Goal: Transaction & Acquisition: Purchase product/service

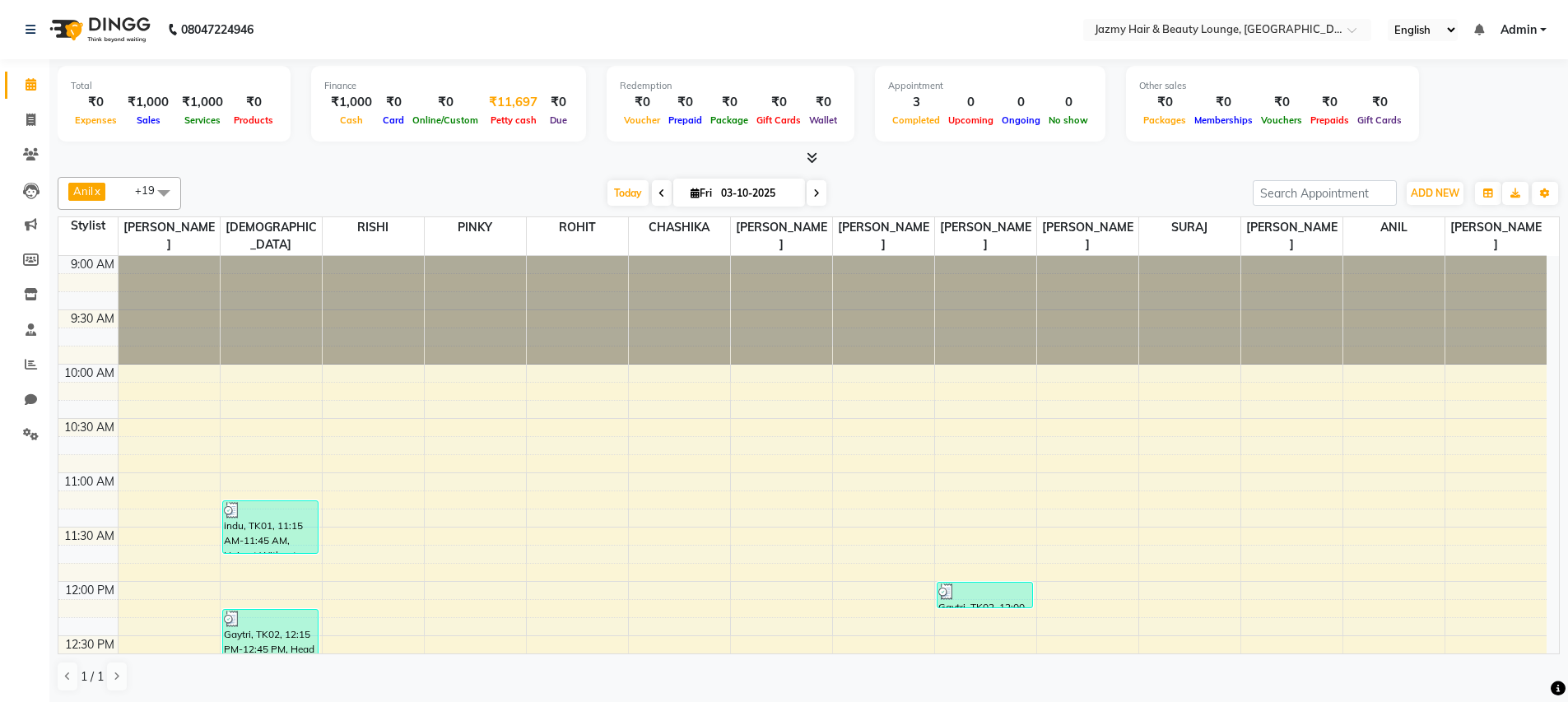
click at [516, 96] on div "₹11,697" at bounding box center [513, 102] width 62 height 19
click at [515, 110] on div "08047224946 Select Location × Jazmy Hair & Beauty Lounge, New Delhi English ENG…" at bounding box center [784, 351] width 1568 height 703
select select "2354"
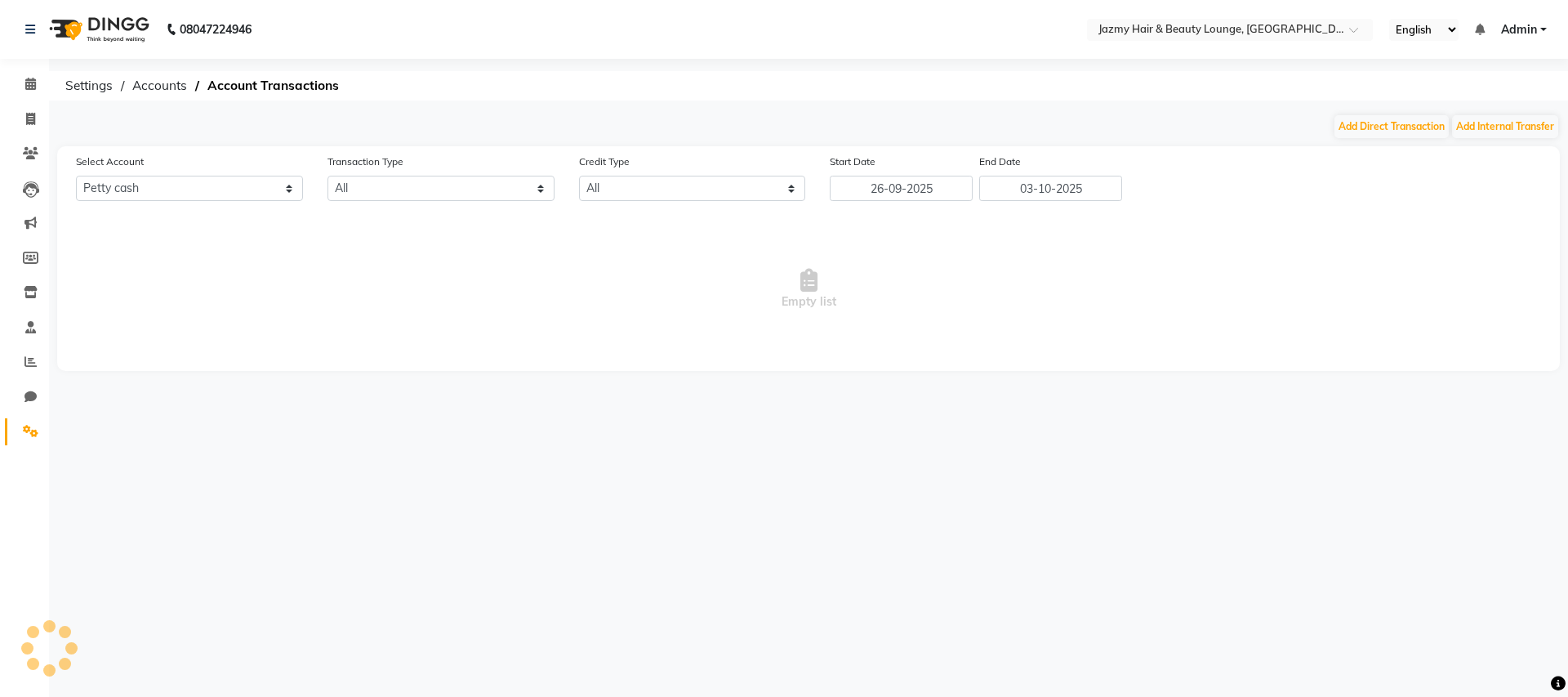
click at [511, 109] on div "08047224946 Select Location × Jazmy Hair & Beauty Lounge, New Delhi English ENG…" at bounding box center [784, 348] width 1568 height 697
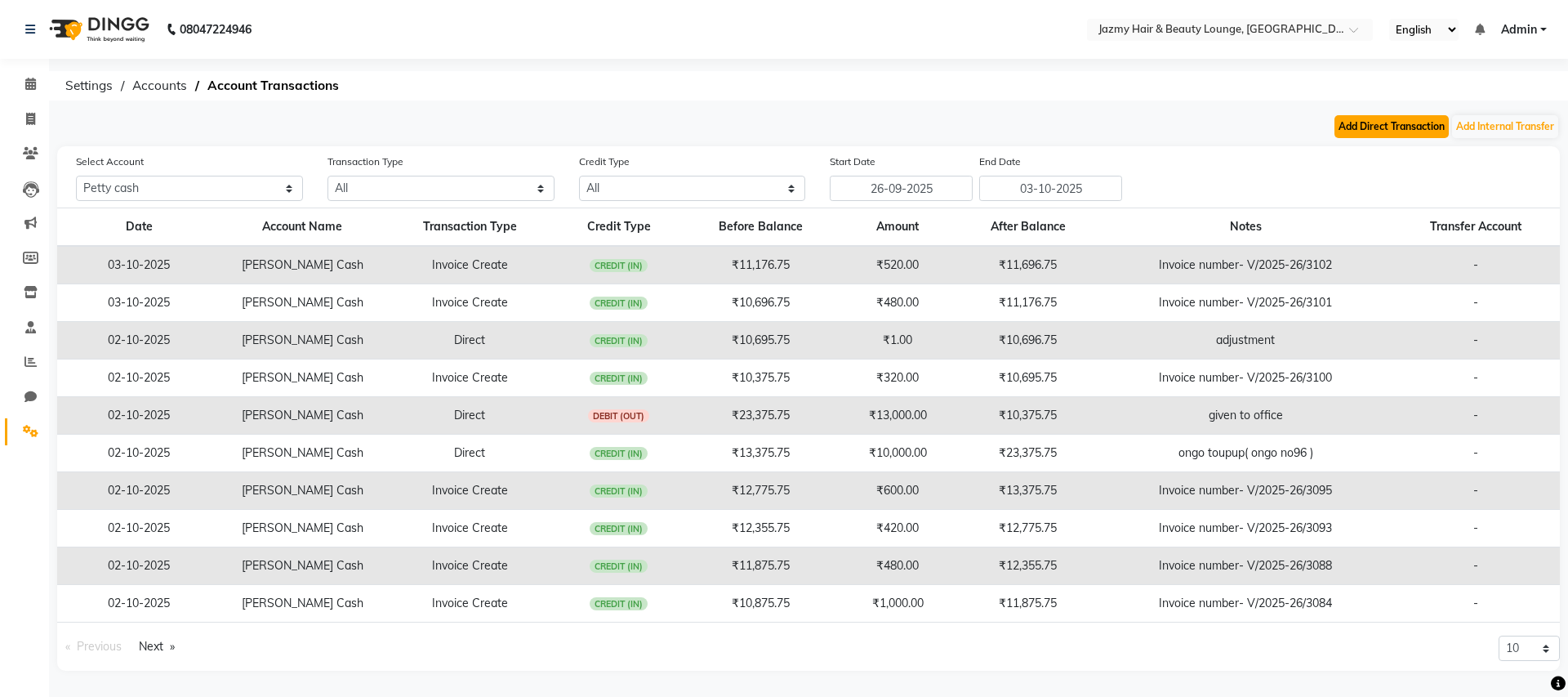
click at [1412, 130] on button "Add Direct Transaction" at bounding box center [1391, 127] width 115 height 23
select select "direct"
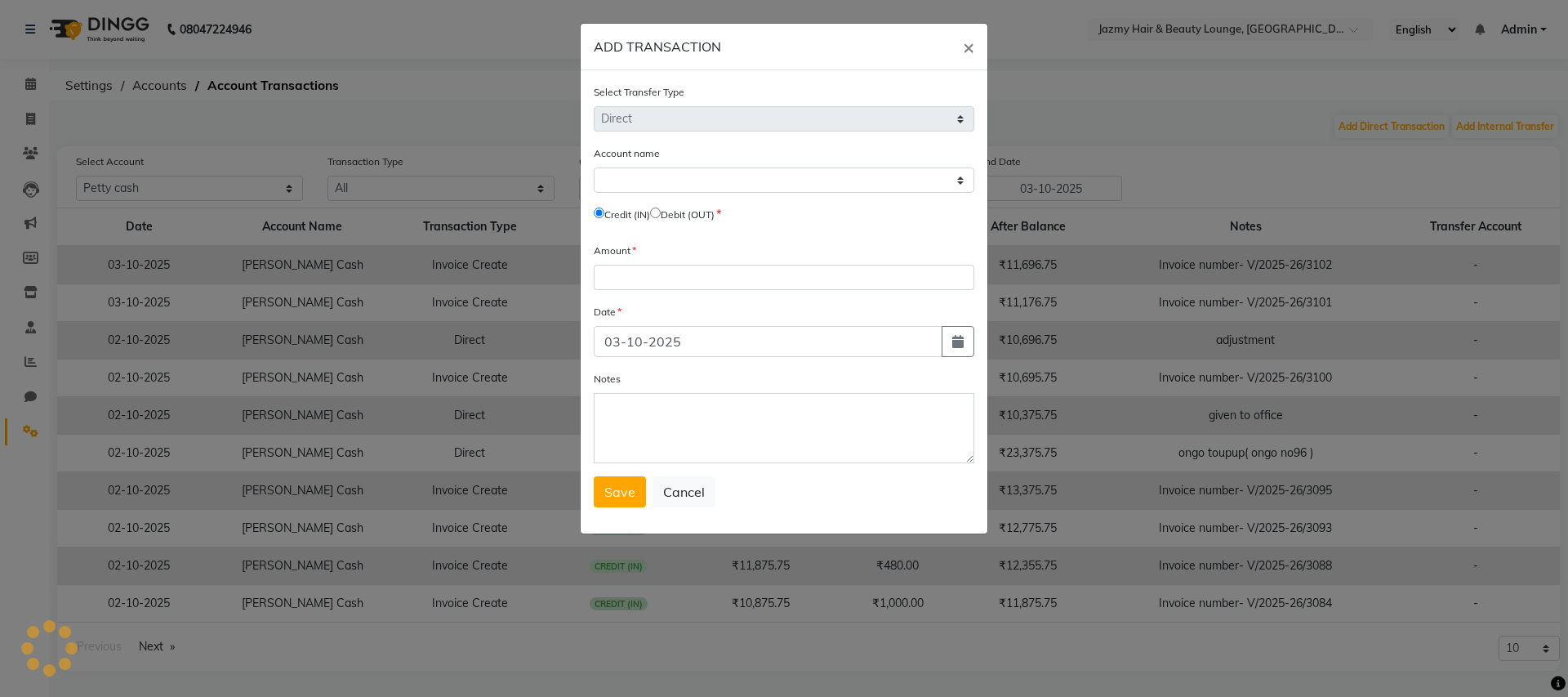
select select "2354"
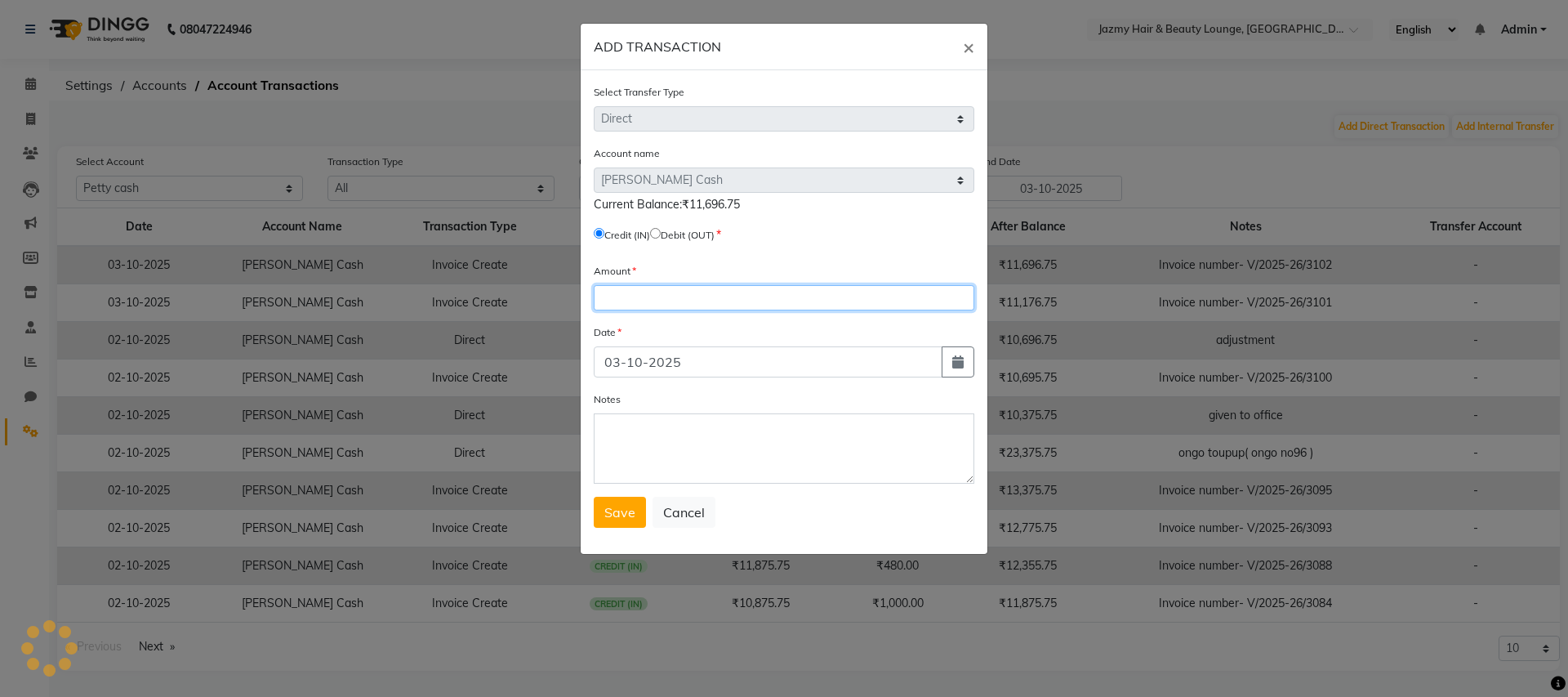
click at [637, 299] on input "number" at bounding box center [784, 298] width 380 height 26
type input "7000"
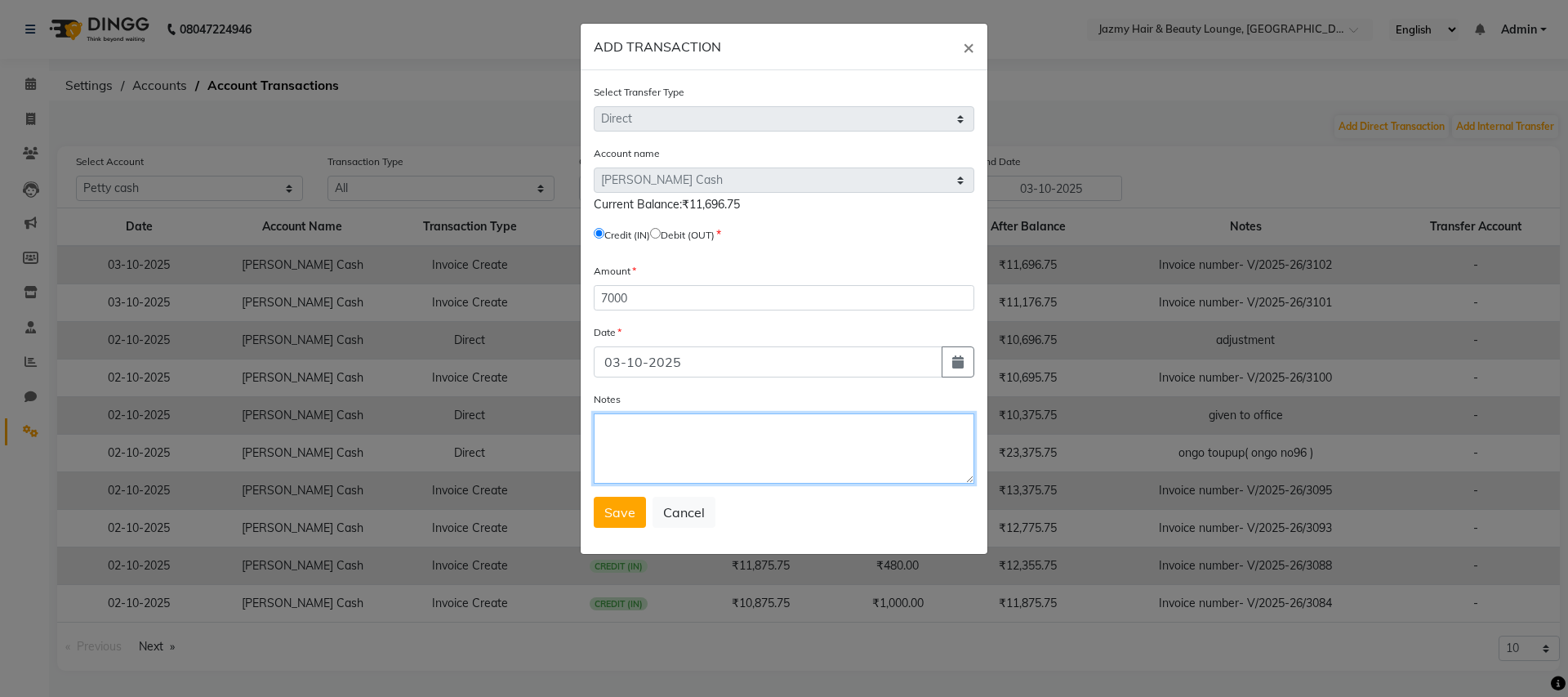
click at [630, 464] on textarea "Notes" at bounding box center [784, 448] width 380 height 70
type textarea "c"
click at [638, 430] on textarea "200 r notes" at bounding box center [784, 448] width 380 height 70
click at [637, 433] on textarea "200 r notes" at bounding box center [784, 448] width 380 height 70
type textarea "200 rs notes"
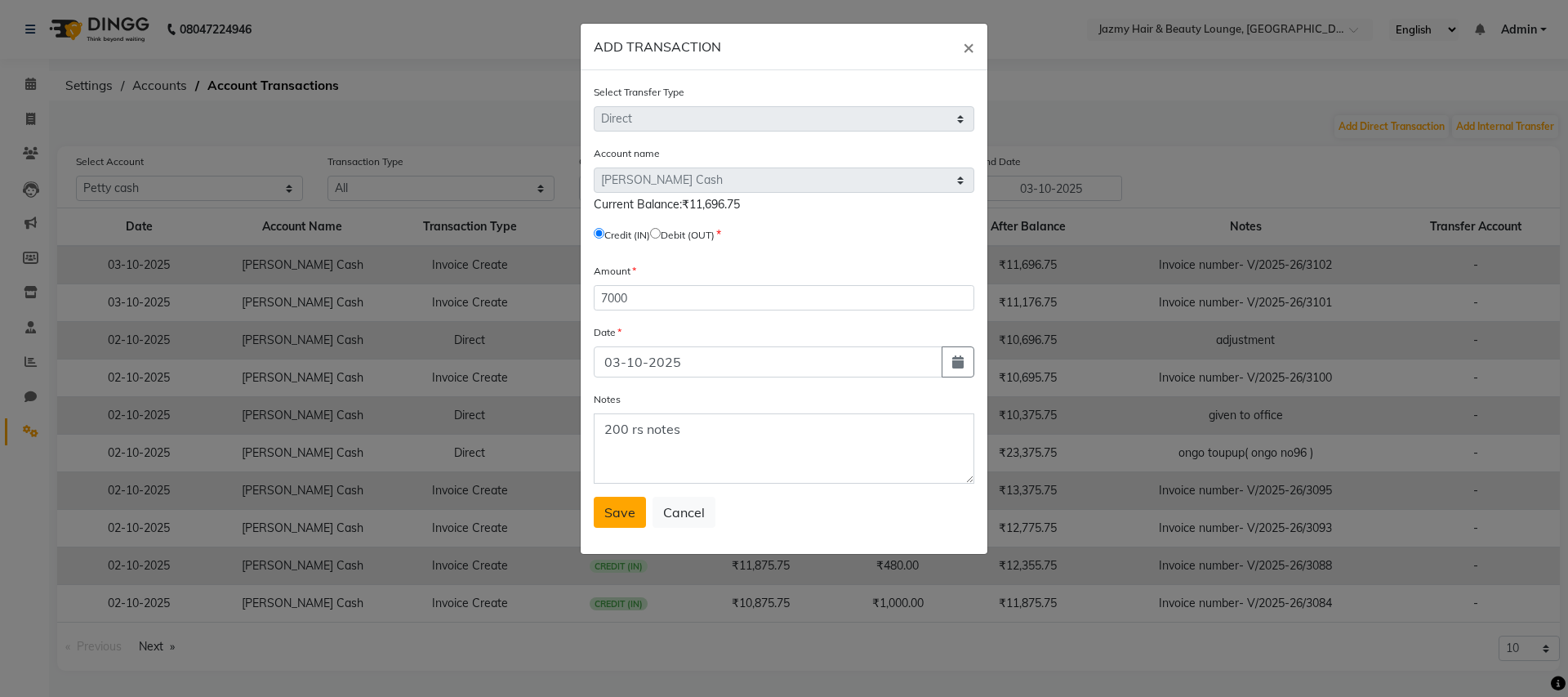
click at [630, 512] on span "Save" at bounding box center [619, 512] width 31 height 17
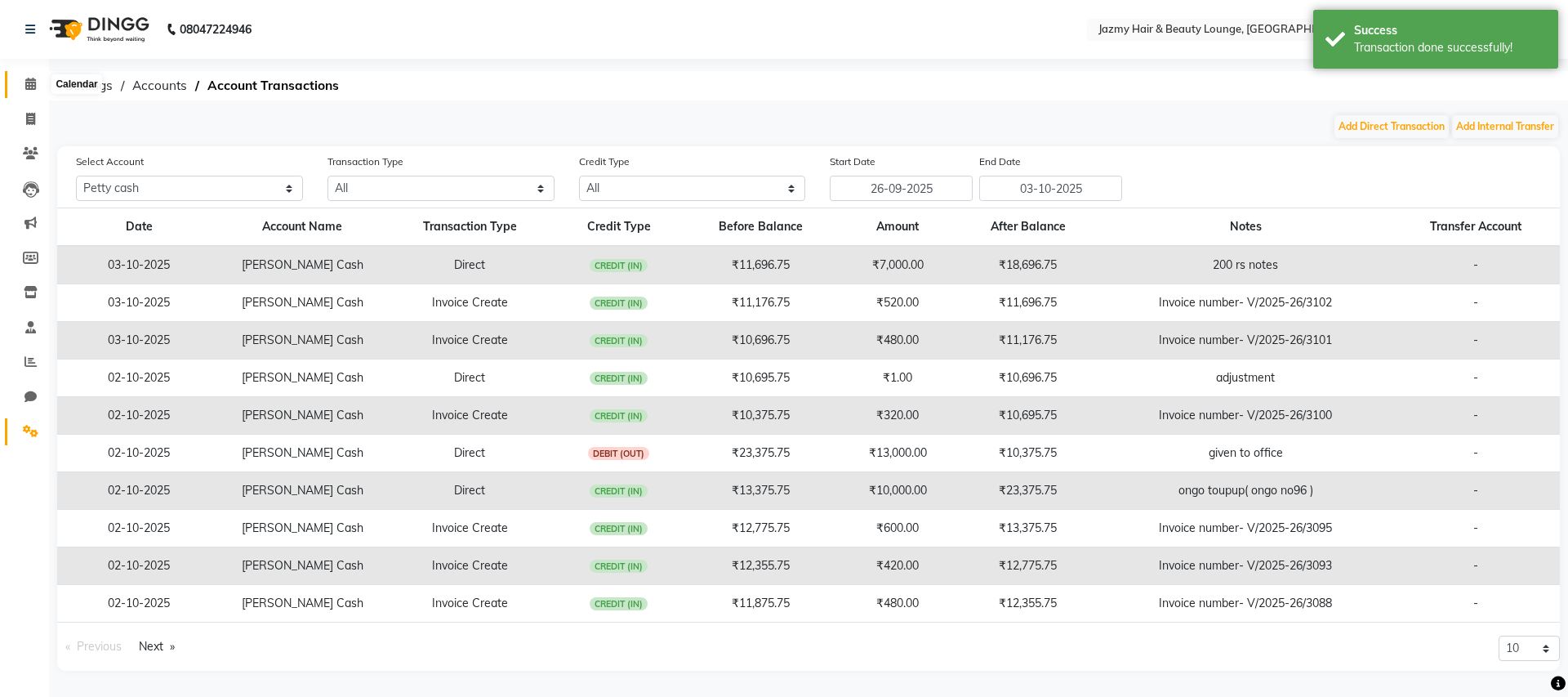
click at [31, 87] on icon at bounding box center [31, 84] width 11 height 12
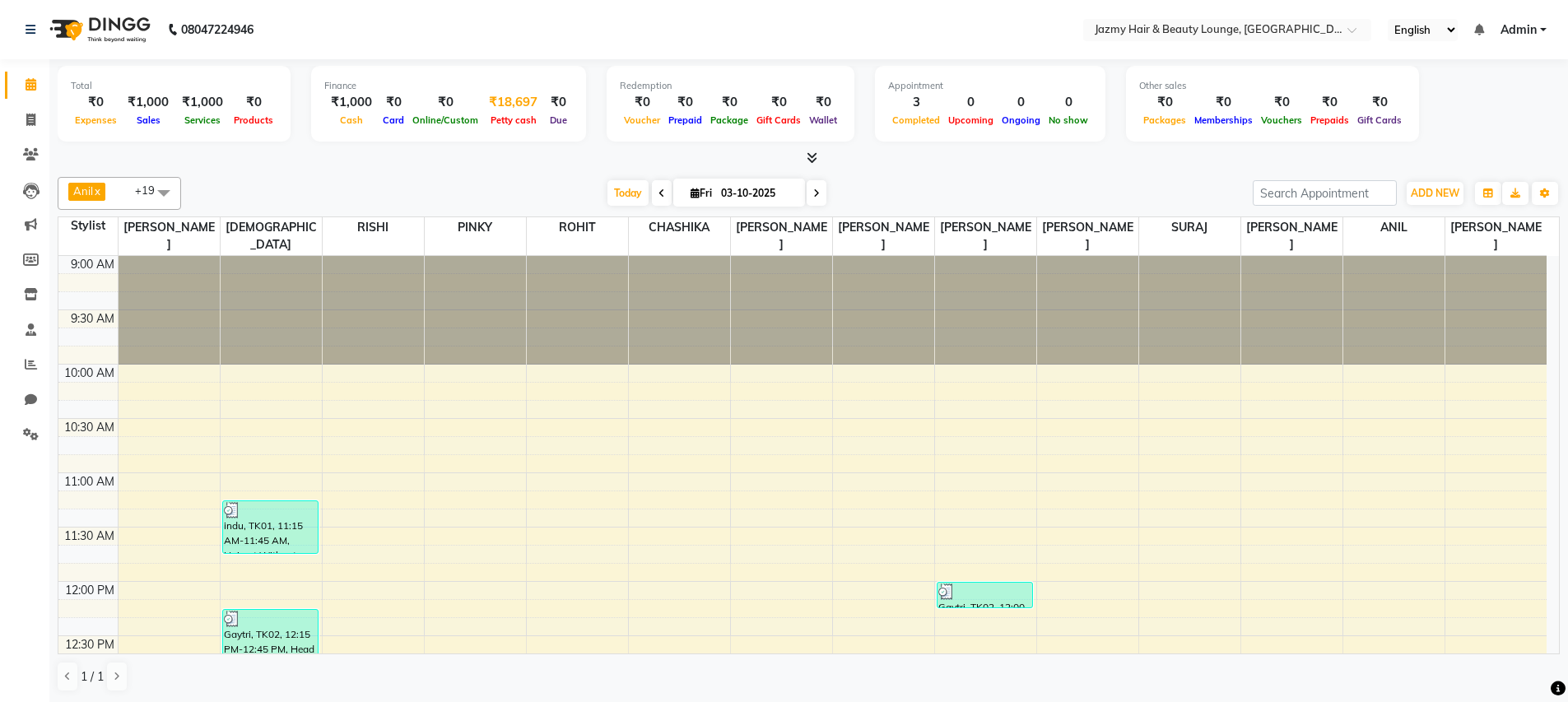
click at [490, 98] on div "₹18,697" at bounding box center [513, 102] width 62 height 19
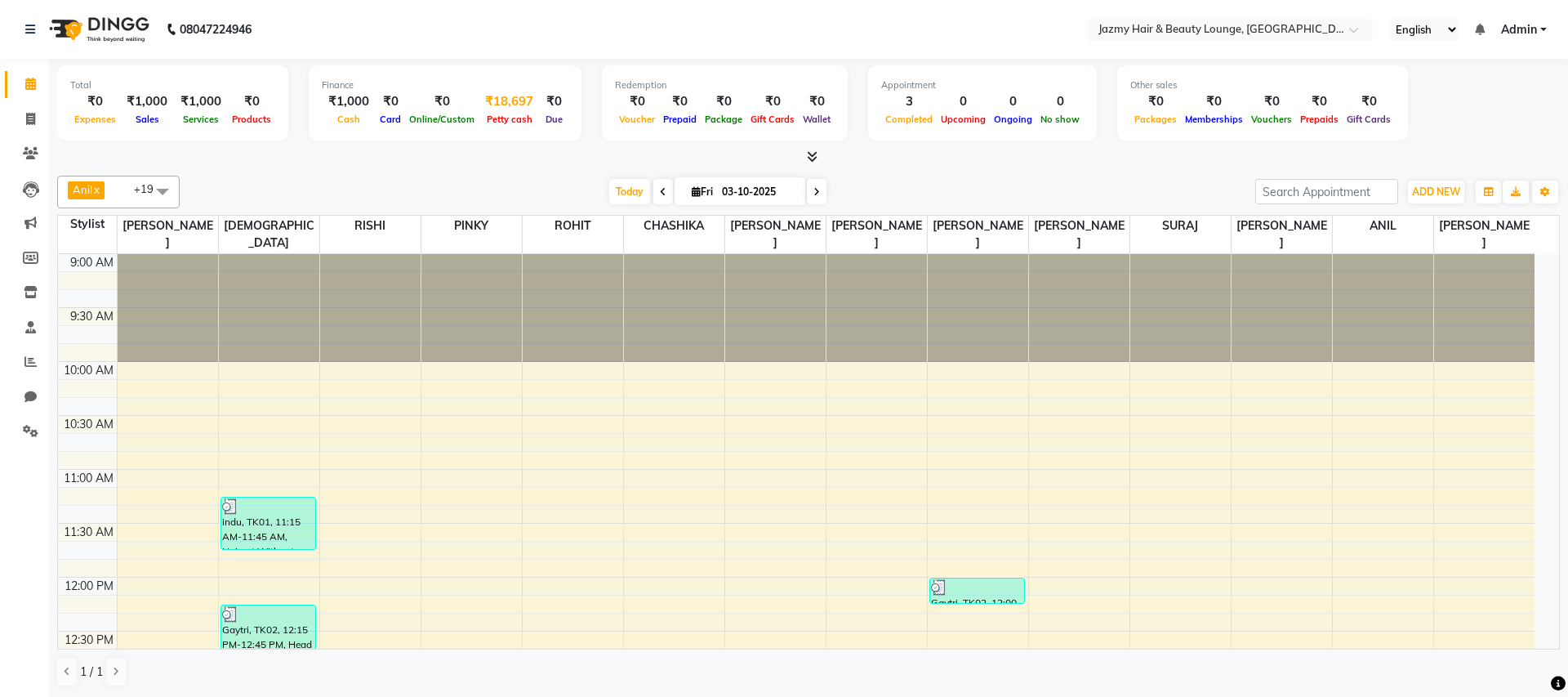
select select "2354"
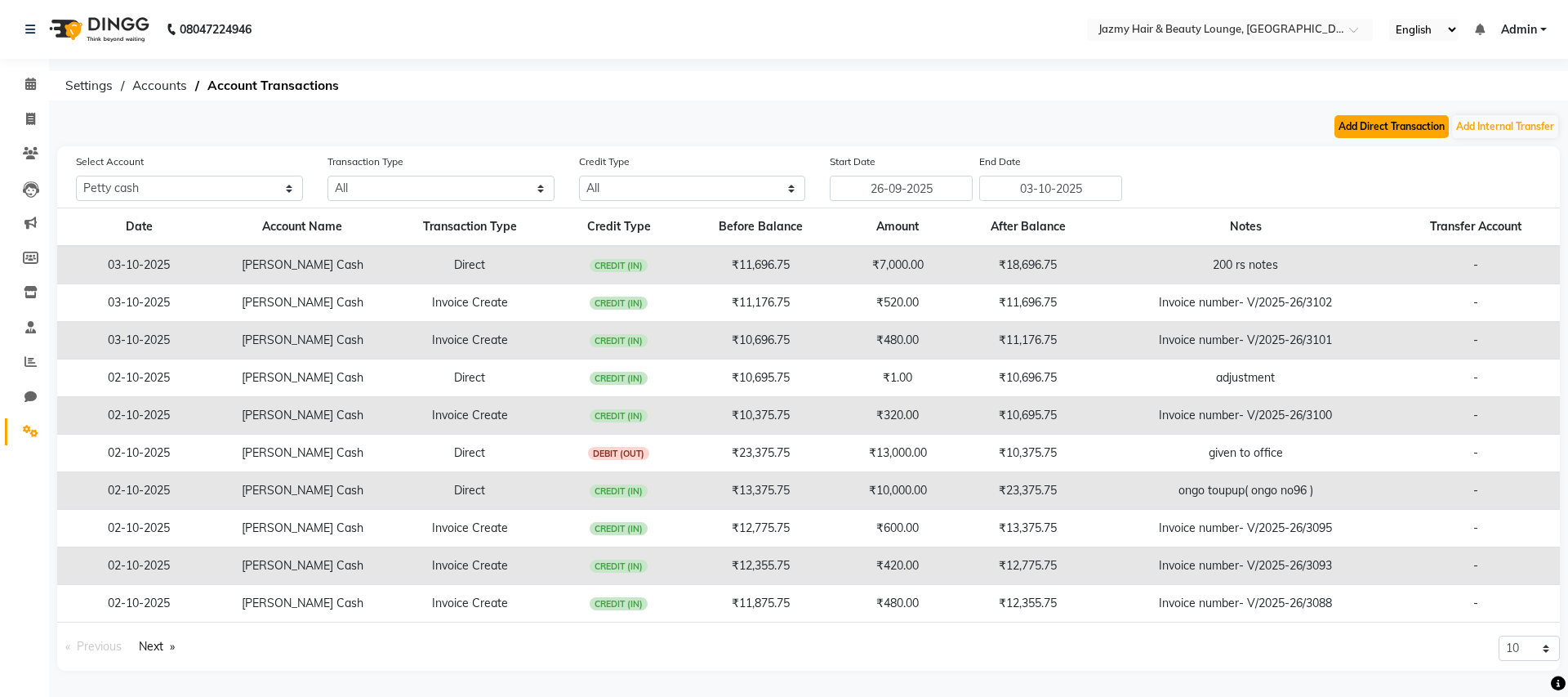
click at [1426, 130] on button "Add Direct Transaction" at bounding box center [1391, 127] width 115 height 23
select select "direct"
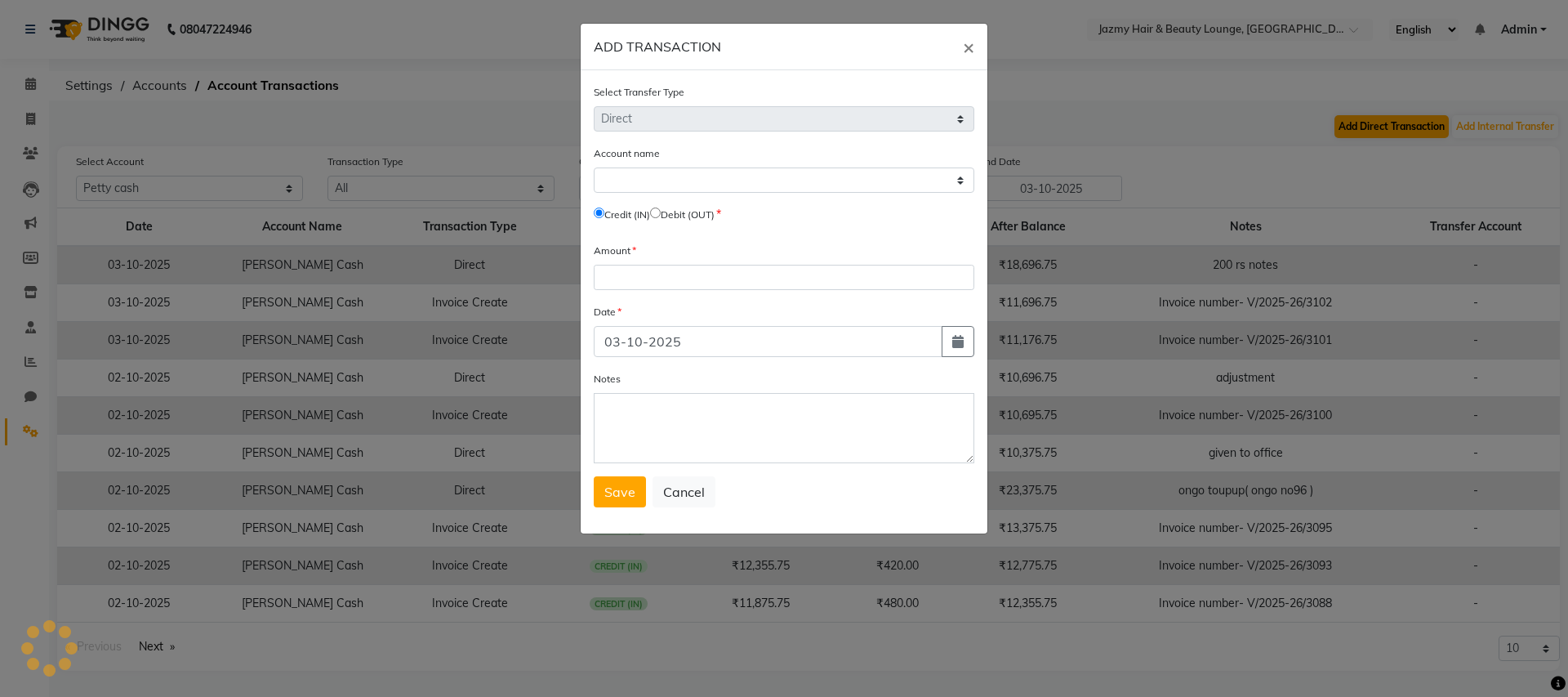
select select "2354"
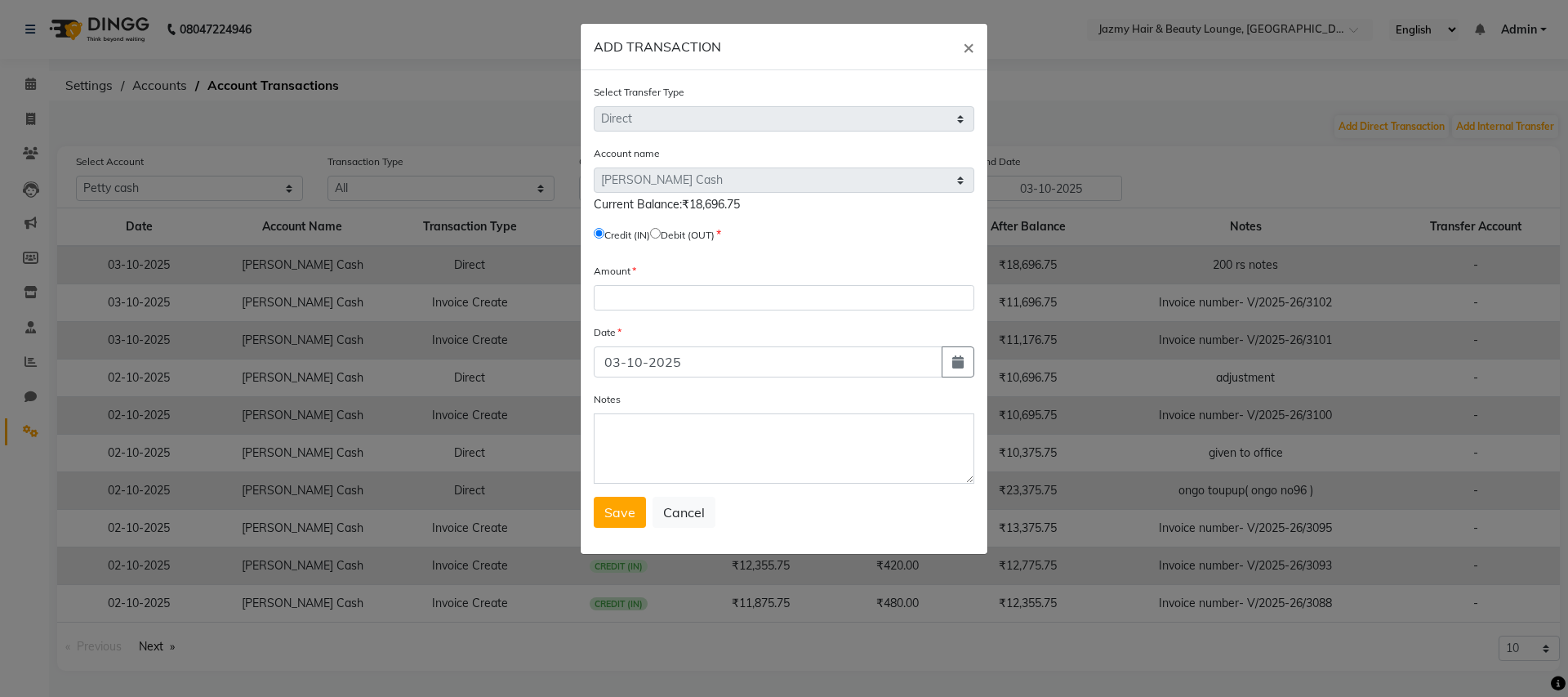
click at [1239, 148] on ngb-modal-window "ADD TRANSACTION × Select Transfer Type Select Direct Internal Account name Sele…" at bounding box center [784, 348] width 1568 height 697
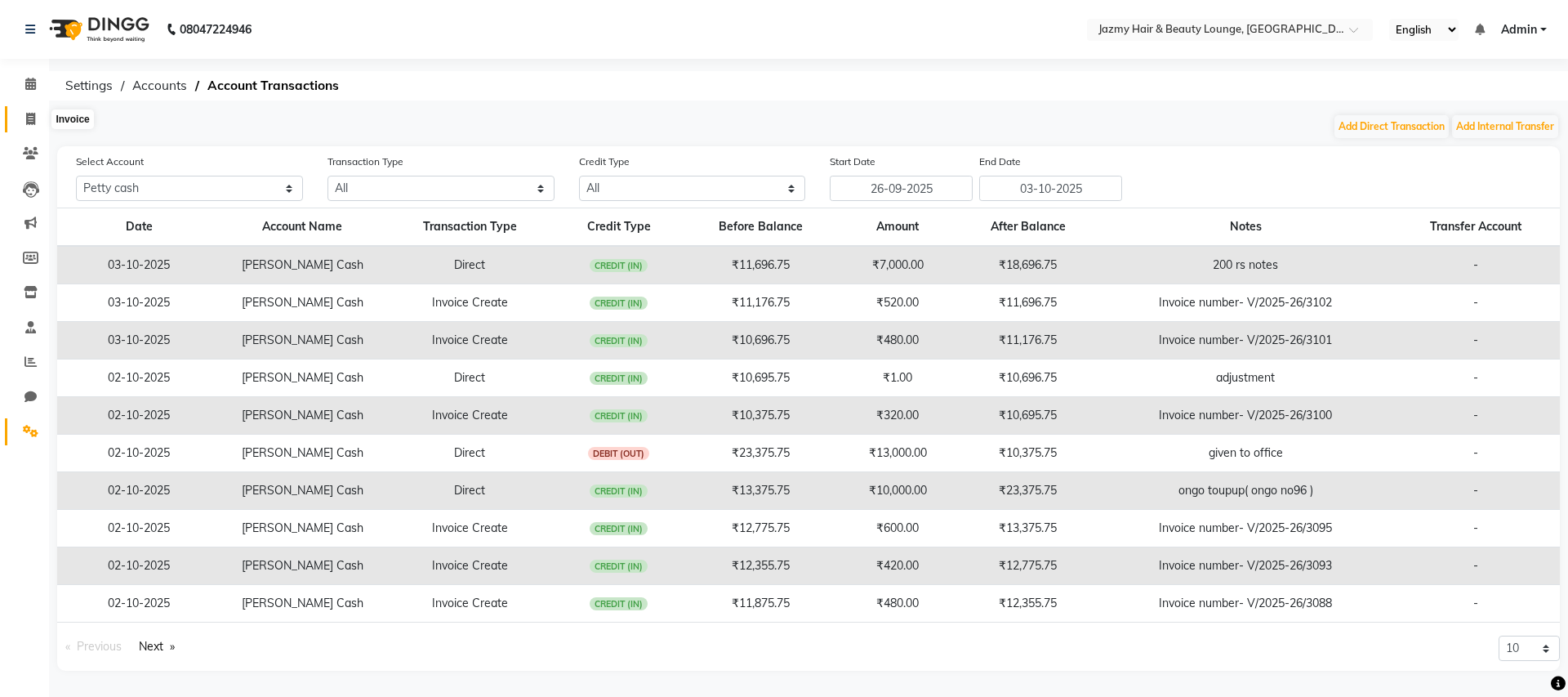
click at [30, 122] on icon at bounding box center [30, 119] width 9 height 12
select select "service"
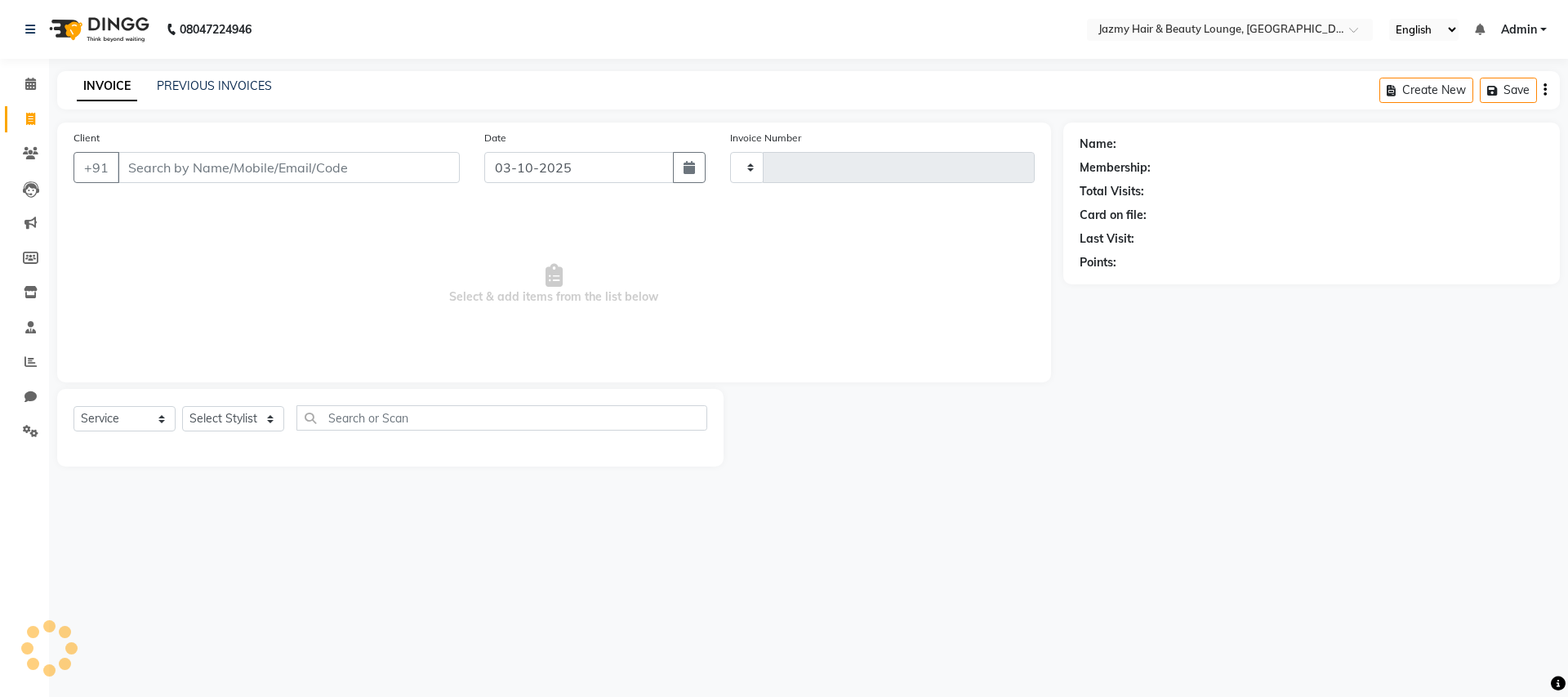
type input "3103"
select select "759"
click at [198, 80] on link "PREVIOUS INVOICES" at bounding box center [214, 85] width 116 height 15
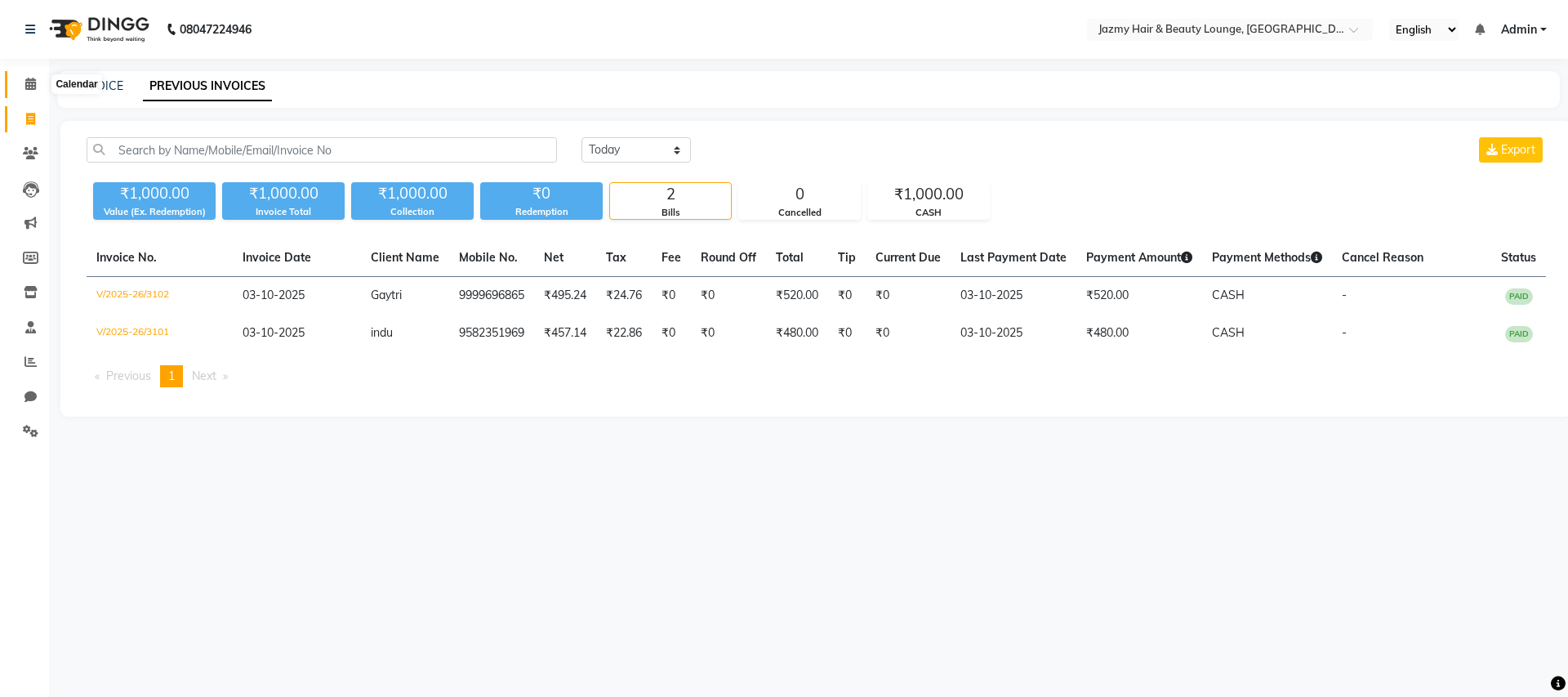
click at [38, 84] on span at bounding box center [31, 84] width 29 height 19
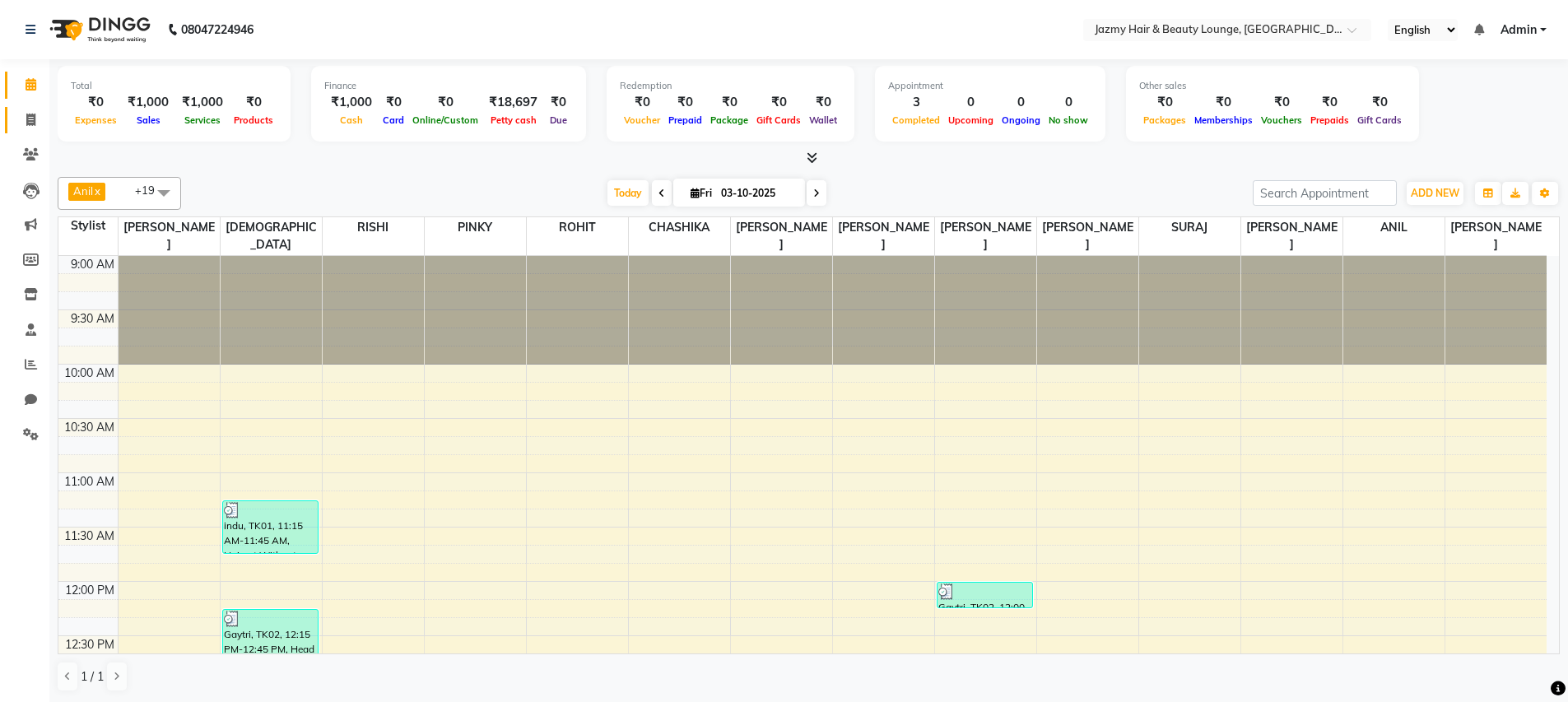
click at [12, 120] on link "Invoice" at bounding box center [25, 119] width 40 height 27
select select "service"
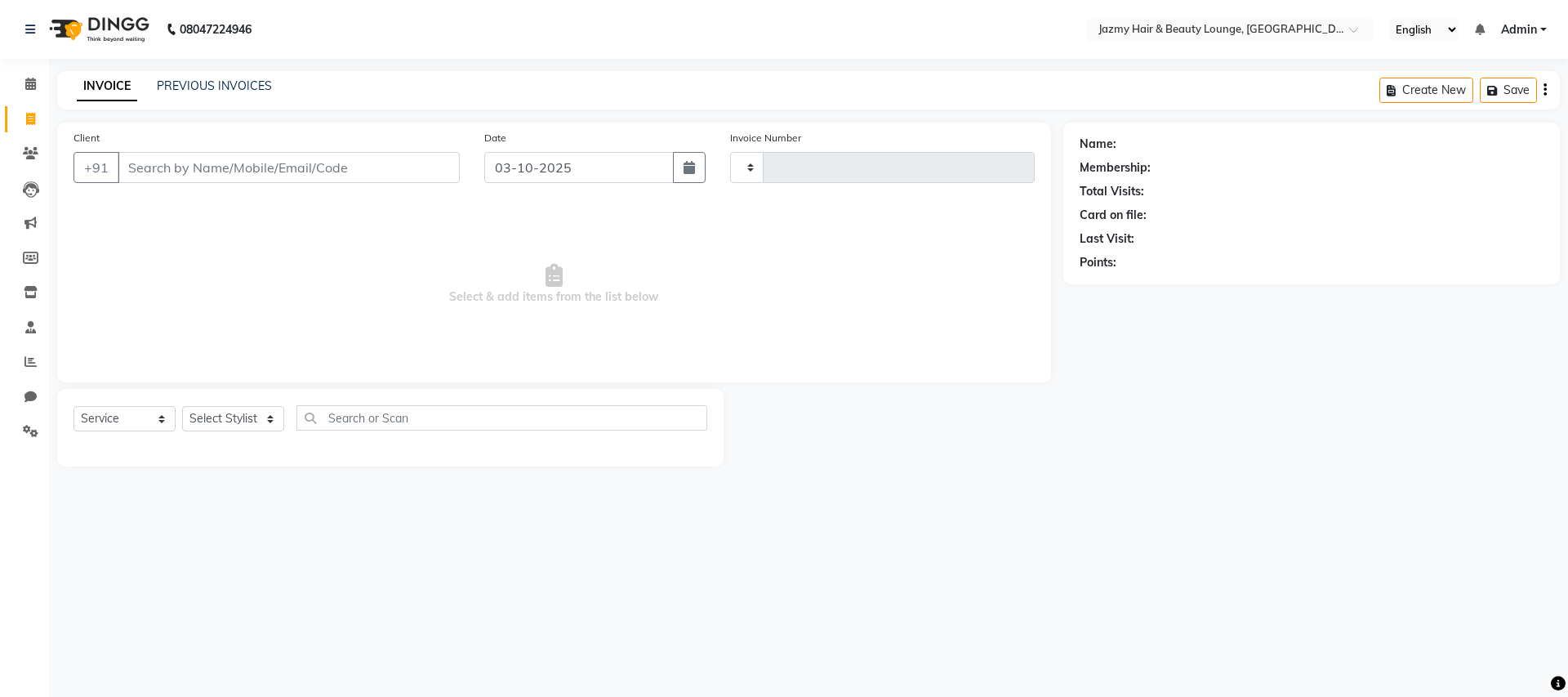
type input "3103"
select select "759"
click at [330, 177] on input "Client" at bounding box center [289, 167] width 342 height 31
type input "9354219967"
click at [395, 176] on button "Add Client" at bounding box center [417, 167] width 84 height 31
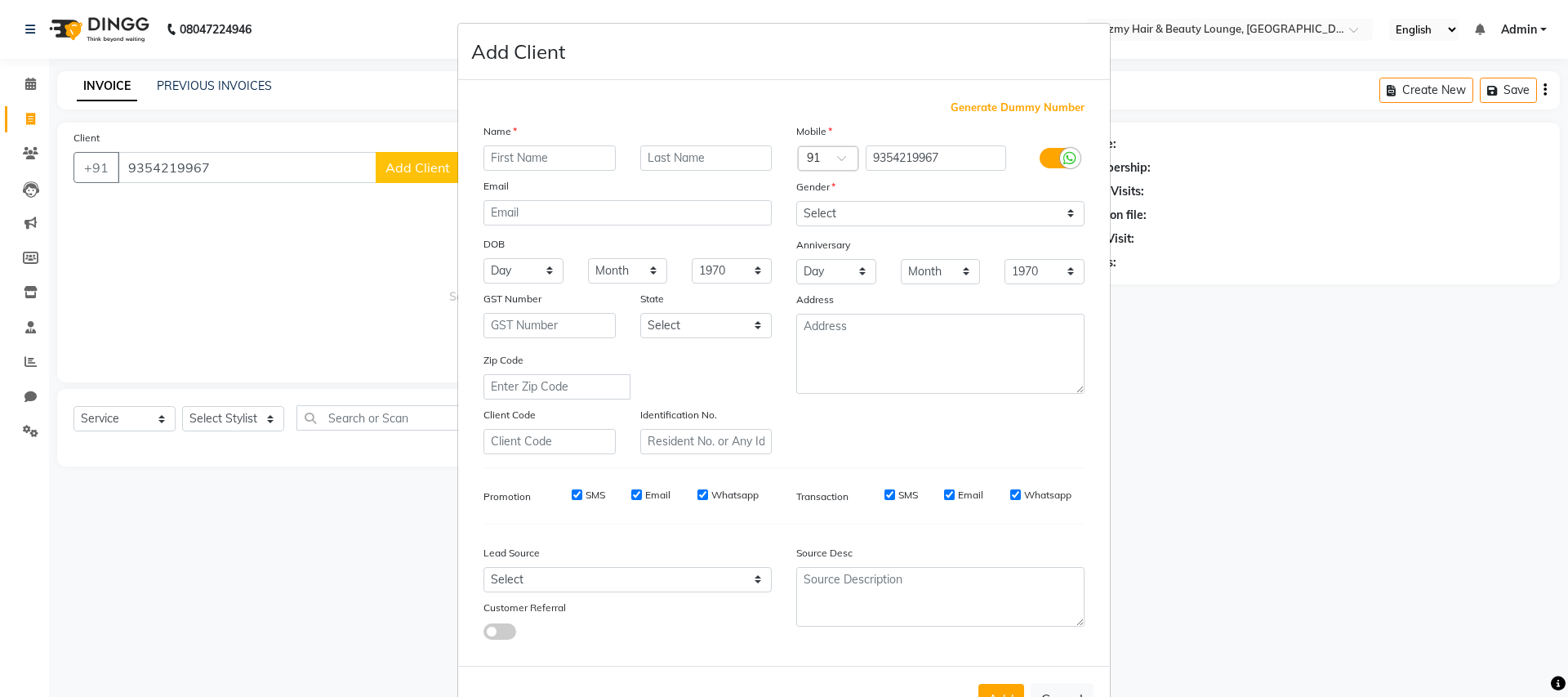
click at [395, 176] on ngb-modal-window "Add Client Generate Dummy Number Name Email DOB Day 01 02 03 04 05 06 07 08 09 …" at bounding box center [784, 348] width 1568 height 697
click at [369, 175] on ngb-modal-window "Add Client Generate Dummy Number Name Email DOB Day 01 02 03 04 05 06 07 08 09 …" at bounding box center [784, 348] width 1568 height 697
click at [349, 170] on ngb-modal-window "Add Client Generate Dummy Number Name Email DOB Day 01 02 03 04 05 06 07 08 09 …" at bounding box center [784, 348] width 1568 height 697
click at [333, 169] on ngb-modal-window "Add Client Generate Dummy Number Name Email DOB Day 01 02 03 04 05 06 07 08 09 …" at bounding box center [784, 348] width 1568 height 697
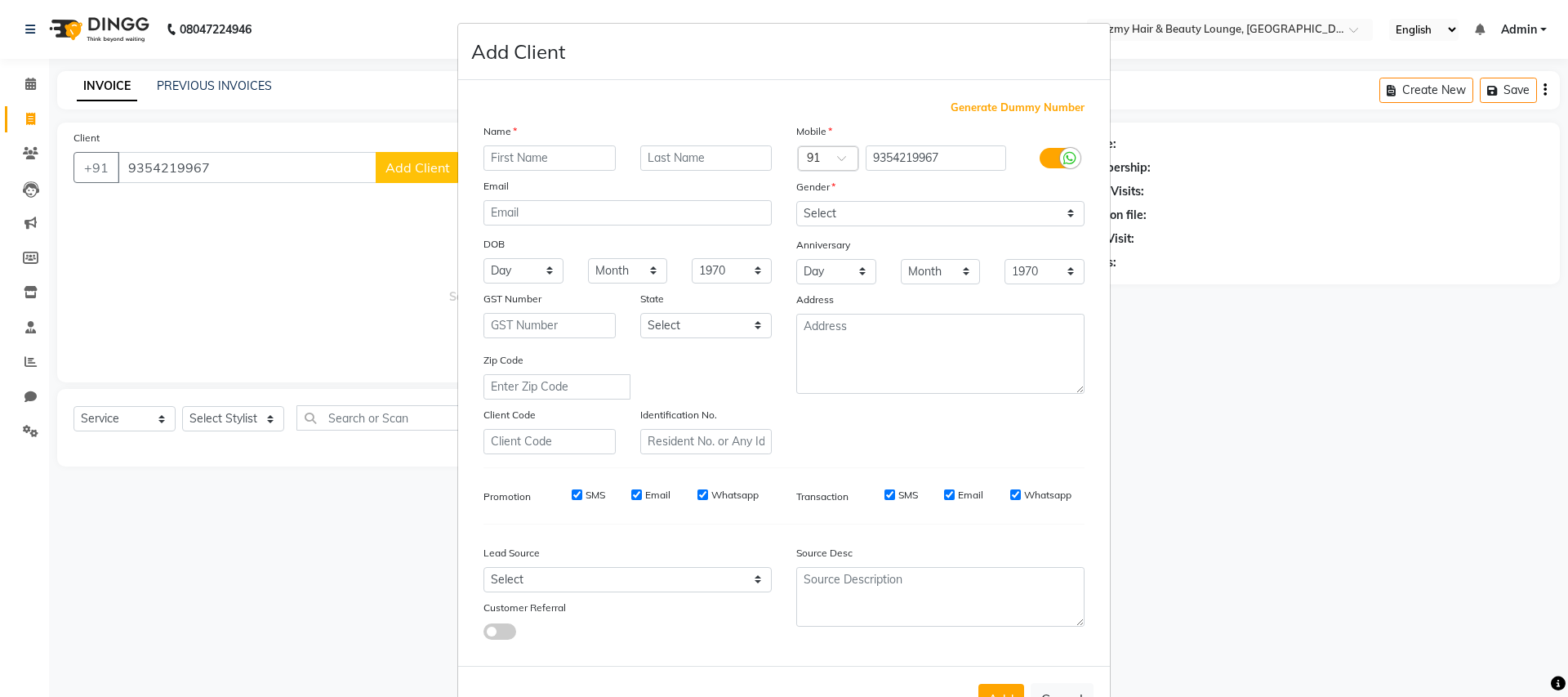
click at [333, 169] on ngb-modal-window "Add Client Generate Dummy Number Name Email DOB Day 01 02 03 04 05 06 07 08 09 …" at bounding box center [784, 348] width 1568 height 697
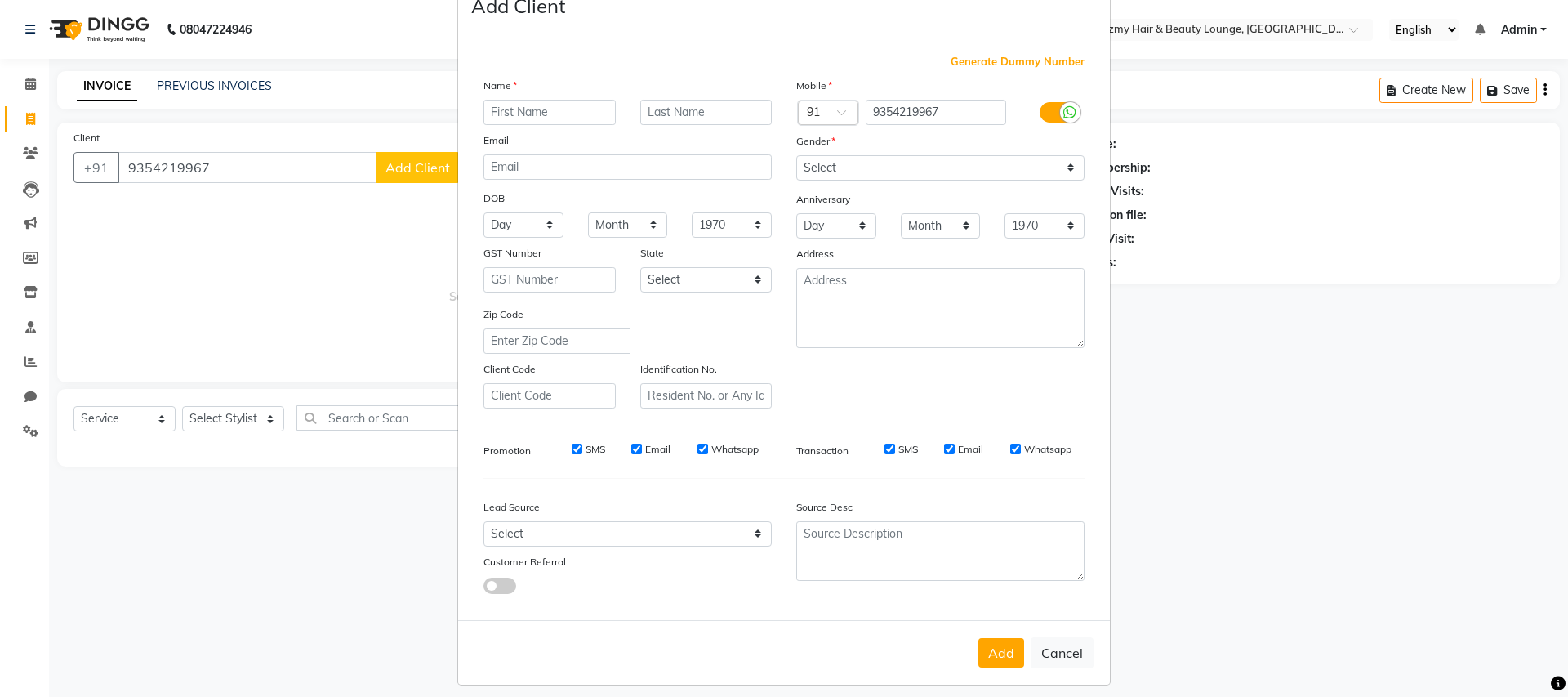
scroll to position [51, 0]
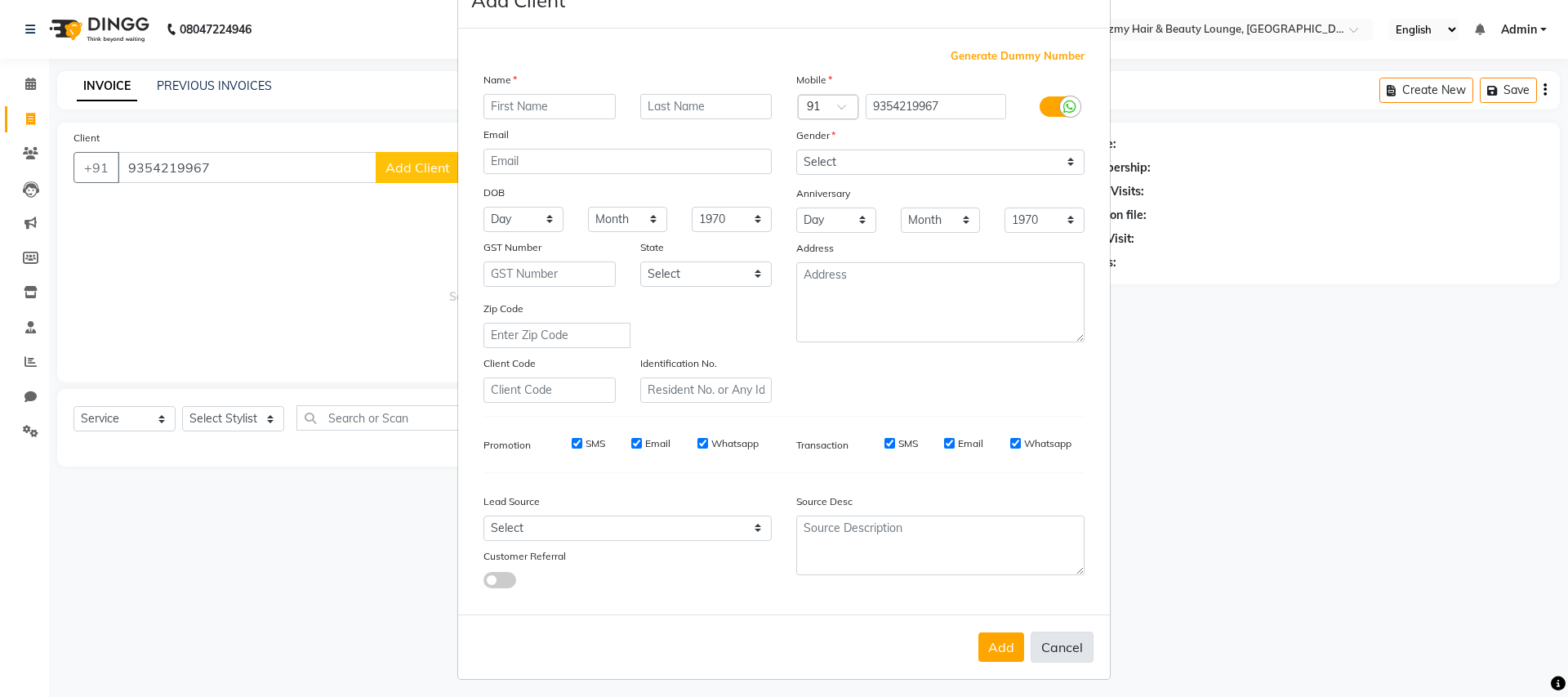
click at [1043, 651] on button "Cancel" at bounding box center [1062, 647] width 63 height 31
select select
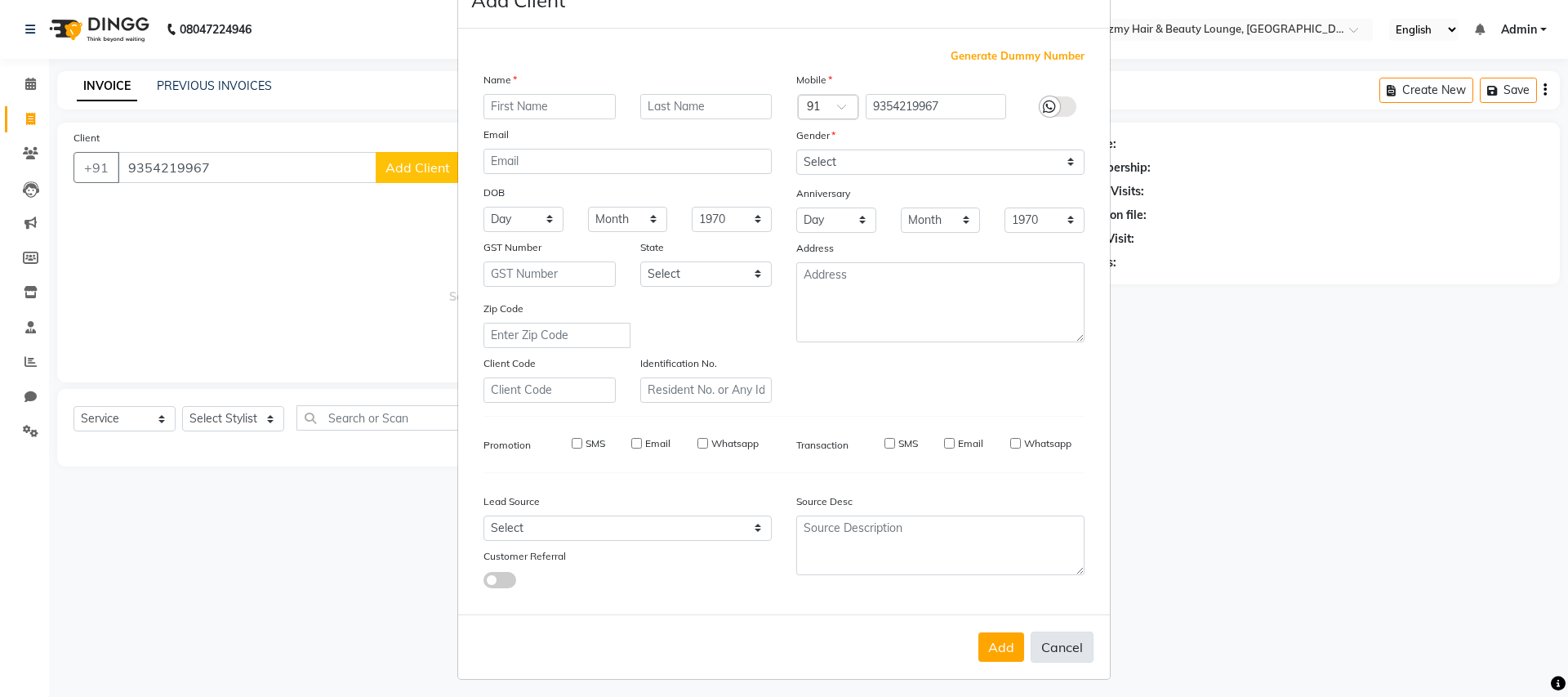
select select
checkbox input "false"
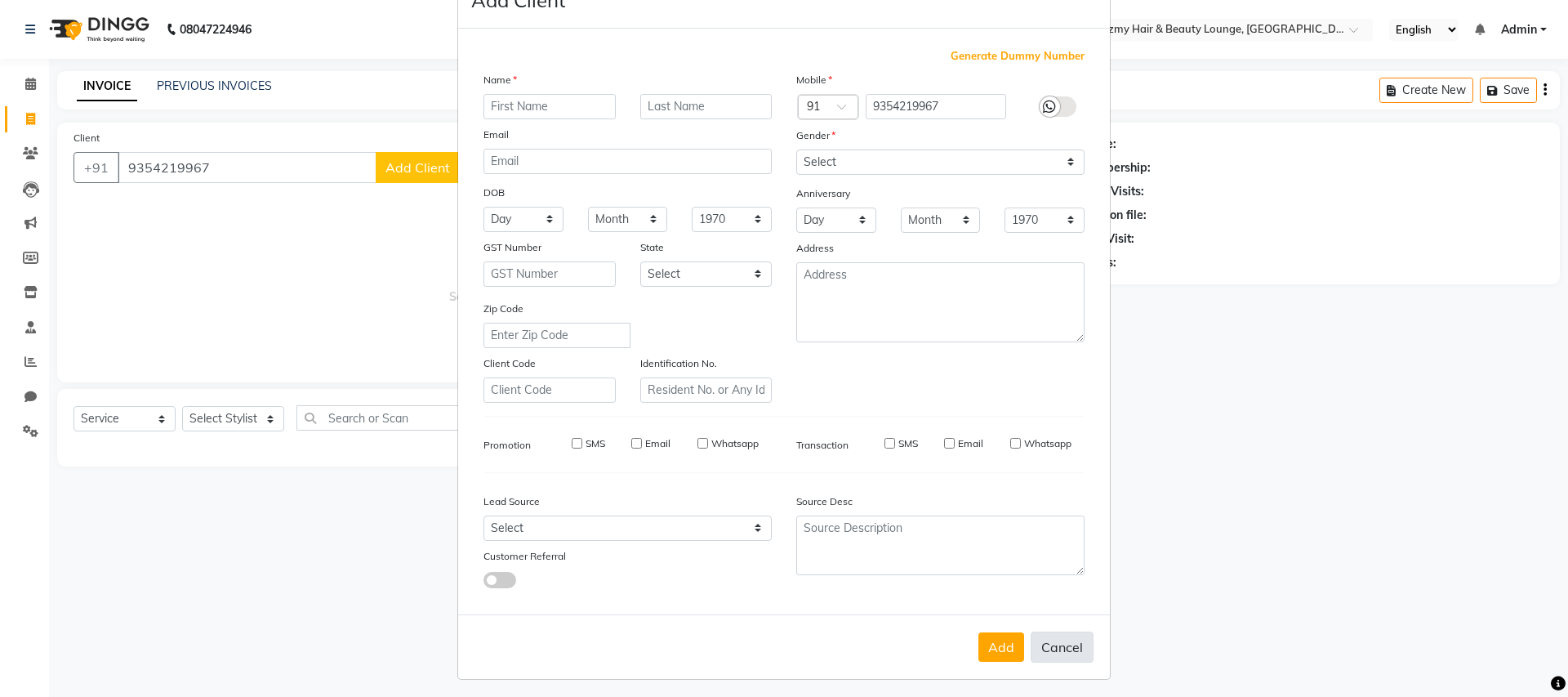
checkbox input "false"
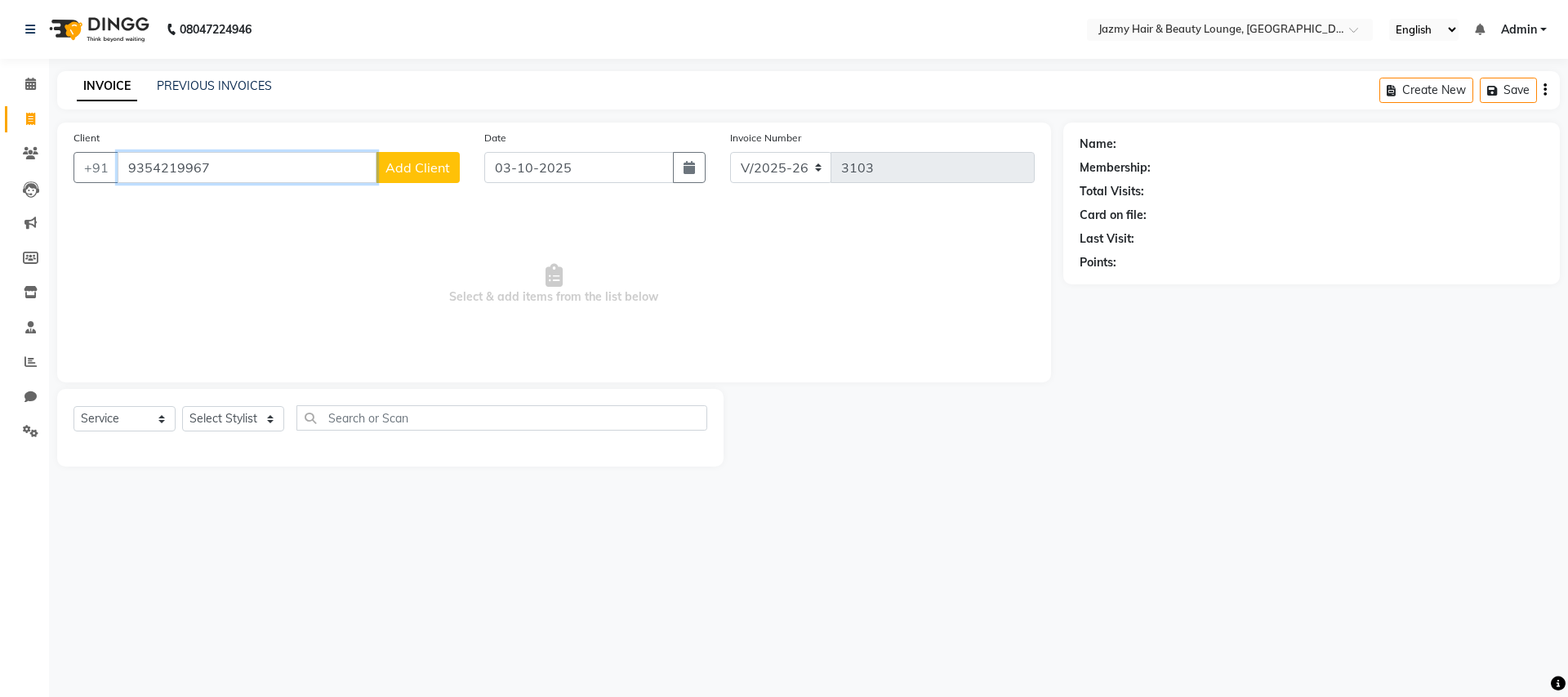
click at [242, 174] on input "9354219967" at bounding box center [247, 167] width 259 height 31
click at [233, 200] on span "935421996" at bounding box center [210, 205] width 73 height 17
type input "9354219968"
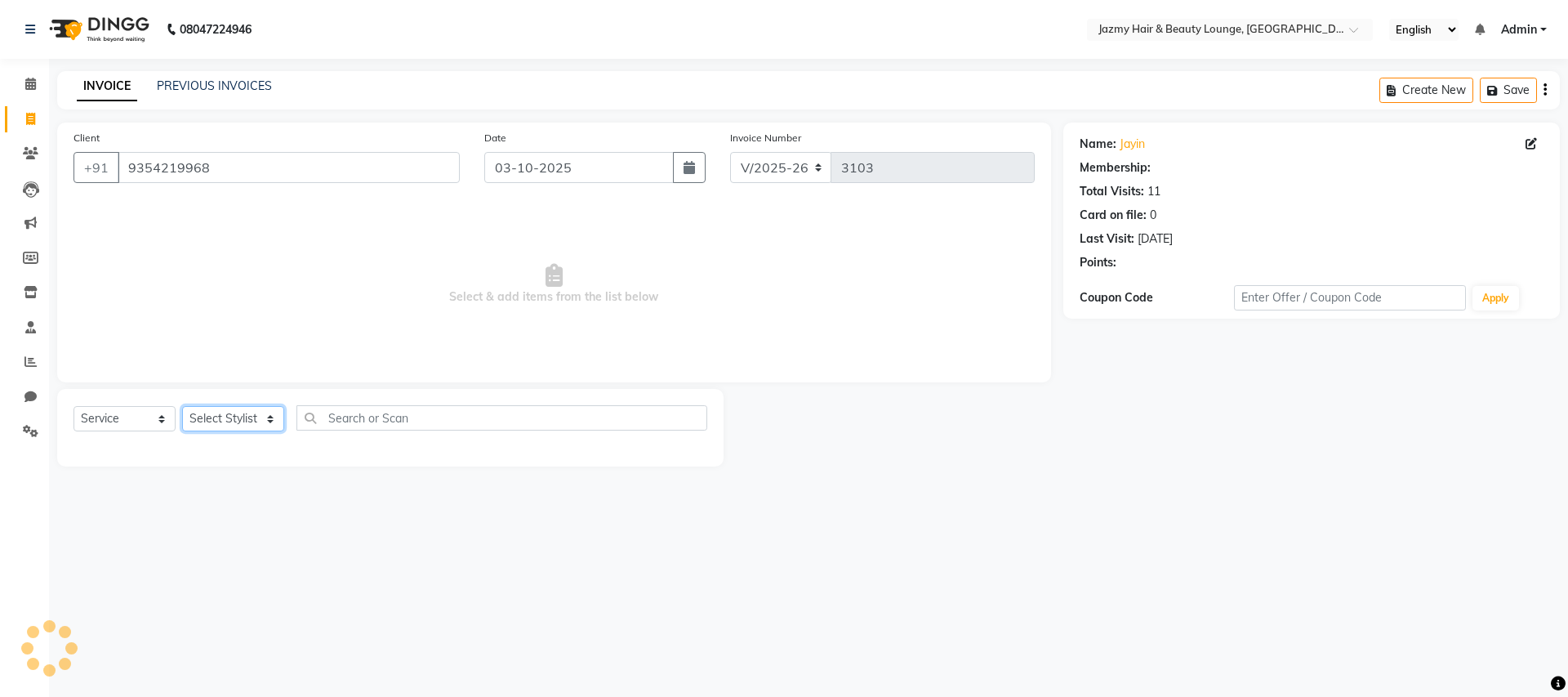
click at [209, 419] on select "Select Stylist AMIT [PERSON_NAME] [PERSON_NAME] CHASHIKA [PERSON_NAME] [PERSON_…" at bounding box center [232, 419] width 102 height 26
select select "46712"
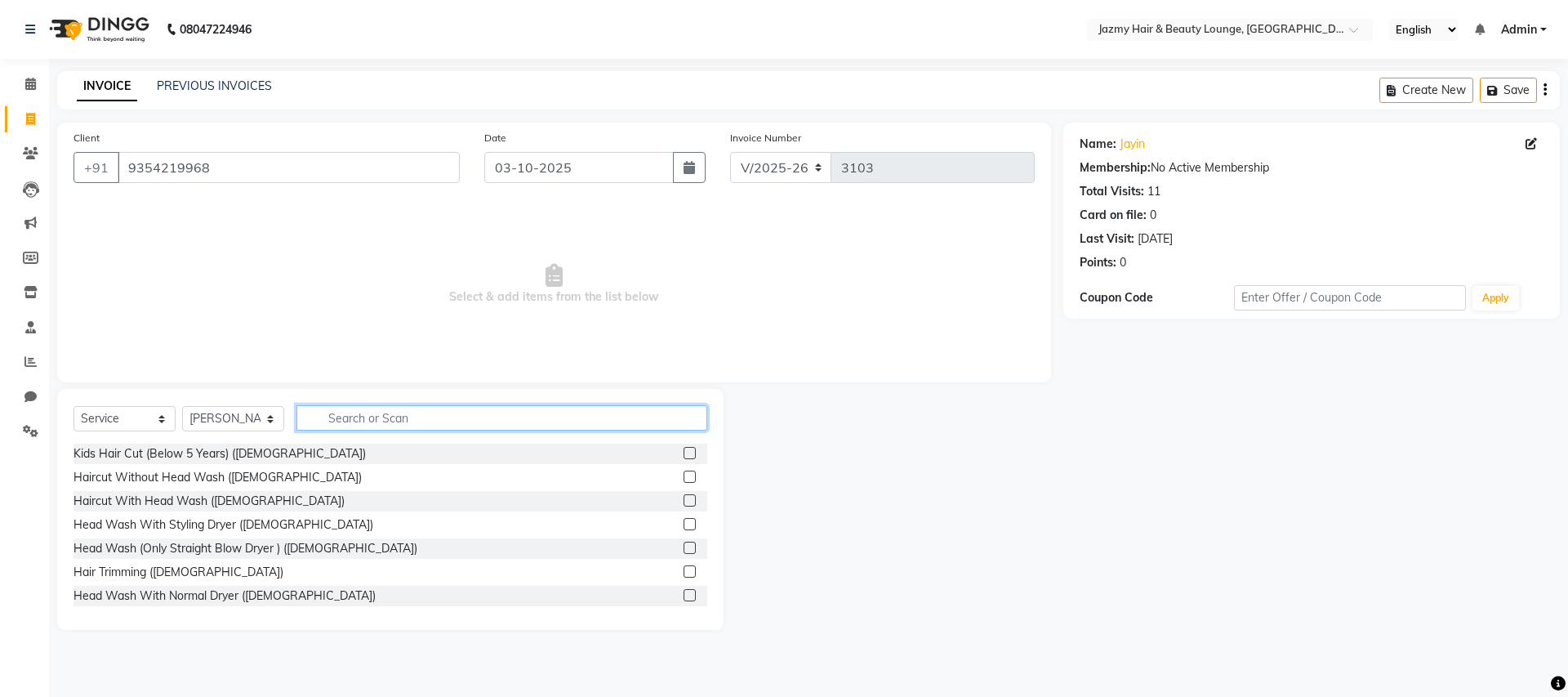
click at [450, 418] on input "text" at bounding box center [502, 418] width 411 height 26
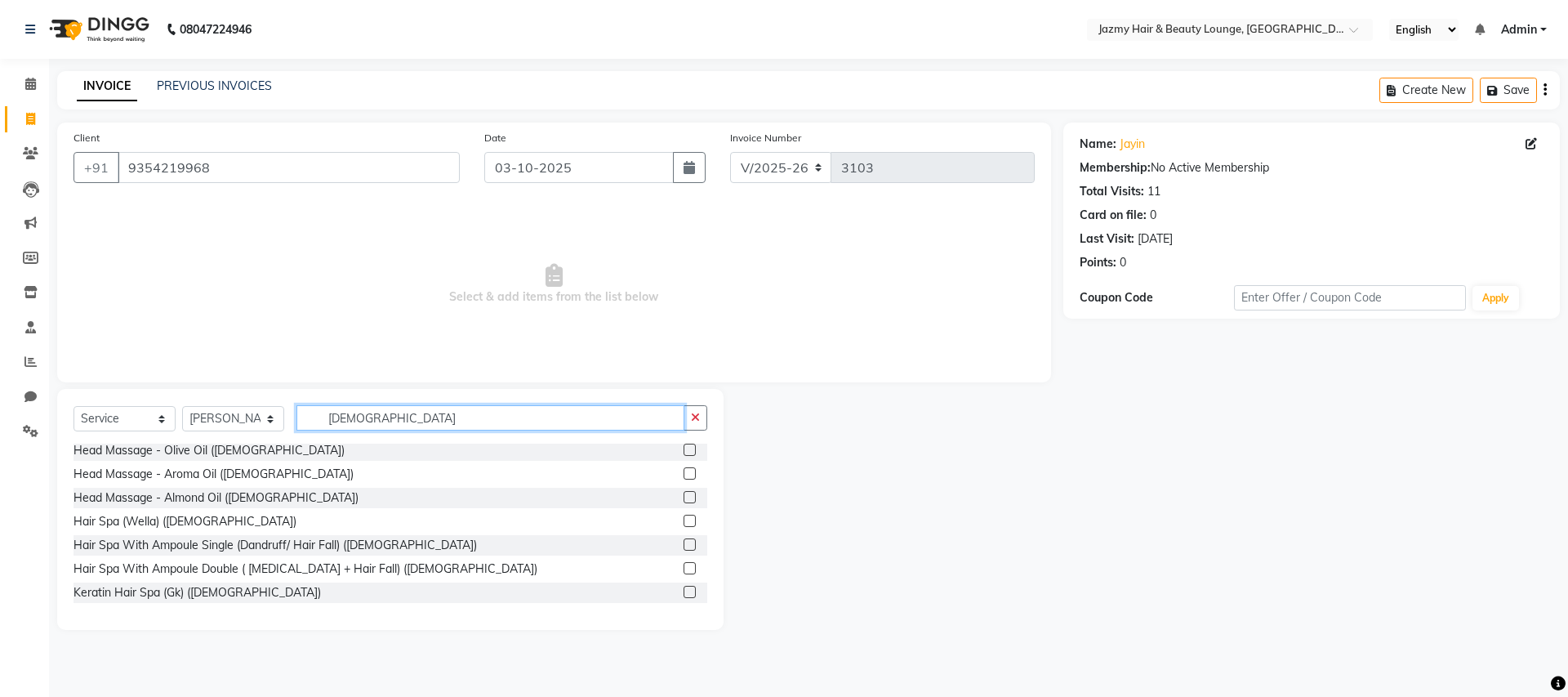
scroll to position [667, 0]
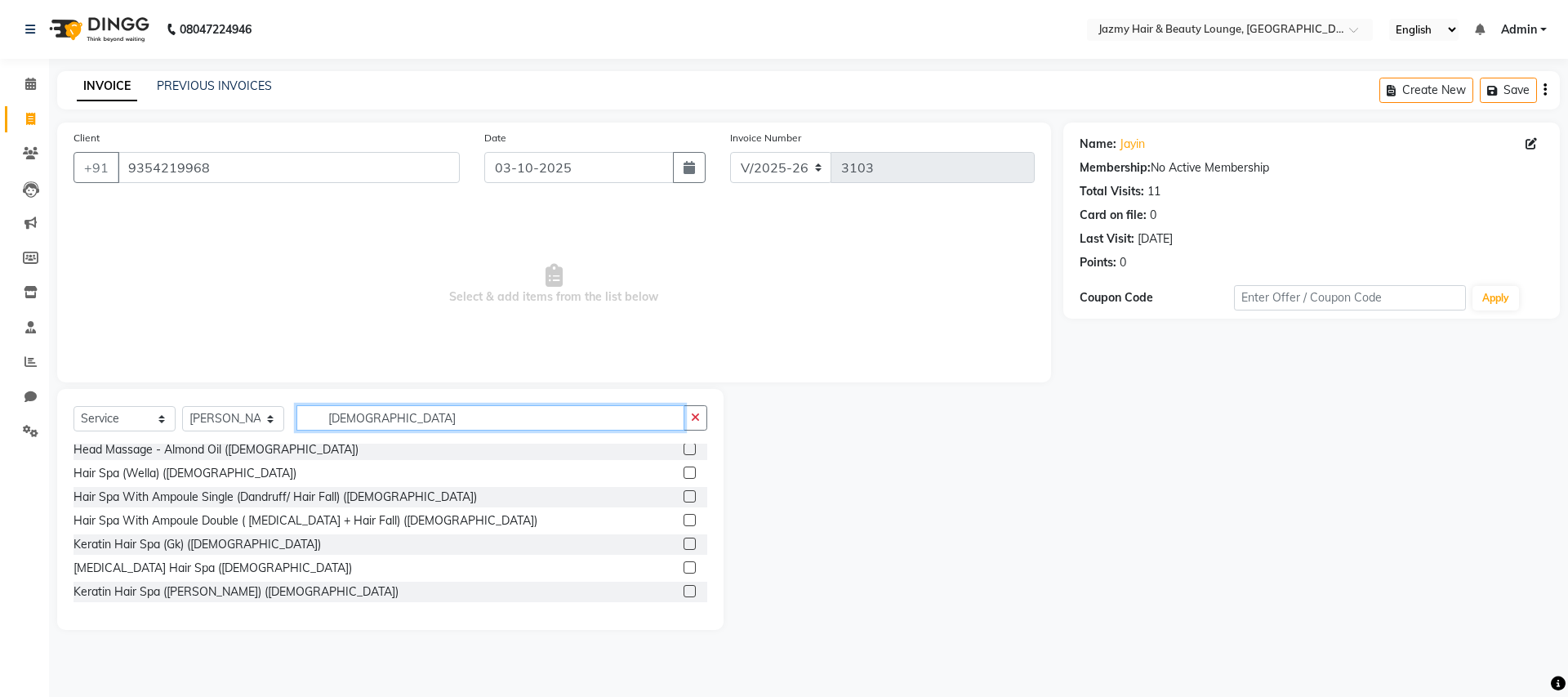
click at [464, 414] on input "male" at bounding box center [490, 418] width 388 height 26
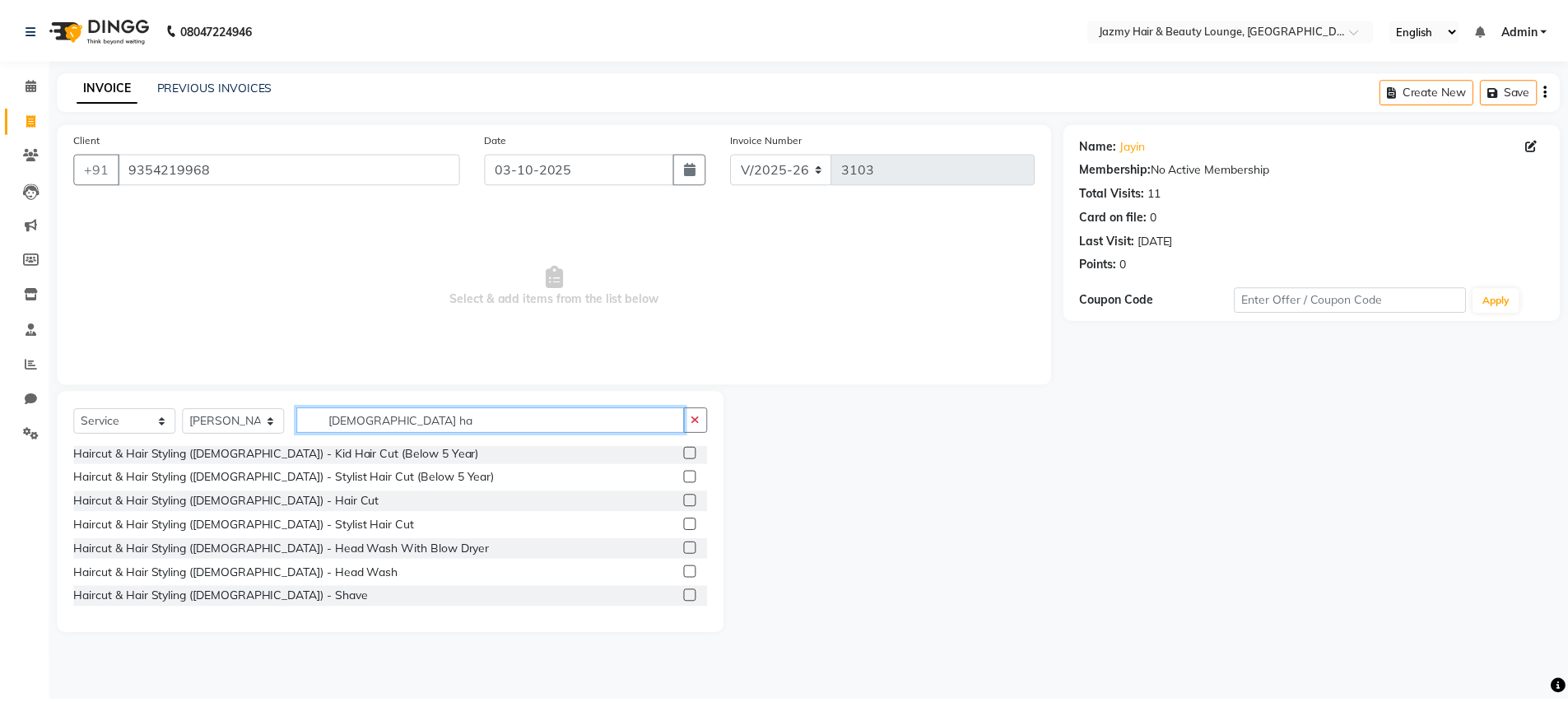
scroll to position [0, 0]
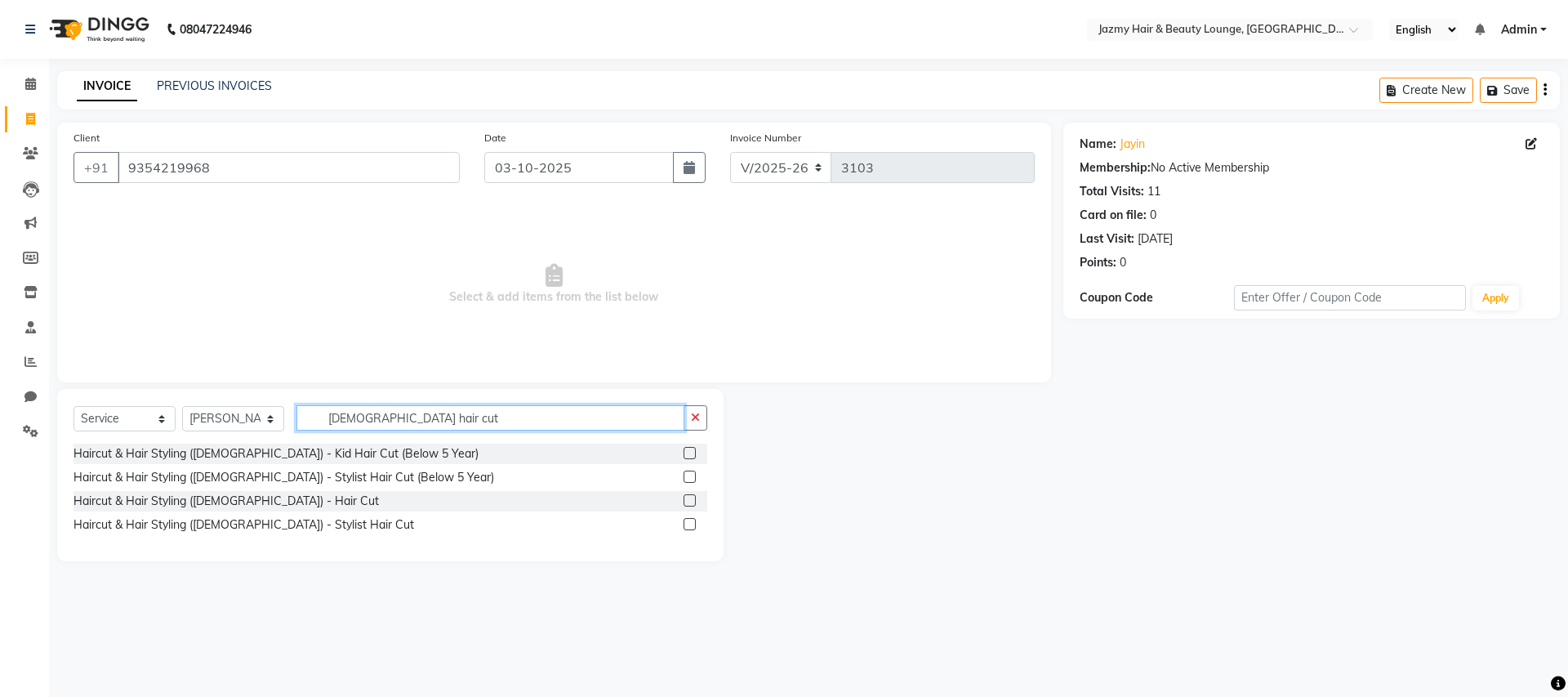
type input "male hair cut"
click at [690, 502] on label at bounding box center [690, 500] width 12 height 12
click at [690, 502] on input "checkbox" at bounding box center [689, 501] width 11 height 11
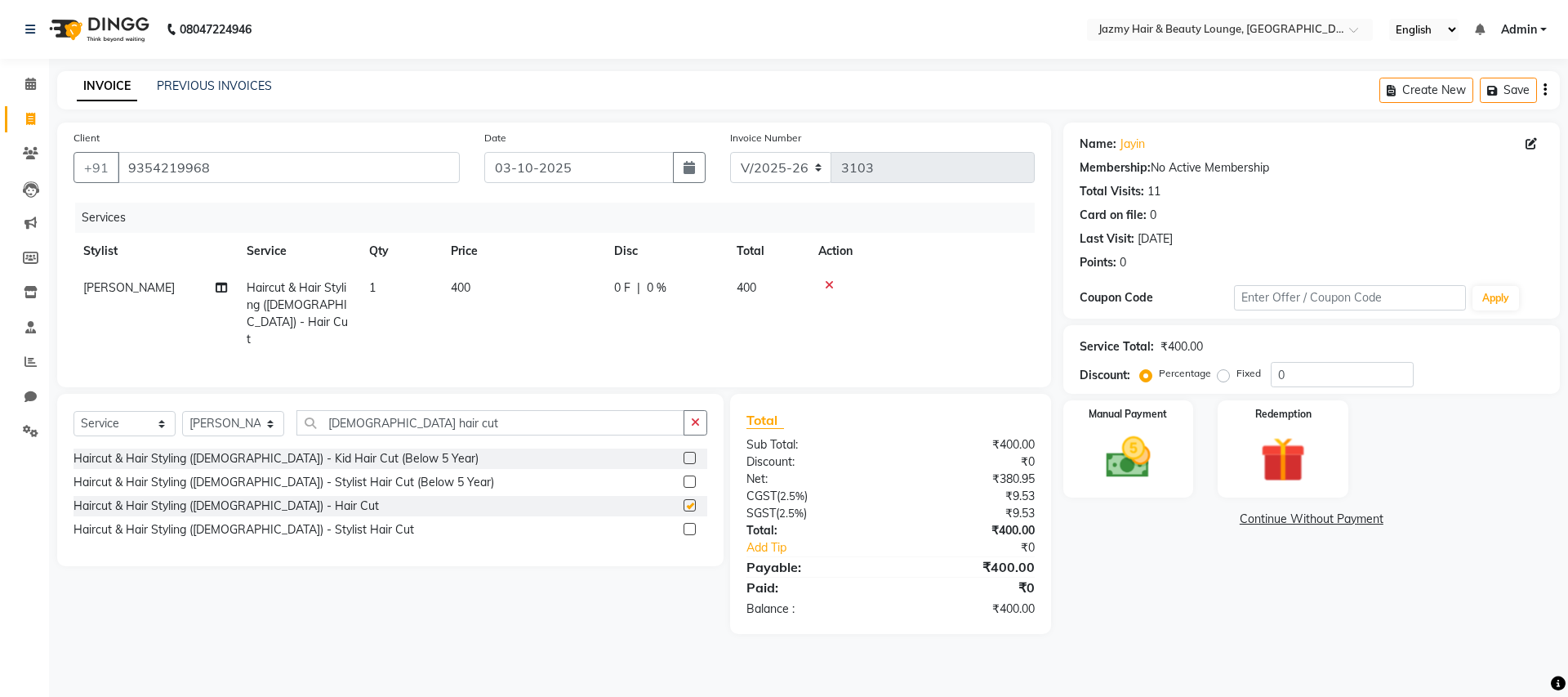
checkbox input "false"
click at [1278, 375] on input "0" at bounding box center [1342, 375] width 143 height 26
type input "20"
click at [1161, 459] on img at bounding box center [1127, 458] width 76 height 54
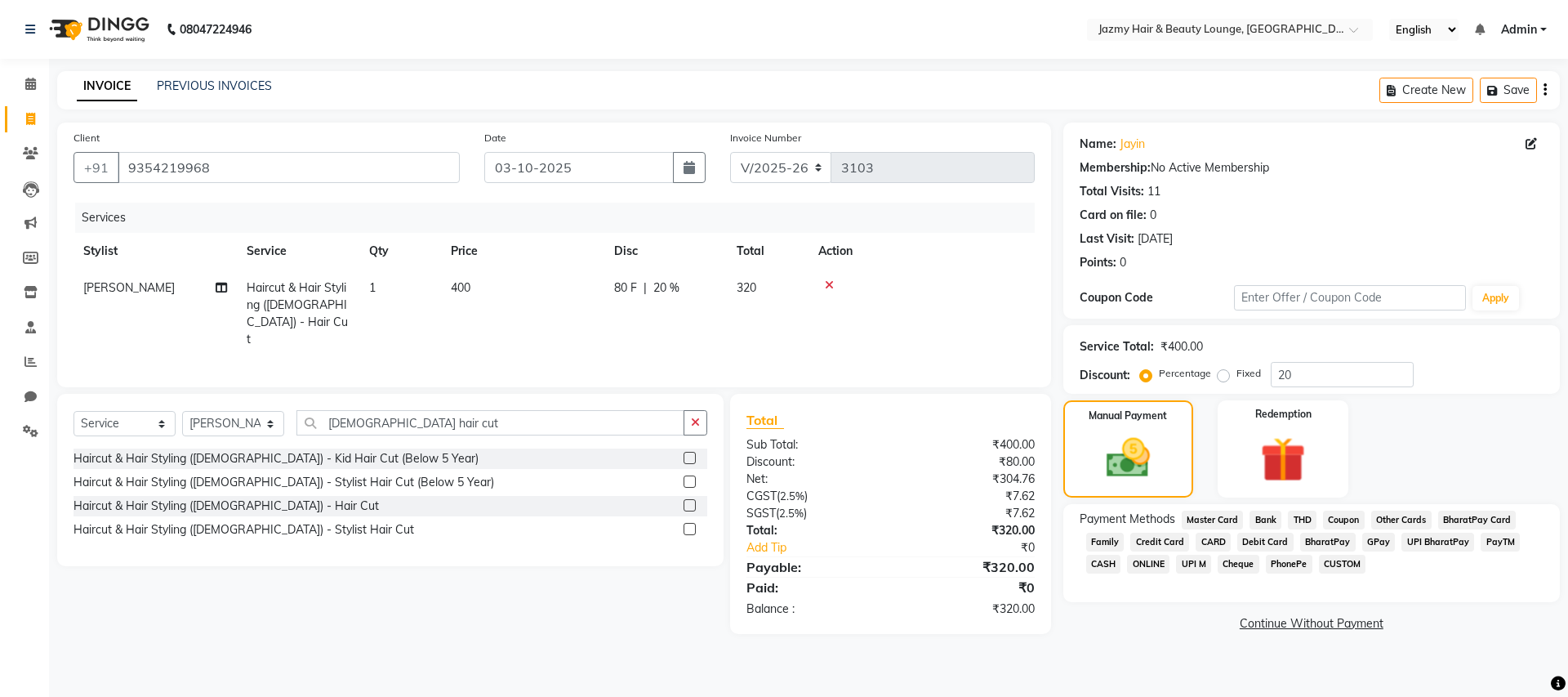
click at [1104, 567] on span "CASH" at bounding box center [1104, 564] width 36 height 19
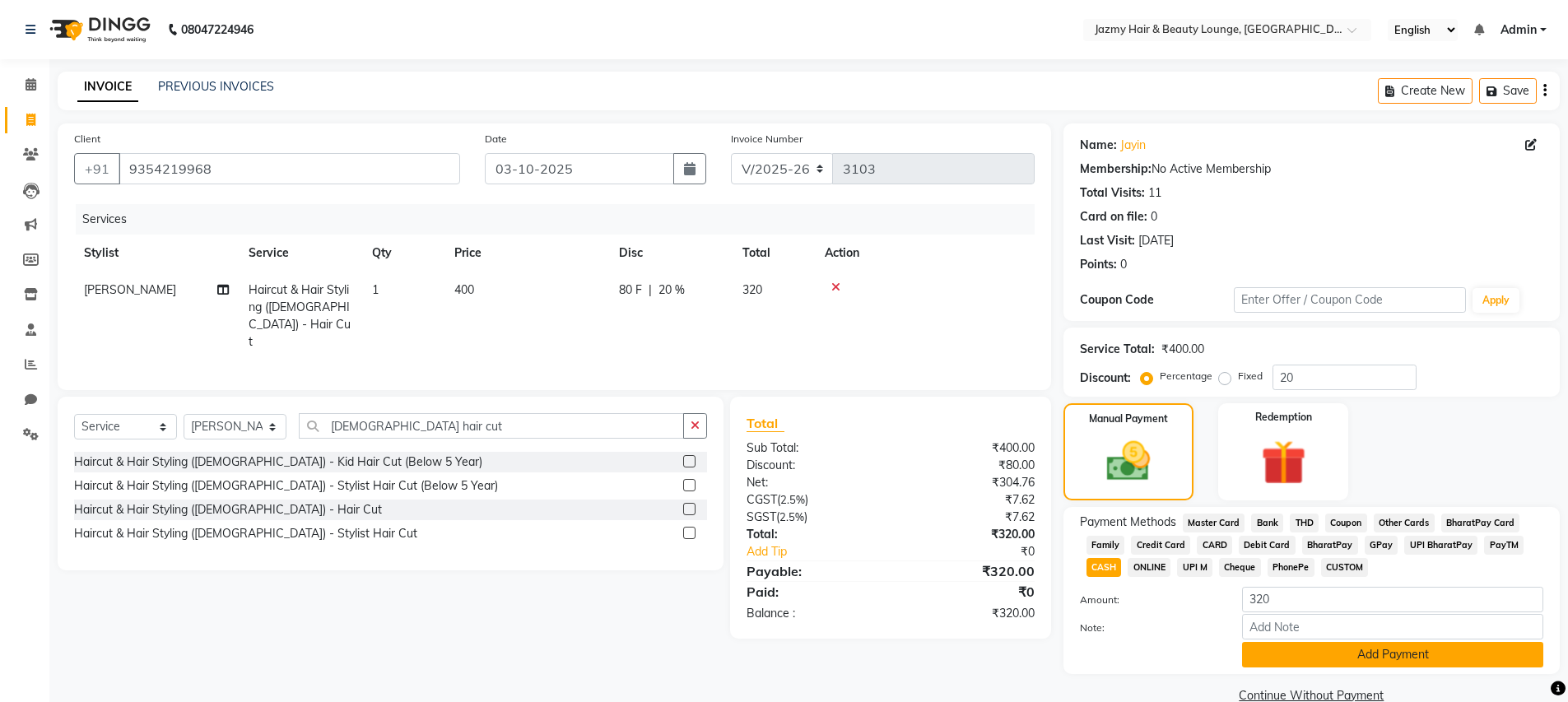
click at [1269, 647] on button "Add Payment" at bounding box center [1393, 655] width 301 height 26
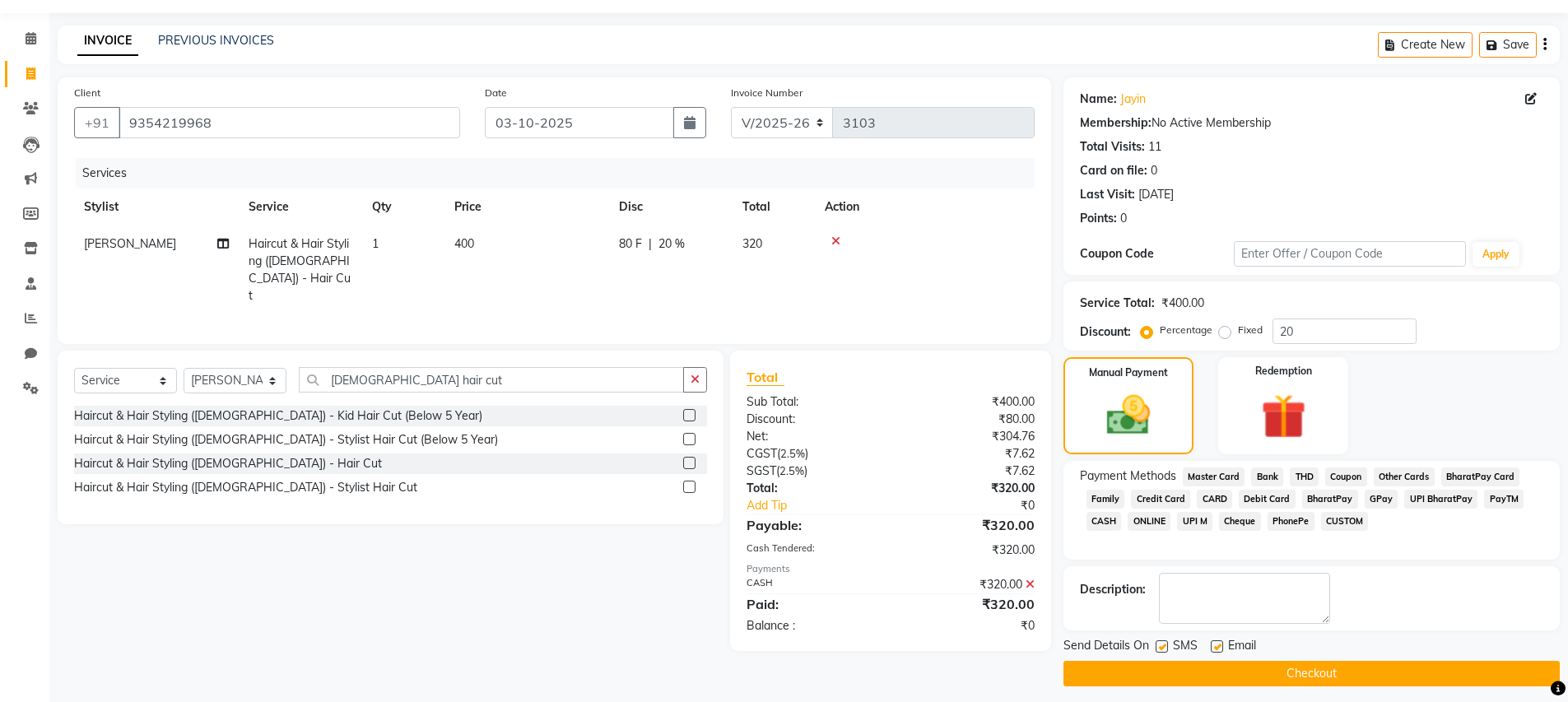
scroll to position [55, 0]
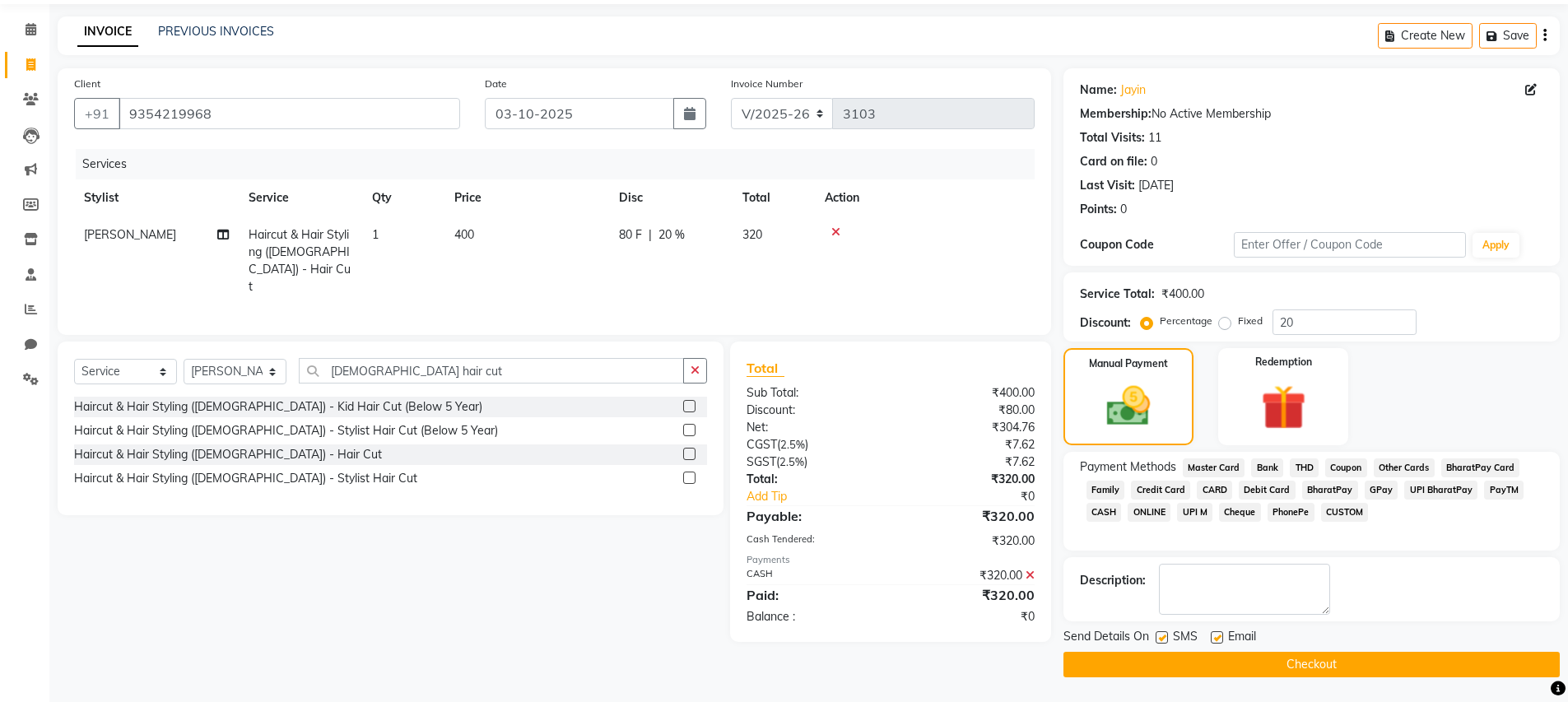
click at [1496, 674] on button "Checkout" at bounding box center [1312, 665] width 496 height 26
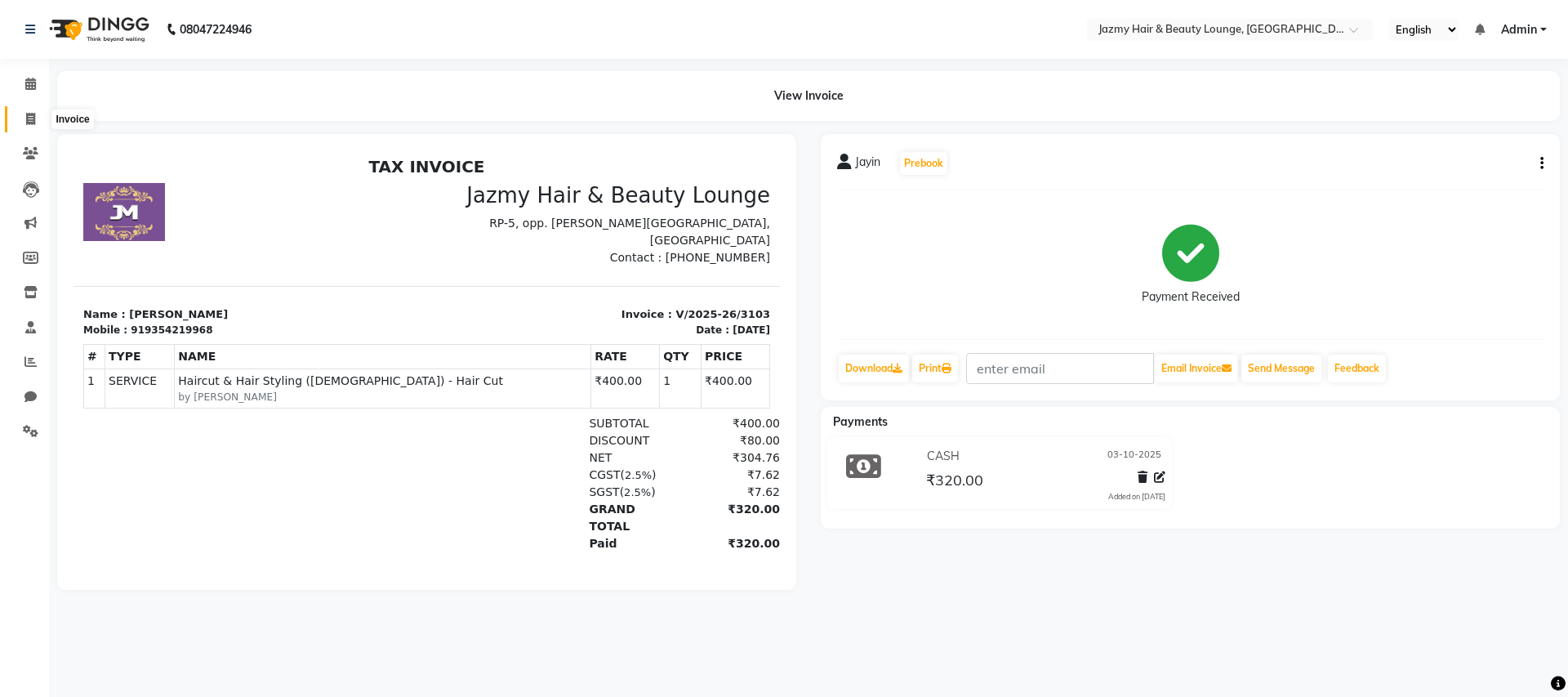
click at [29, 113] on icon at bounding box center [30, 119] width 9 height 12
select select "service"
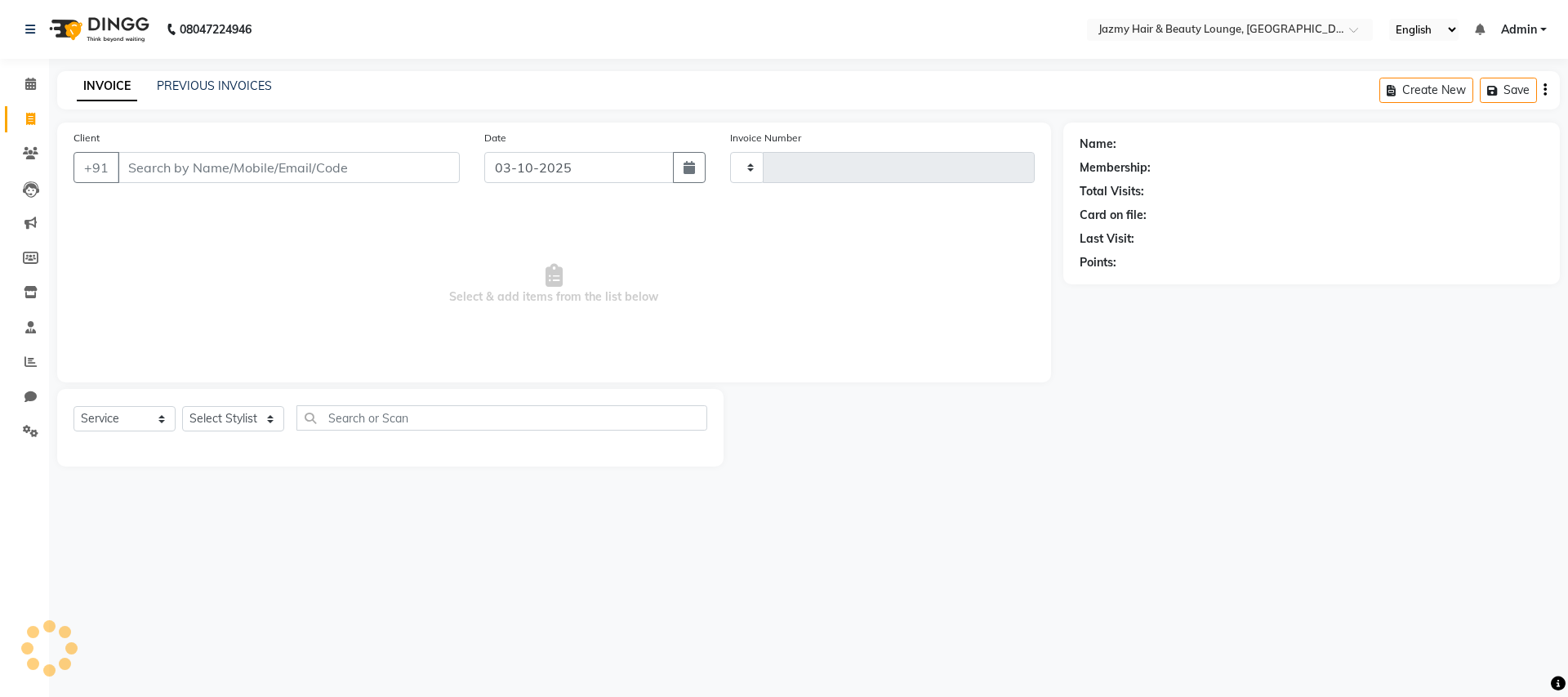
type input "3104"
select select "759"
click at [150, 166] on input "Client" at bounding box center [289, 167] width 342 height 31
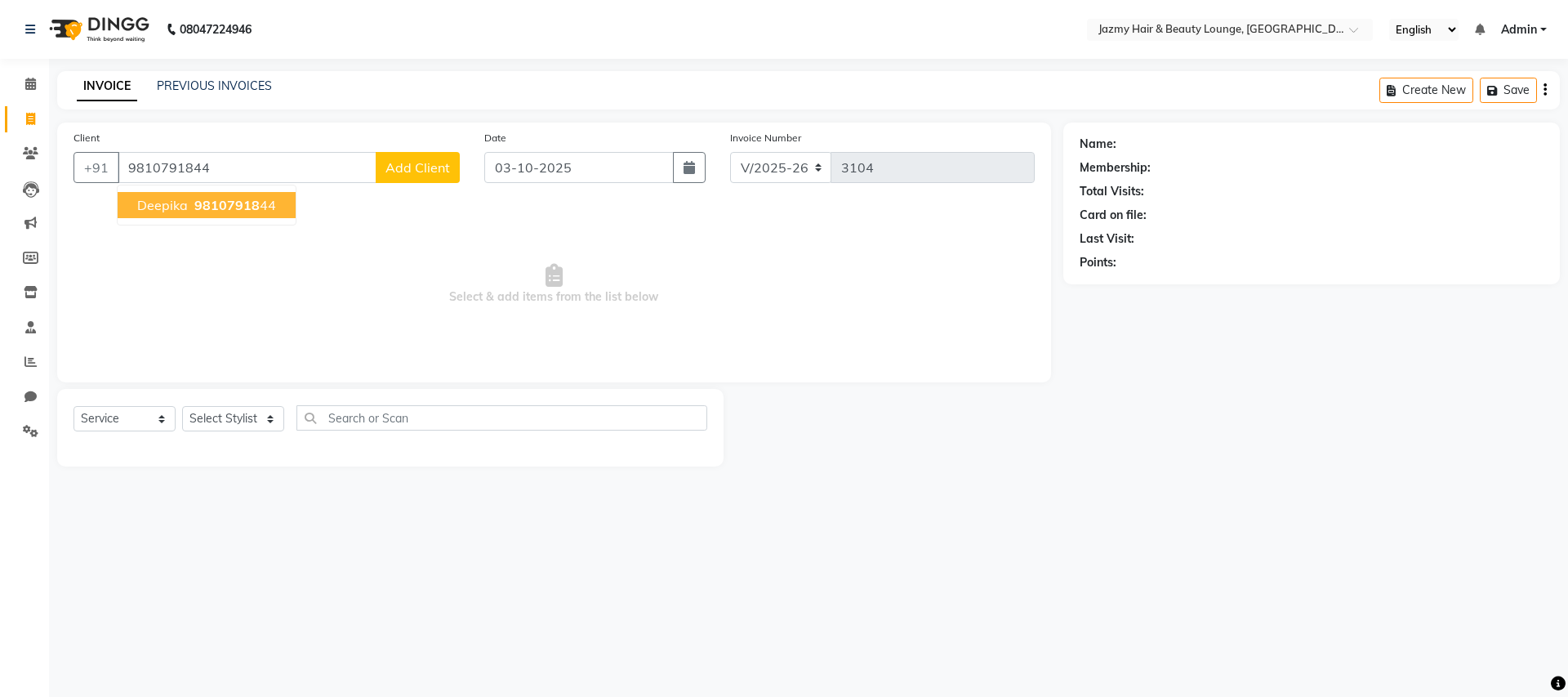
type input "9810791844"
click at [134, 201] on button "Deepika 98107918 44" at bounding box center [206, 205] width 178 height 26
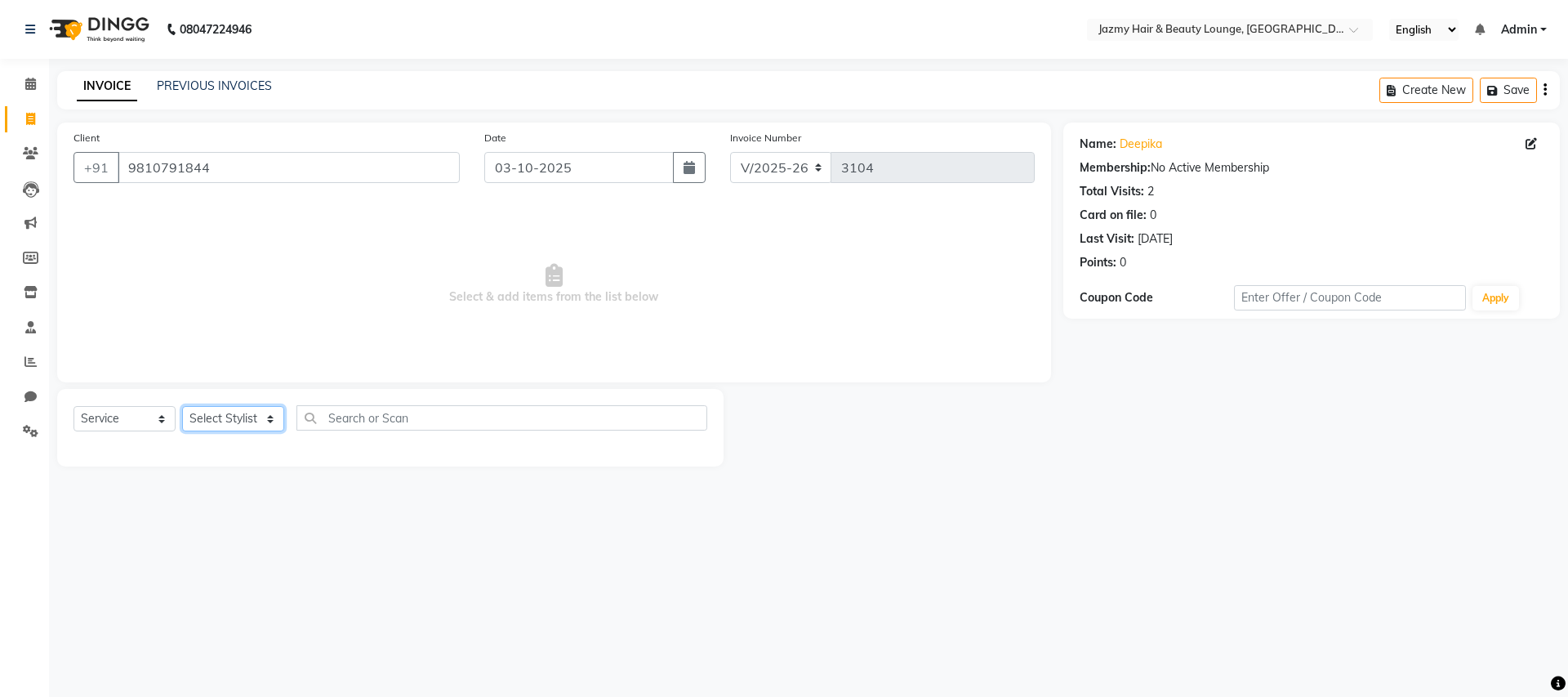
click at [218, 421] on select "Select Stylist AMIT [PERSON_NAME] [PERSON_NAME] CHASHIKA [PERSON_NAME] [PERSON_…" at bounding box center [232, 419] width 102 height 26
select select "13443"
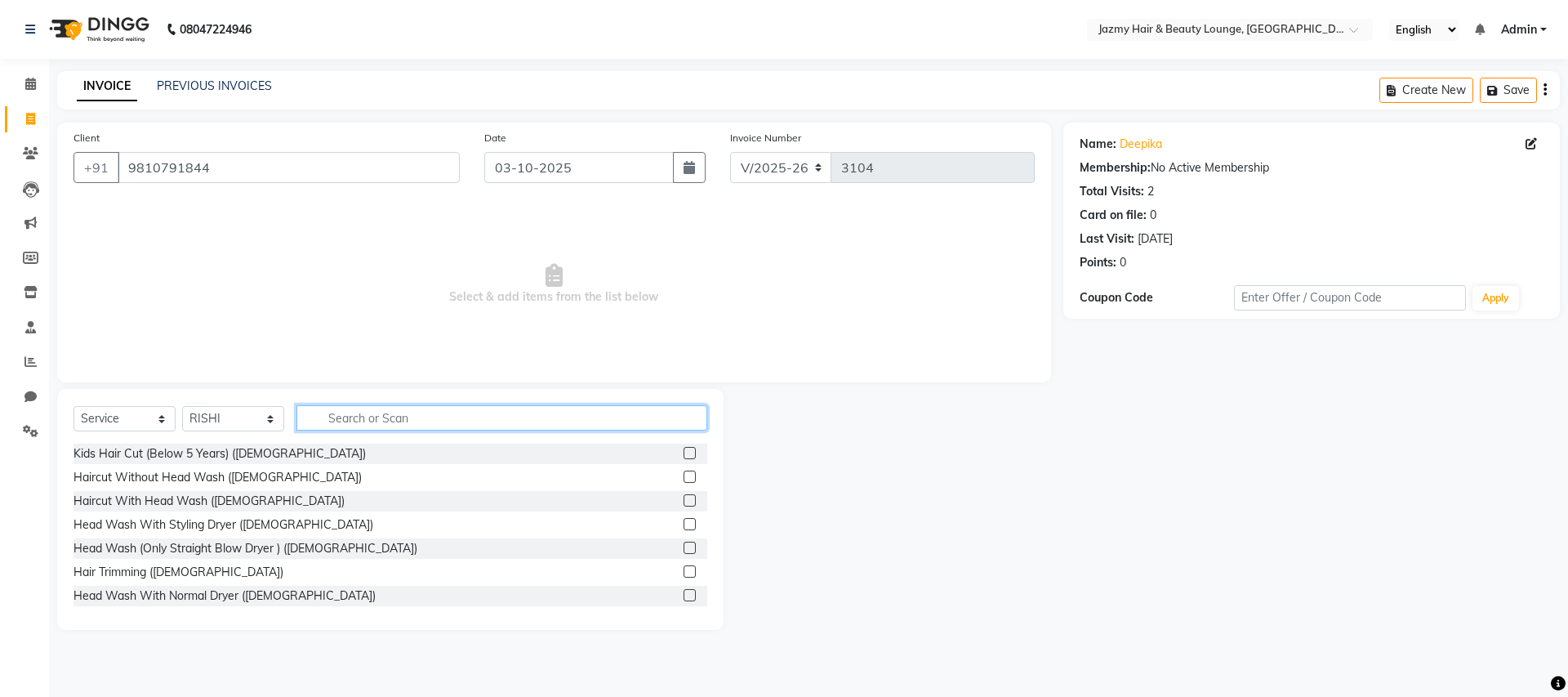
click at [422, 416] on input "text" at bounding box center [502, 418] width 411 height 26
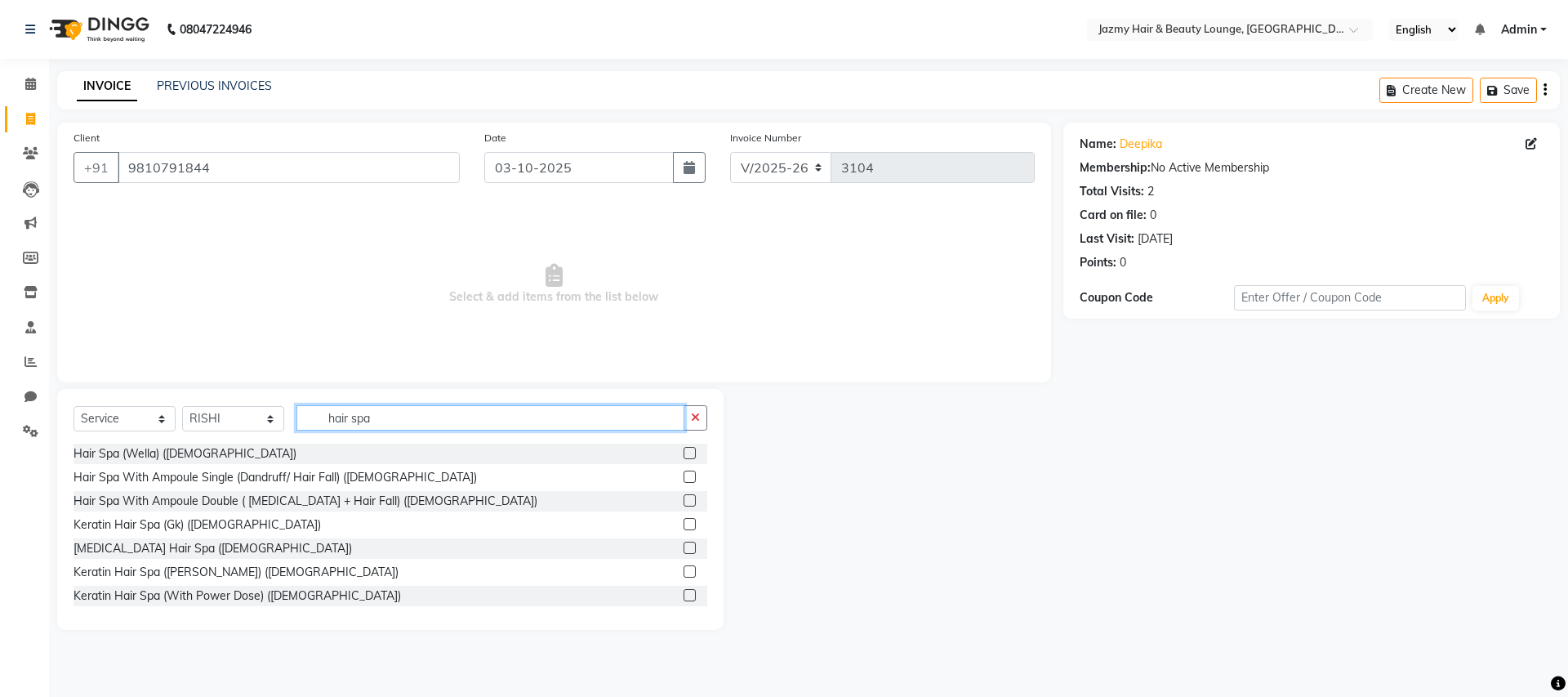
type input "hair spa"
click at [684, 500] on label at bounding box center [690, 500] width 12 height 12
click at [684, 500] on input "checkbox" at bounding box center [689, 501] width 11 height 11
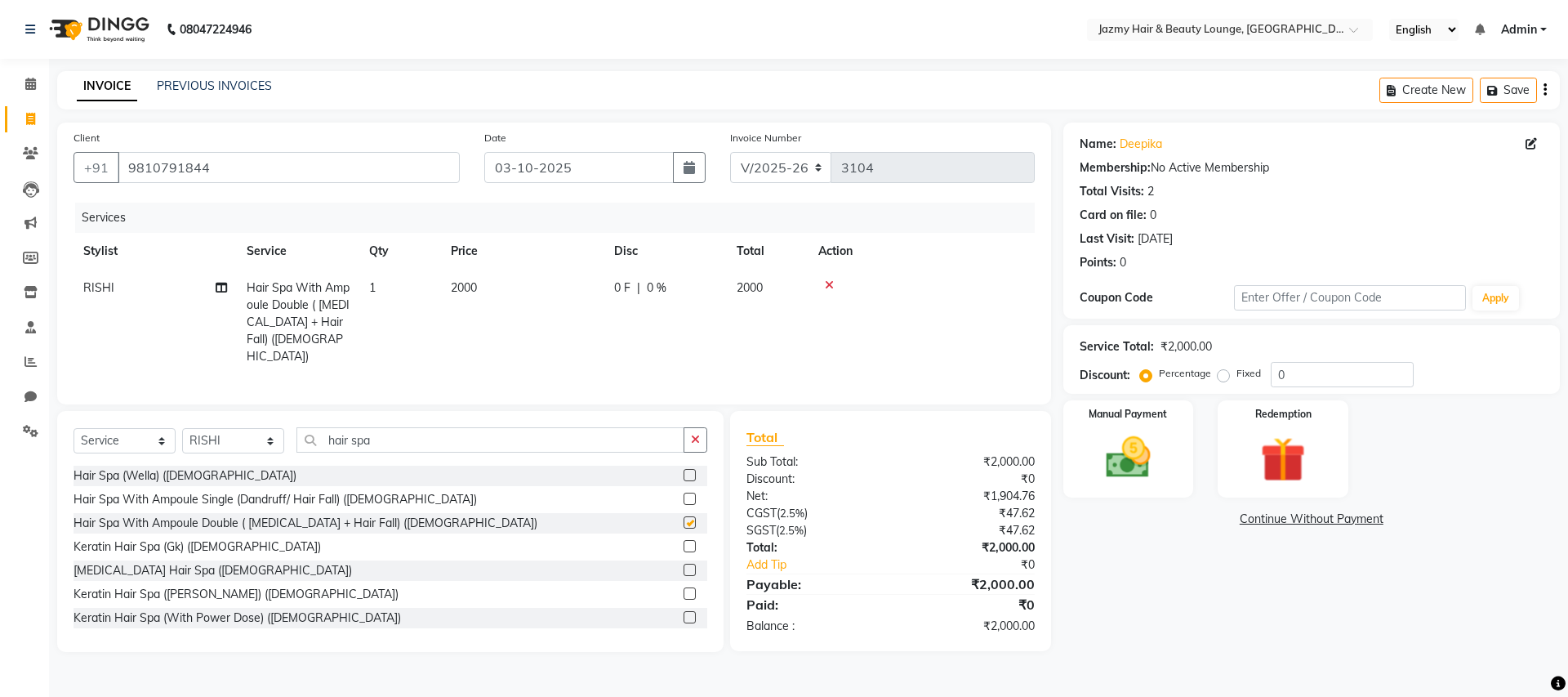
checkbox input "false"
click at [825, 284] on icon at bounding box center [829, 286] width 9 height 12
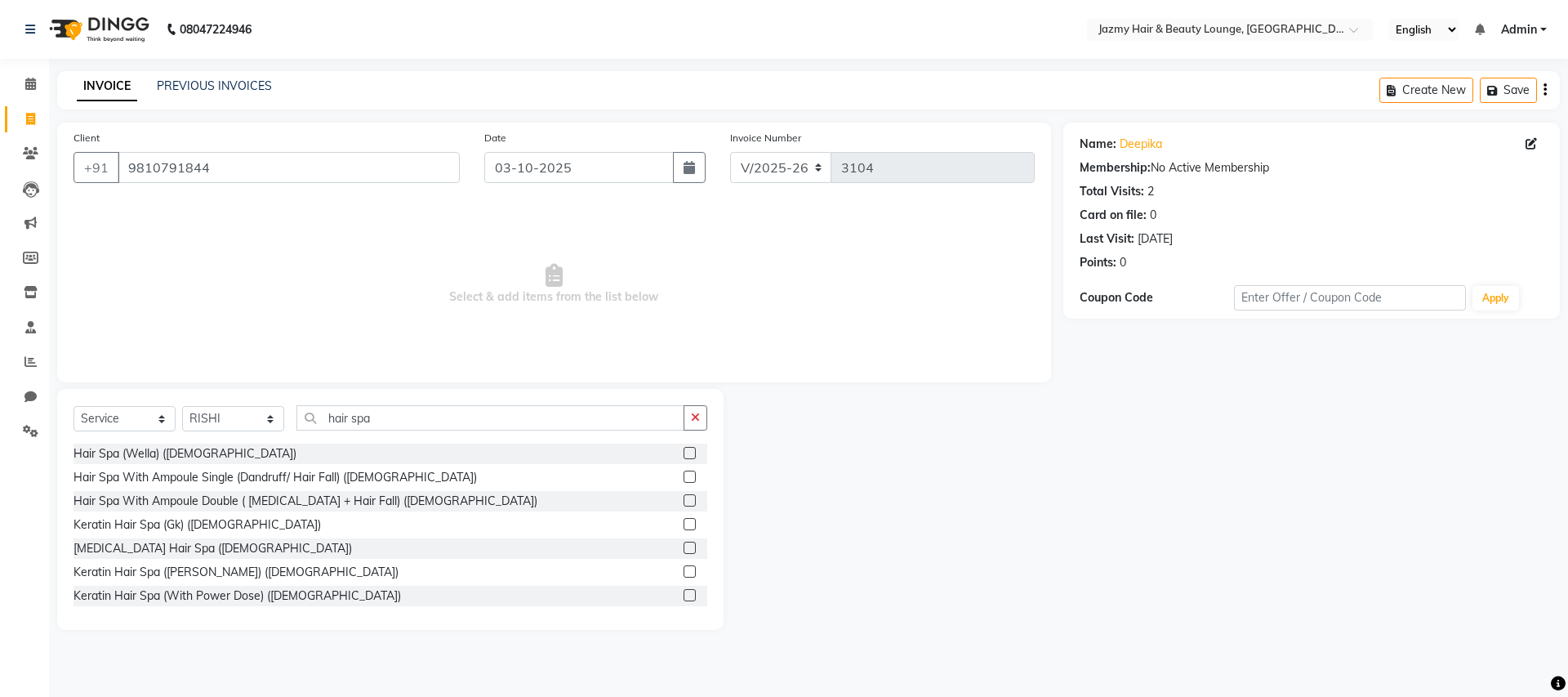
click at [684, 474] on label at bounding box center [690, 477] width 12 height 12
click at [684, 474] on input "checkbox" at bounding box center [689, 478] width 11 height 11
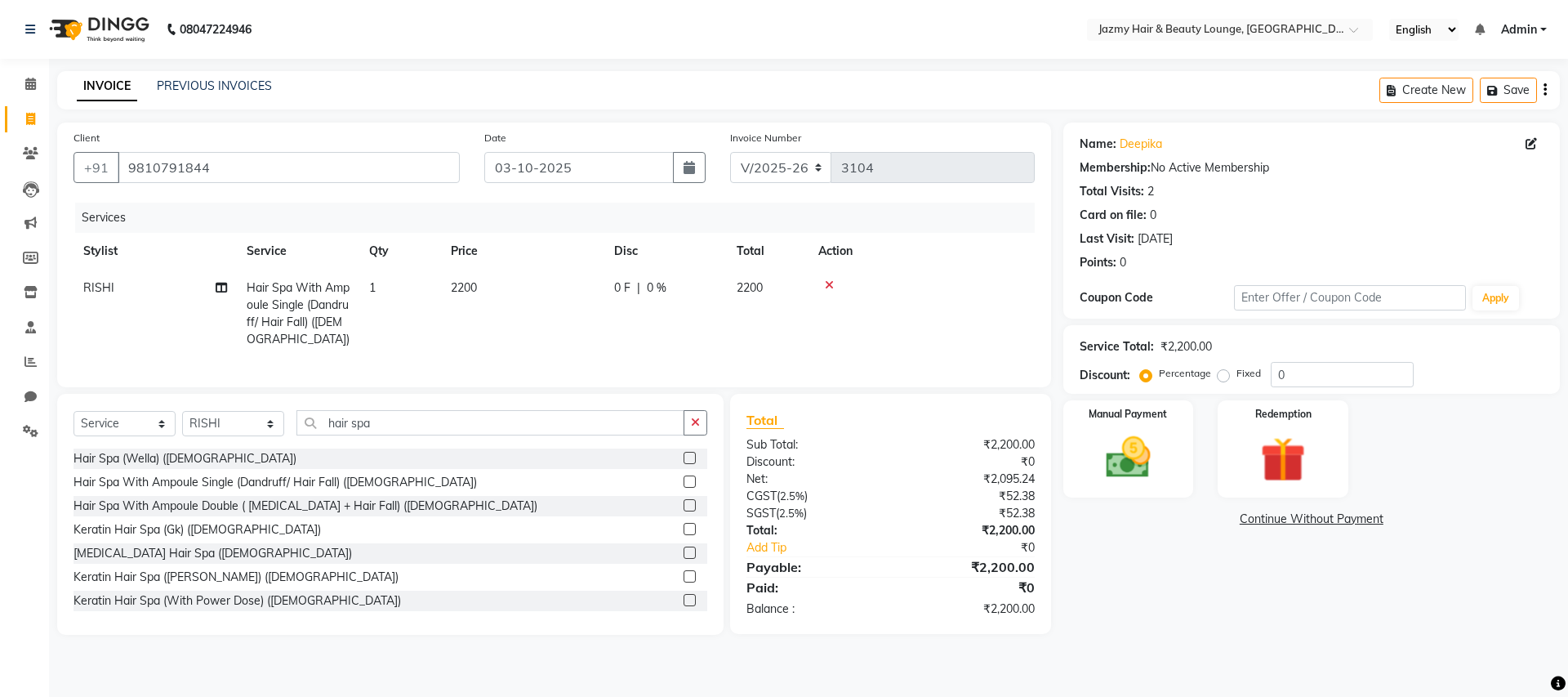
click at [831, 285] on icon at bounding box center [829, 286] width 9 height 12
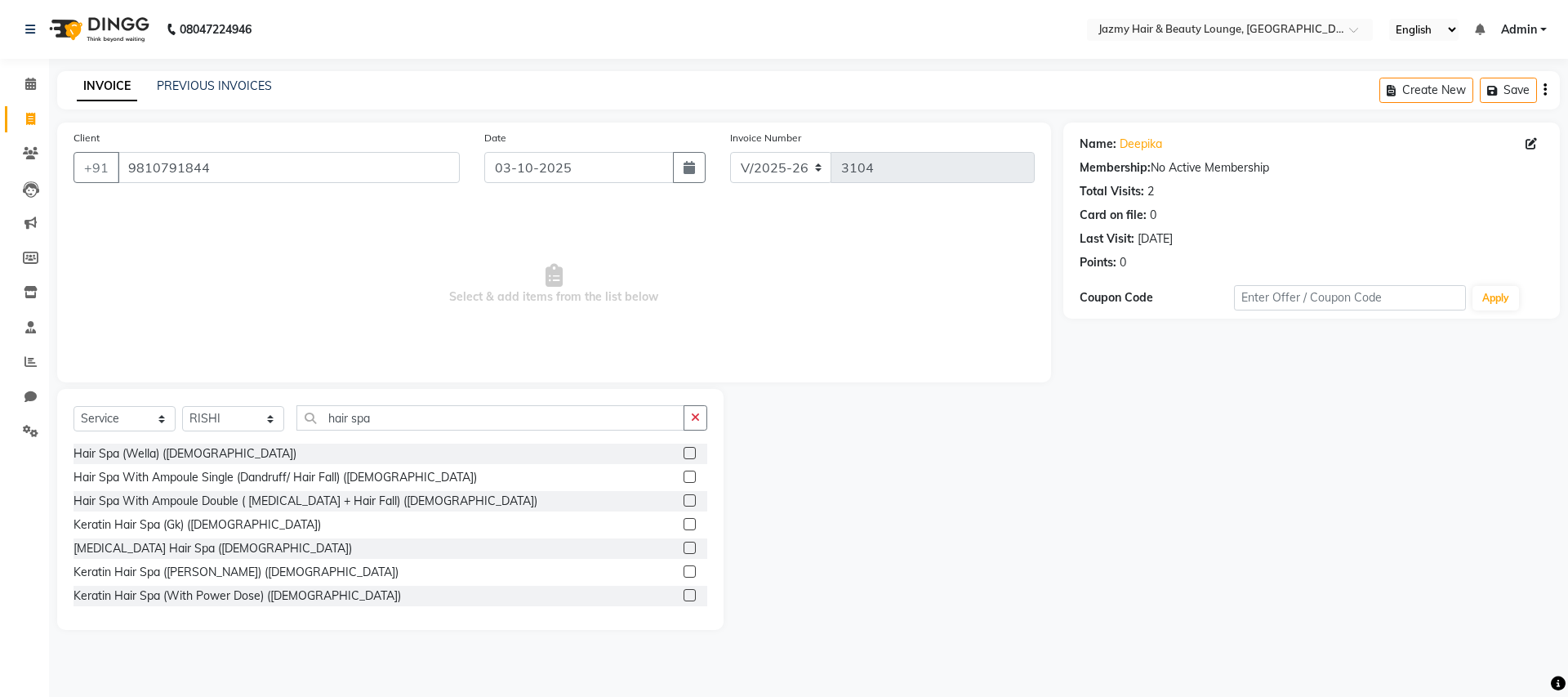
click at [684, 473] on label at bounding box center [690, 477] width 12 height 12
click at [684, 473] on input "checkbox" at bounding box center [689, 478] width 11 height 11
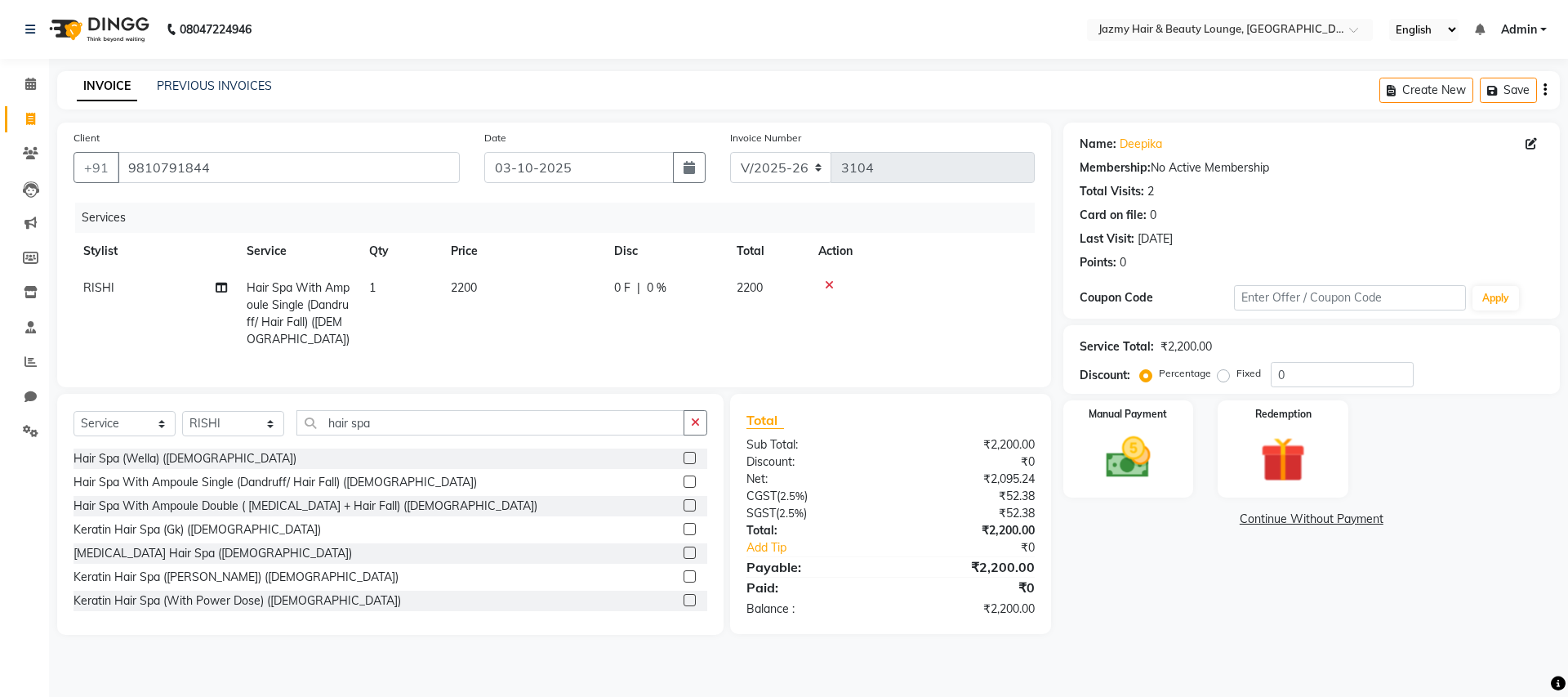
click at [830, 285] on icon at bounding box center [829, 286] width 9 height 12
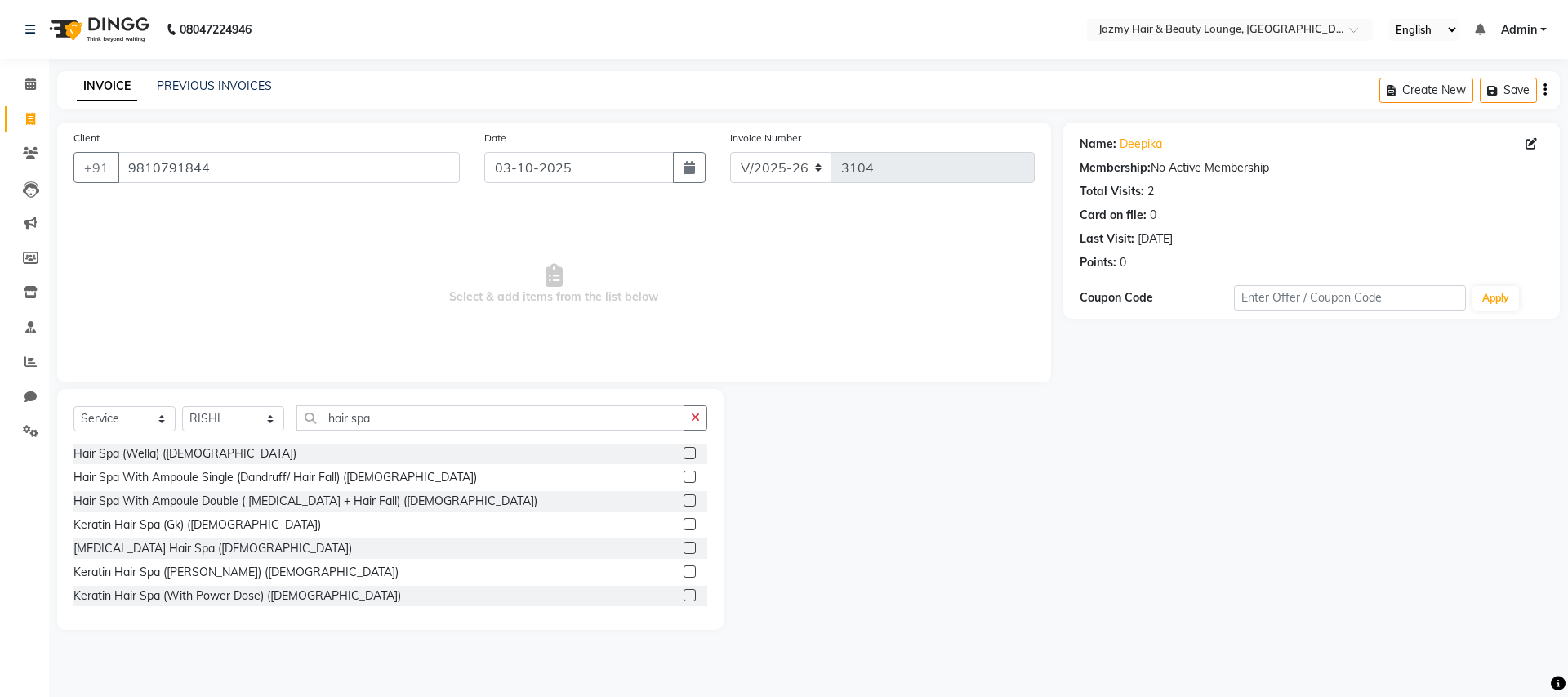
click at [830, 285] on span "Select & add items from the list below" at bounding box center [553, 284] width 961 height 163
click at [684, 479] on label at bounding box center [690, 477] width 12 height 12
click at [684, 479] on input "checkbox" at bounding box center [689, 478] width 11 height 11
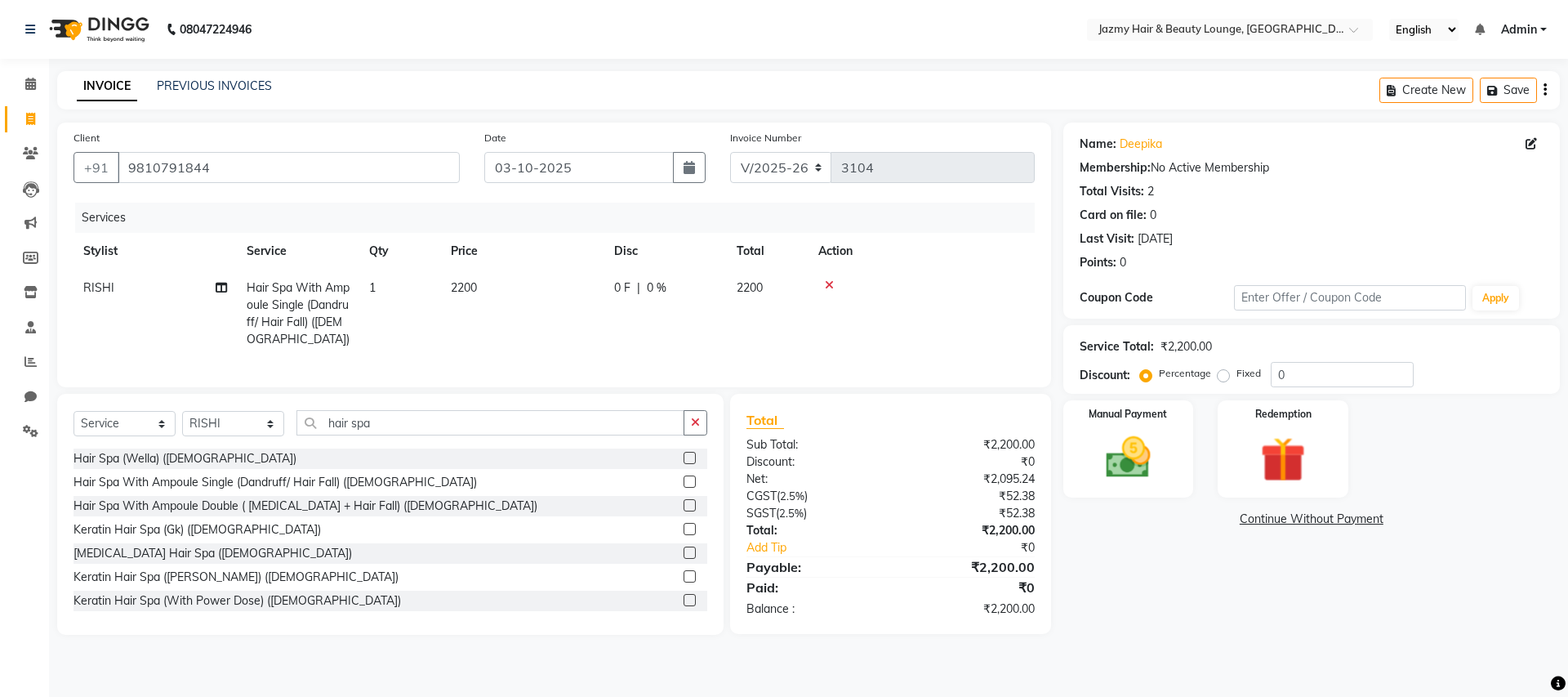
click at [826, 285] on icon at bounding box center [829, 286] width 9 height 12
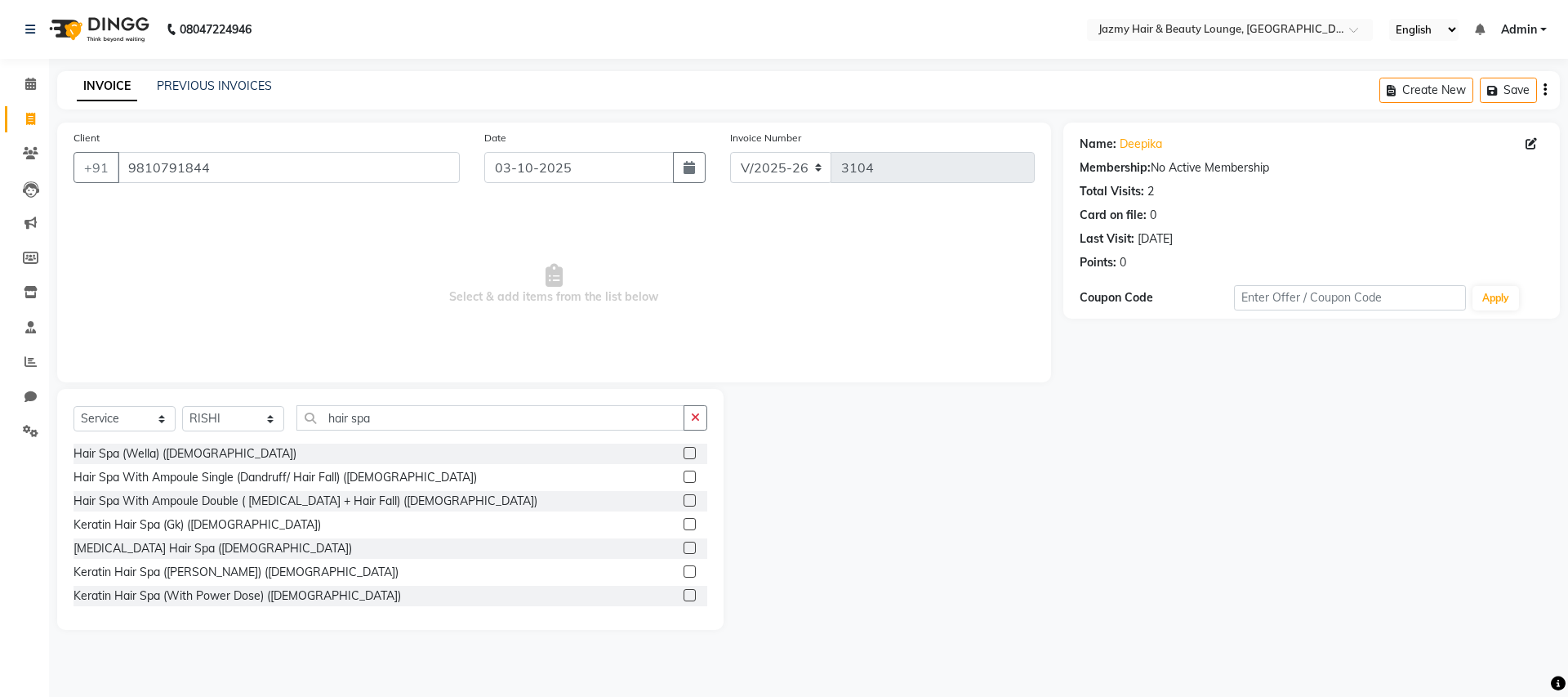
click at [684, 478] on label at bounding box center [690, 477] width 12 height 12
click at [684, 478] on input "checkbox" at bounding box center [689, 478] width 11 height 11
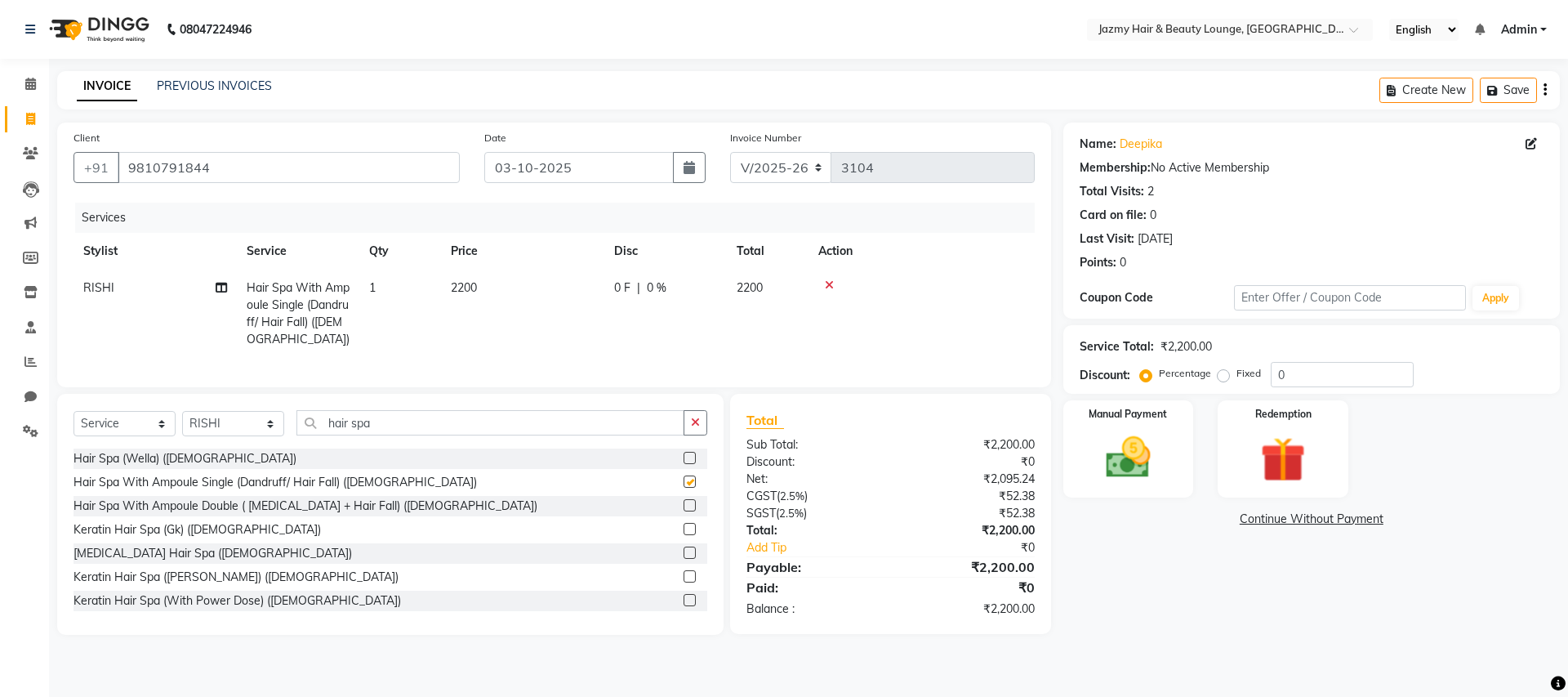
checkbox input "false"
click at [832, 287] on icon at bounding box center [829, 286] width 9 height 12
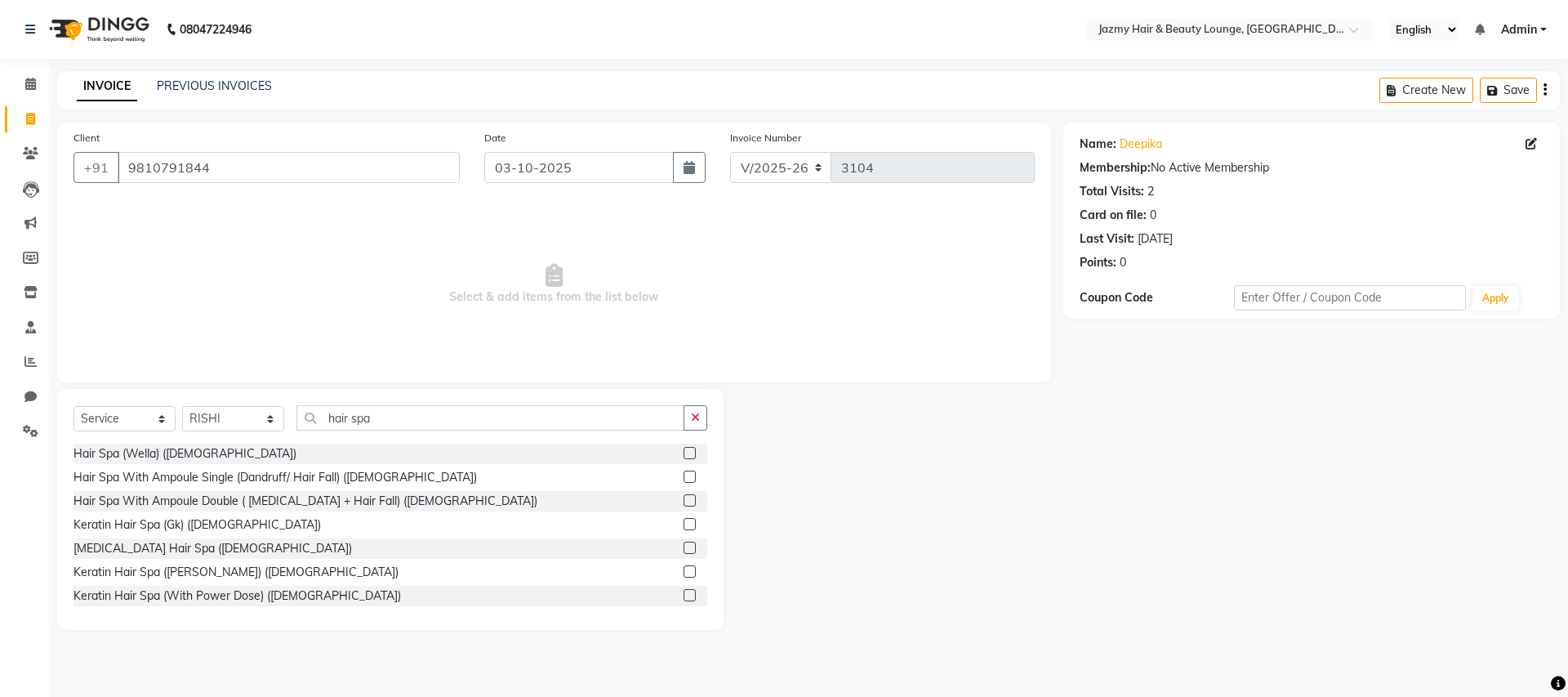
click at [684, 450] on label at bounding box center [690, 453] width 12 height 12
click at [684, 450] on input "checkbox" at bounding box center [689, 454] width 11 height 11
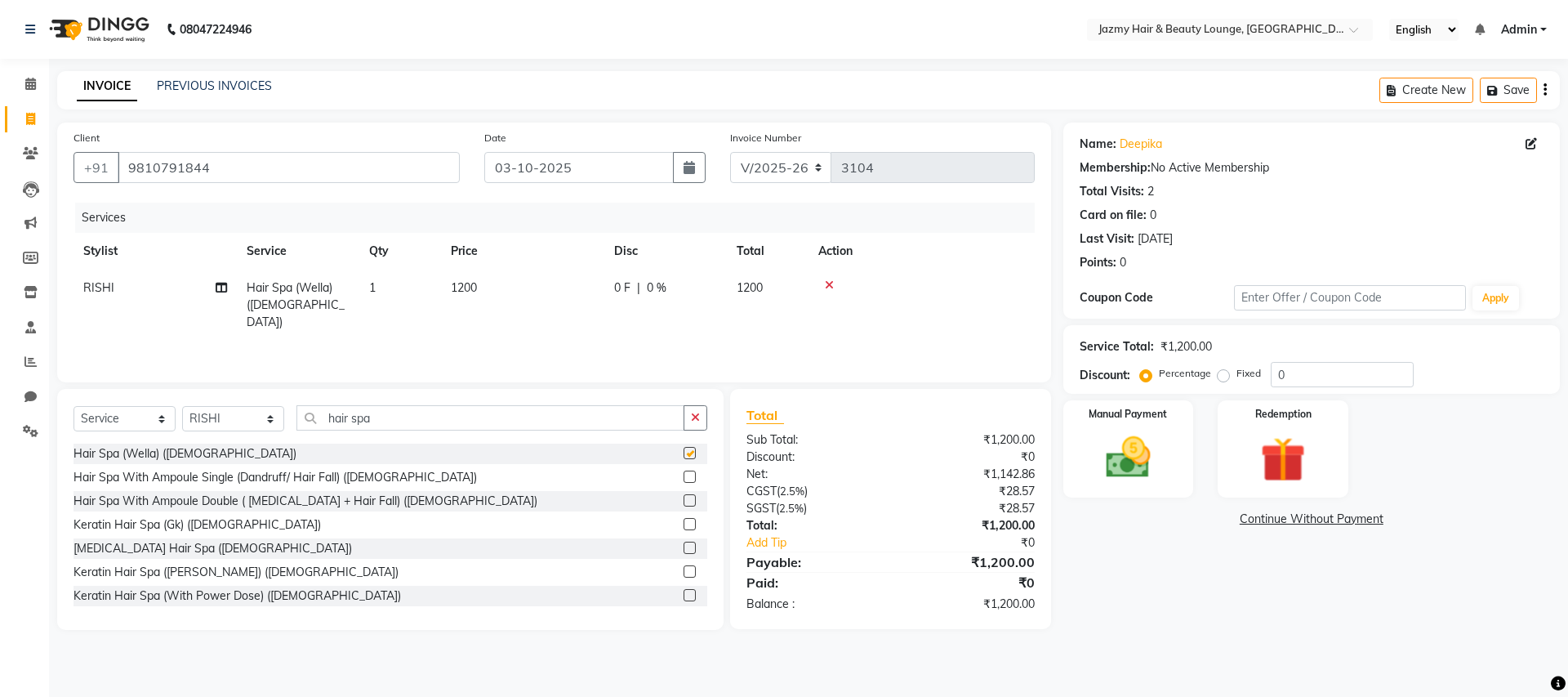
checkbox input "false"
click at [830, 281] on icon at bounding box center [829, 286] width 9 height 12
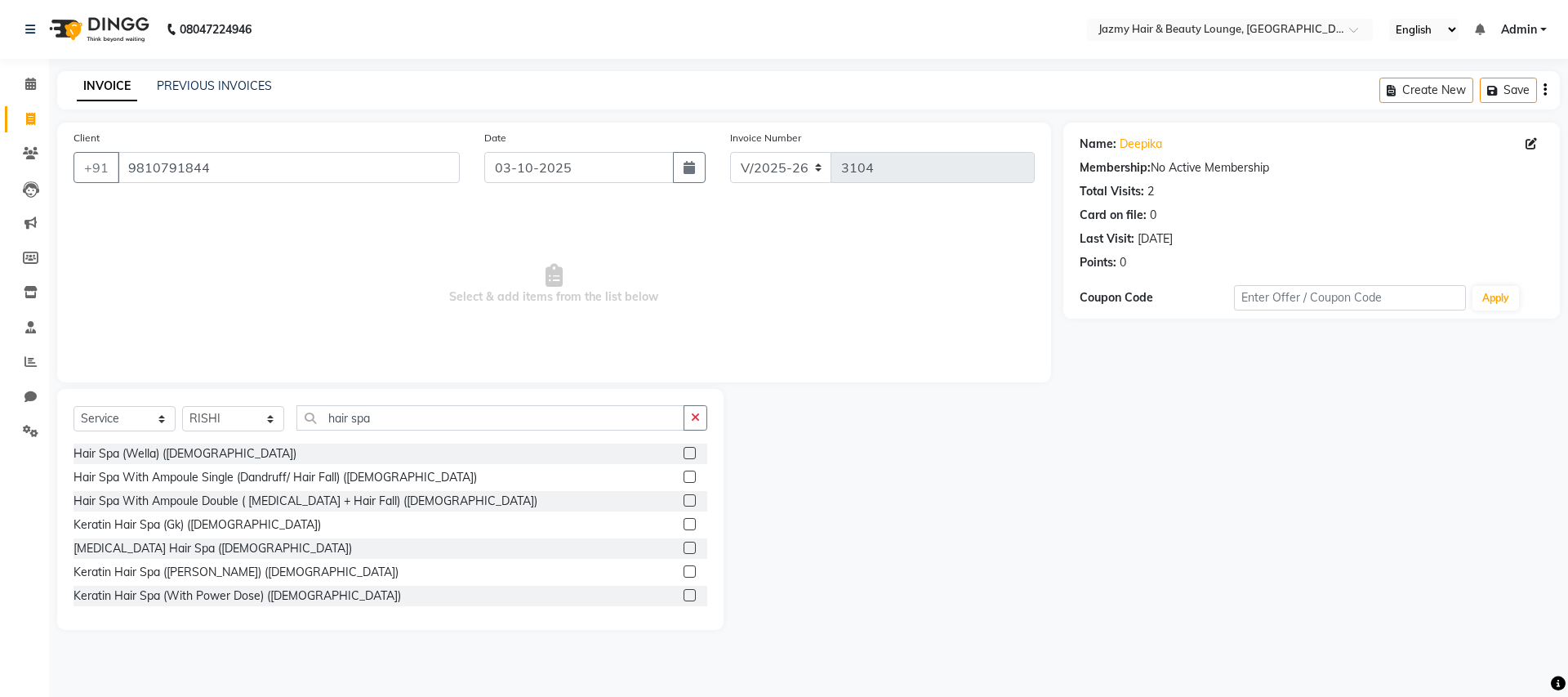
click at [684, 477] on label at bounding box center [690, 477] width 12 height 12
click at [684, 477] on input "checkbox" at bounding box center [689, 478] width 11 height 11
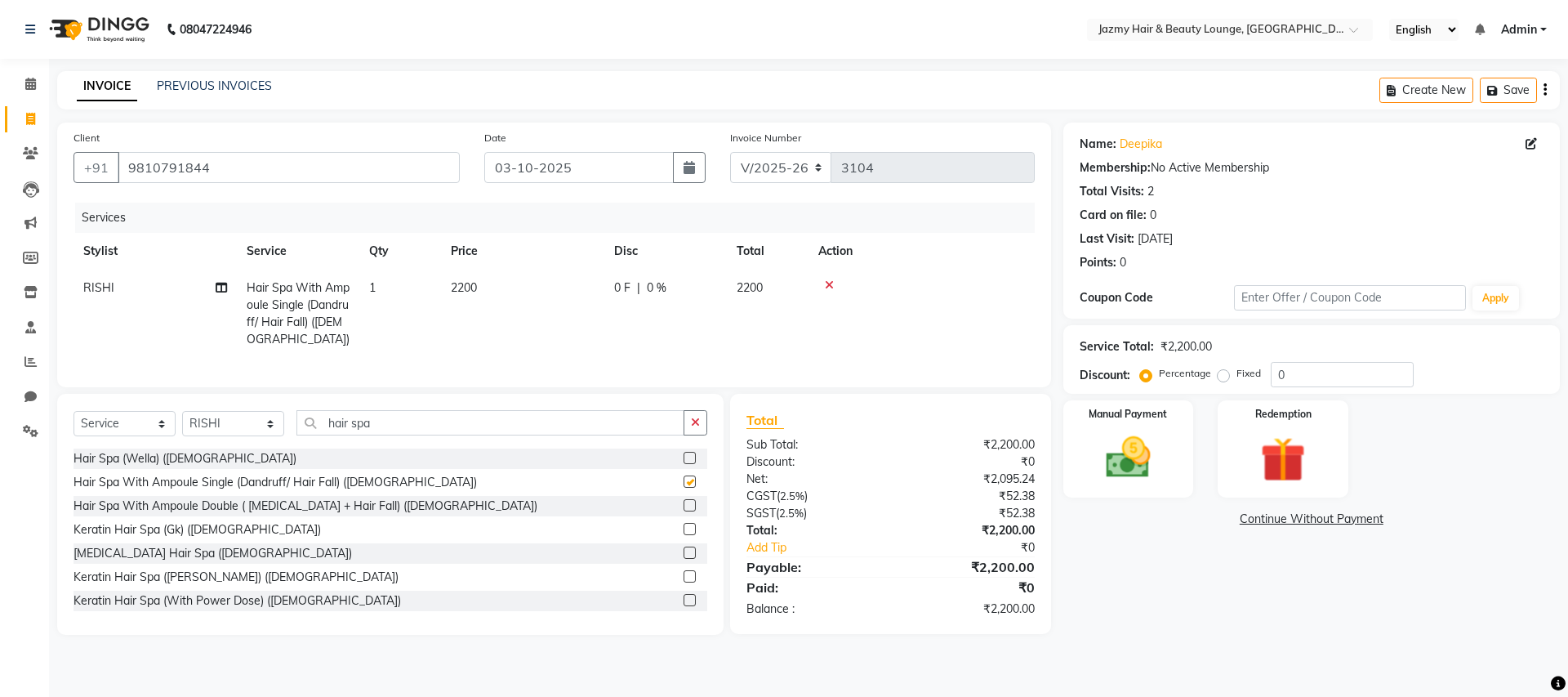
checkbox input "false"
click at [467, 280] on span "2200" at bounding box center [463, 287] width 26 height 15
select select "13443"
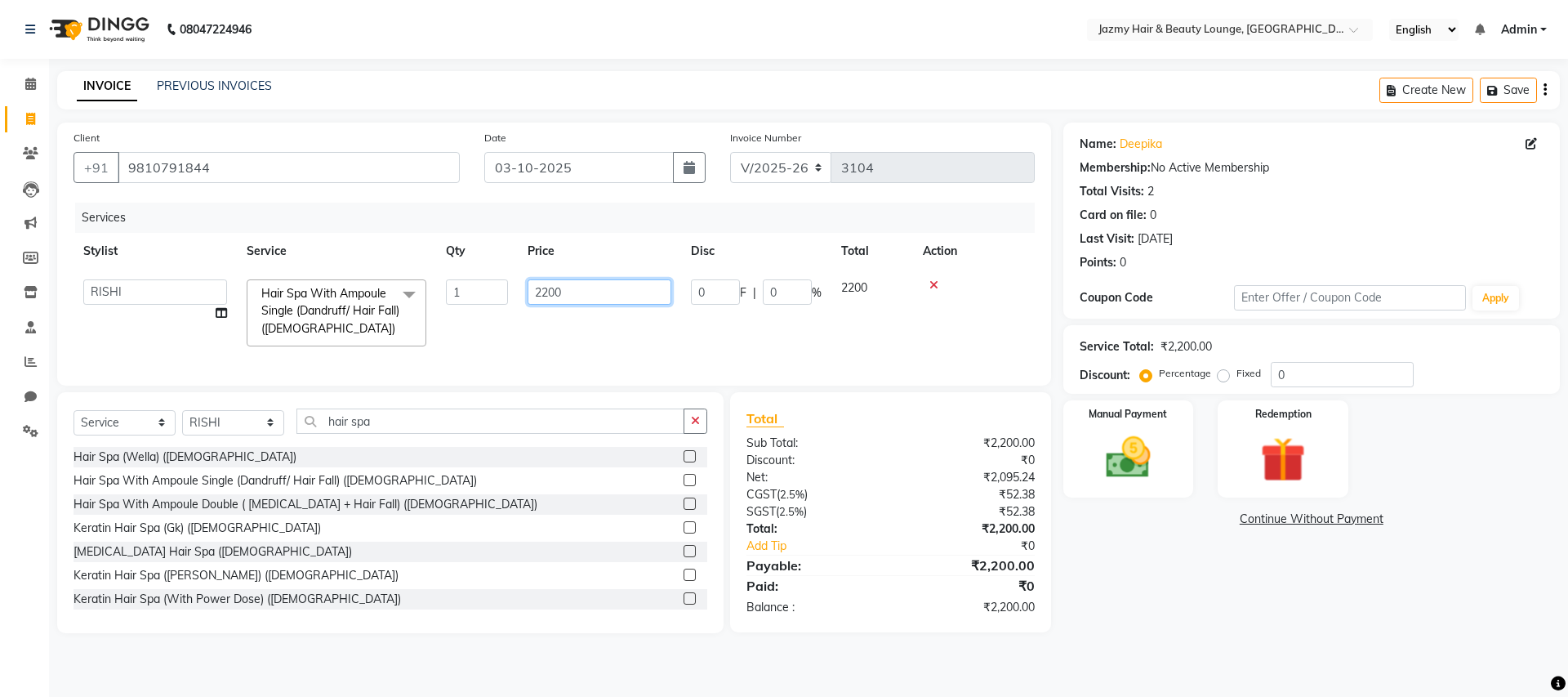
click at [548, 295] on input "2200" at bounding box center [599, 293] width 143 height 26
type input "1800"
click at [548, 317] on td "1800" at bounding box center [599, 313] width 163 height 87
select select "13443"
click at [1272, 376] on input "0" at bounding box center [1342, 375] width 143 height 26
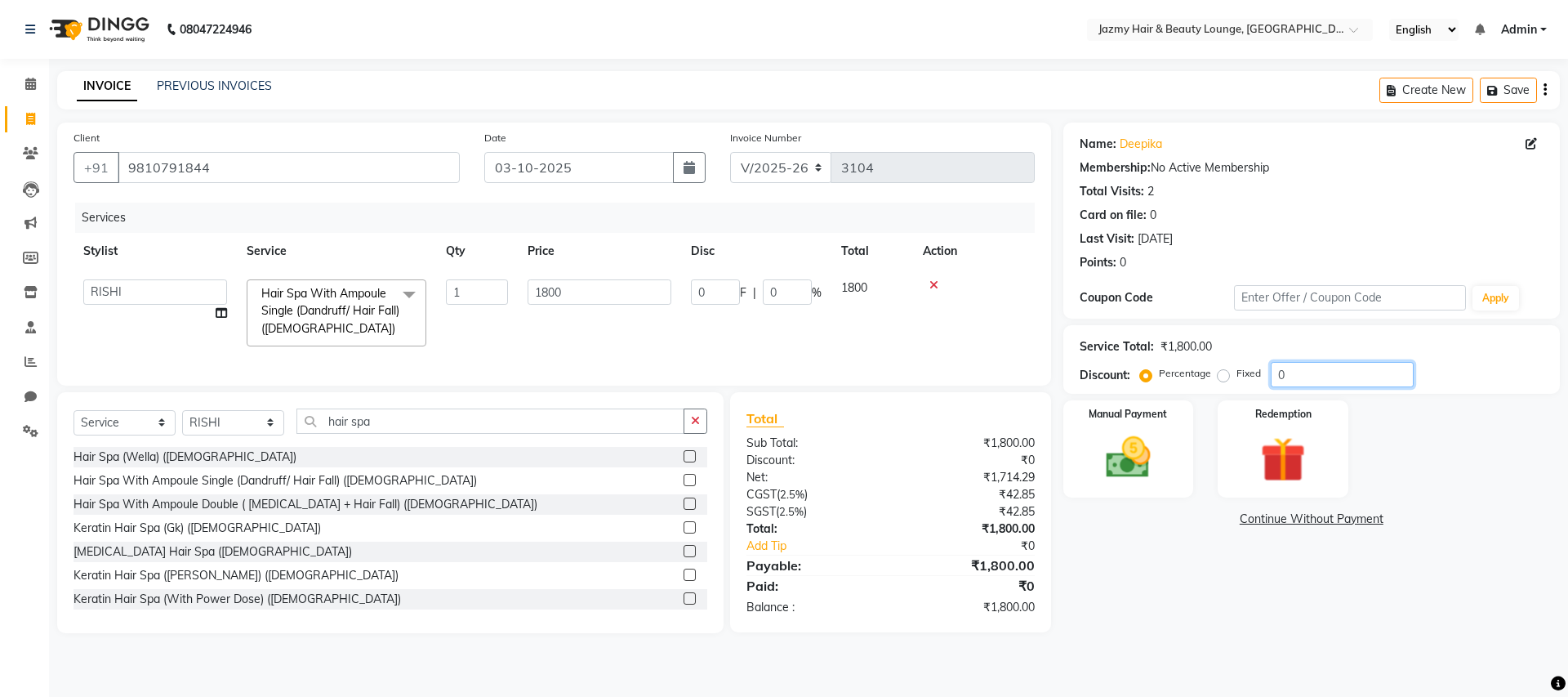
type input "20"
type input "360"
type input "20"
click at [1193, 537] on div "Name: Deepika Membership: No Active Membership Total Visits: 2 Card on file: 0 …" at bounding box center [1317, 378] width 509 height 511
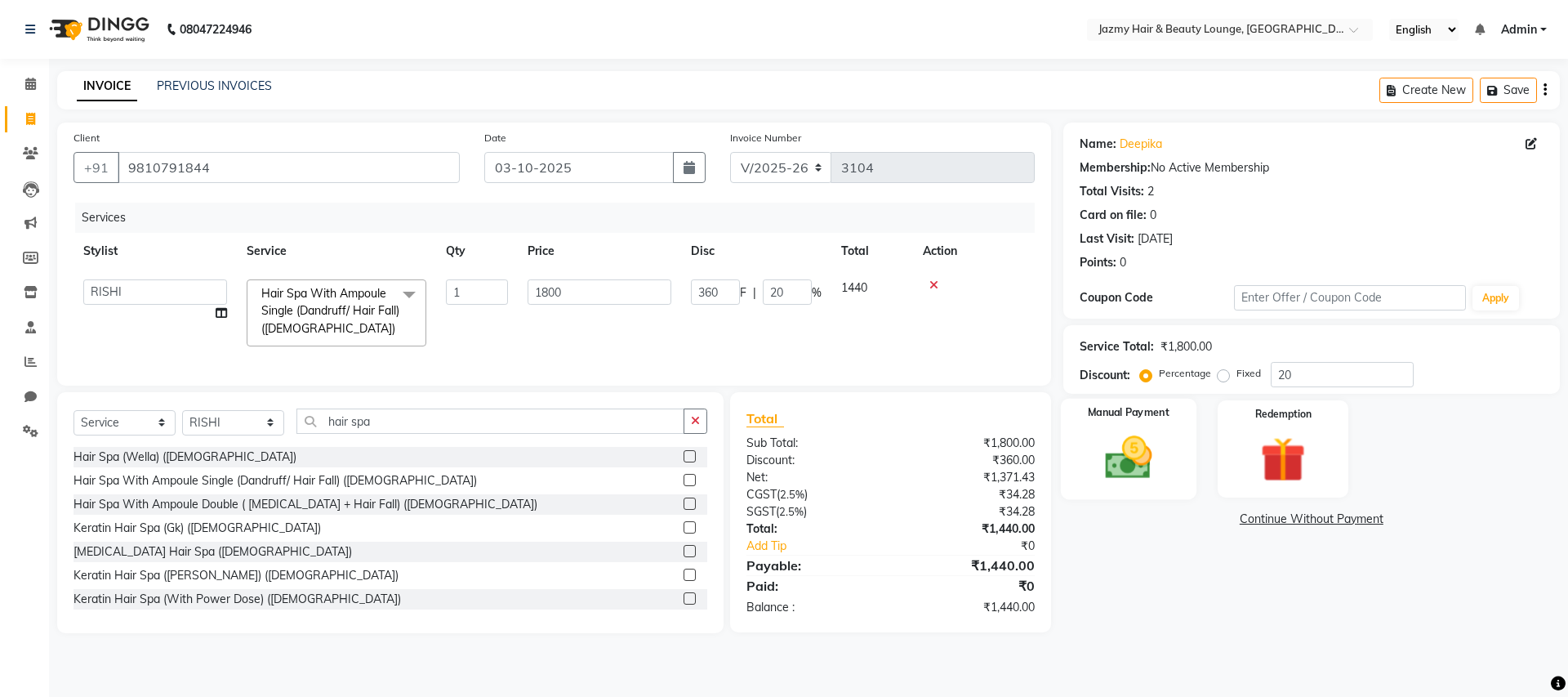
click at [1103, 419] on label "Manual Payment" at bounding box center [1128, 413] width 82 height 16
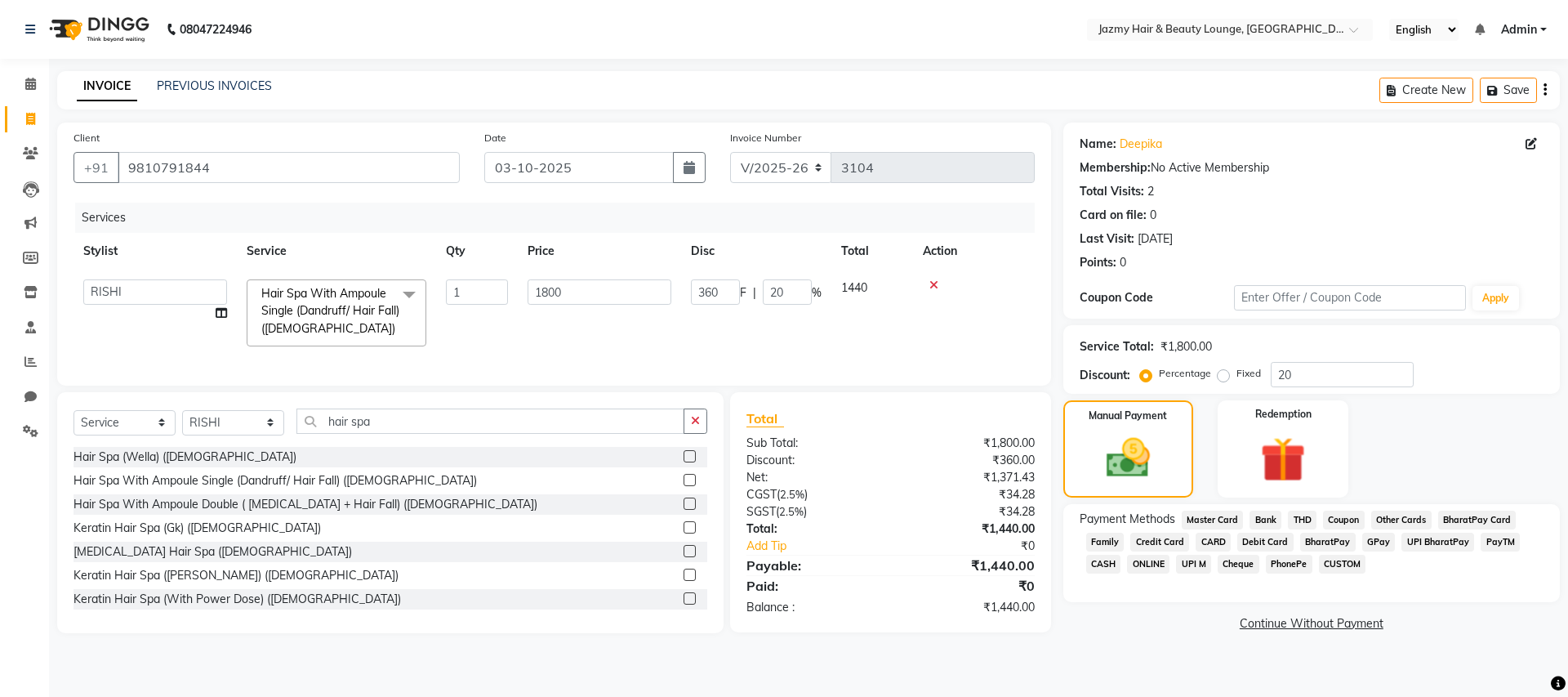
click at [684, 510] on label at bounding box center [690, 503] width 12 height 12
click at [684, 510] on input "checkbox" at bounding box center [689, 504] width 11 height 11
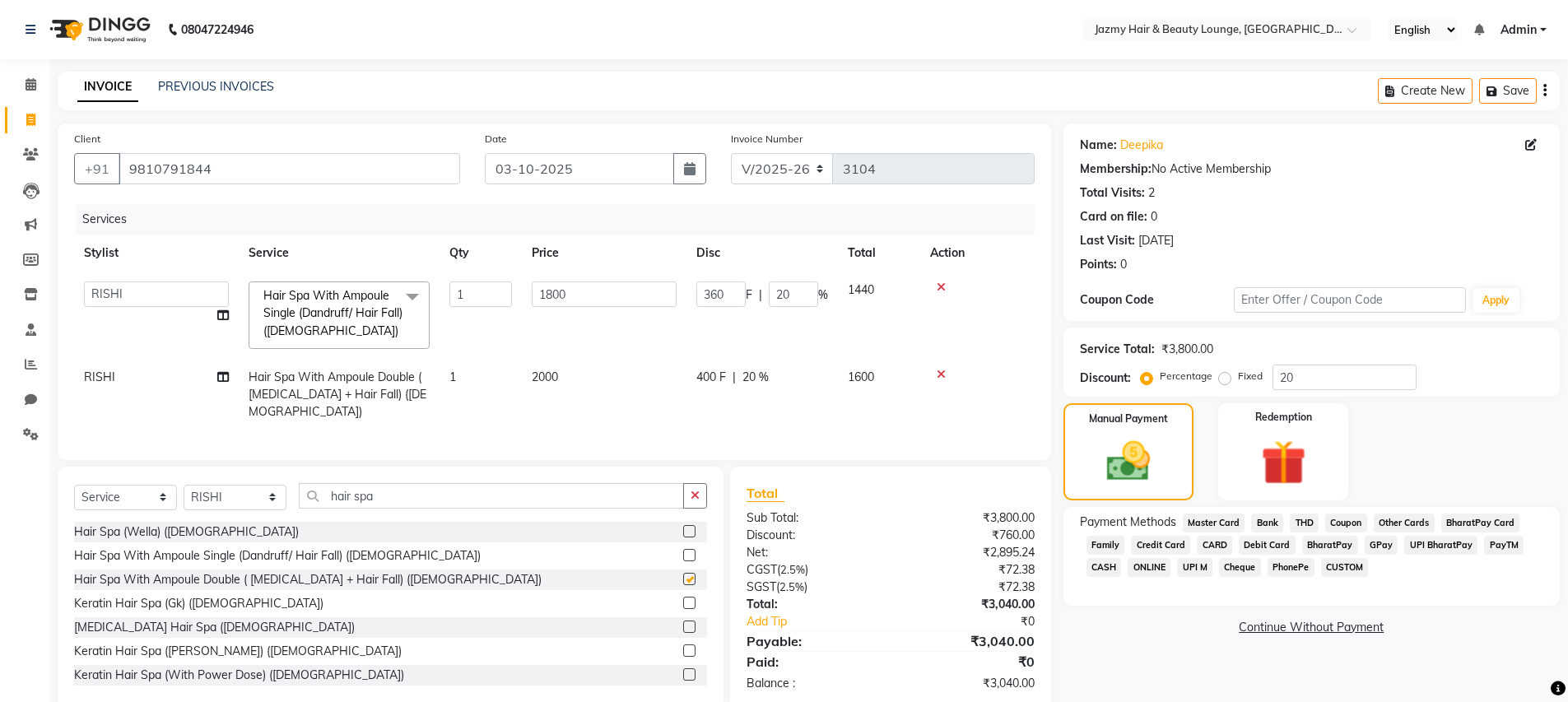
checkbox input "false"
click at [940, 375] on icon at bounding box center [940, 374] width 9 height 12
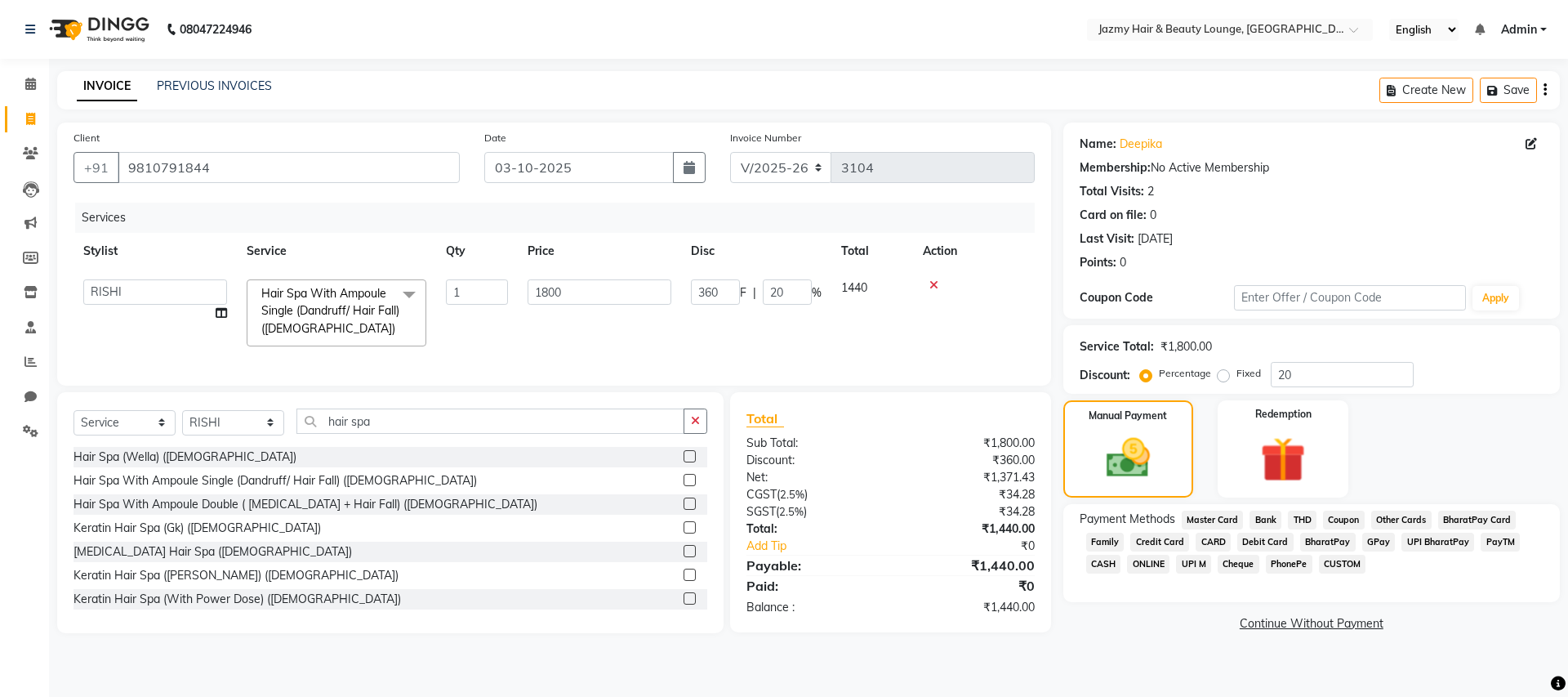
click at [1095, 565] on span "CASH" at bounding box center [1104, 564] width 36 height 19
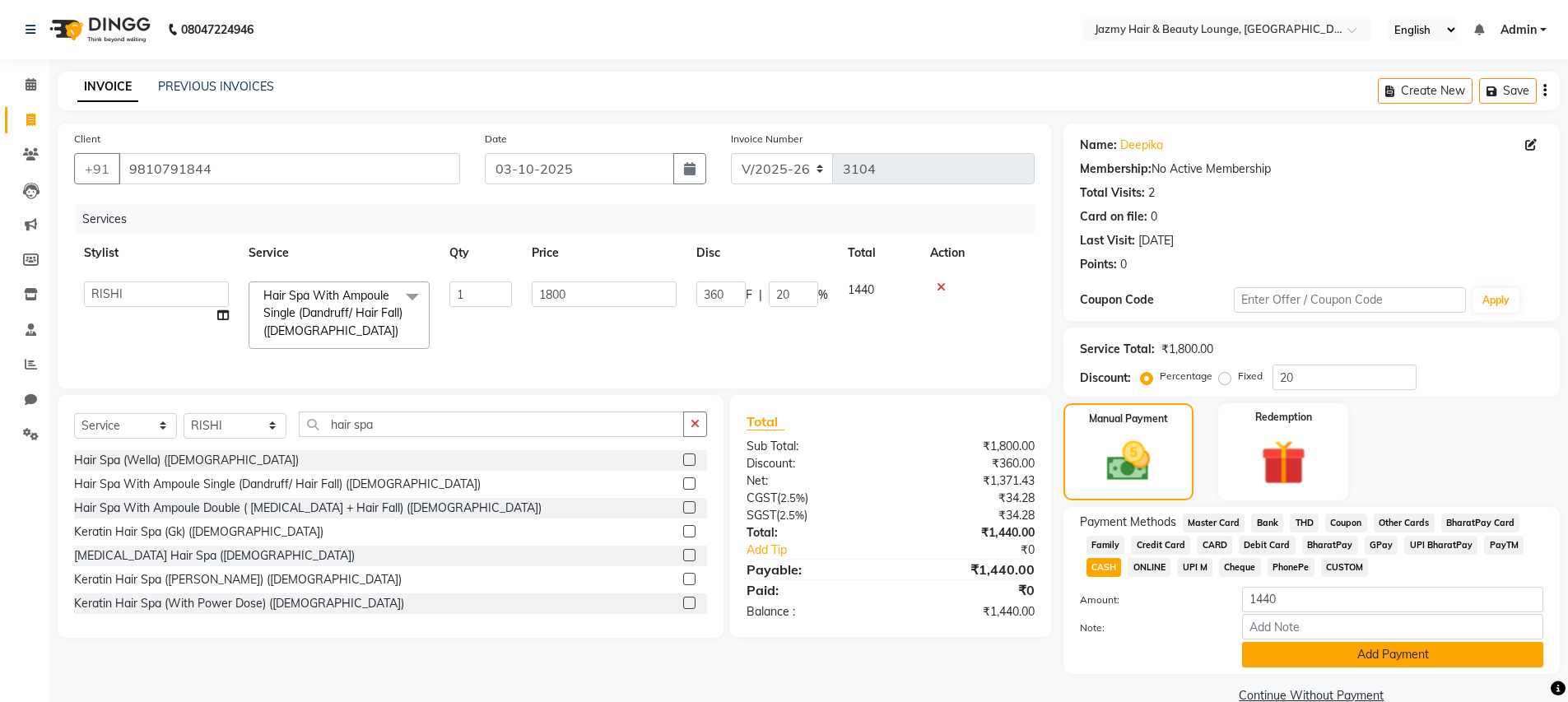
click at [1255, 649] on button "Add Payment" at bounding box center [1393, 655] width 301 height 26
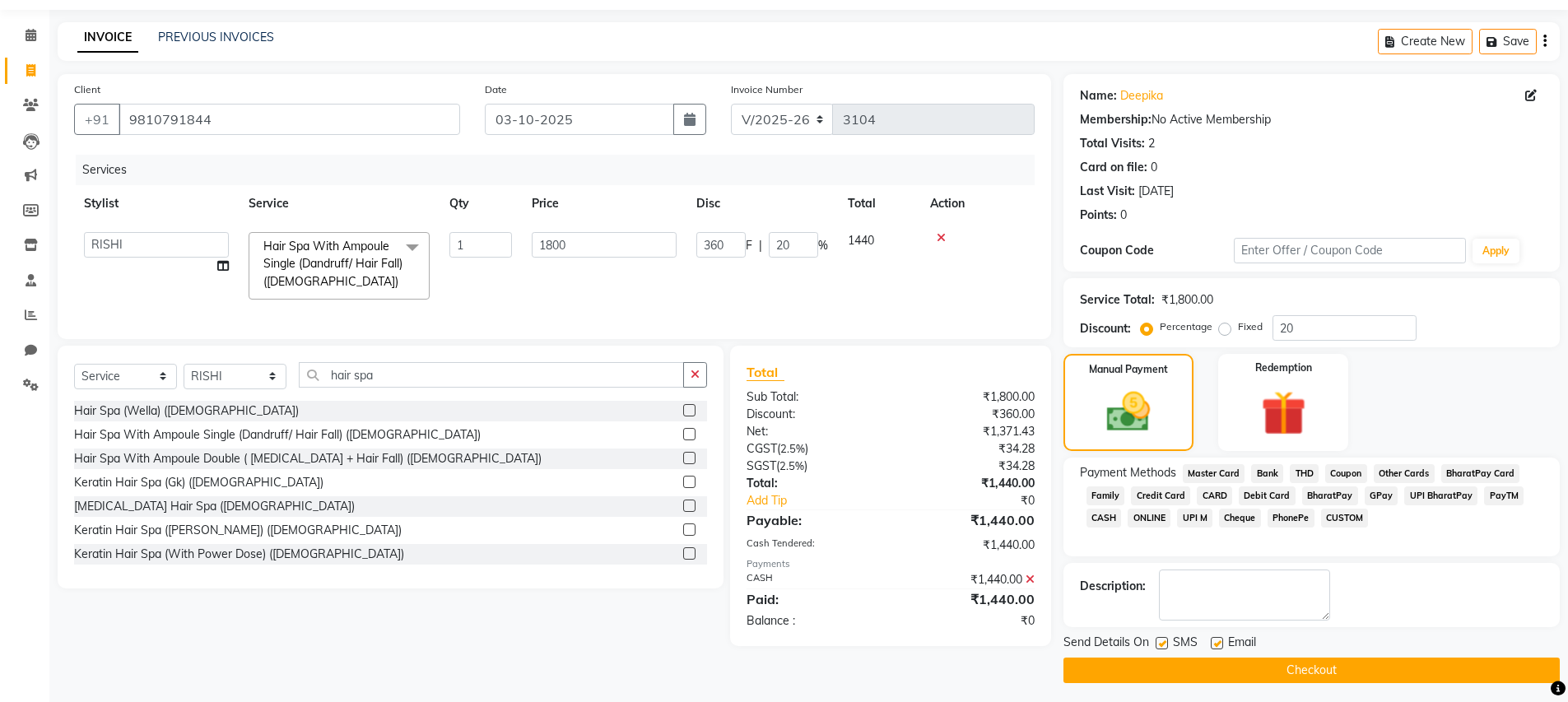
scroll to position [55, 0]
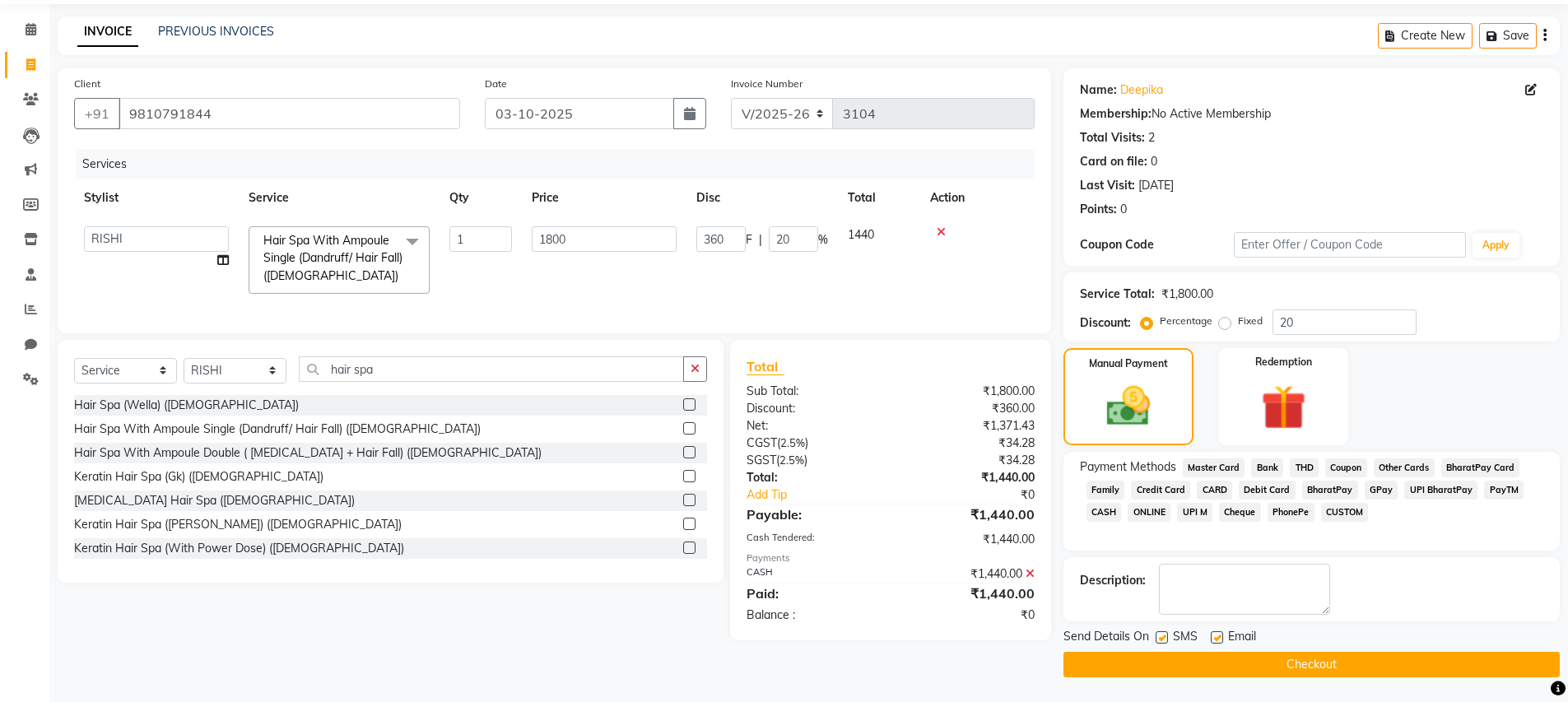
click at [1504, 664] on button "Checkout" at bounding box center [1312, 665] width 496 height 26
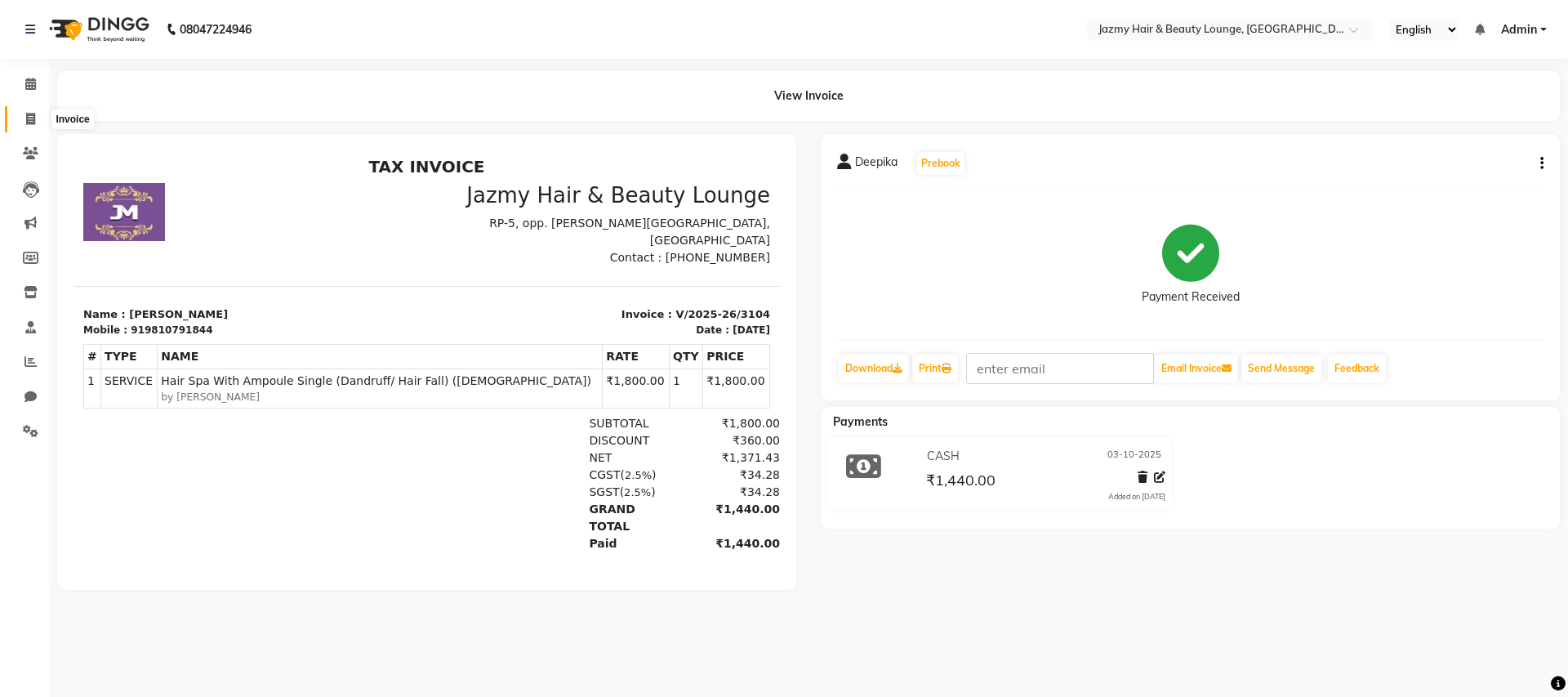
click at [33, 116] on icon at bounding box center [30, 119] width 9 height 12
select select "759"
select select "service"
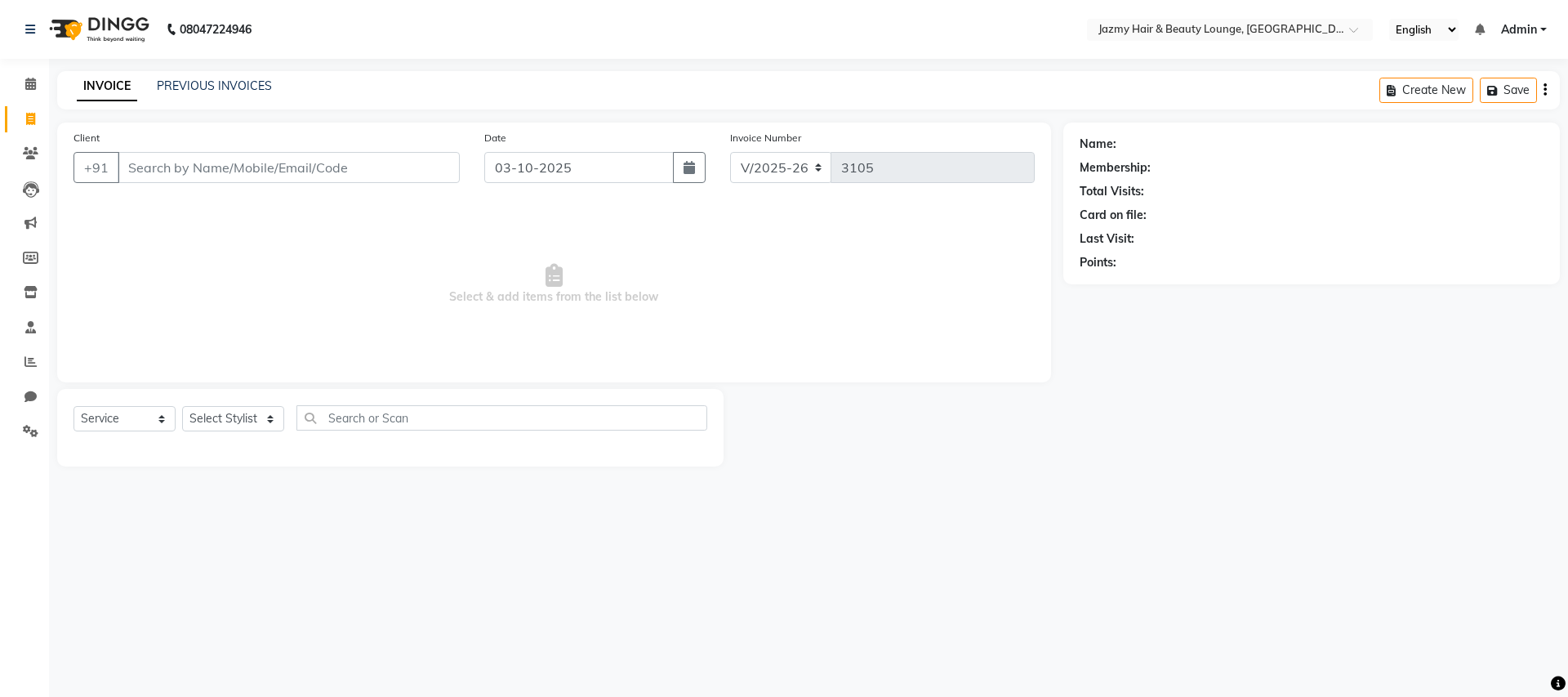
click at [155, 170] on input "Client" at bounding box center [289, 167] width 342 height 31
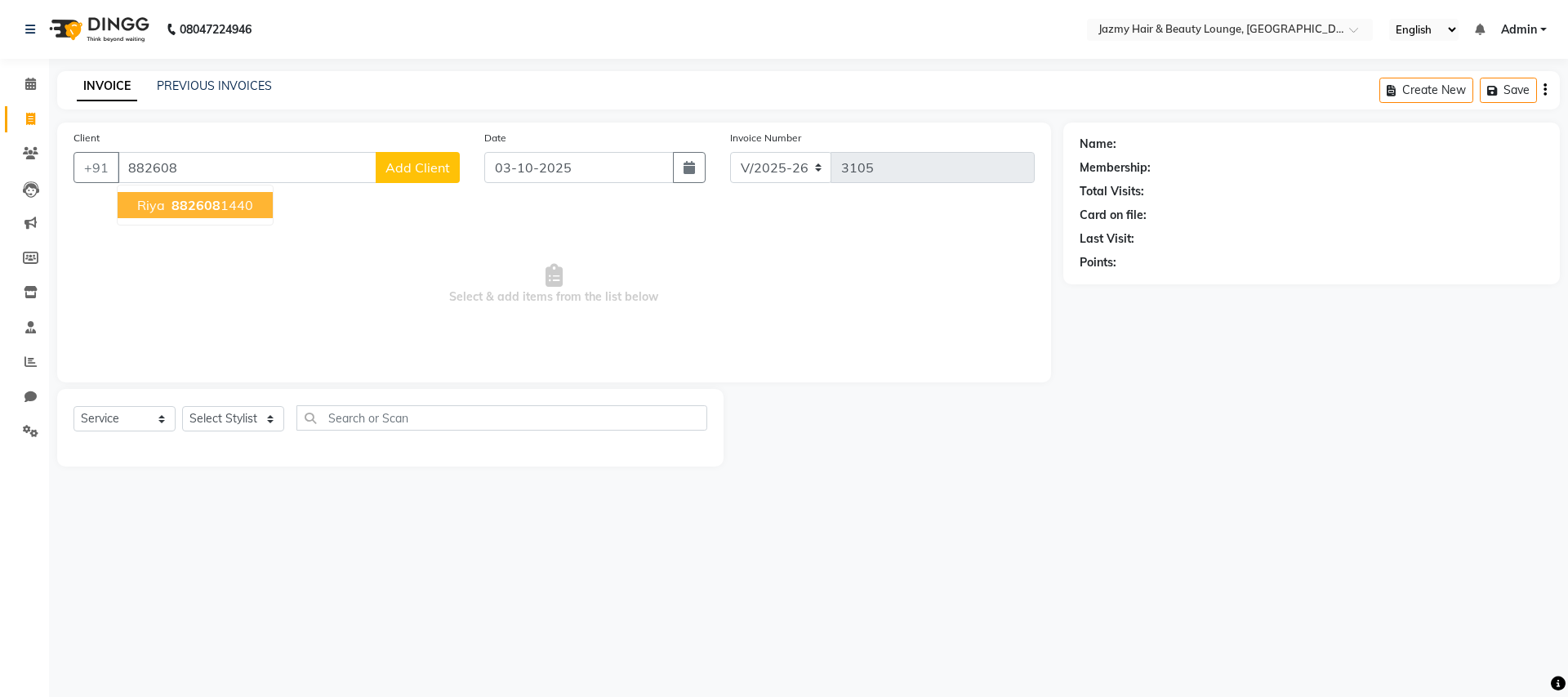
click at [169, 203] on ngb-highlight "882608 1440" at bounding box center [210, 205] width 85 height 17
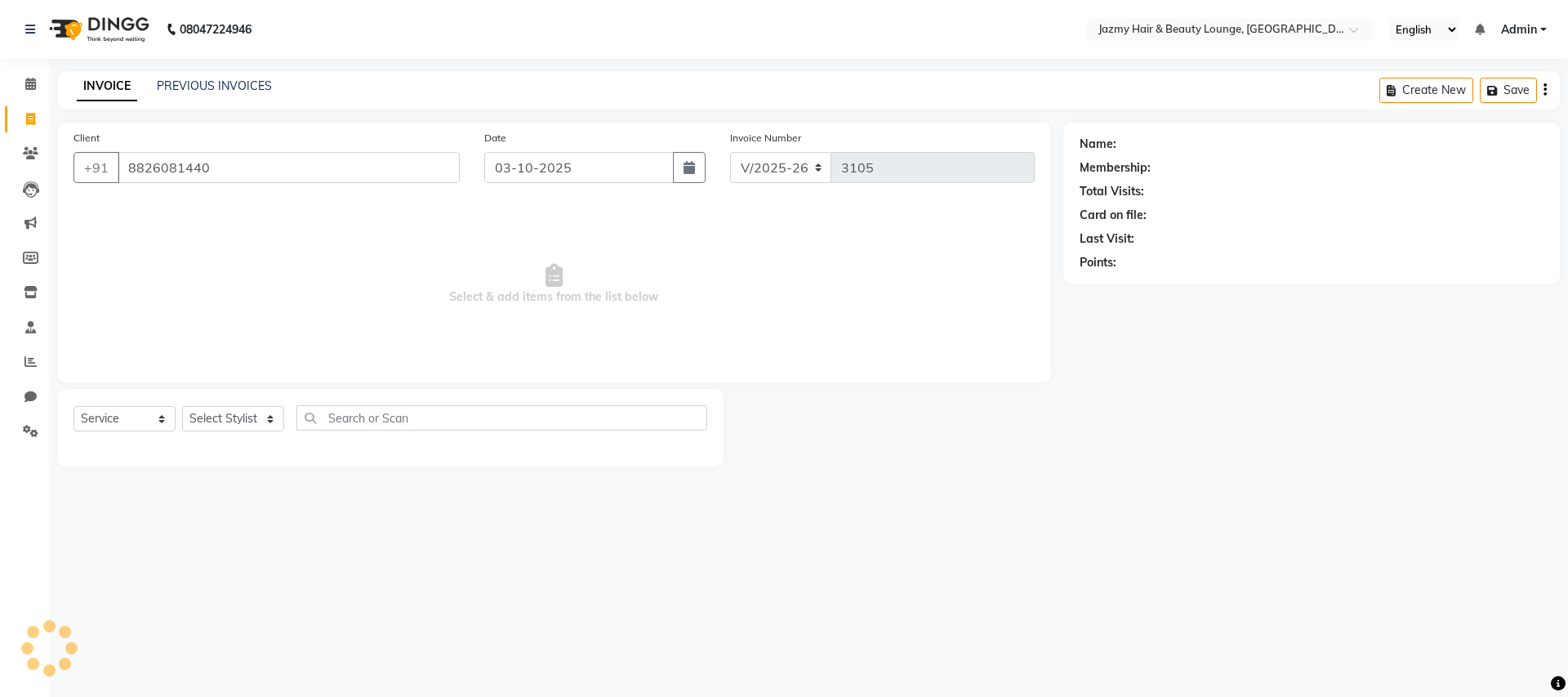
type input "8826081440"
click at [200, 408] on select "Select Stylist AMIT [PERSON_NAME] [PERSON_NAME] CHASHIKA [PERSON_NAME] [PERSON_…" at bounding box center [232, 419] width 102 height 26
select select "44181"
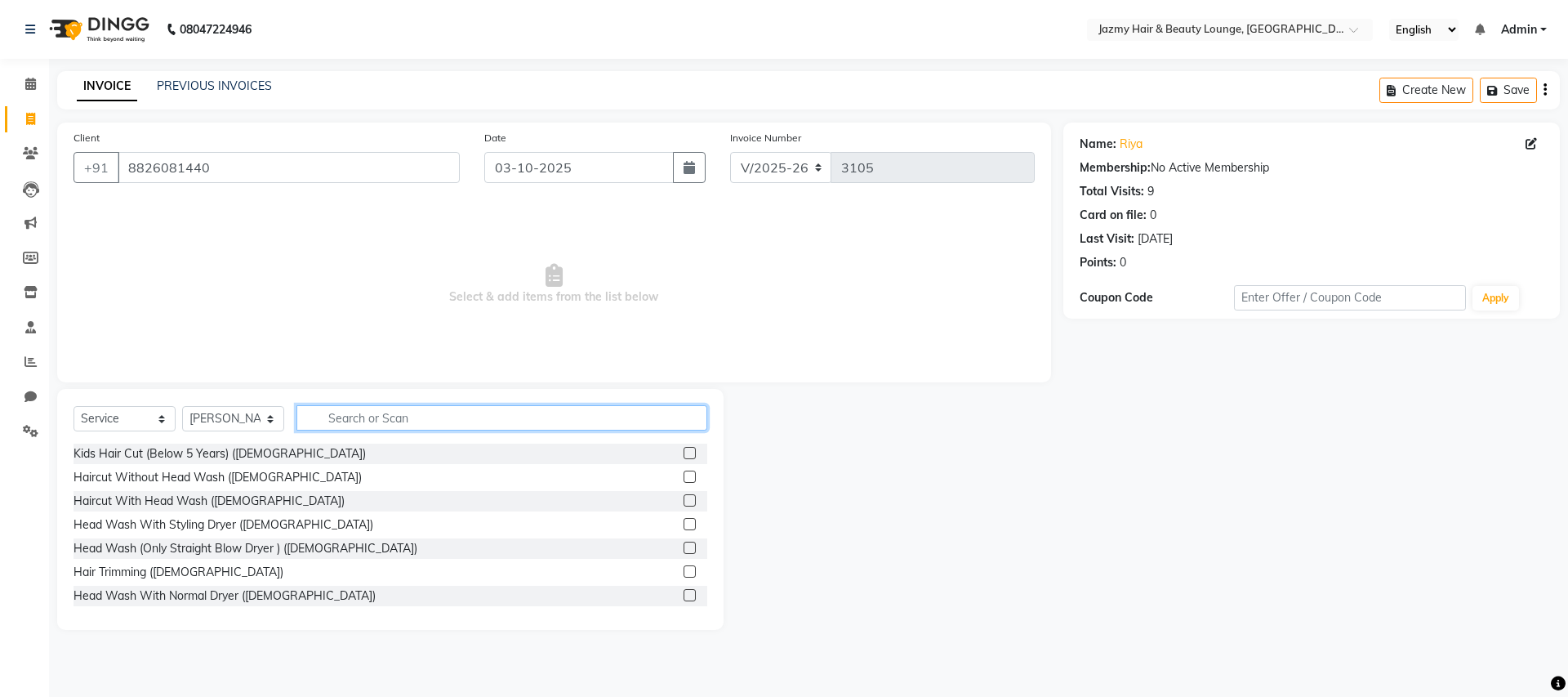
click at [353, 419] on input "text" at bounding box center [502, 418] width 411 height 26
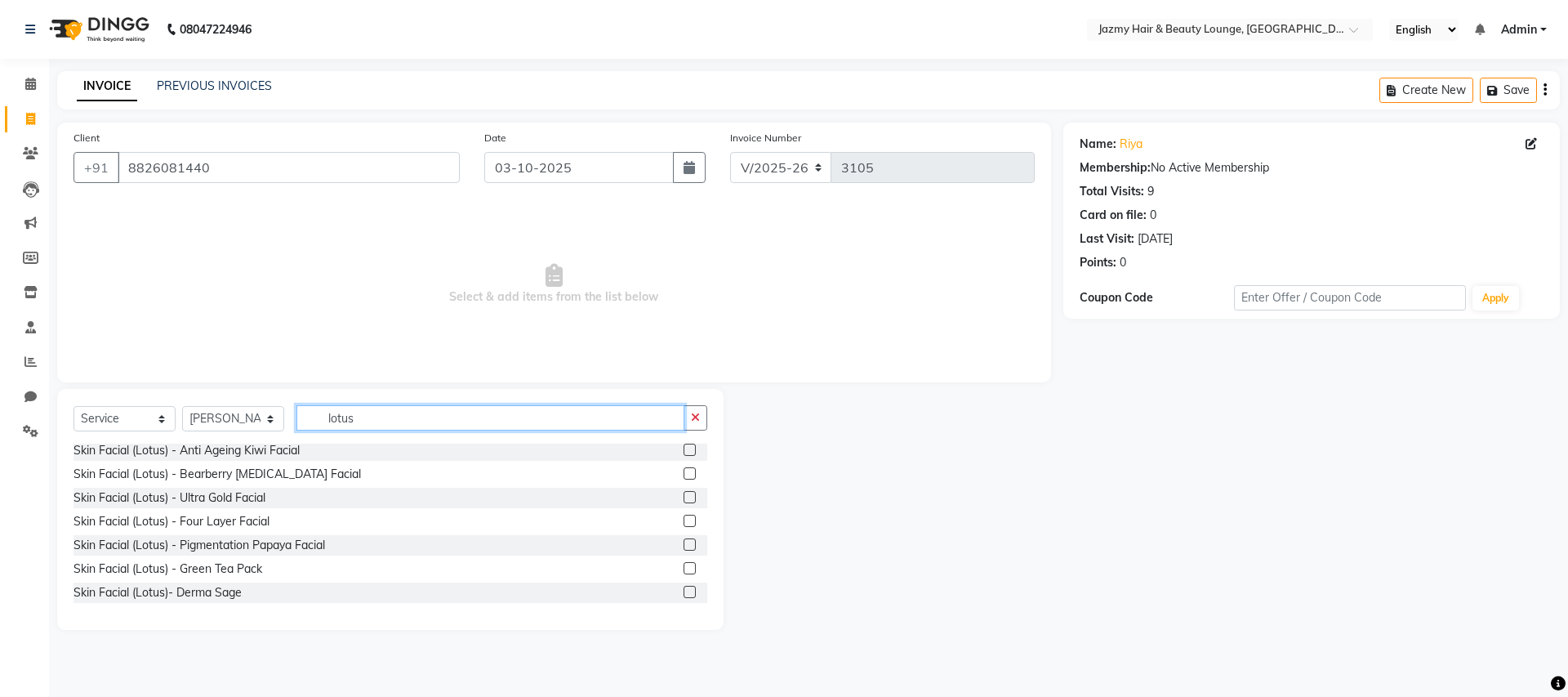
scroll to position [152, 0]
type input "lotus"
click at [684, 512] on label at bounding box center [690, 514] width 12 height 12
click at [684, 512] on input "checkbox" at bounding box center [689, 515] width 11 height 11
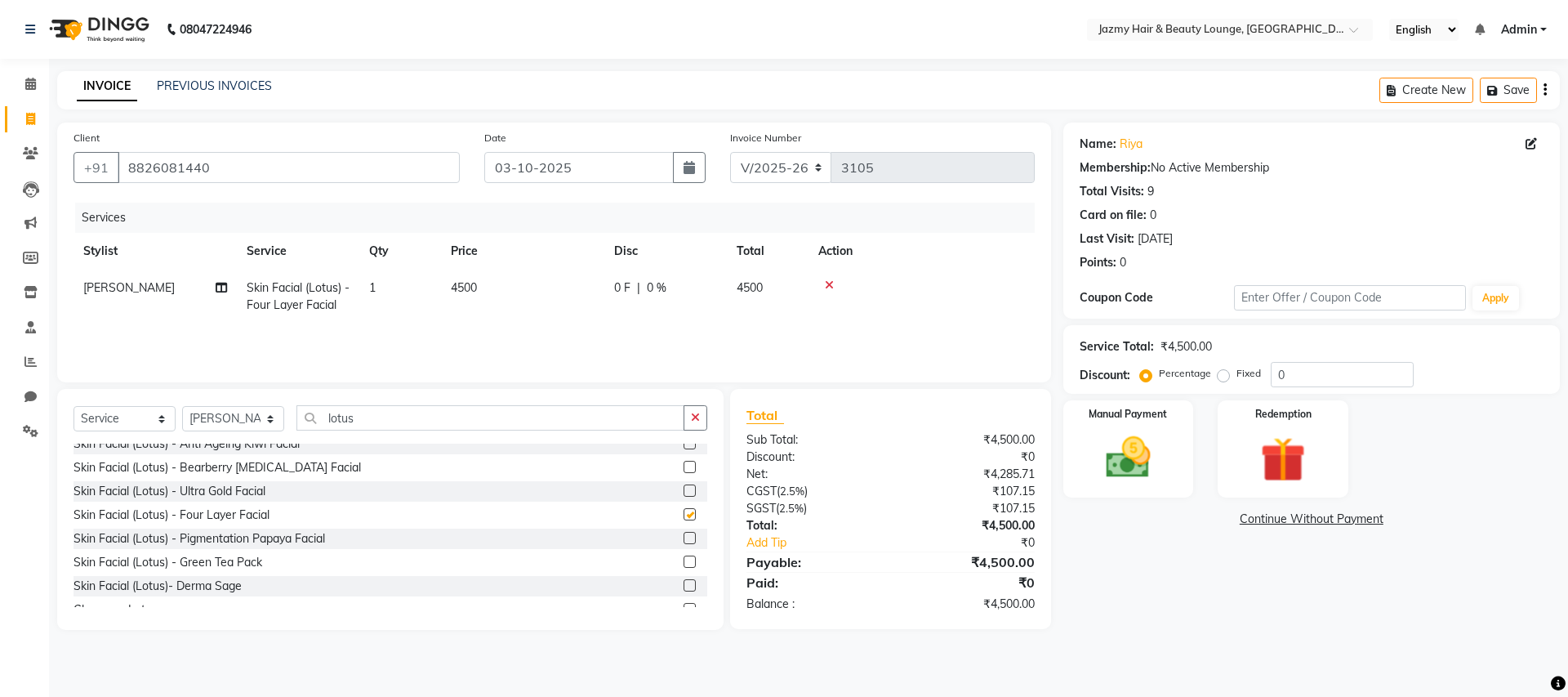
checkbox input "false"
click at [261, 415] on select "Select Stylist AMIT [PERSON_NAME] [PERSON_NAME] CHASHIKA [PERSON_NAME] [PERSON_…" at bounding box center [232, 419] width 102 height 26
select select "12167"
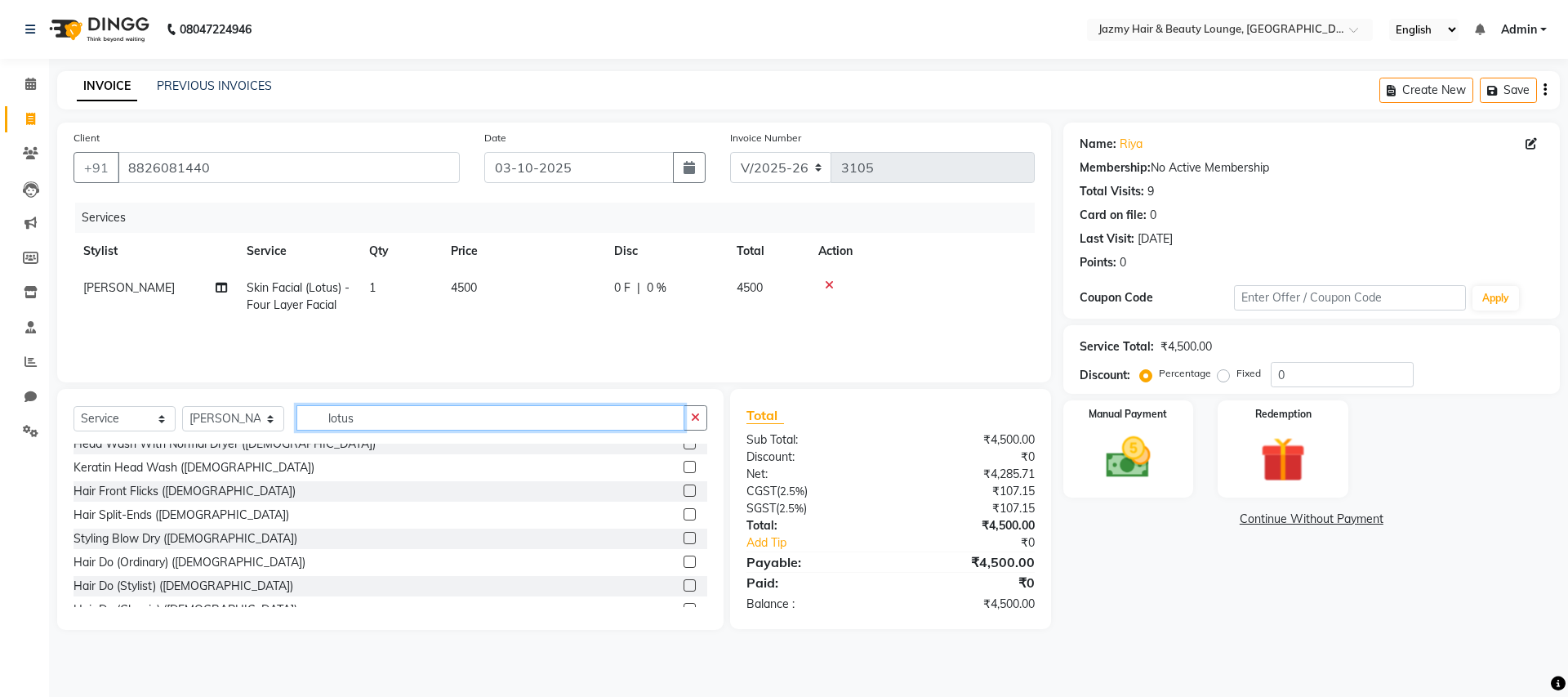
click at [377, 416] on input "lotus" at bounding box center [490, 418] width 388 height 26
type input "l"
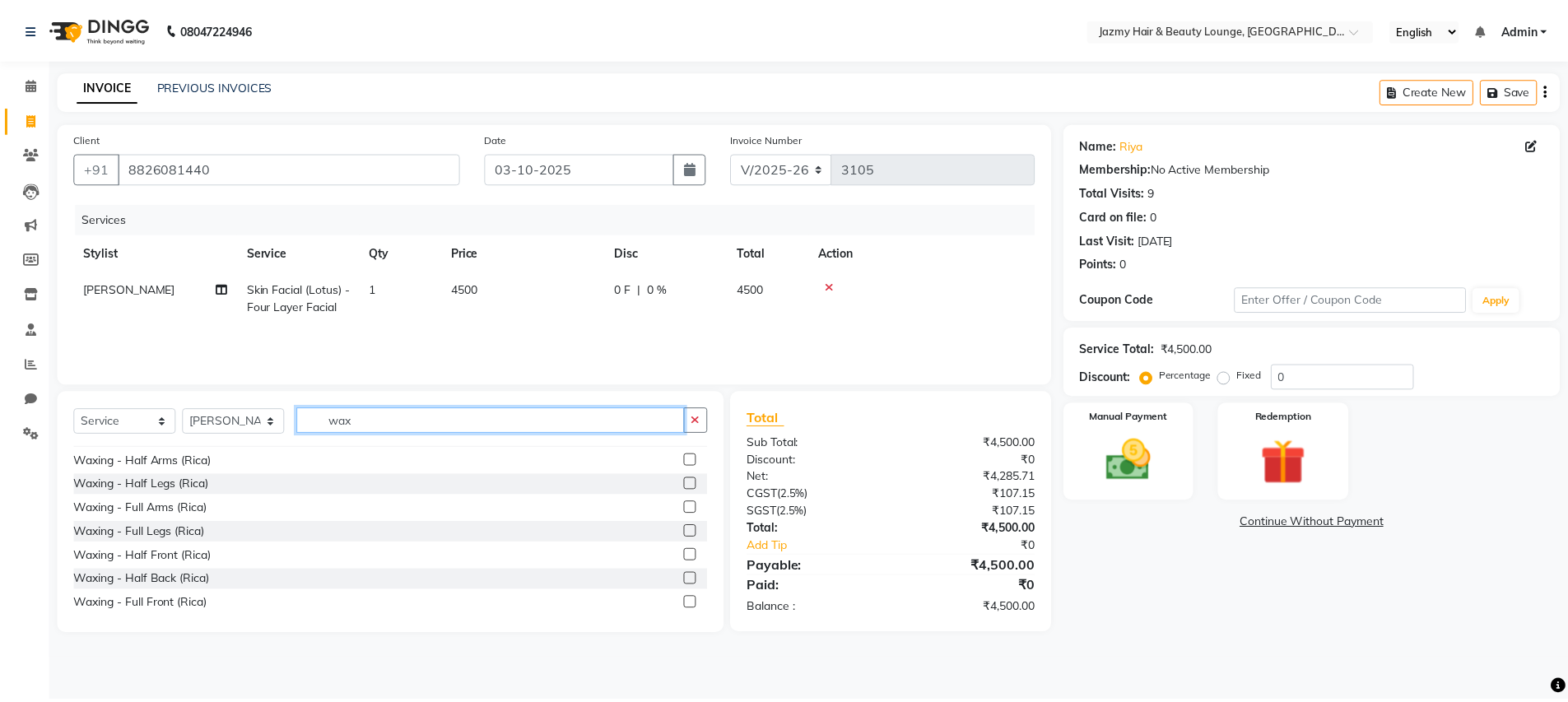
scroll to position [539, 0]
type input "wax"
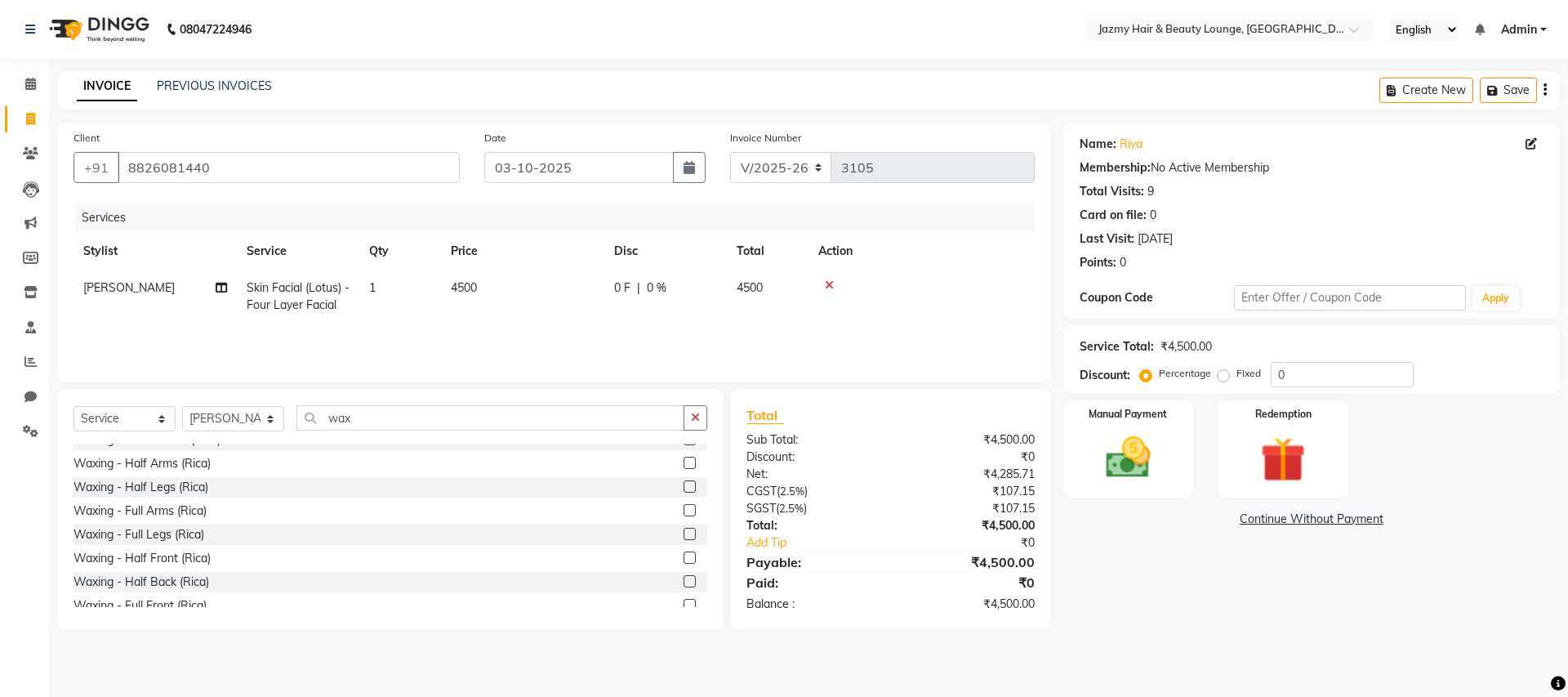
click at [684, 505] on label at bounding box center [690, 510] width 12 height 12
click at [684, 506] on input "checkbox" at bounding box center [689, 511] width 11 height 11
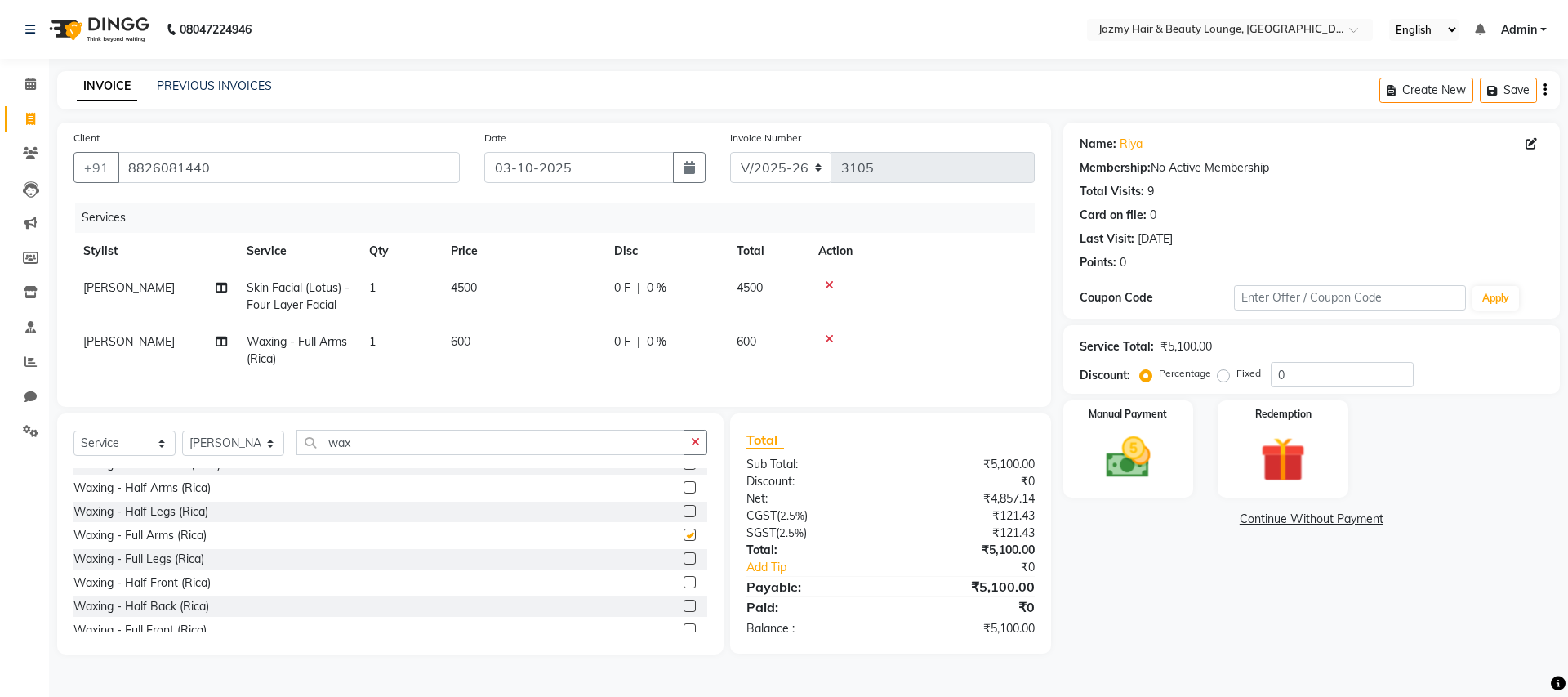
checkbox input "false"
click at [684, 565] on label at bounding box center [690, 559] width 12 height 12
click at [684, 565] on input "checkbox" at bounding box center [689, 559] width 11 height 11
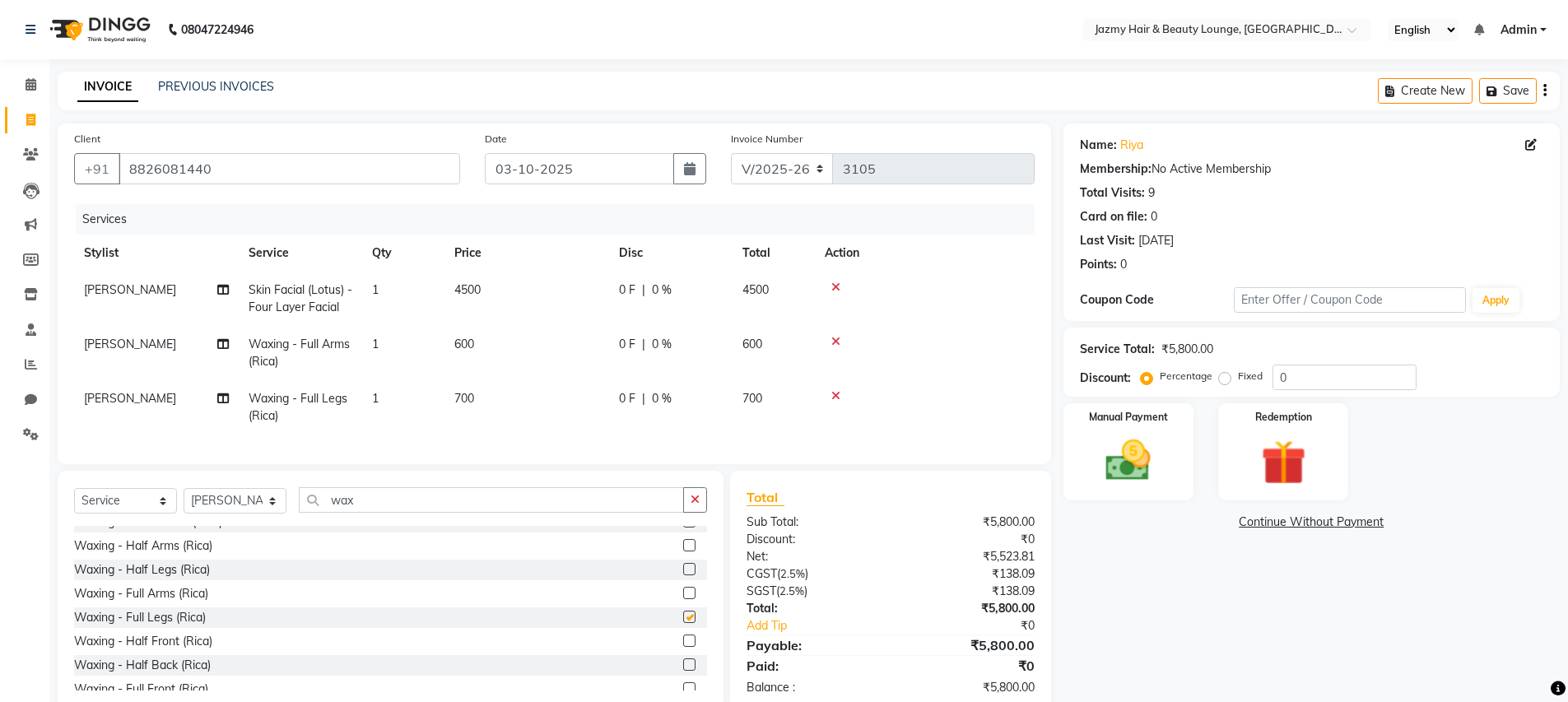
checkbox input "false"
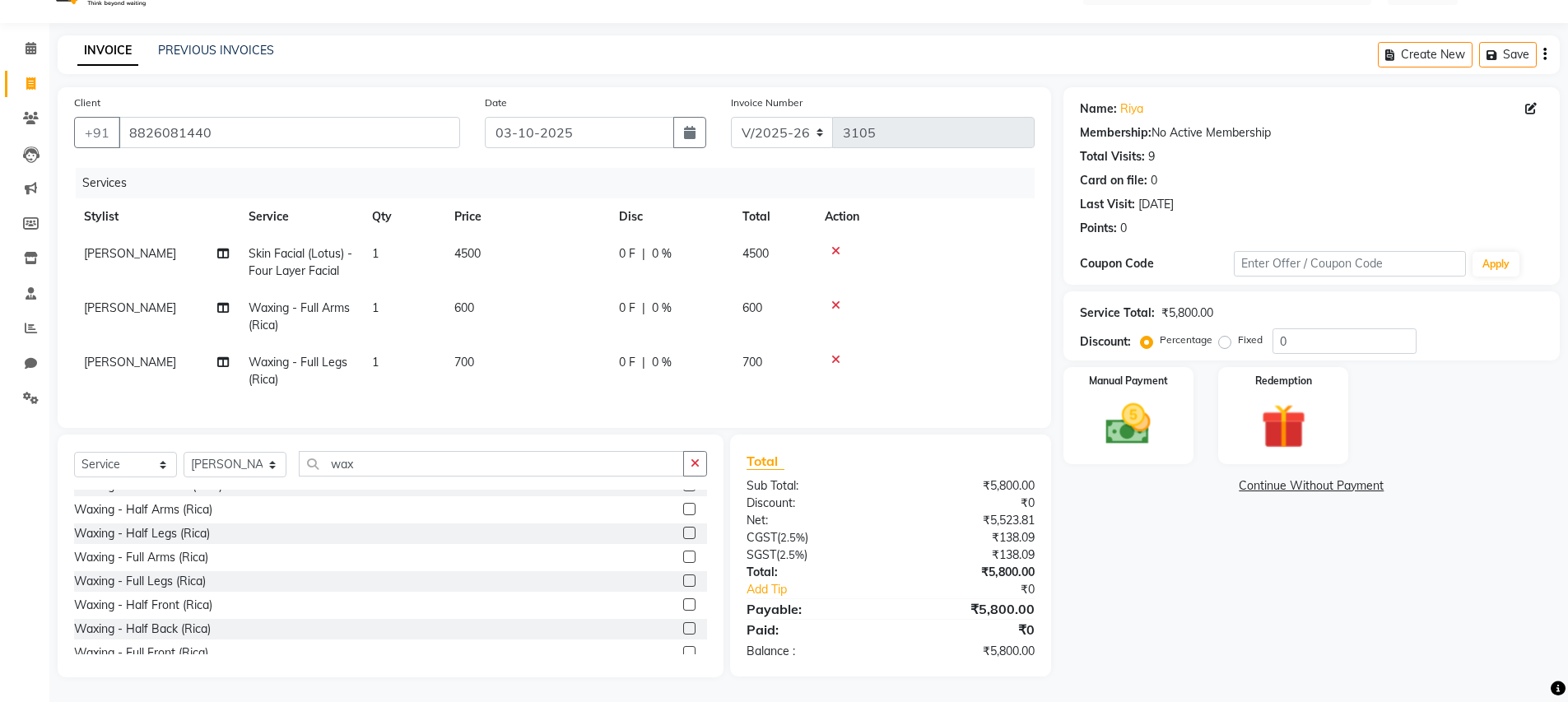
scroll to position [49, 0]
click at [235, 470] on select "Select Stylist AMIT [PERSON_NAME] [PERSON_NAME] CHASHIKA [PERSON_NAME] [PERSON_…" at bounding box center [234, 465] width 103 height 26
select select "15747"
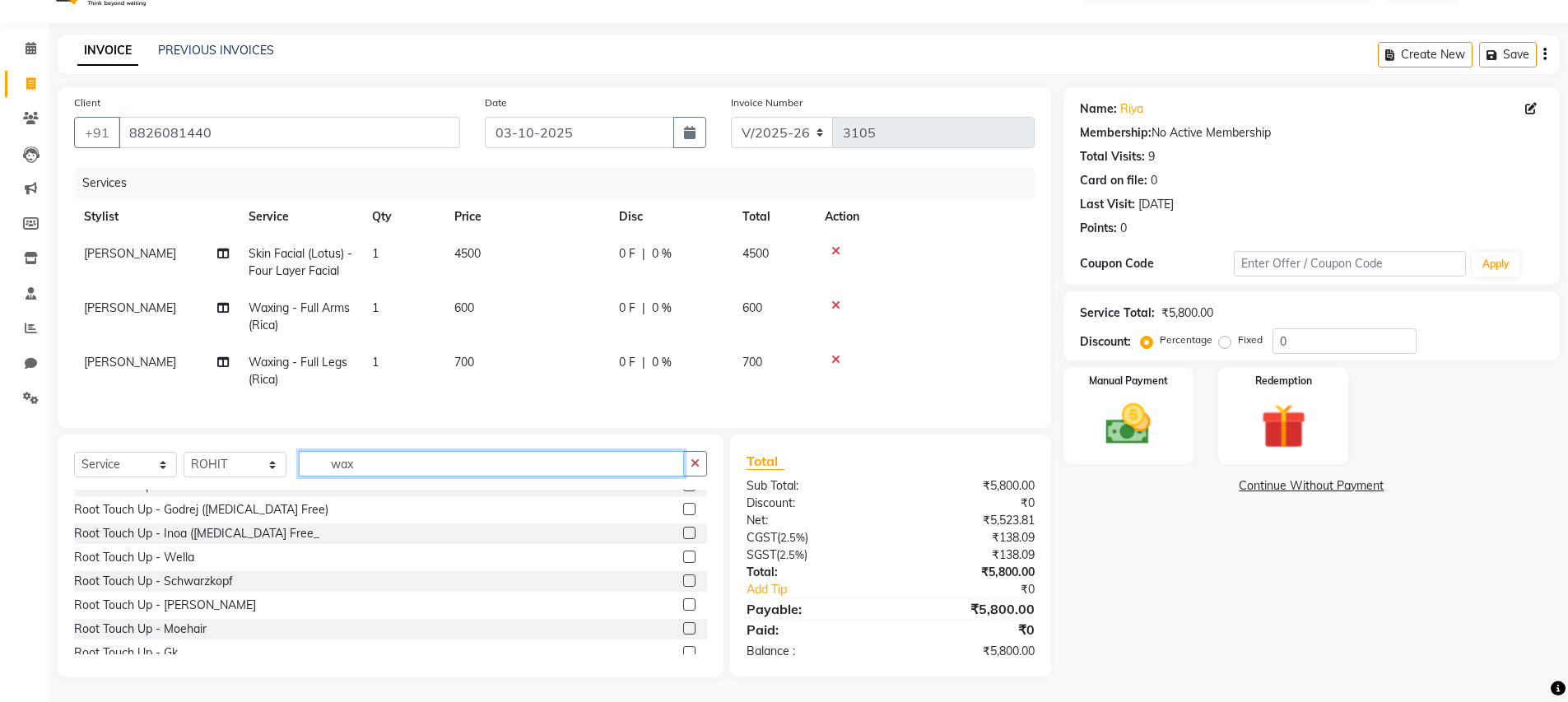
click at [418, 461] on input "wax" at bounding box center [491, 464] width 386 height 26
type input "w"
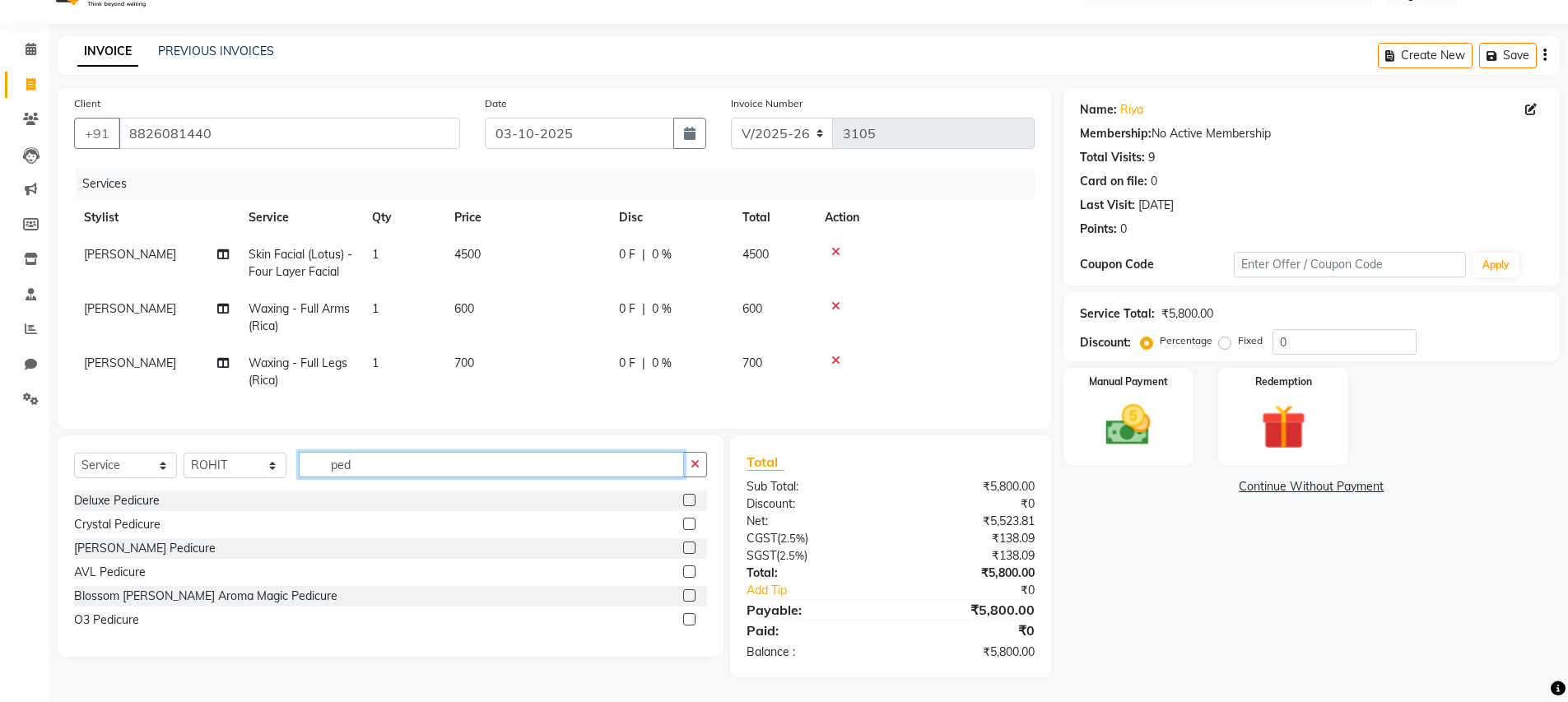
scroll to position [0, 0]
type input "pedi"
click at [690, 521] on label at bounding box center [689, 524] width 12 height 12
click at [690, 521] on input "checkbox" at bounding box center [688, 524] width 11 height 11
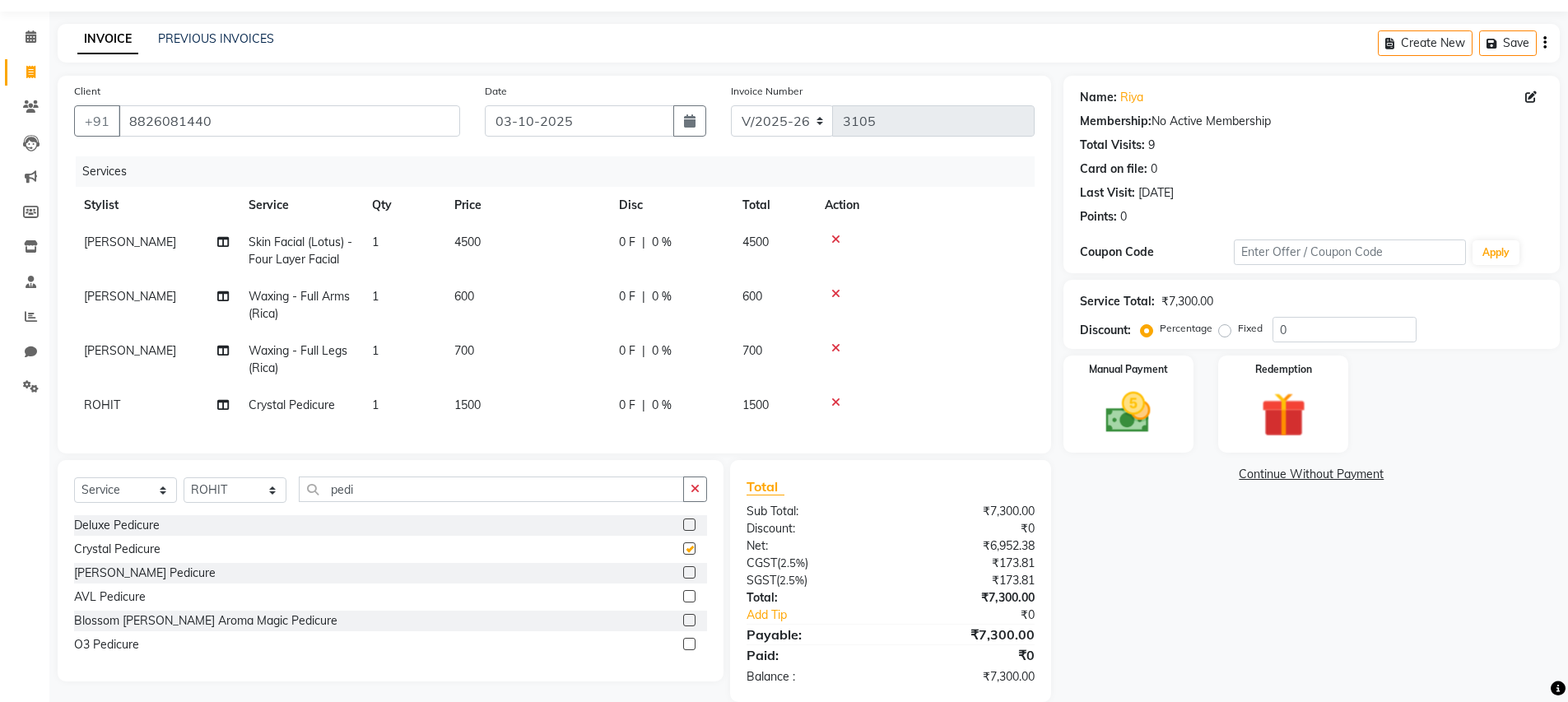
checkbox input "false"
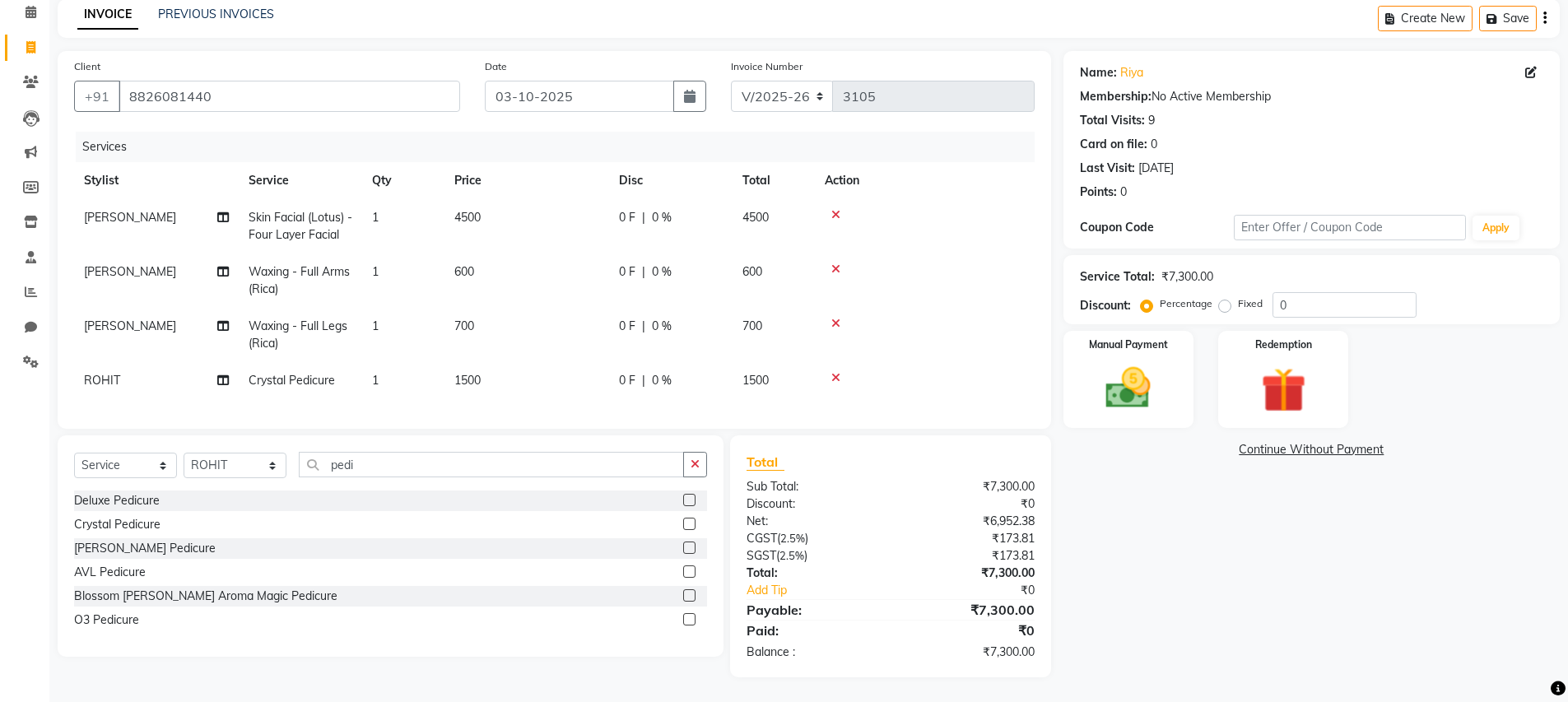
scroll to position [85, 0]
click at [1276, 294] on input "0" at bounding box center [1345, 305] width 144 height 26
type input "20"
click at [1181, 369] on div "Manual Payment" at bounding box center [1128, 380] width 135 height 102
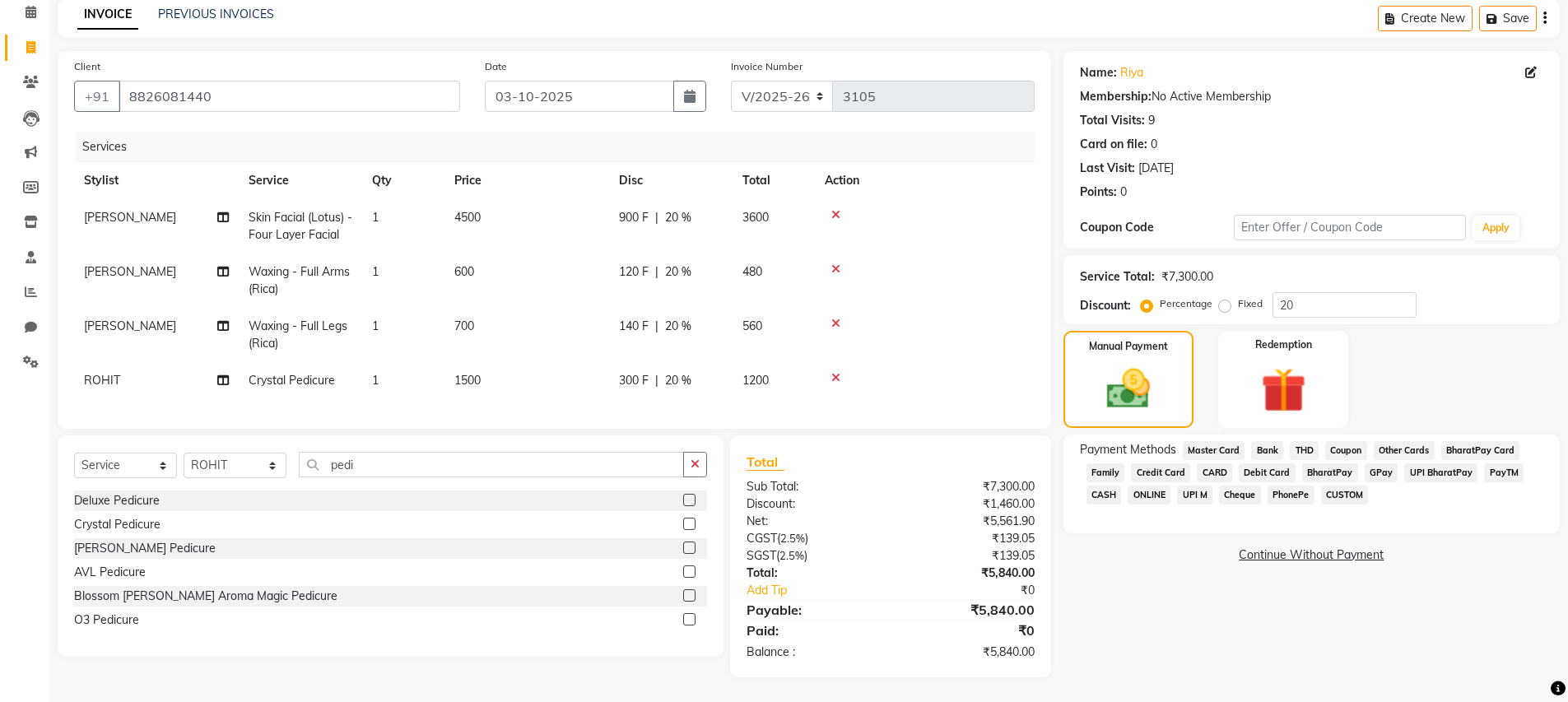
click at [1197, 486] on span "UPI M" at bounding box center [1195, 495] width 36 height 19
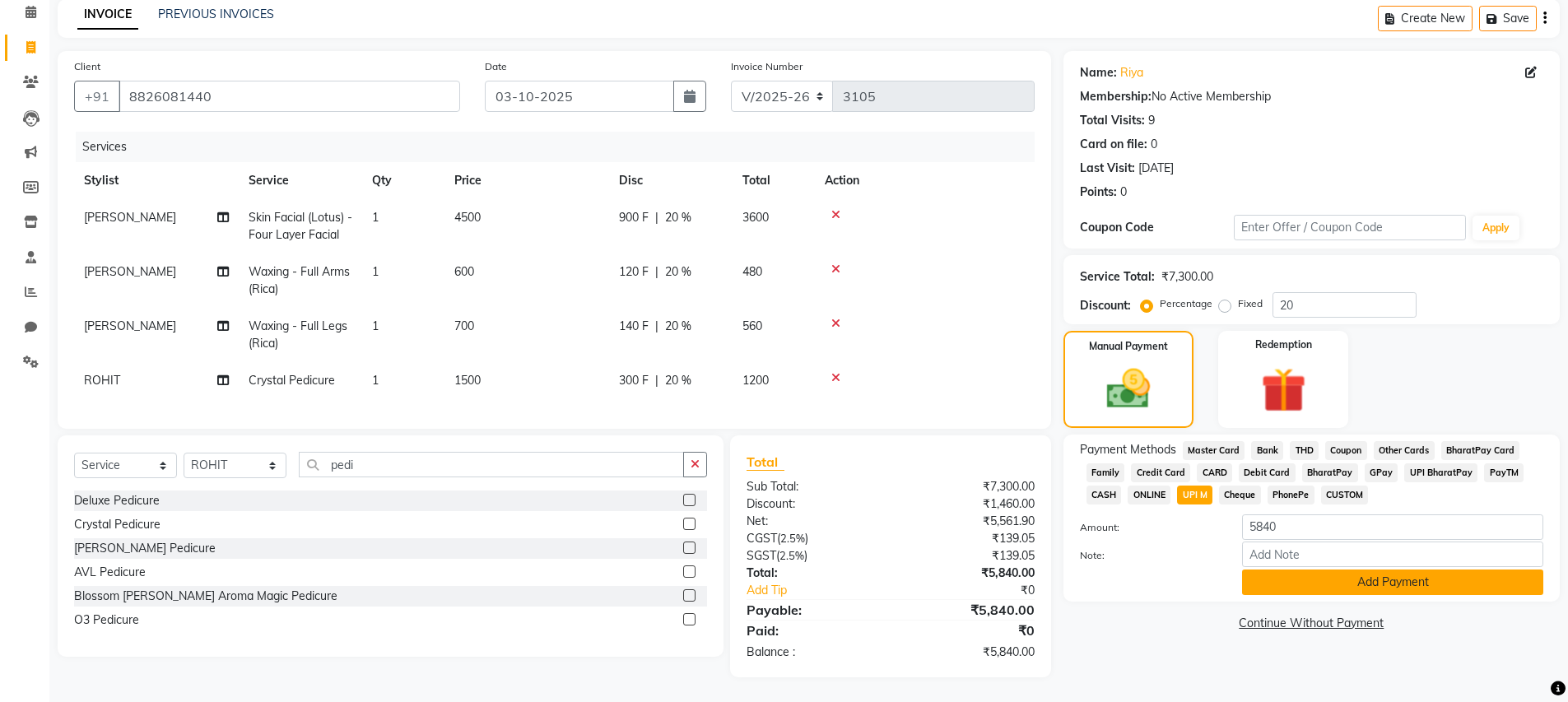
click at [1286, 570] on button "Add Payment" at bounding box center [1393, 583] width 301 height 26
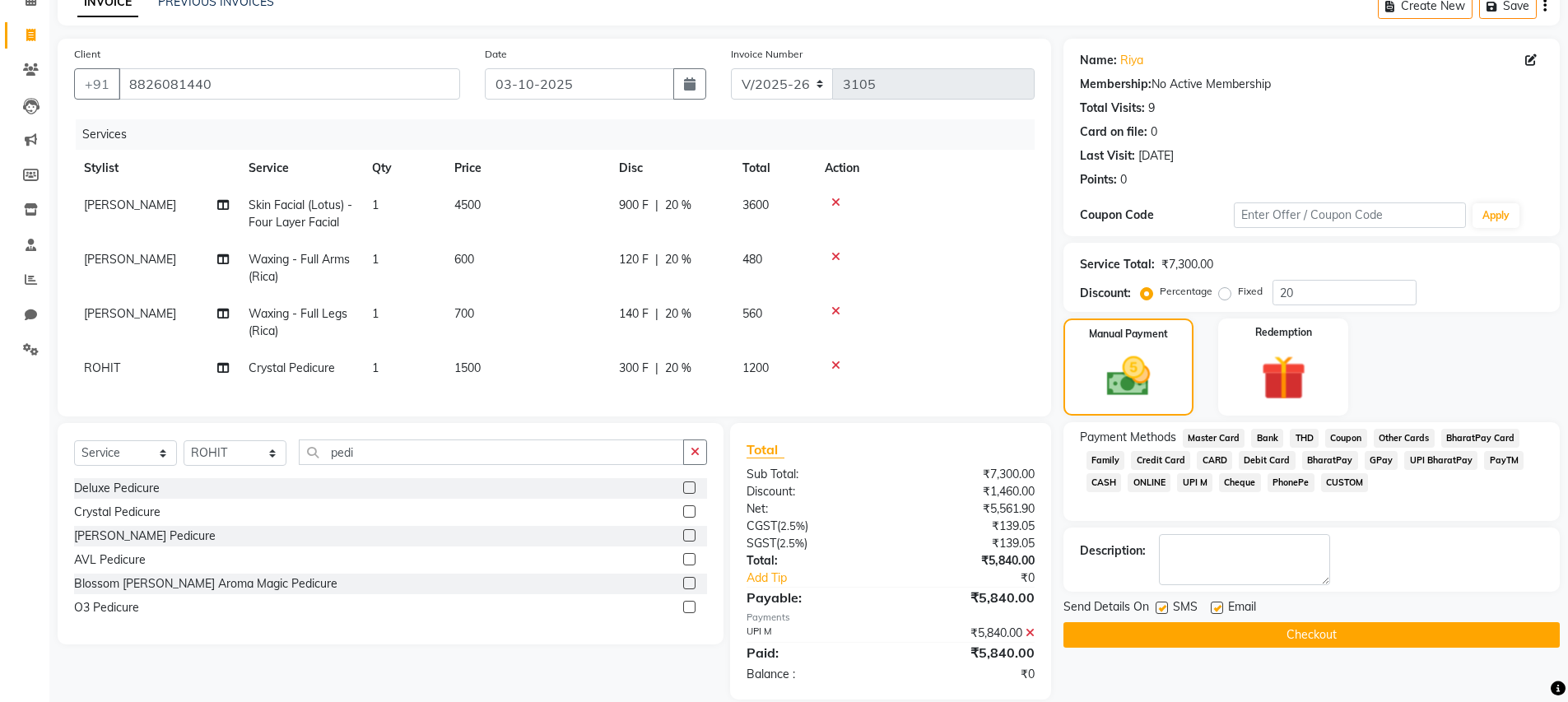
click at [1286, 631] on button "Checkout" at bounding box center [1312, 635] width 496 height 26
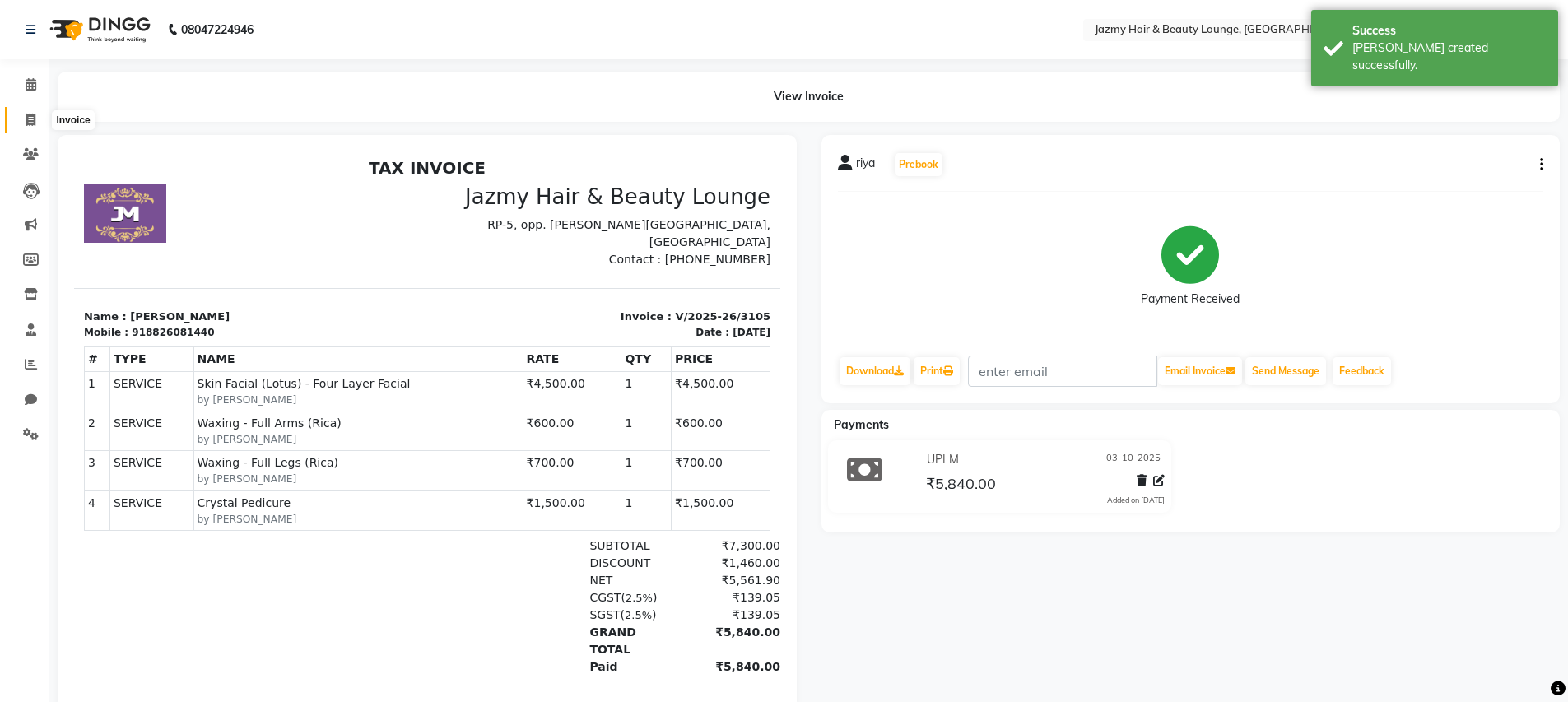
click at [31, 117] on icon at bounding box center [30, 119] width 9 height 12
select select "service"
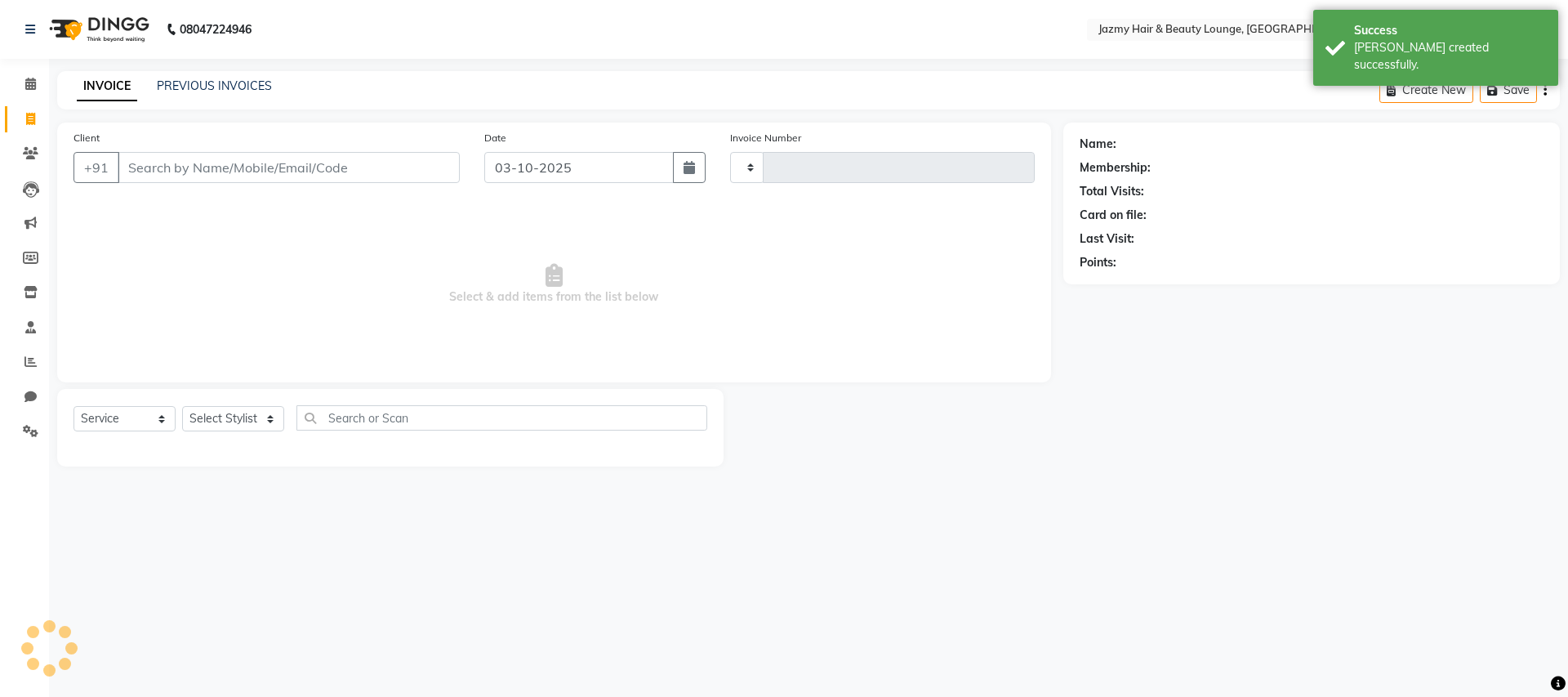
type input "3106"
select select "759"
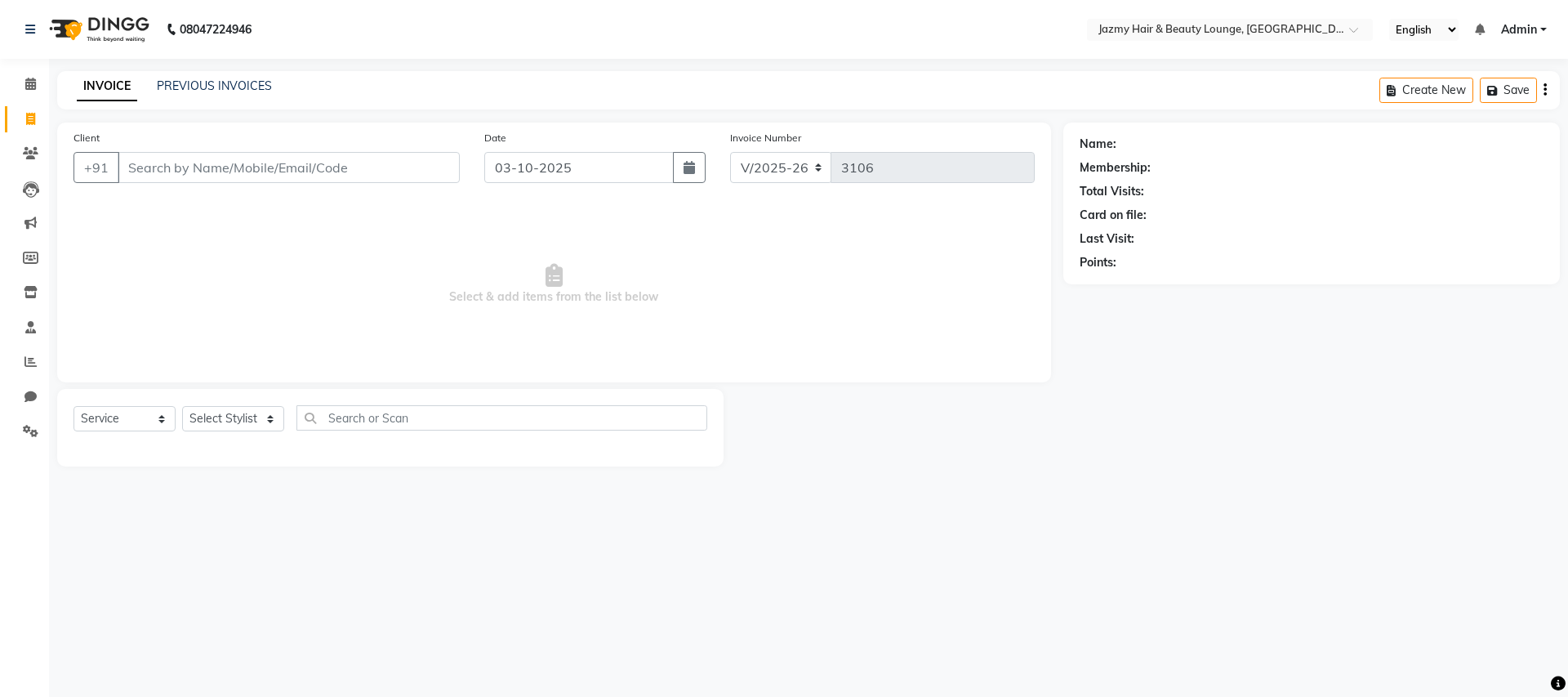
click at [158, 168] on input "Client" at bounding box center [289, 167] width 342 height 31
click at [162, 171] on input "Client" at bounding box center [289, 167] width 342 height 31
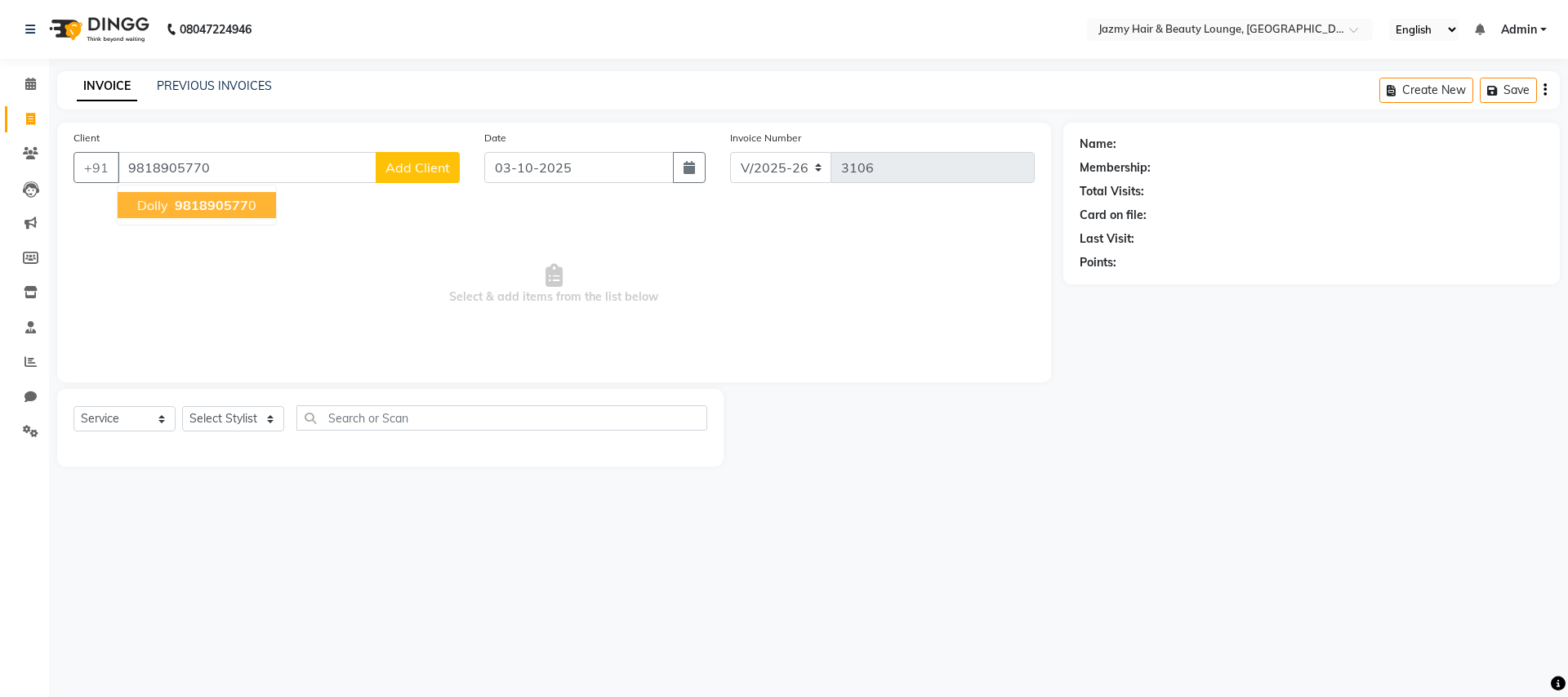
type input "9818905770"
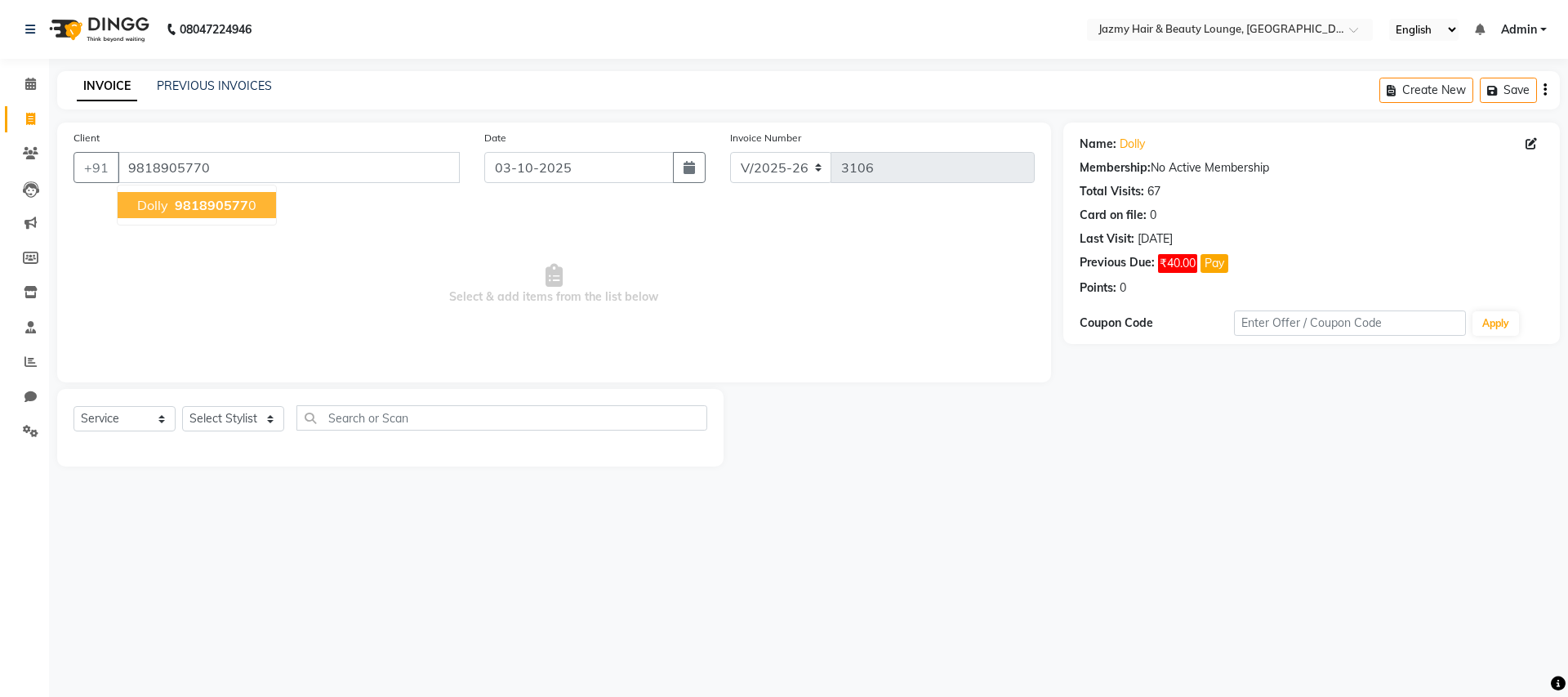
click at [203, 215] on button "Dolly 981890577 0" at bounding box center [197, 205] width 158 height 26
click at [232, 416] on select "Select Stylist AMIT [PERSON_NAME] [PERSON_NAME] CHASHIKA [PERSON_NAME] [PERSON_…" at bounding box center [232, 419] width 102 height 26
select select "44181"
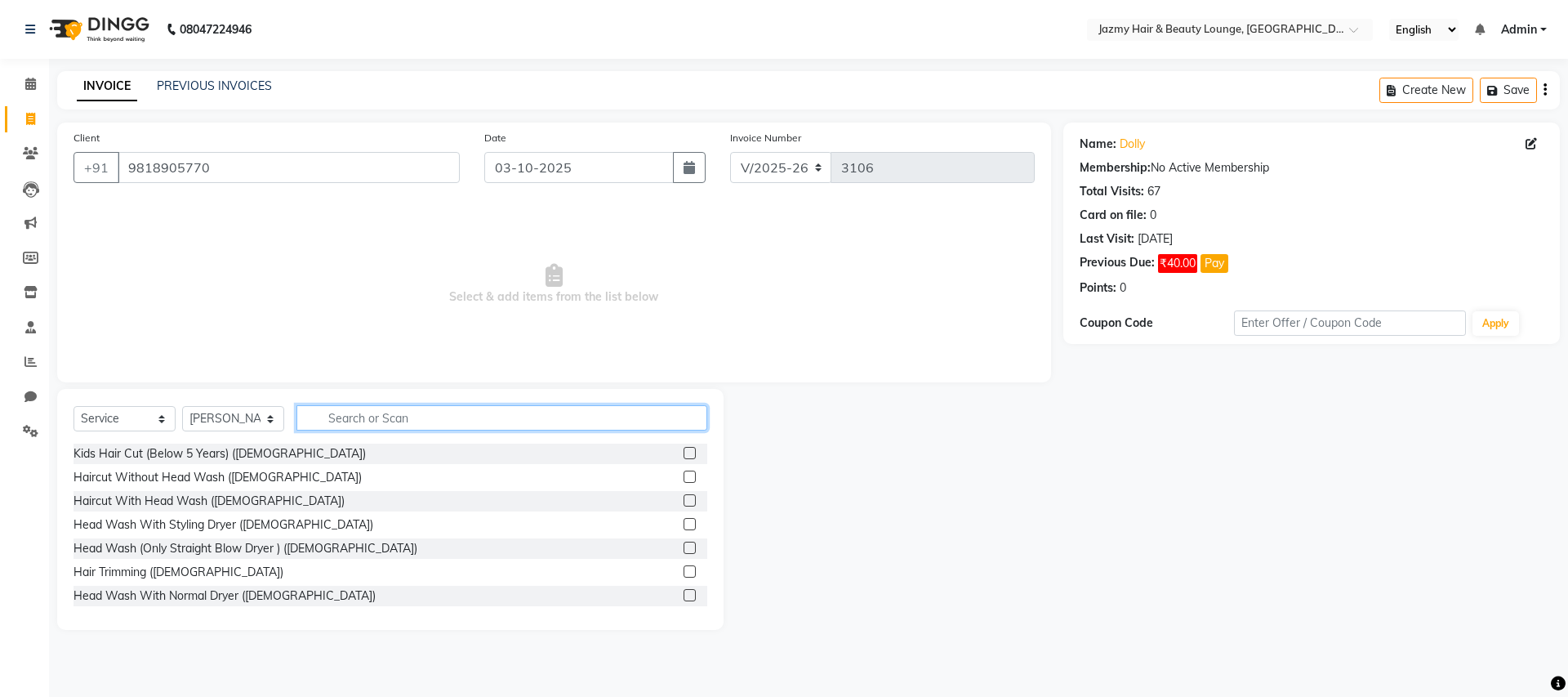
click at [438, 418] on input "text" at bounding box center [502, 418] width 411 height 26
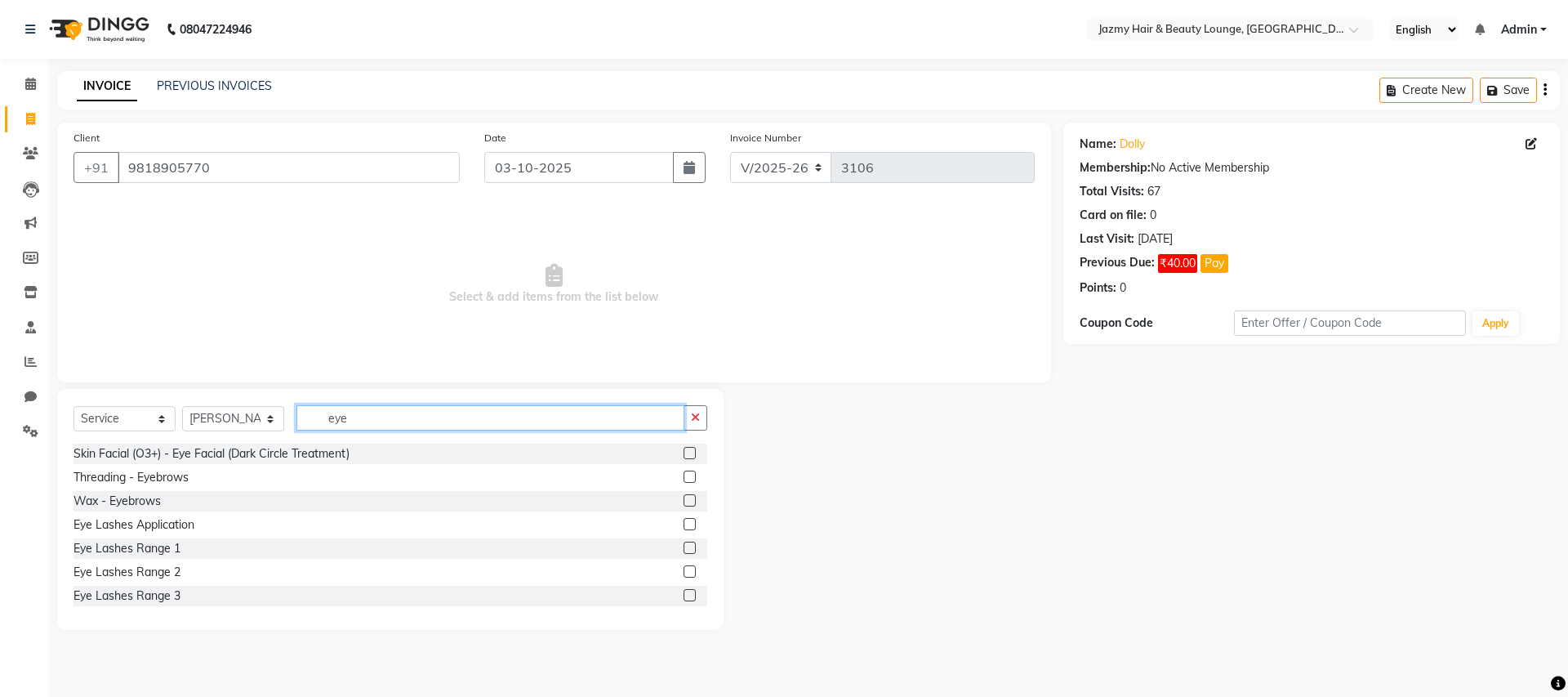
type input "eye"
click at [684, 476] on label at bounding box center [690, 477] width 12 height 12
click at [684, 476] on input "checkbox" at bounding box center [689, 478] width 11 height 11
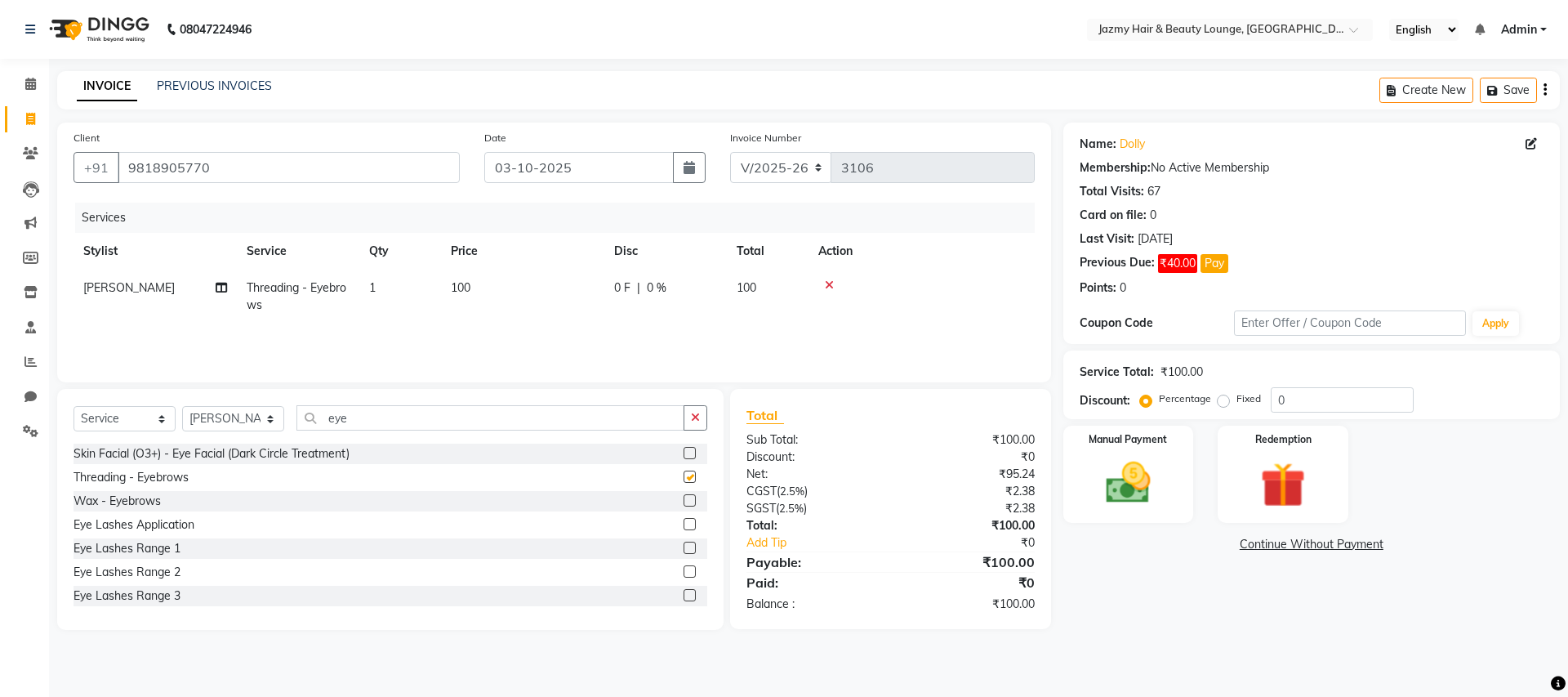
checkbox input "false"
click at [1068, 514] on div "Manual Payment" at bounding box center [1127, 475] width 135 height 101
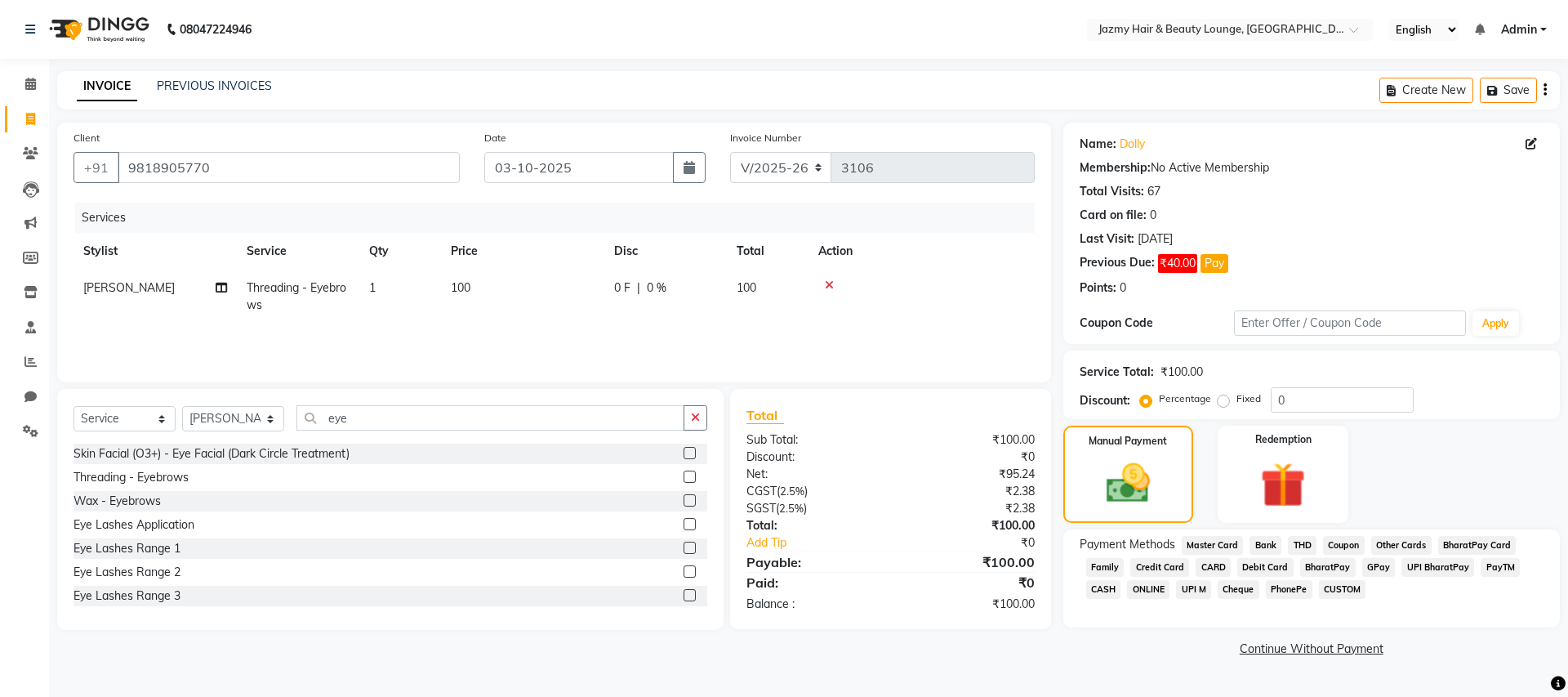
click at [1102, 585] on span "CASH" at bounding box center [1104, 589] width 36 height 19
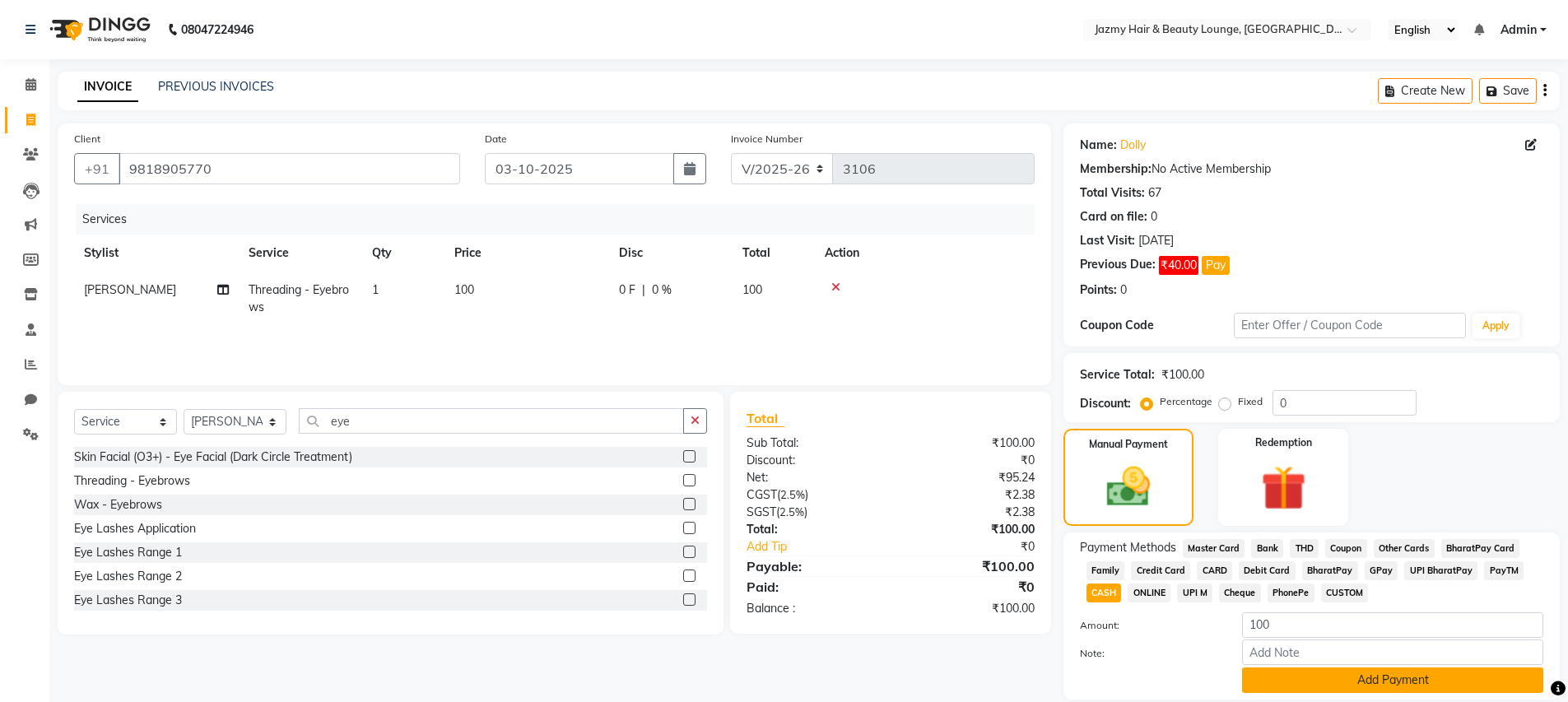
click at [1393, 676] on button "Add Payment" at bounding box center [1393, 680] width 301 height 26
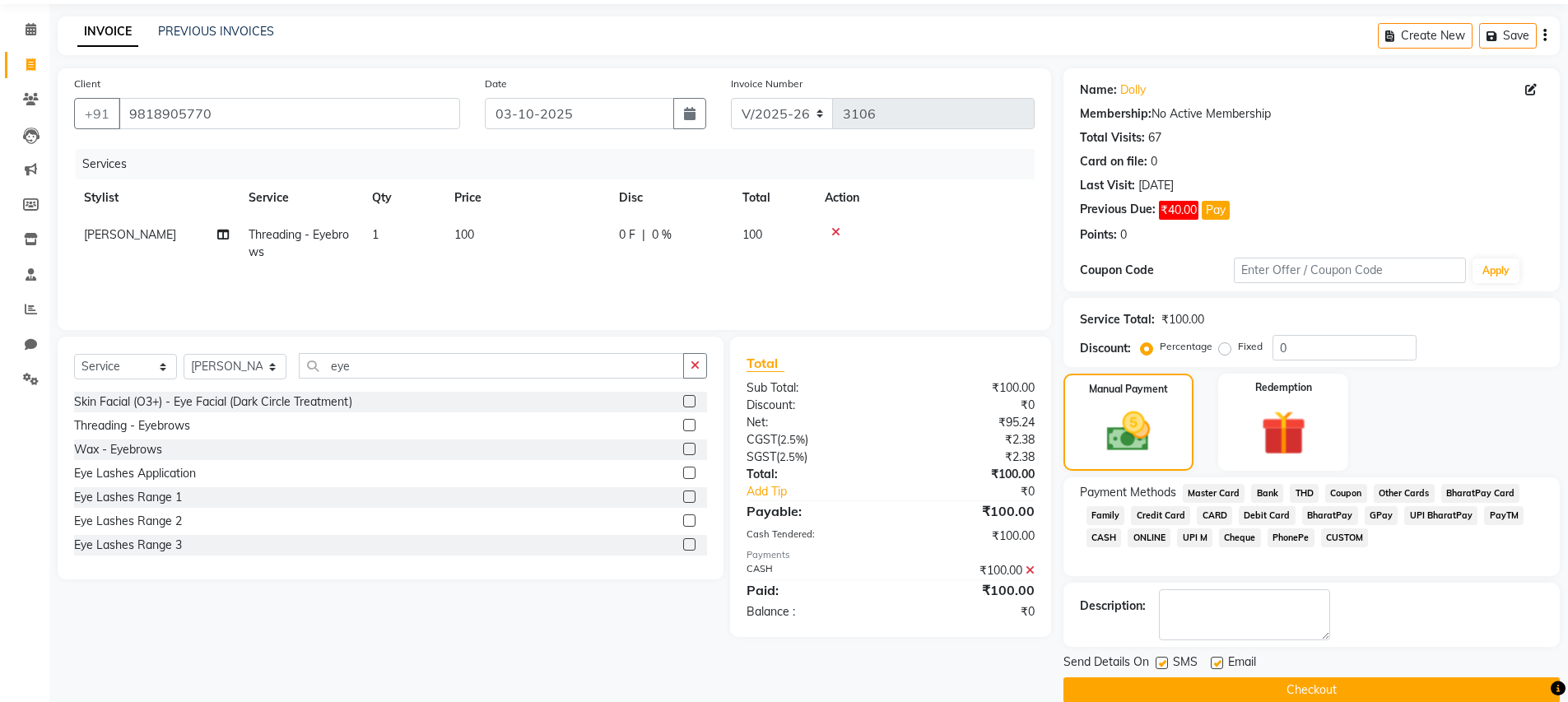
scroll to position [81, 0]
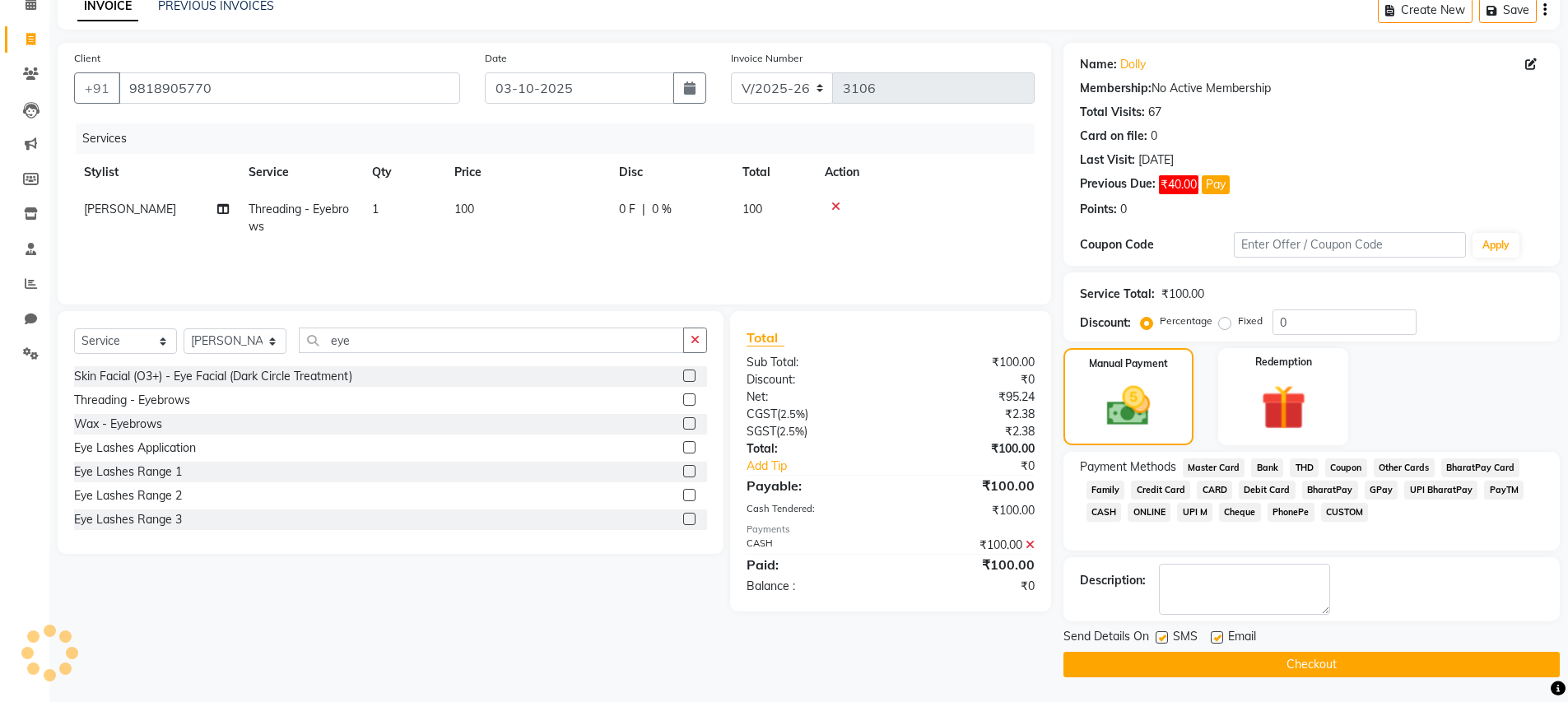
click at [1446, 666] on button "Checkout" at bounding box center [1312, 665] width 496 height 26
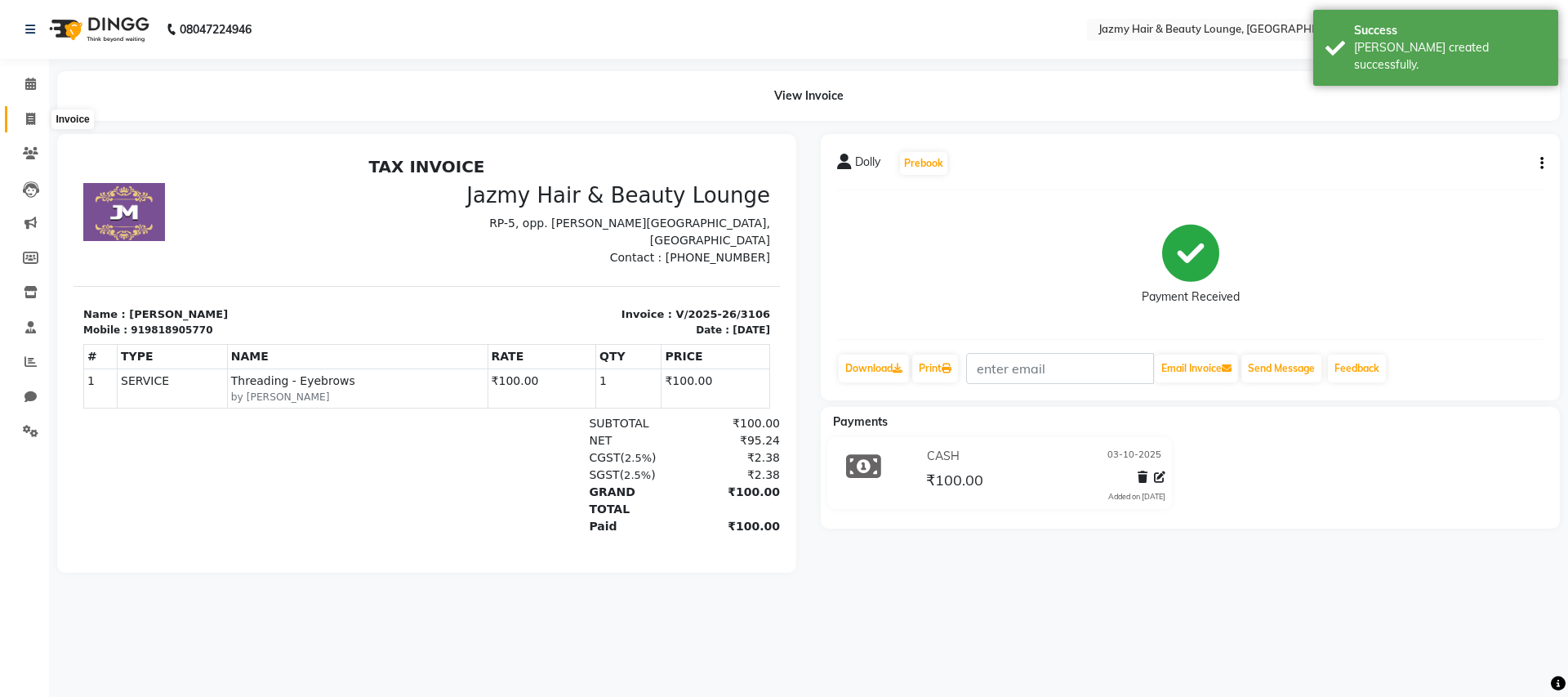
click at [33, 116] on icon at bounding box center [30, 119] width 9 height 12
select select "service"
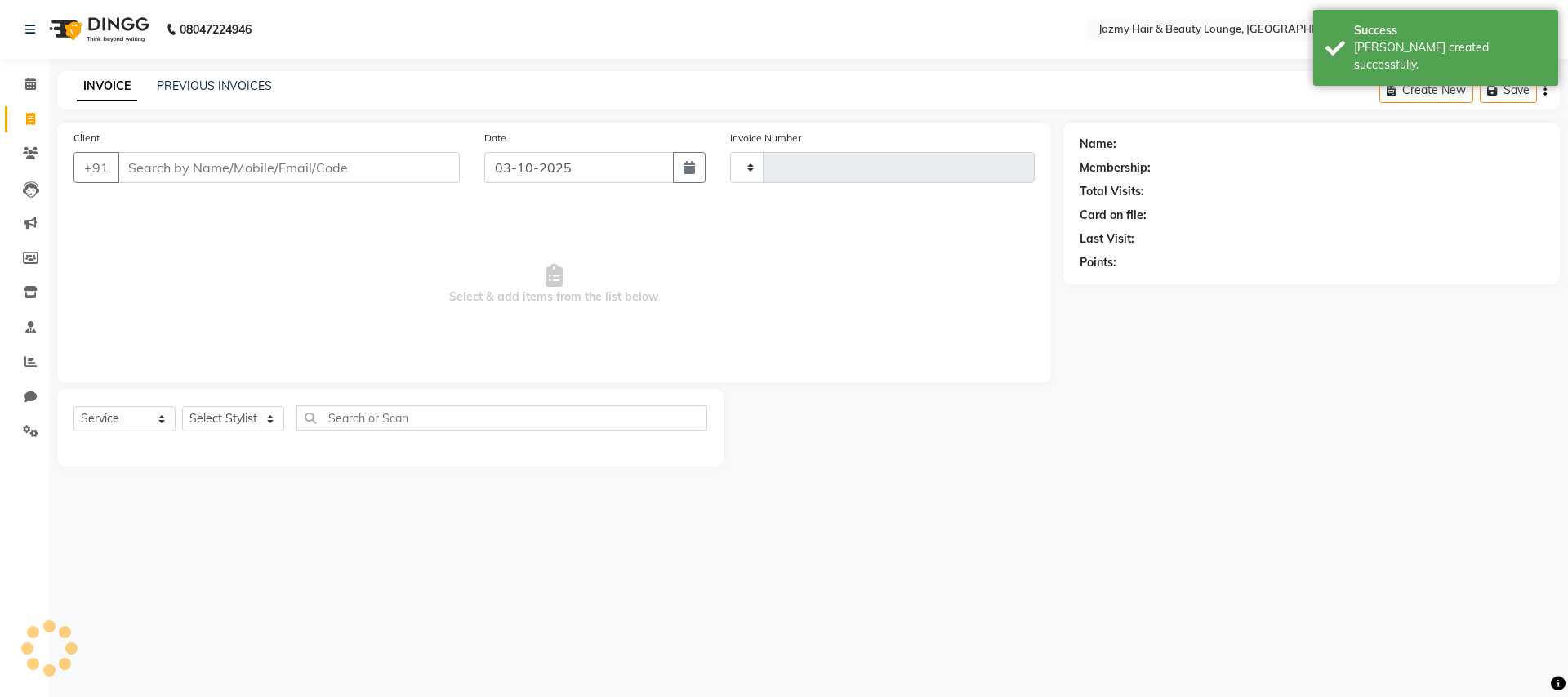
type input "3107"
select select "759"
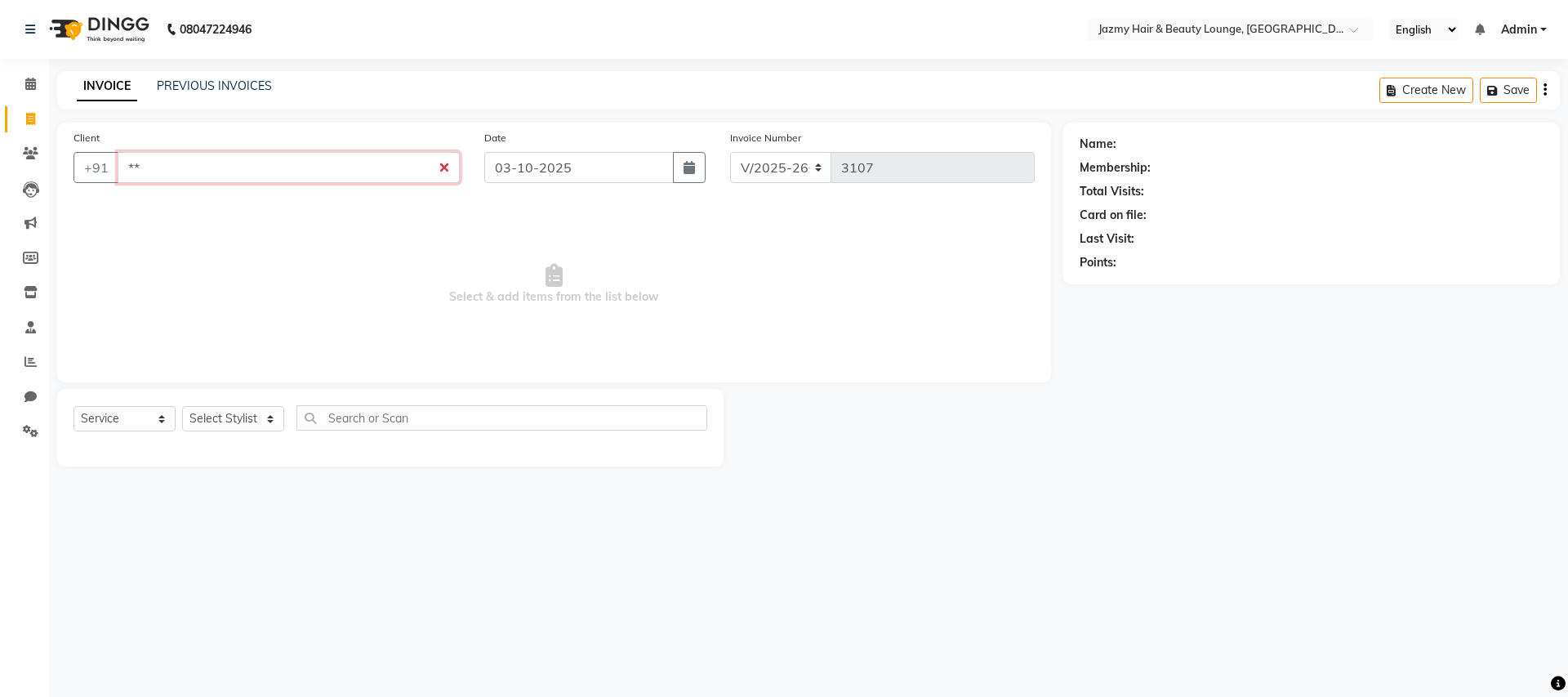
type input "*"
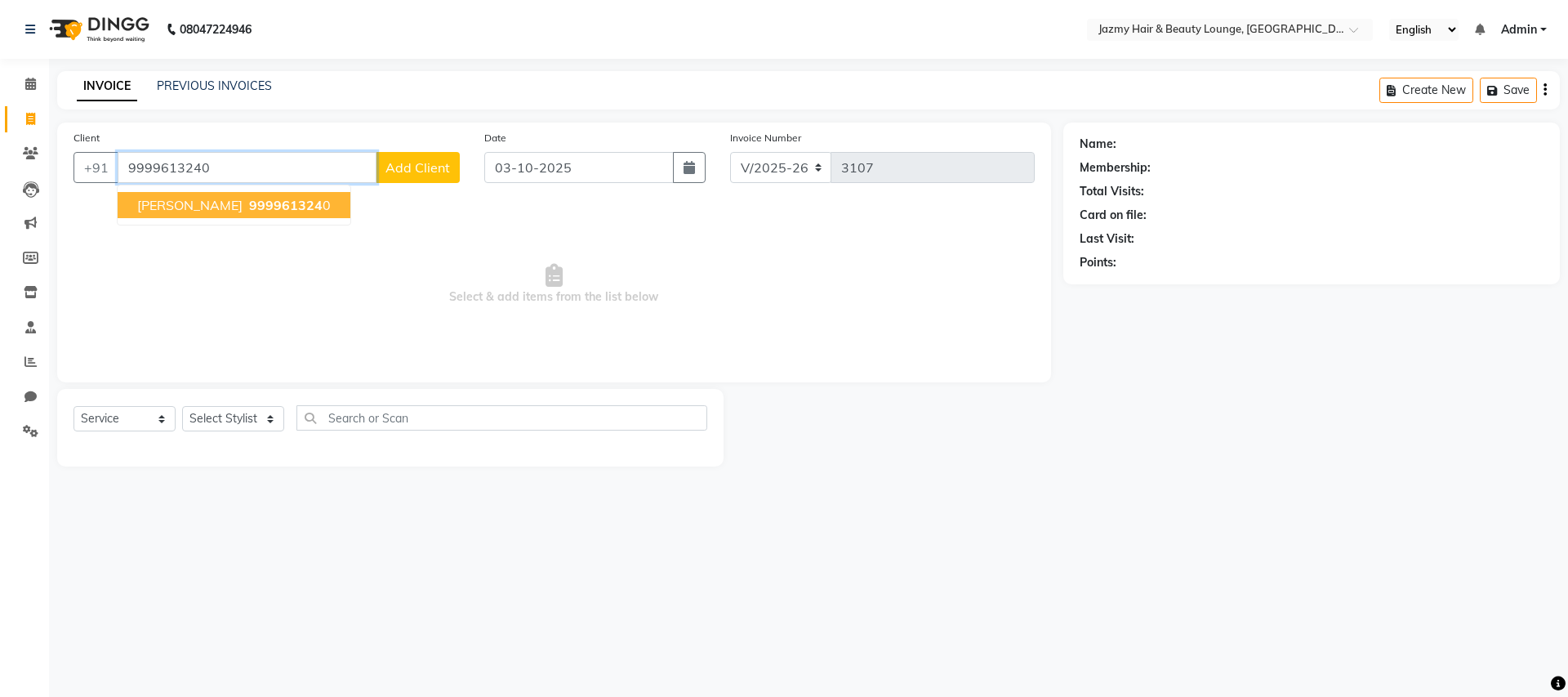
type input "9999613240"
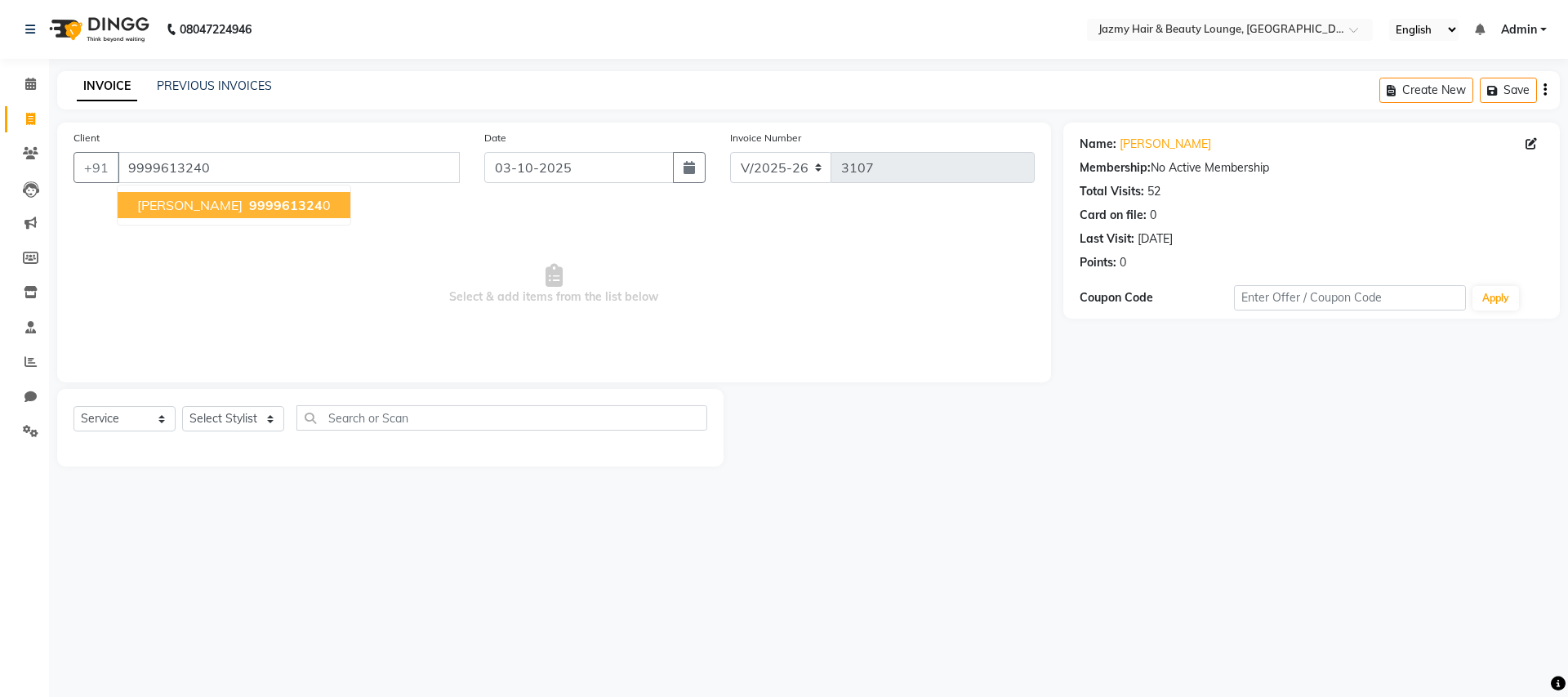
click at [195, 206] on button "haripriya 999961324 0" at bounding box center [234, 205] width 233 height 26
click at [242, 414] on select "Select Stylist AMIT [PERSON_NAME] [PERSON_NAME] CHASHIKA [PERSON_NAME] [PERSON_…" at bounding box center [232, 419] width 102 height 26
select select "51399"
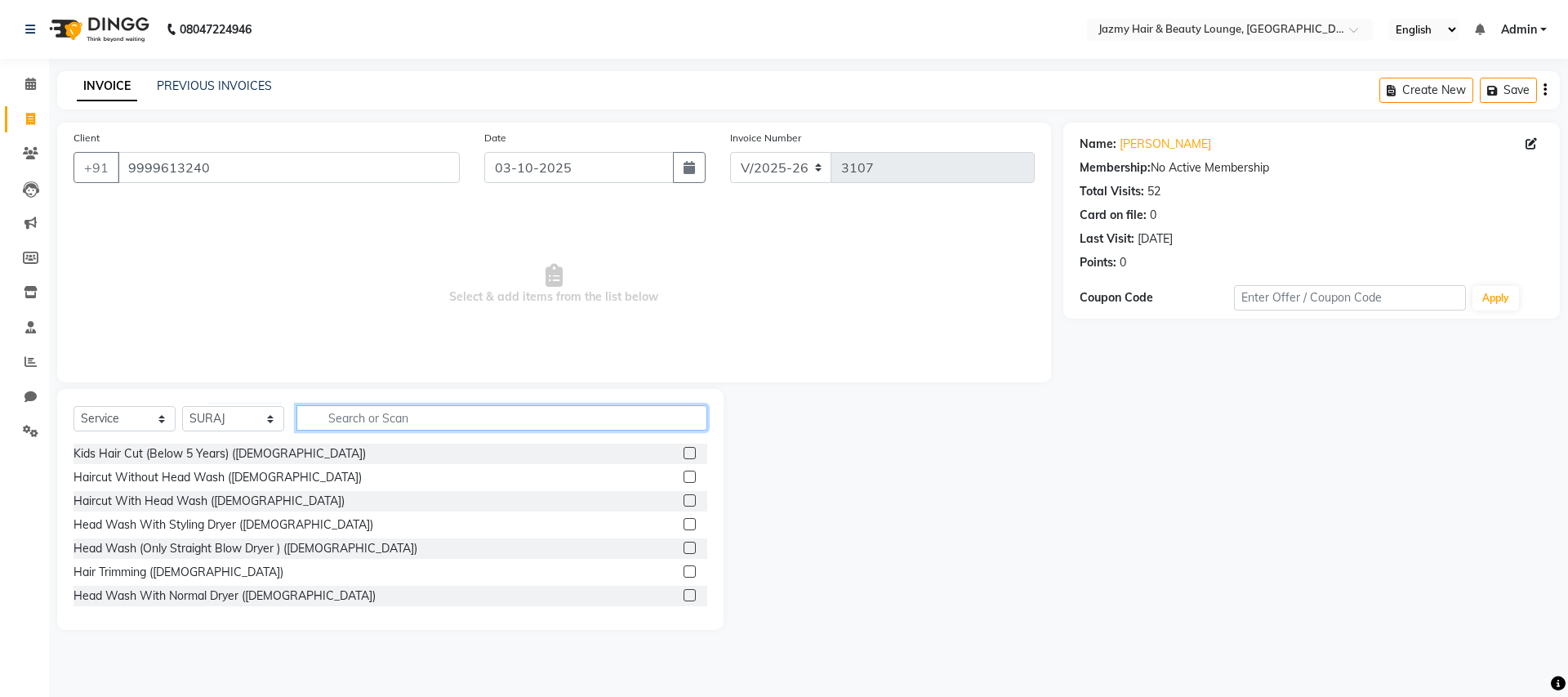
click at [345, 423] on input "text" at bounding box center [502, 418] width 411 height 26
type input "head"
click at [684, 523] on label at bounding box center [690, 524] width 12 height 12
click at [684, 523] on input "checkbox" at bounding box center [689, 525] width 11 height 11
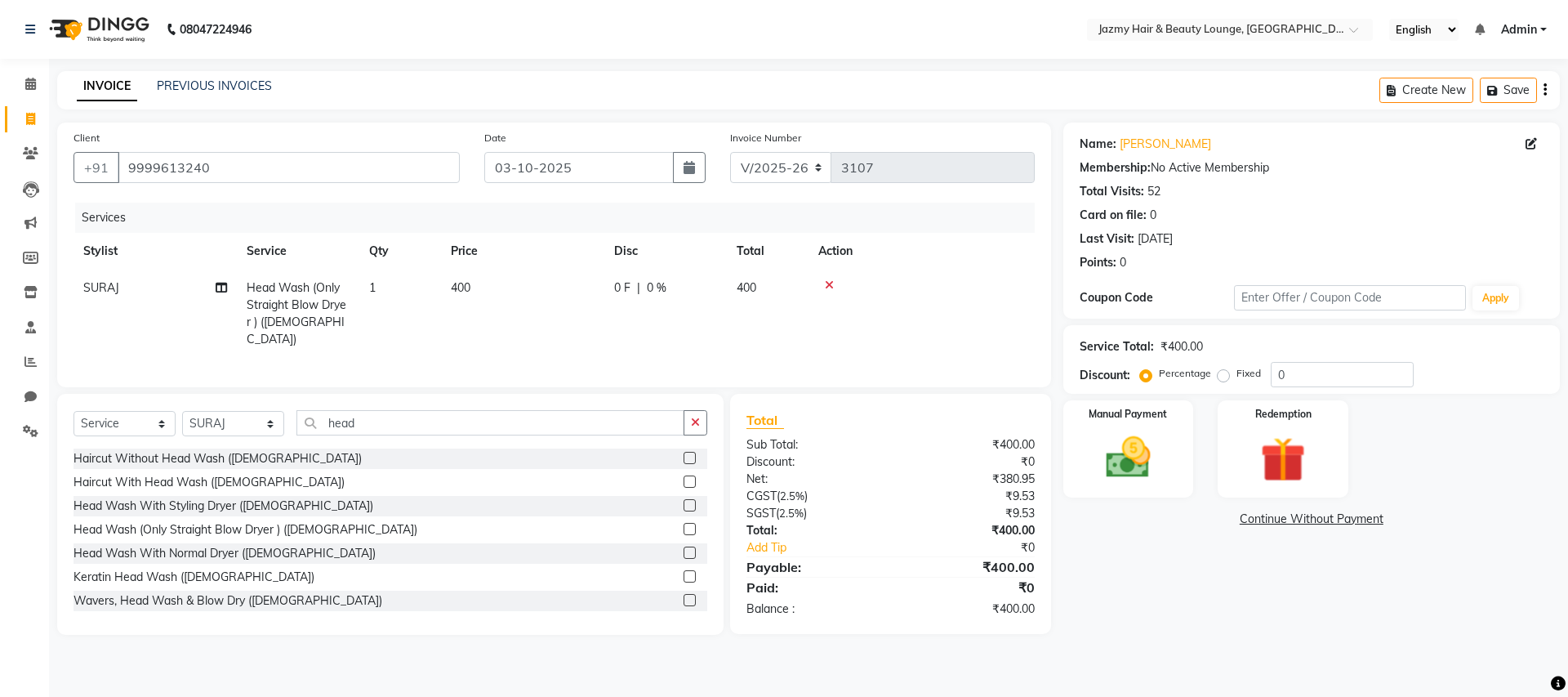
click at [684, 523] on label at bounding box center [690, 529] width 12 height 12
click at [684, 525] on input "checkbox" at bounding box center [689, 530] width 11 height 11
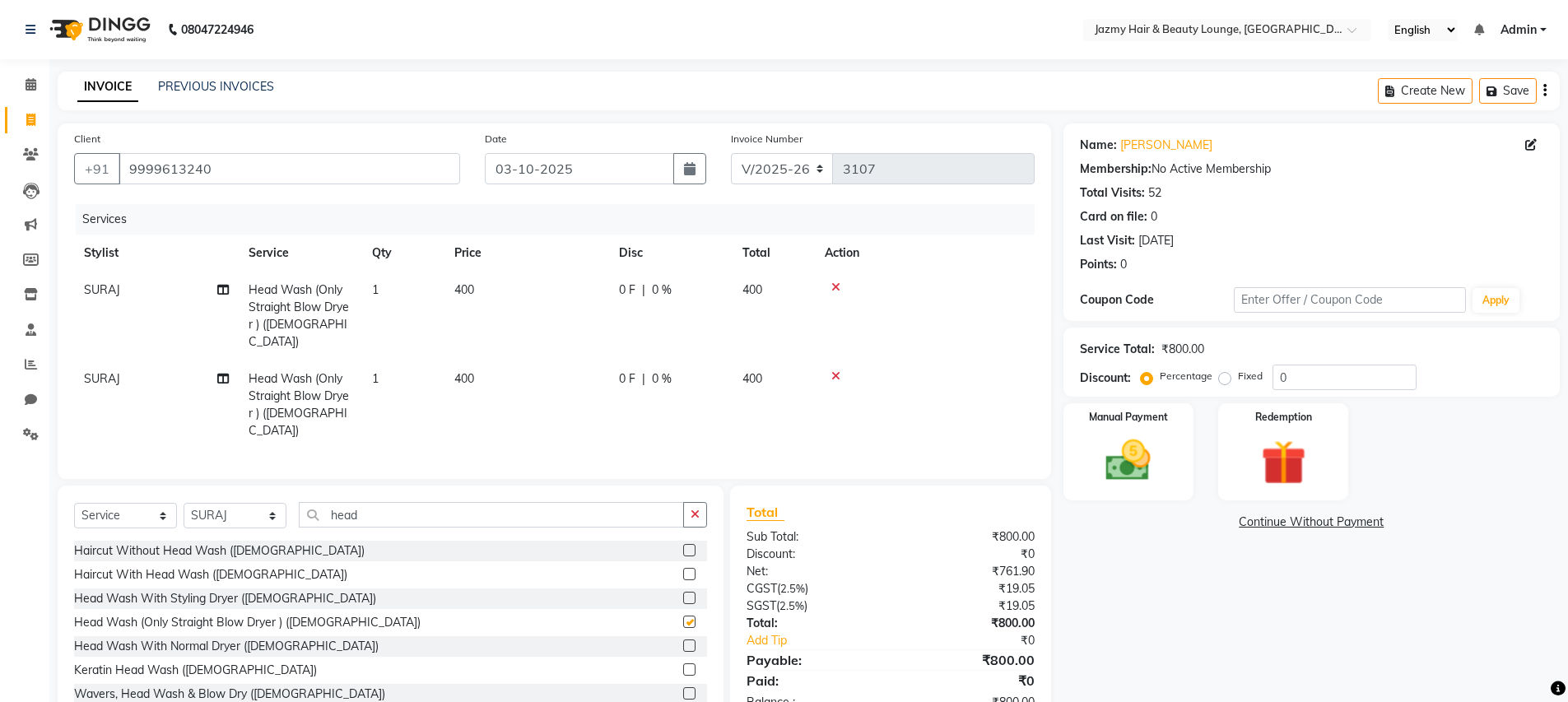
checkbox input "false"
click at [93, 371] on span "SURAJ" at bounding box center [102, 378] width 36 height 15
select select "51399"
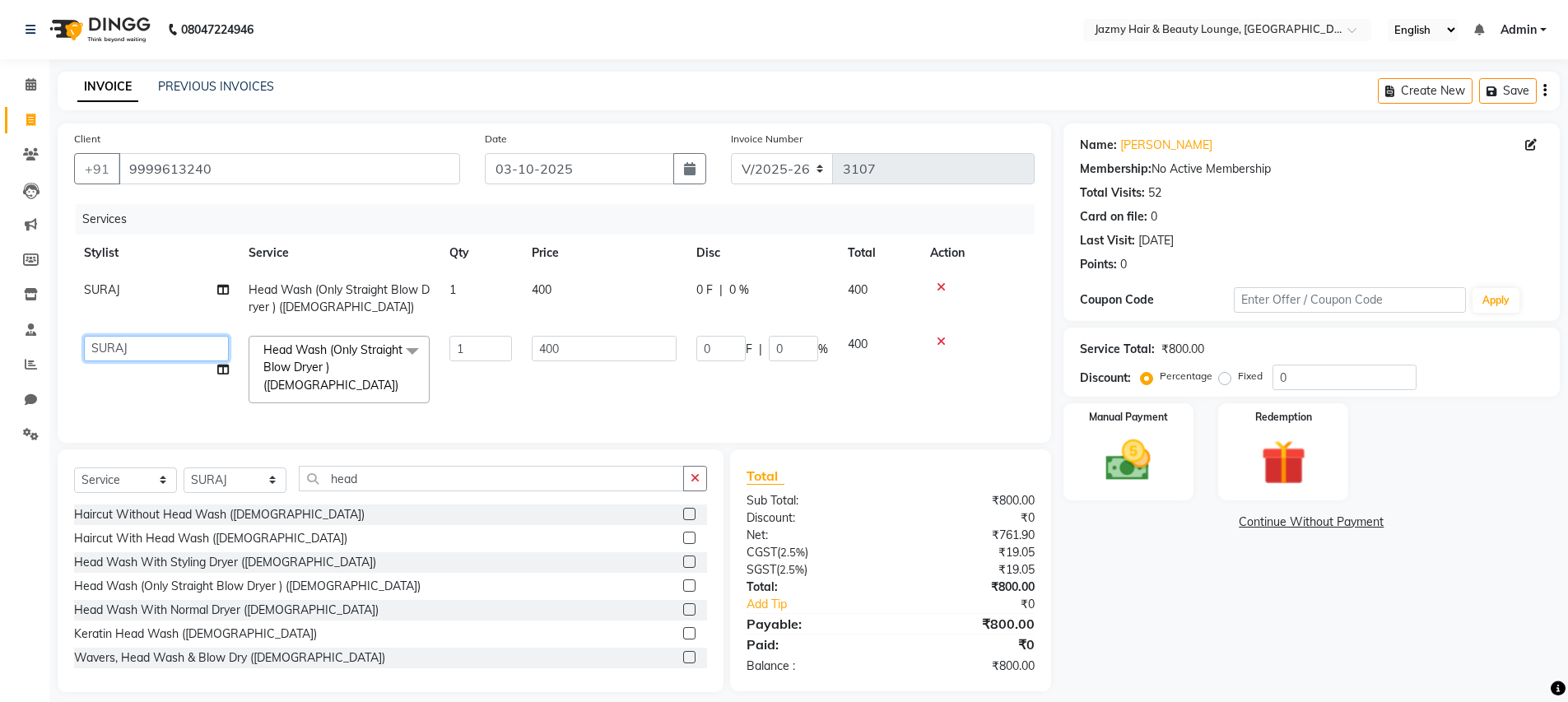
click at [198, 344] on select "AMIT ANIL ASHU BINDU BITTOO CHASHIKA CHESTHA DESRAJ GULFAM HARSHA HRITIK NADEEM…" at bounding box center [155, 349] width 144 height 26
select select "13443"
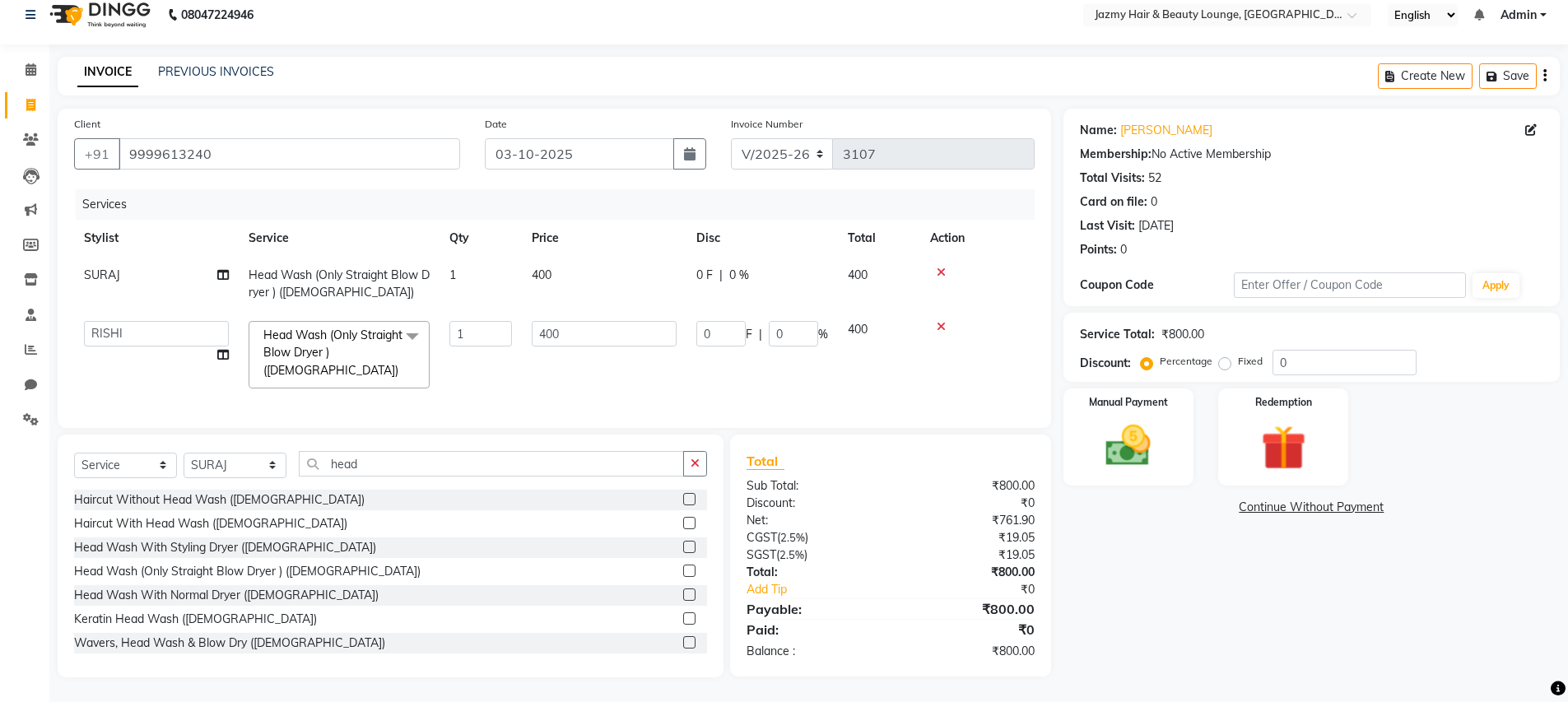
scroll to position [27, 0]
click at [685, 466] on button "button" at bounding box center [695, 464] width 24 height 26
click at [256, 453] on select "Select Stylist AMIT [PERSON_NAME] [PERSON_NAME] CHASHIKA [PERSON_NAME] [PERSON_…" at bounding box center [234, 466] width 103 height 26
click at [259, 470] on select "Select Stylist AMIT [PERSON_NAME] [PERSON_NAME] CHASHIKA [PERSON_NAME] [PERSON_…" at bounding box center [234, 466] width 103 height 26
select select "12533"
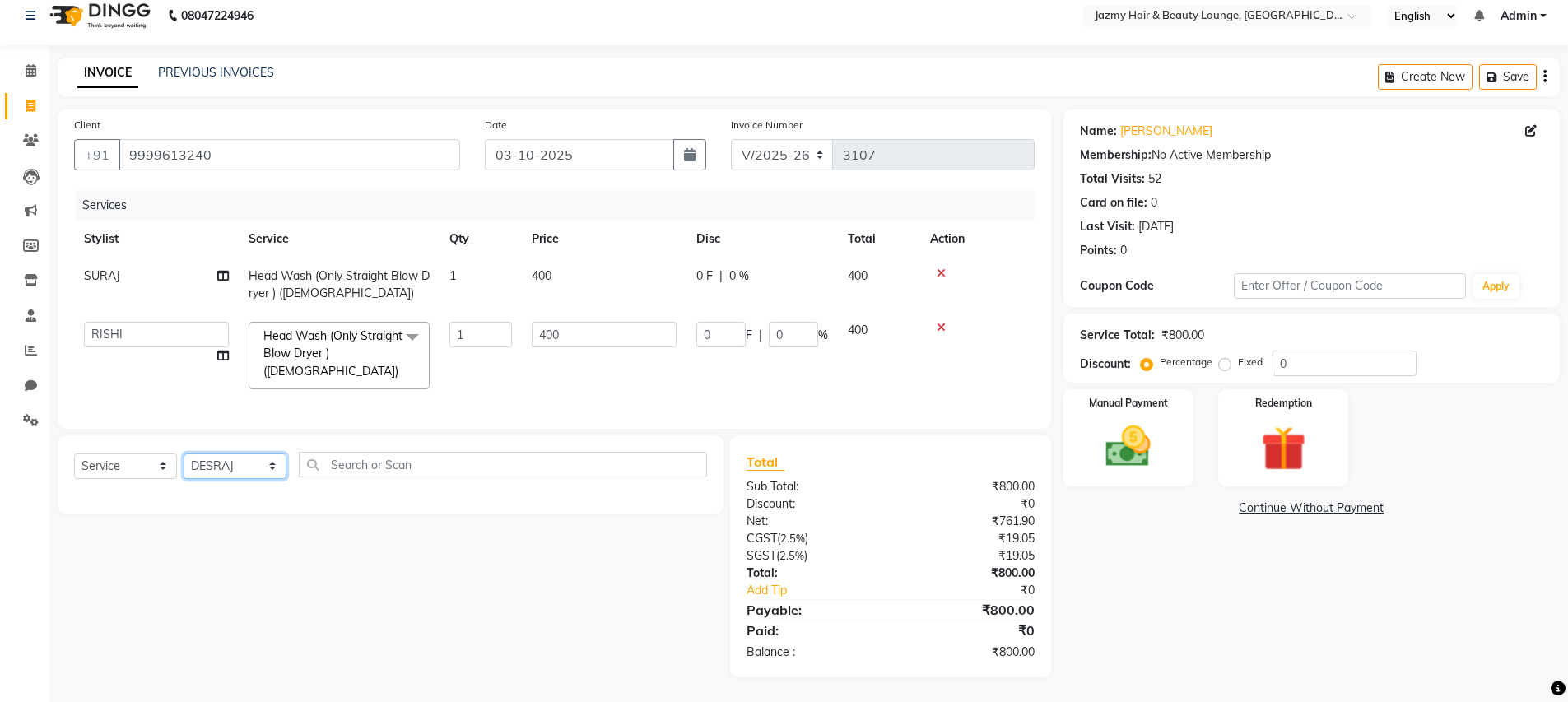
scroll to position [26, 0]
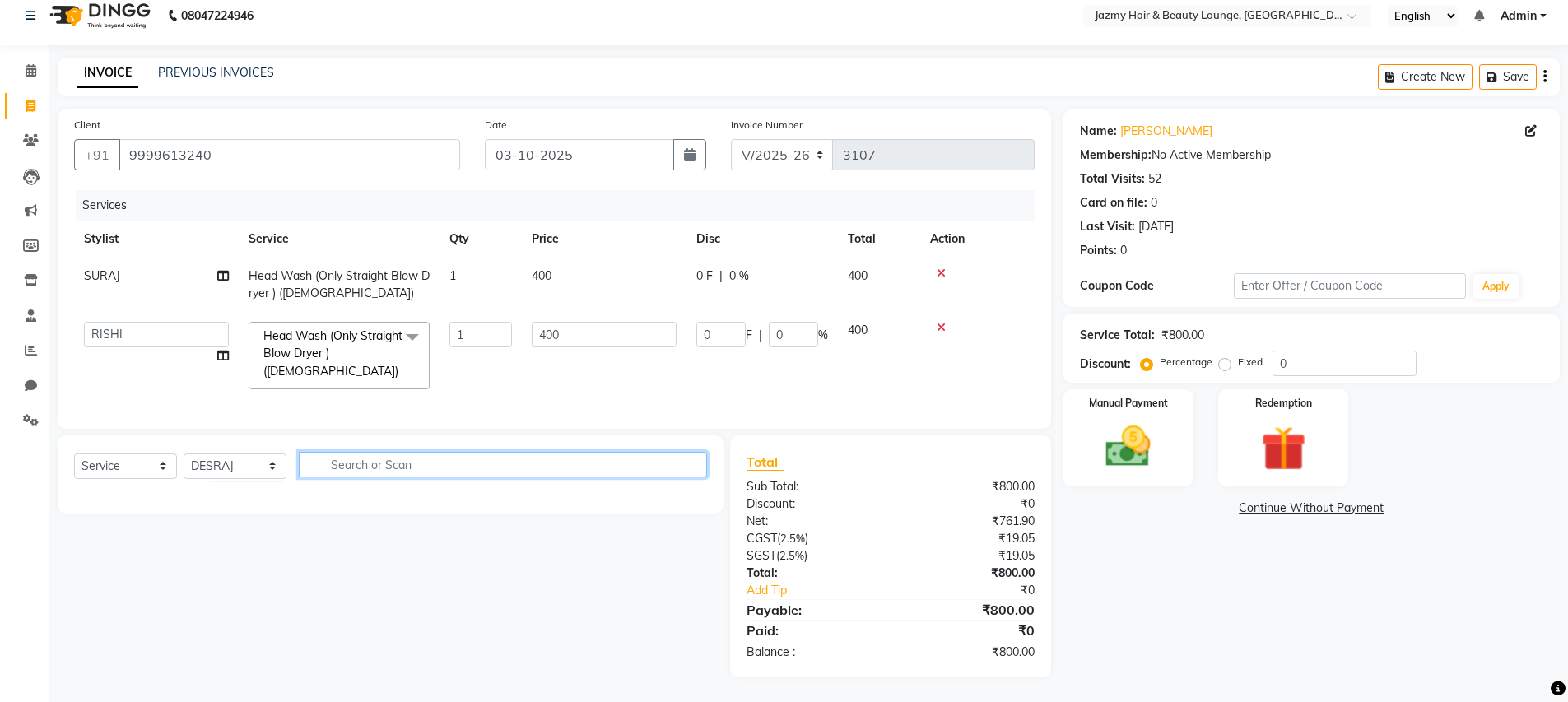
click at [329, 461] on input "text" at bounding box center [503, 465] width 408 height 26
click at [435, 466] on input "schwarzkopf" at bounding box center [491, 465] width 386 height 26
click at [557, 462] on input "schwarzkopf shampoo" at bounding box center [491, 465] width 386 height 26
click at [525, 472] on input "schwarzkopf shampoo" at bounding box center [491, 465] width 386 height 26
click at [519, 459] on input "schwarzkopf bc reapi" at bounding box center [491, 465] width 386 height 26
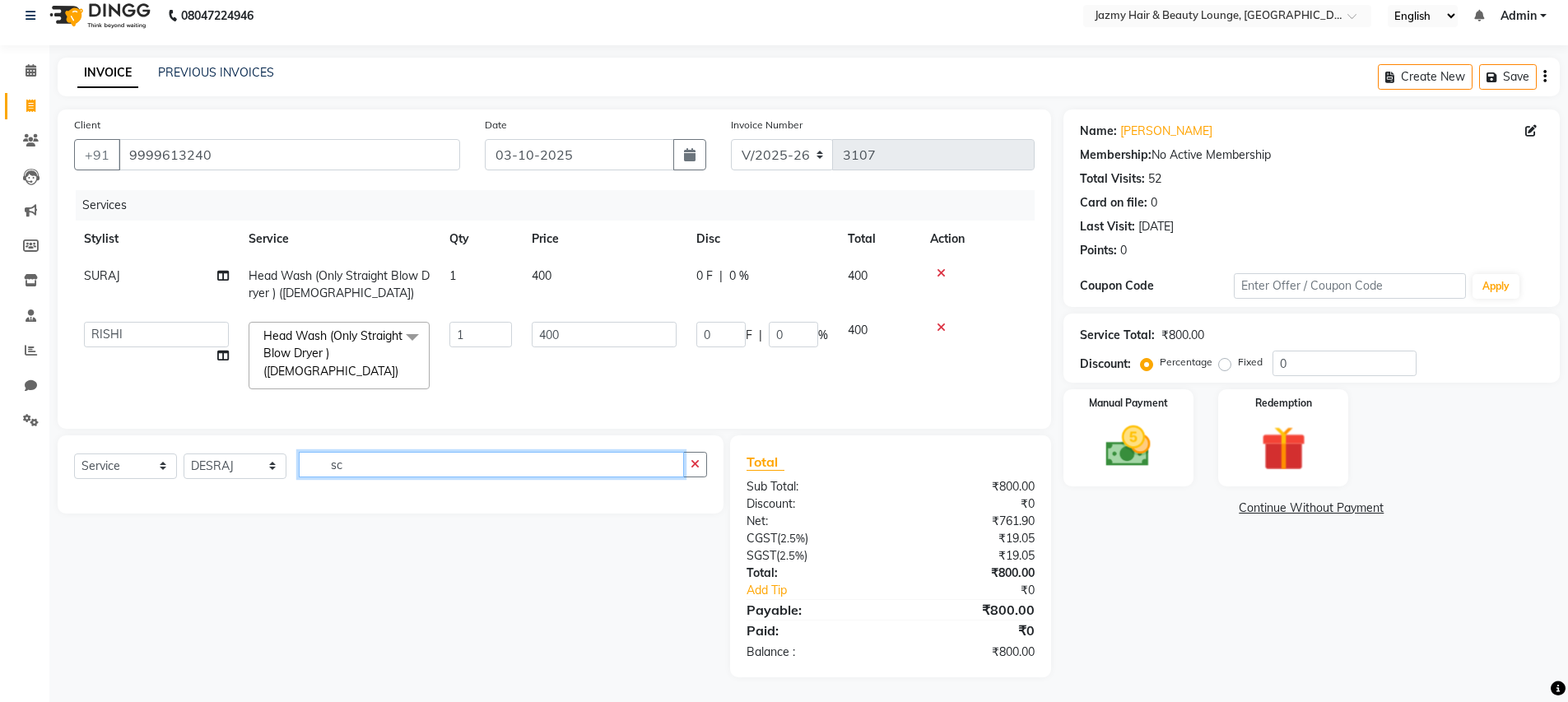
type input "s"
click at [510, 630] on div "Select Service Product Membership Package Voucher Prepaid Gift Card Select Styl…" at bounding box center [384, 556] width 678 height 242
click at [1245, 539] on div "Name: Haripriya Membership: No Active Membership Total Visits: 52 Card on file:…" at bounding box center [1318, 393] width 509 height 568
click at [508, 462] on input "text" at bounding box center [503, 465] width 408 height 26
click at [406, 461] on input "text" at bounding box center [503, 465] width 408 height 26
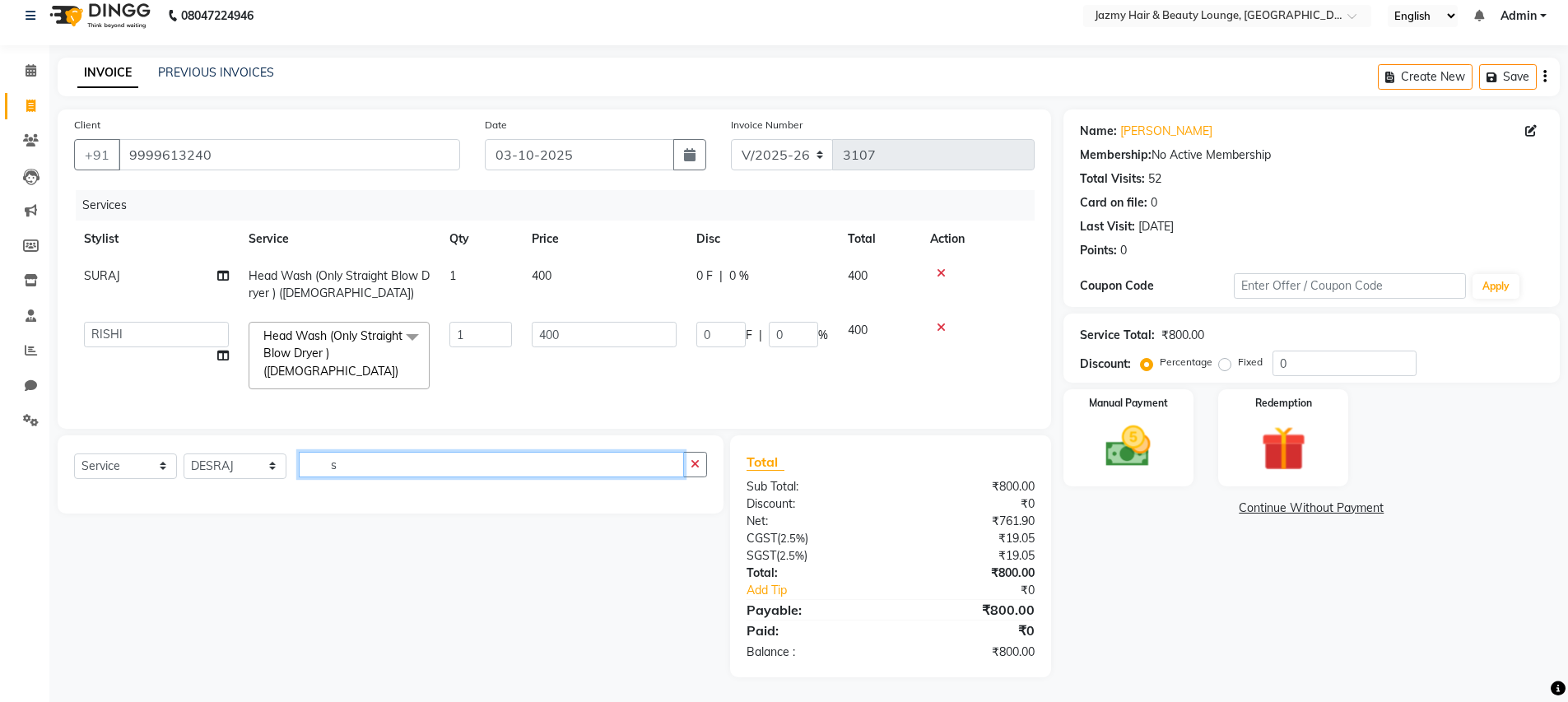
type input "s"
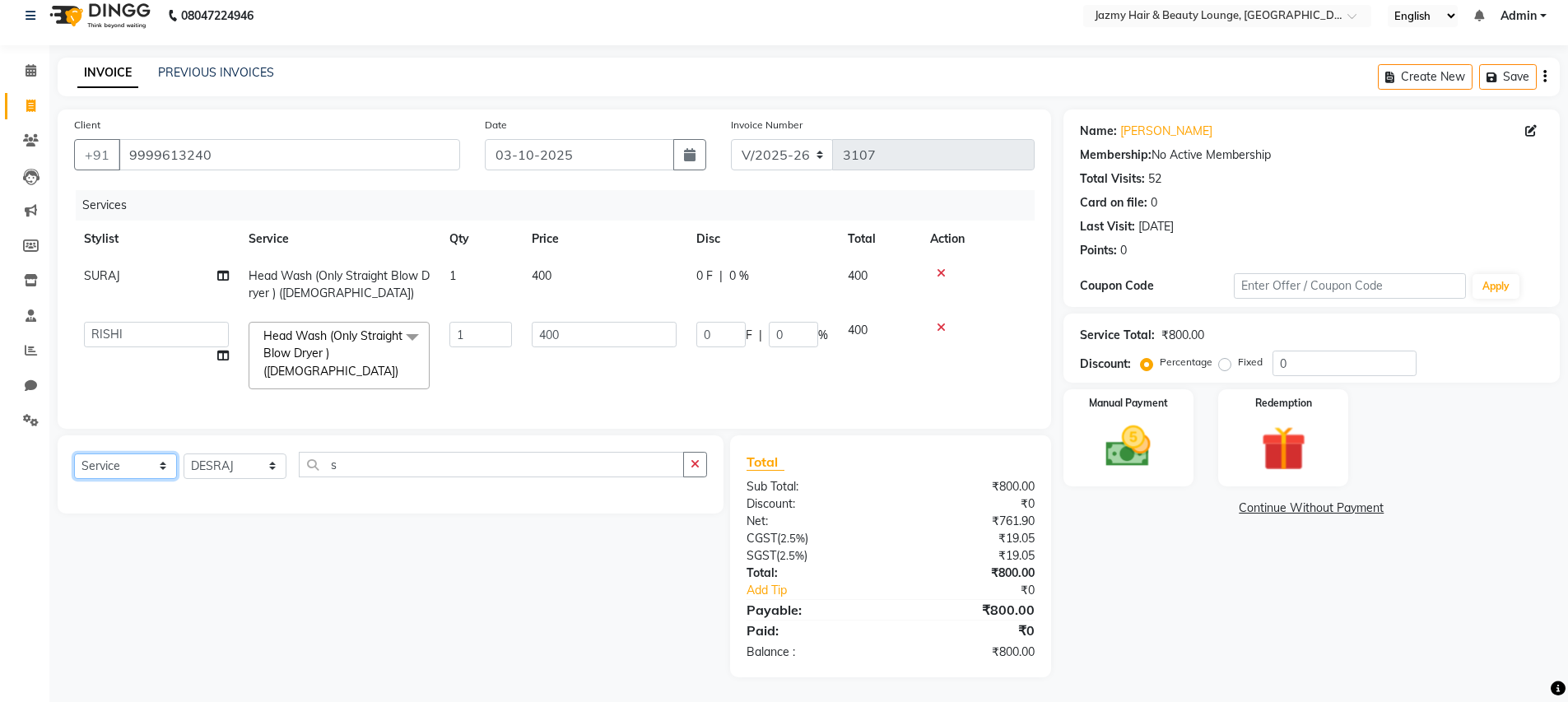
click at [159, 466] on select "Select Service Product Membership Package Voucher Prepaid Gift Card" at bounding box center [125, 466] width 103 height 26
select select "product"
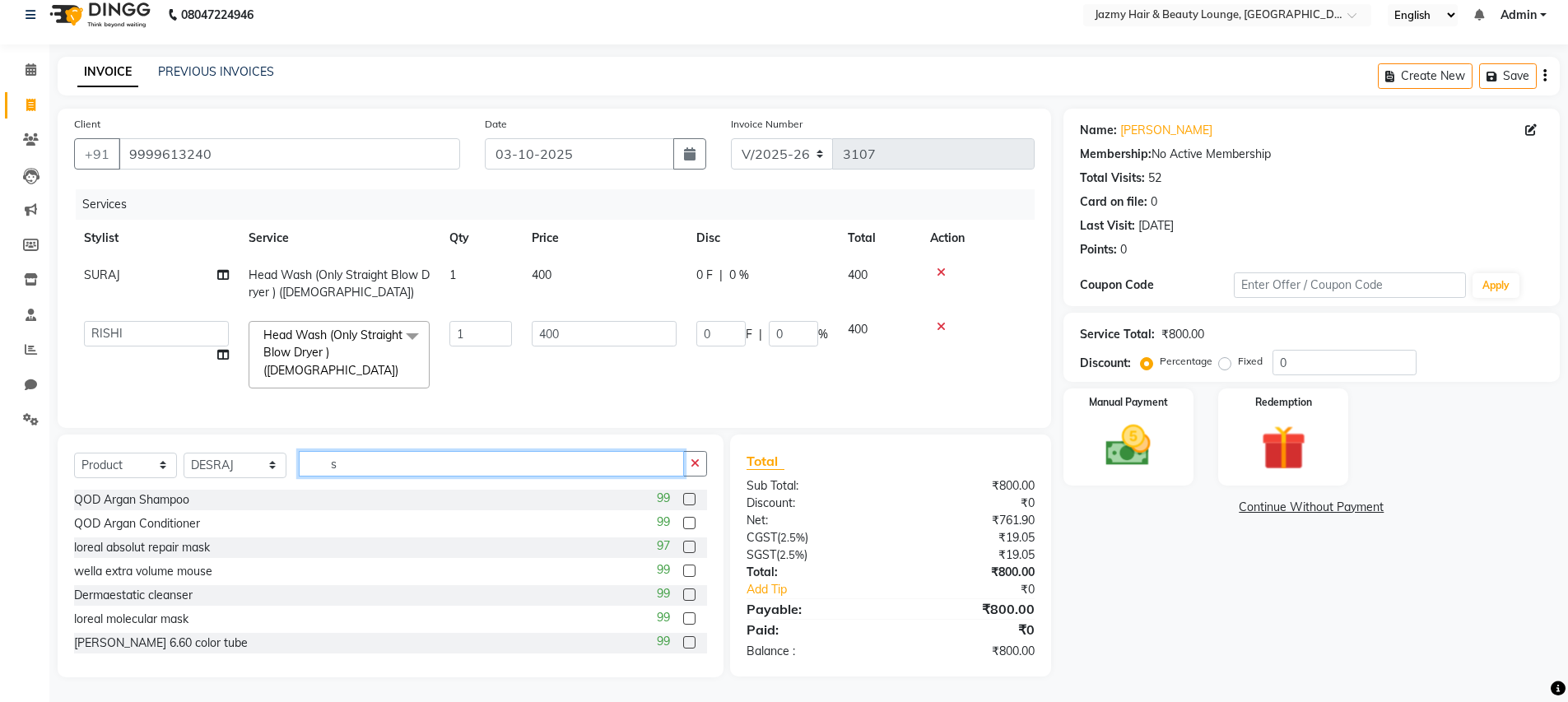
click at [392, 466] on input "s" at bounding box center [491, 464] width 386 height 26
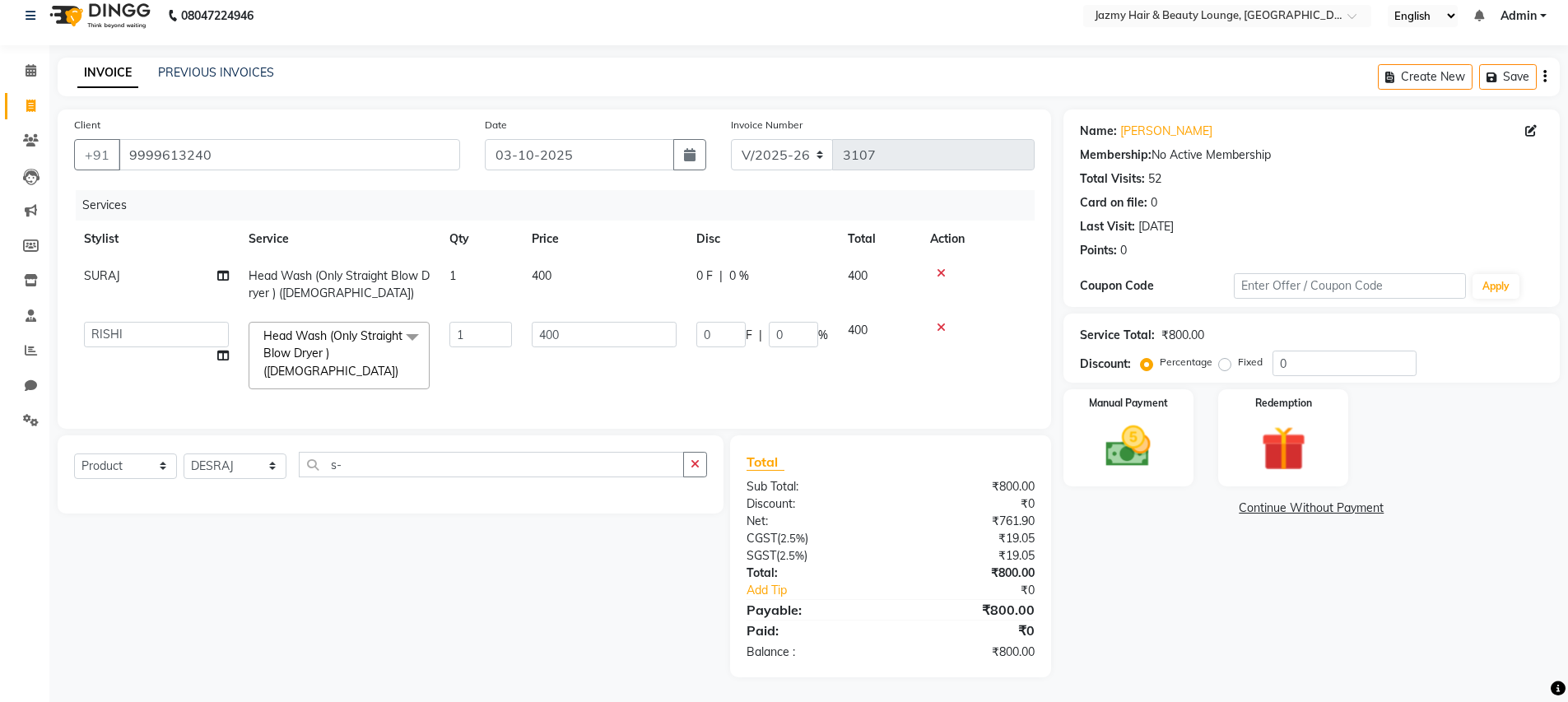
drag, startPoint x: 432, startPoint y: 443, endPoint x: 442, endPoint y: 442, distance: 10.0
click at [442, 442] on div "Select Service Product Membership Package Voucher Prepaid Gift Card Select Styl…" at bounding box center [391, 474] width 666 height 79
click at [419, 455] on input "s-" at bounding box center [491, 465] width 386 height 26
click at [420, 464] on input "s-" at bounding box center [491, 465] width 386 height 26
type input "s"
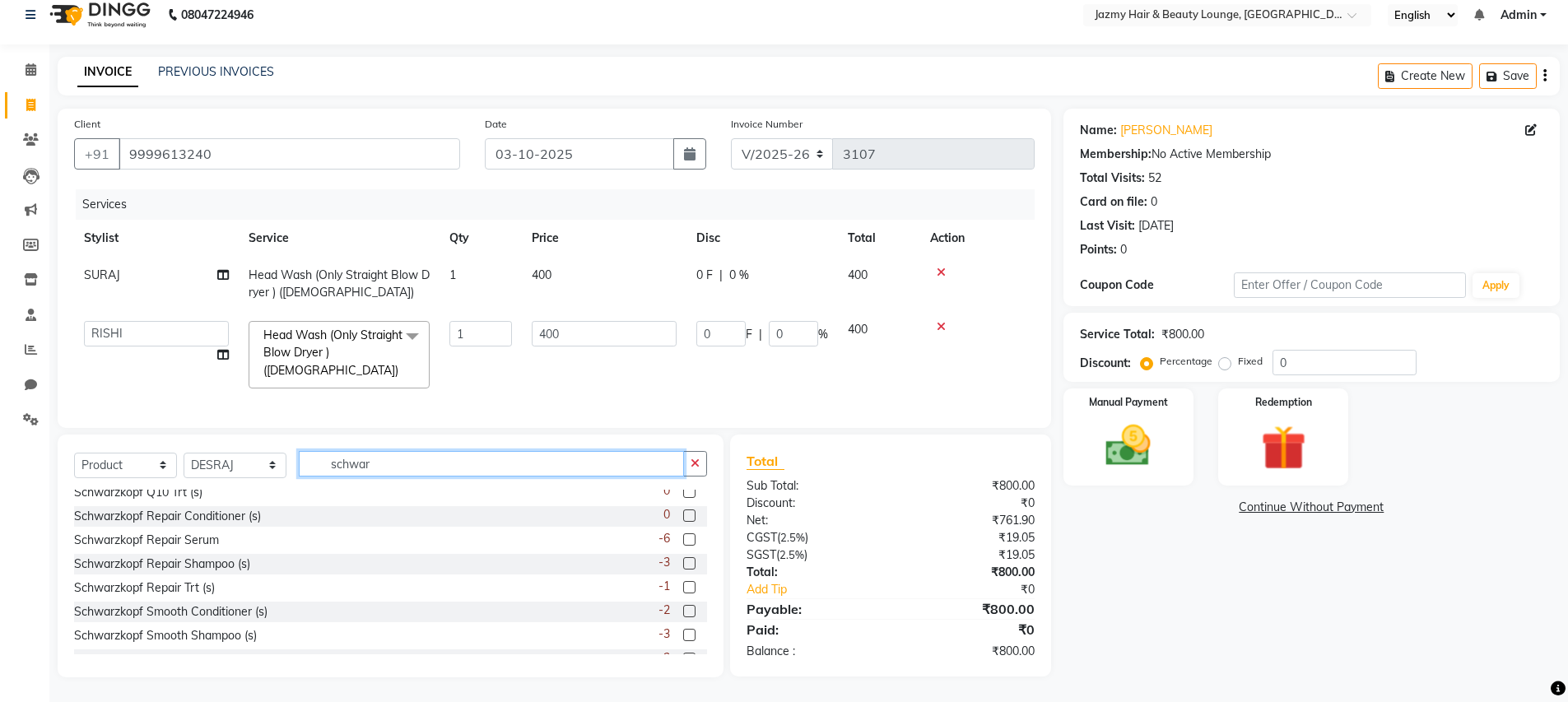
scroll to position [623, 0]
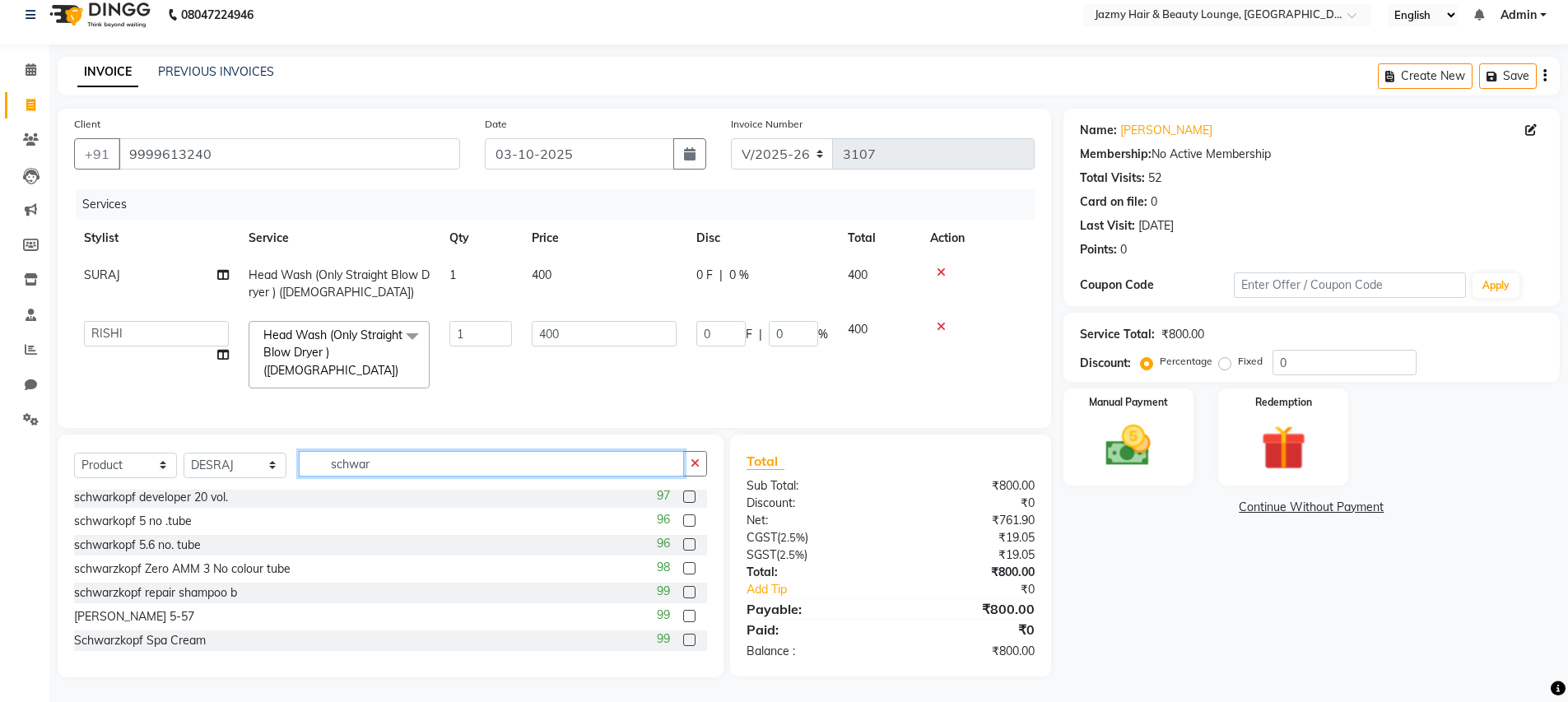
type input "schwar"
click at [683, 590] on label at bounding box center [689, 591] width 12 height 12
click at [683, 590] on input "checkbox" at bounding box center [688, 592] width 11 height 11
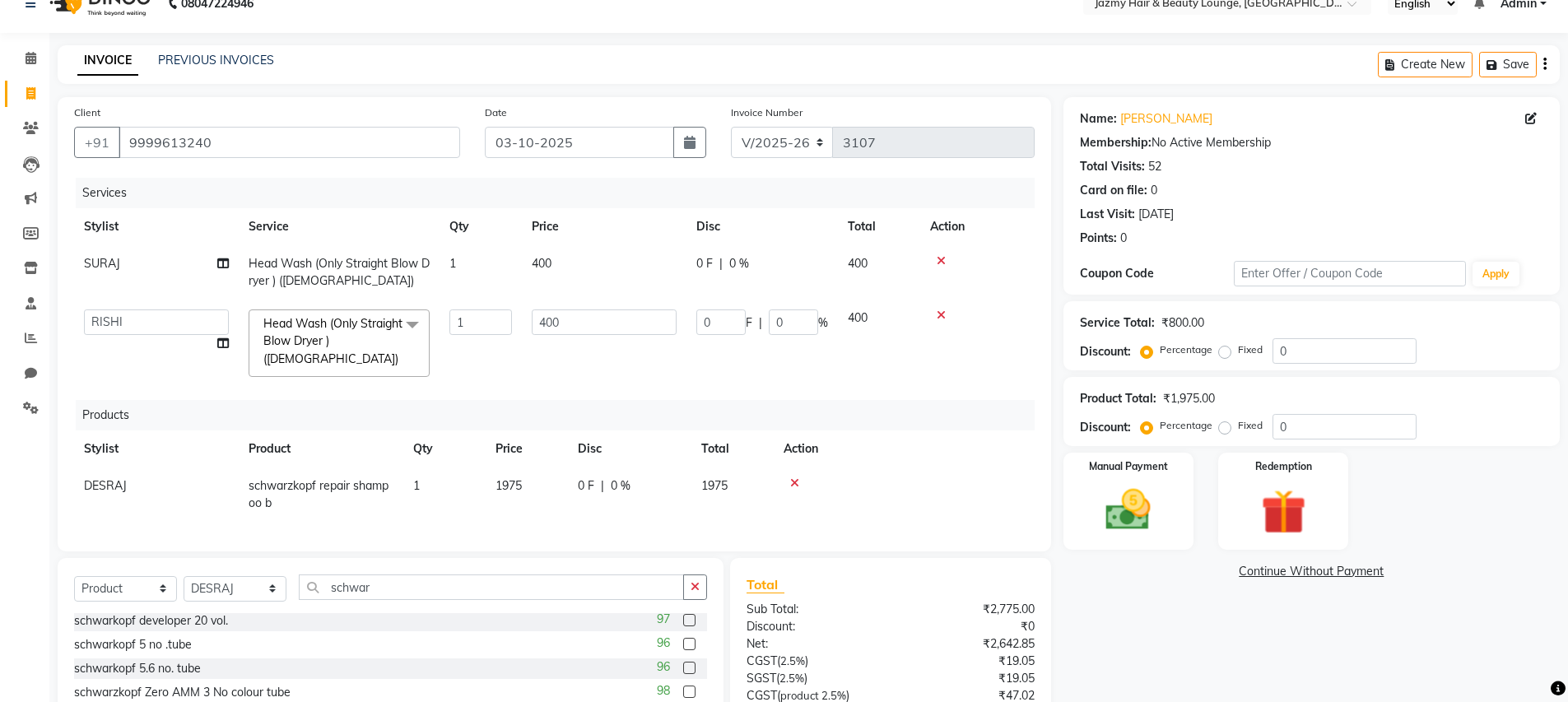
checkbox input "false"
click at [1270, 349] on div "Percentage Fixed" at bounding box center [1208, 350] width 129 height 21
click at [1281, 351] on input "0" at bounding box center [1345, 351] width 144 height 26
type input "20"
type input "80"
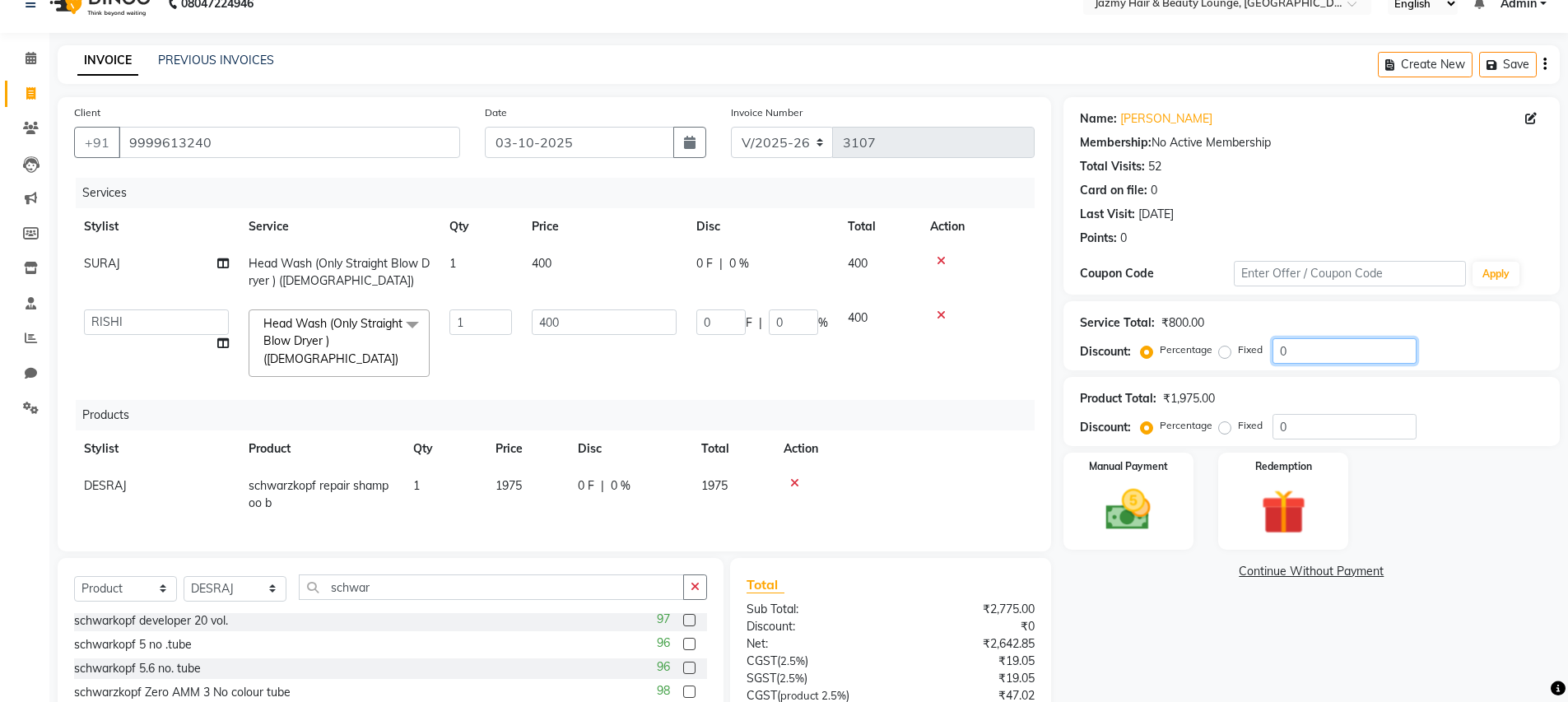
type input "20"
click at [1275, 423] on input "0" at bounding box center [1345, 427] width 144 height 26
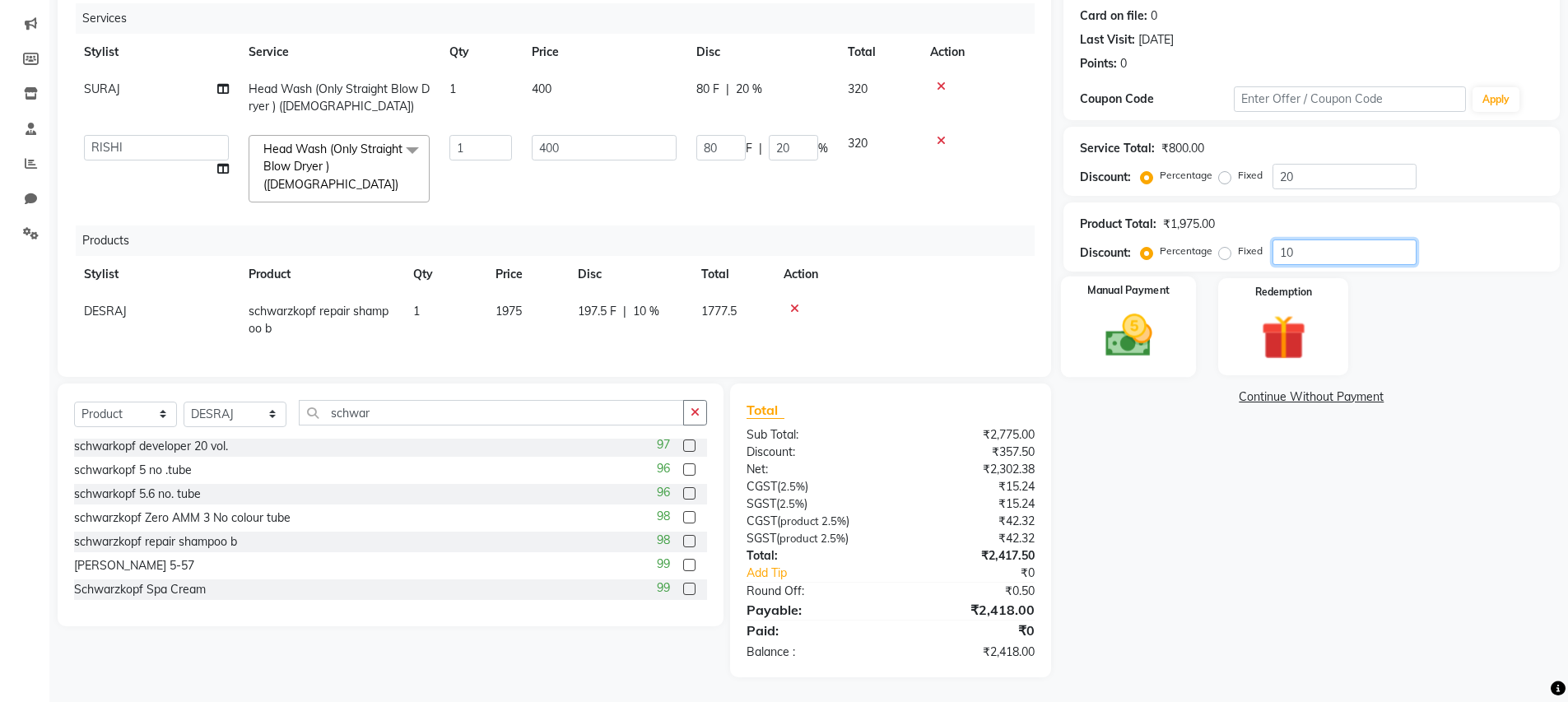
type input "10"
click at [1136, 330] on img at bounding box center [1129, 336] width 76 height 54
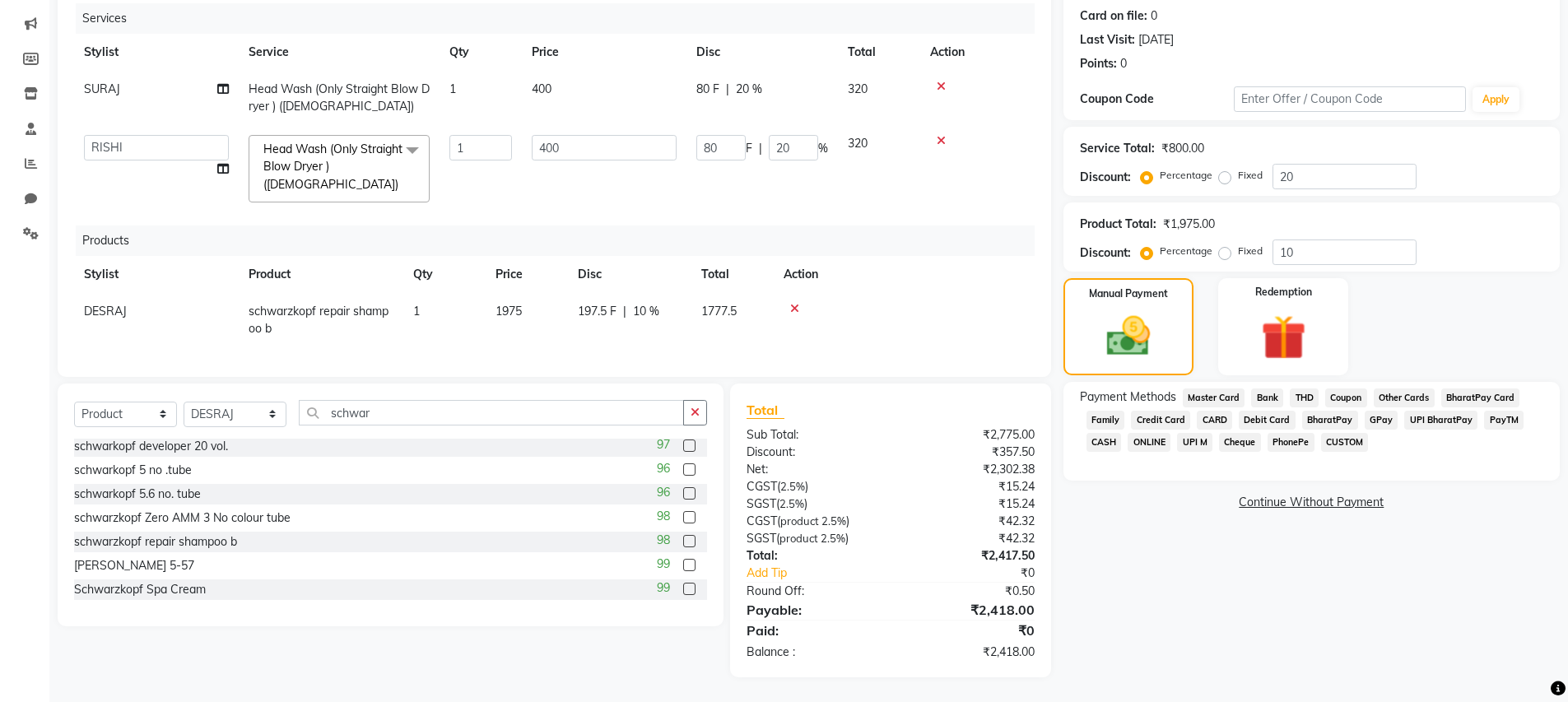
click at [1102, 433] on span "CASH" at bounding box center [1105, 442] width 36 height 19
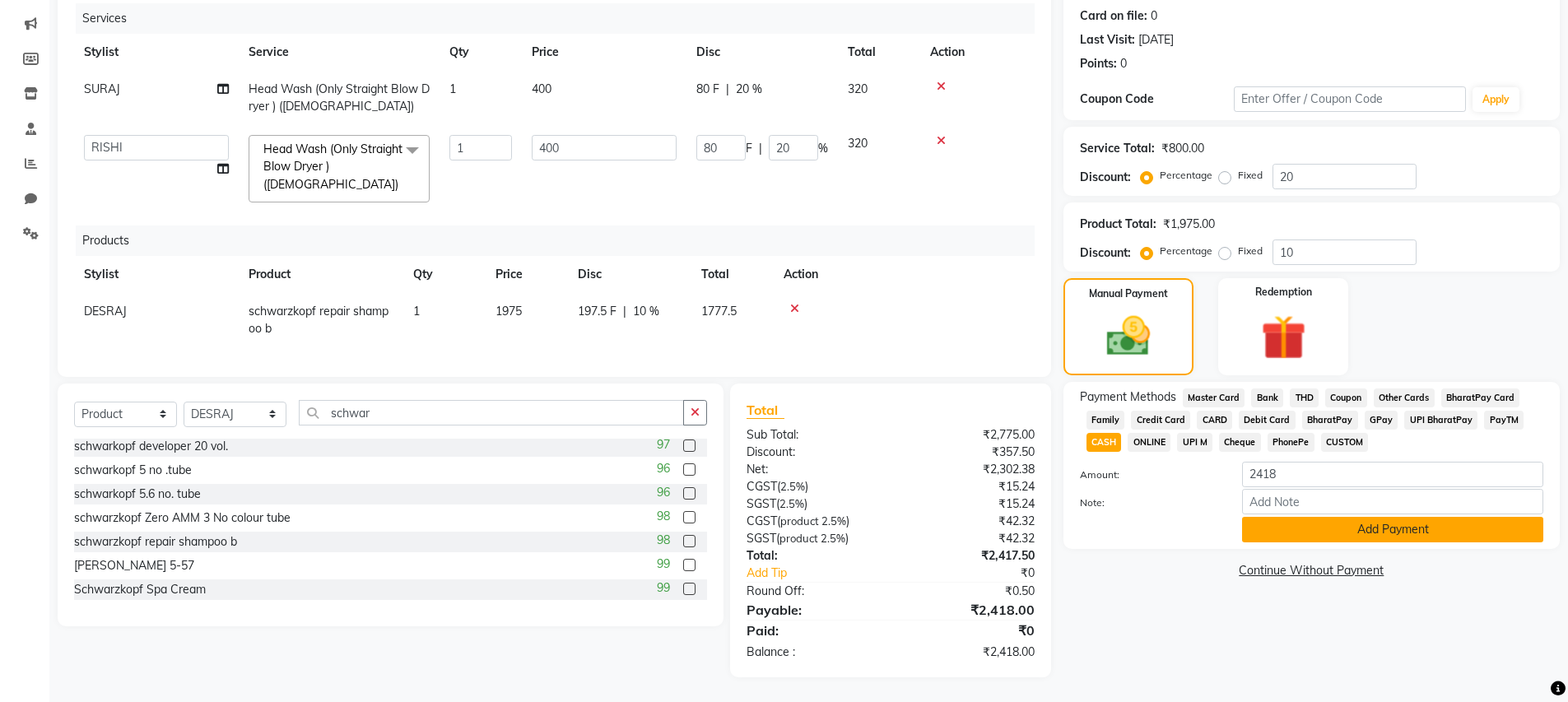
click at [1303, 519] on button "Add Payment" at bounding box center [1393, 530] width 301 height 26
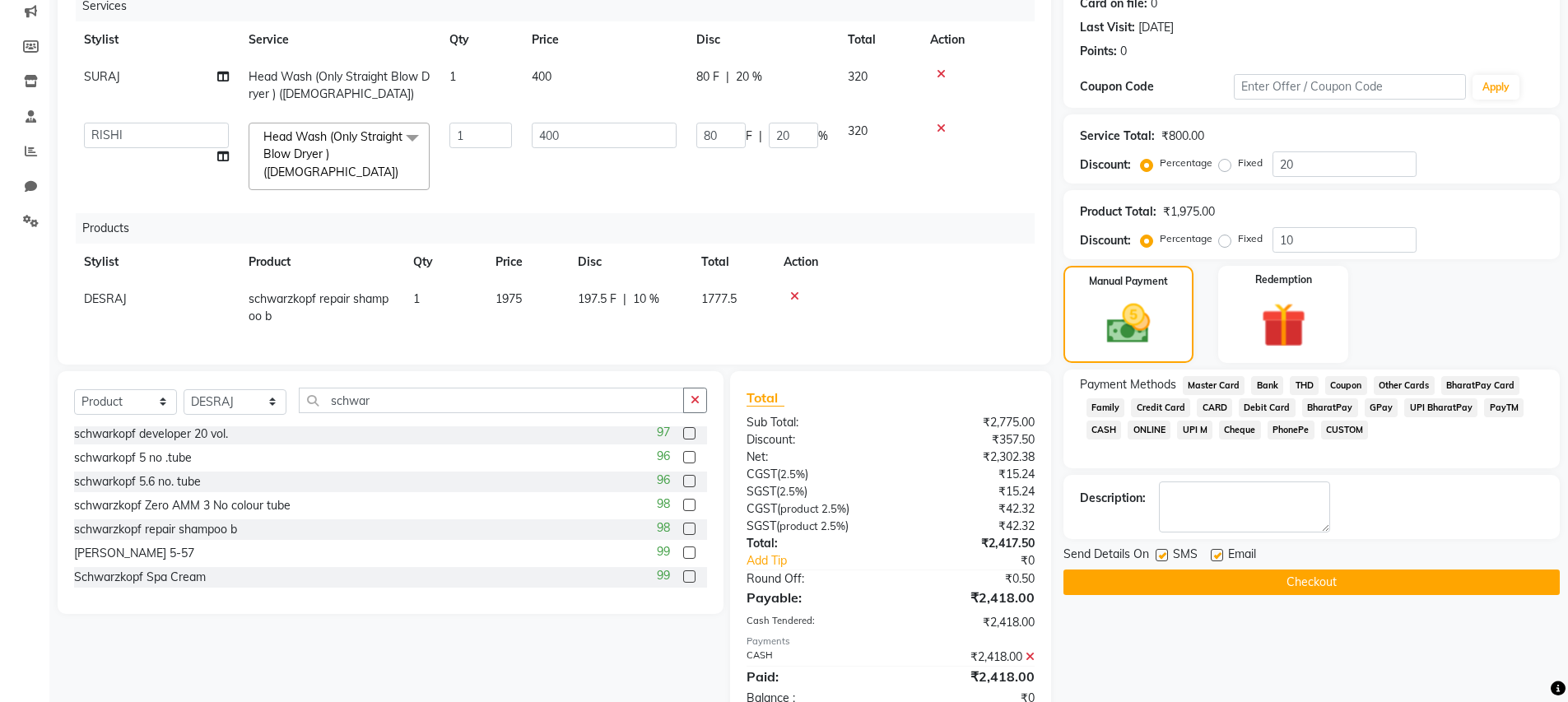
click at [1328, 585] on button "Checkout" at bounding box center [1312, 583] width 496 height 26
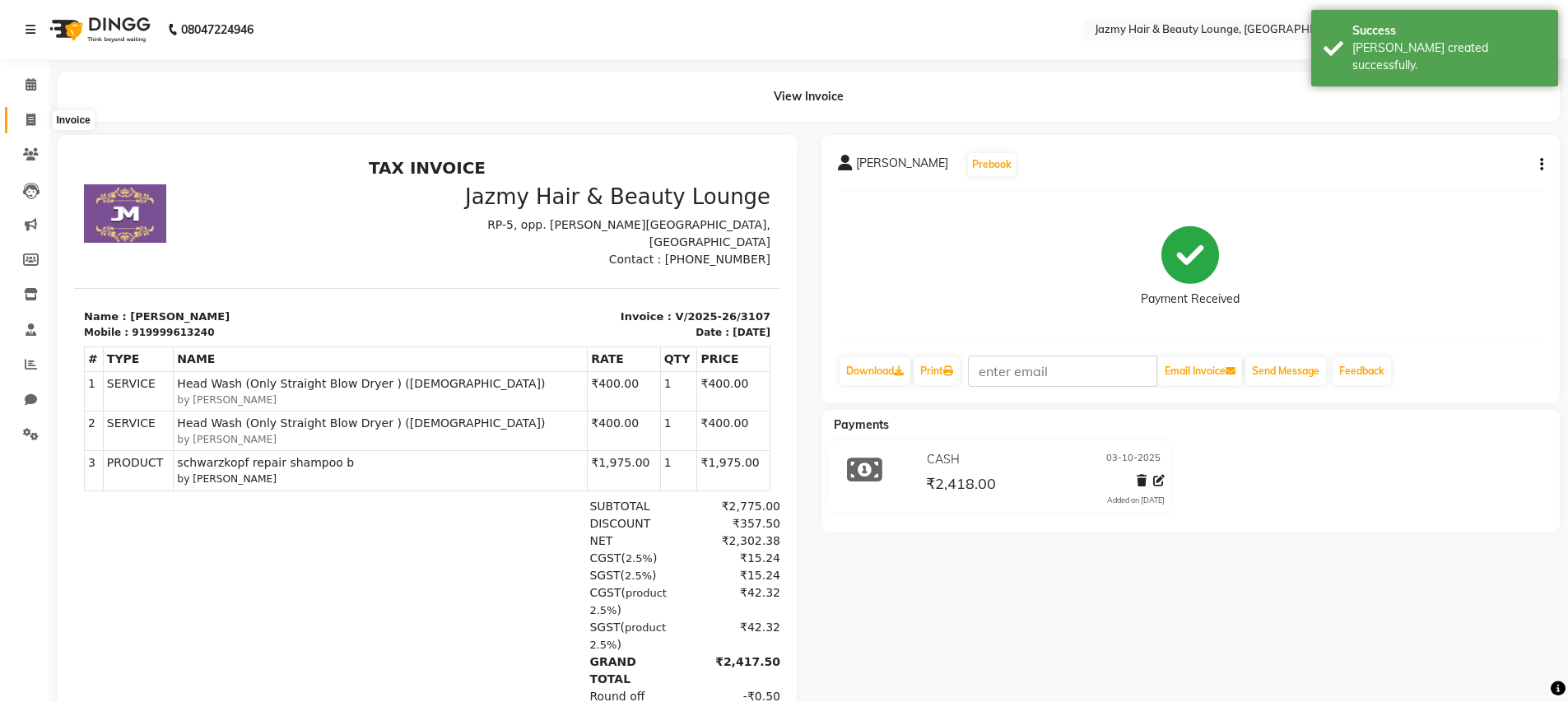
click at [26, 117] on icon at bounding box center [30, 119] width 9 height 12
select select "759"
select select "service"
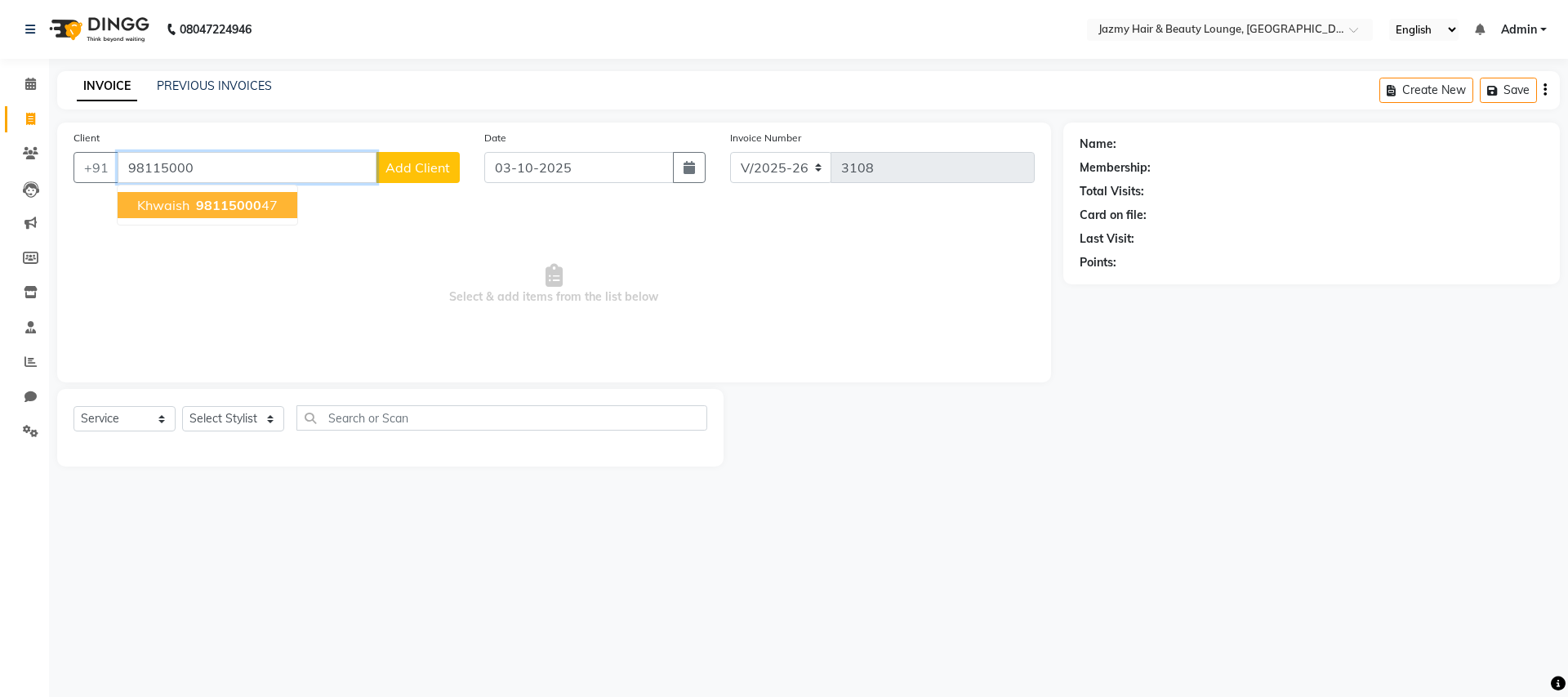
click at [223, 210] on span "98115000" at bounding box center [228, 205] width 65 height 17
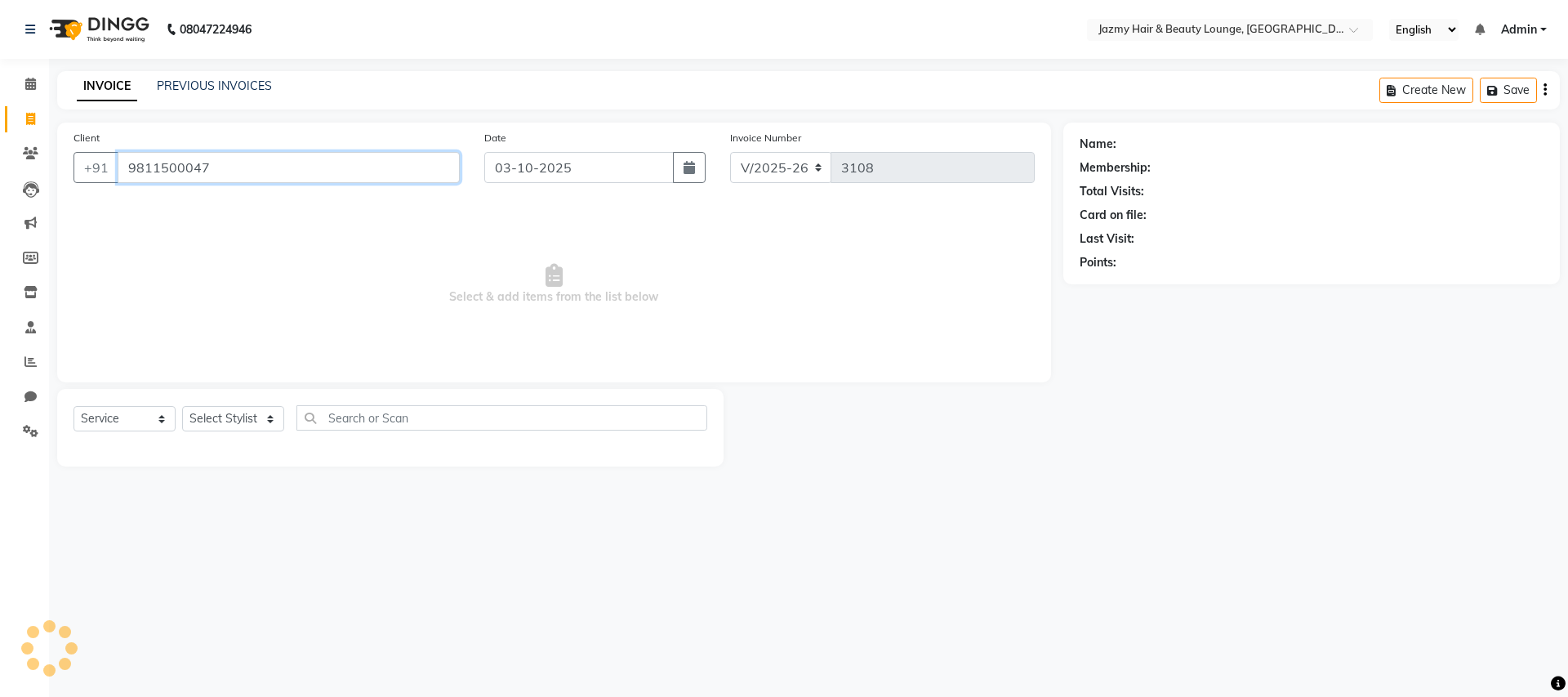
type input "9811500047"
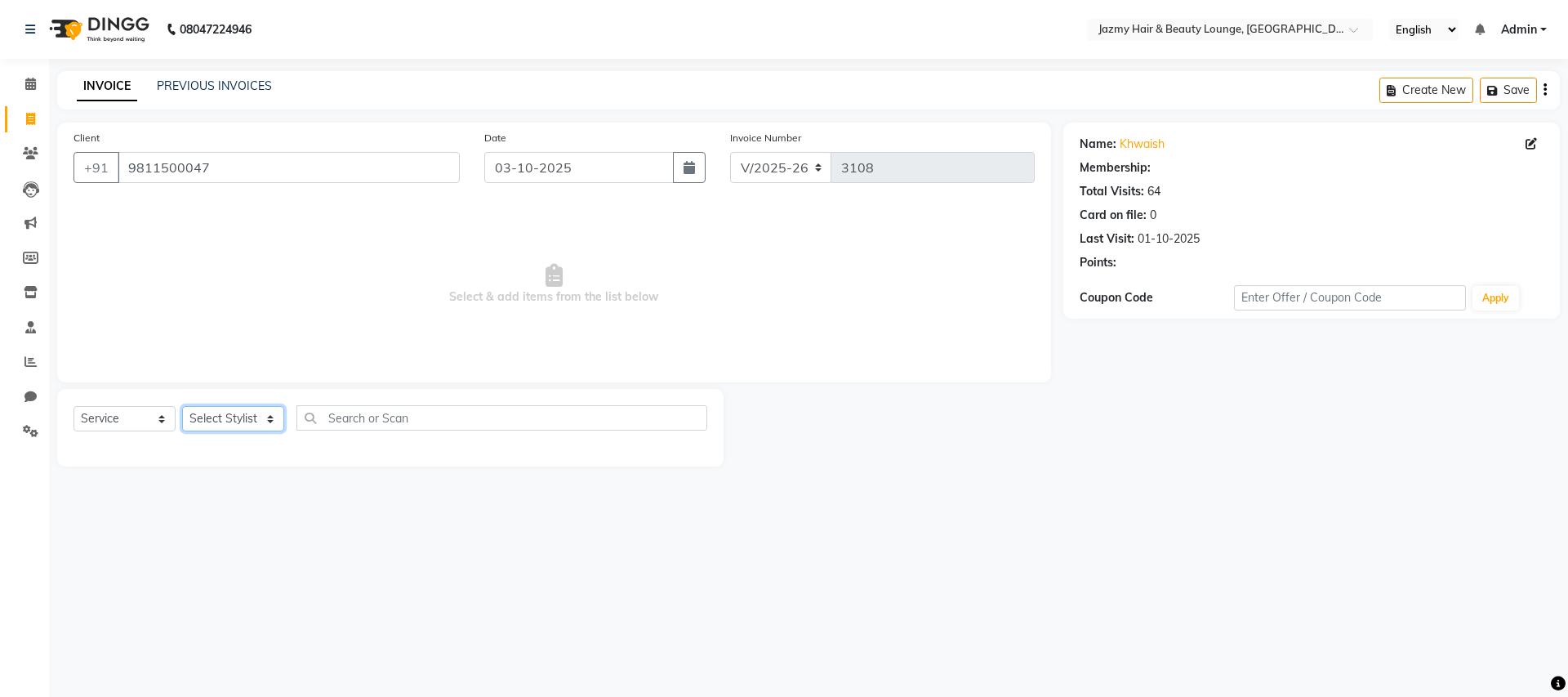
click at [268, 415] on select "Select Stylist AMIT [PERSON_NAME] [PERSON_NAME] CHASHIKA [PERSON_NAME] [PERSON_…" at bounding box center [232, 419] width 102 height 26
select select "75469"
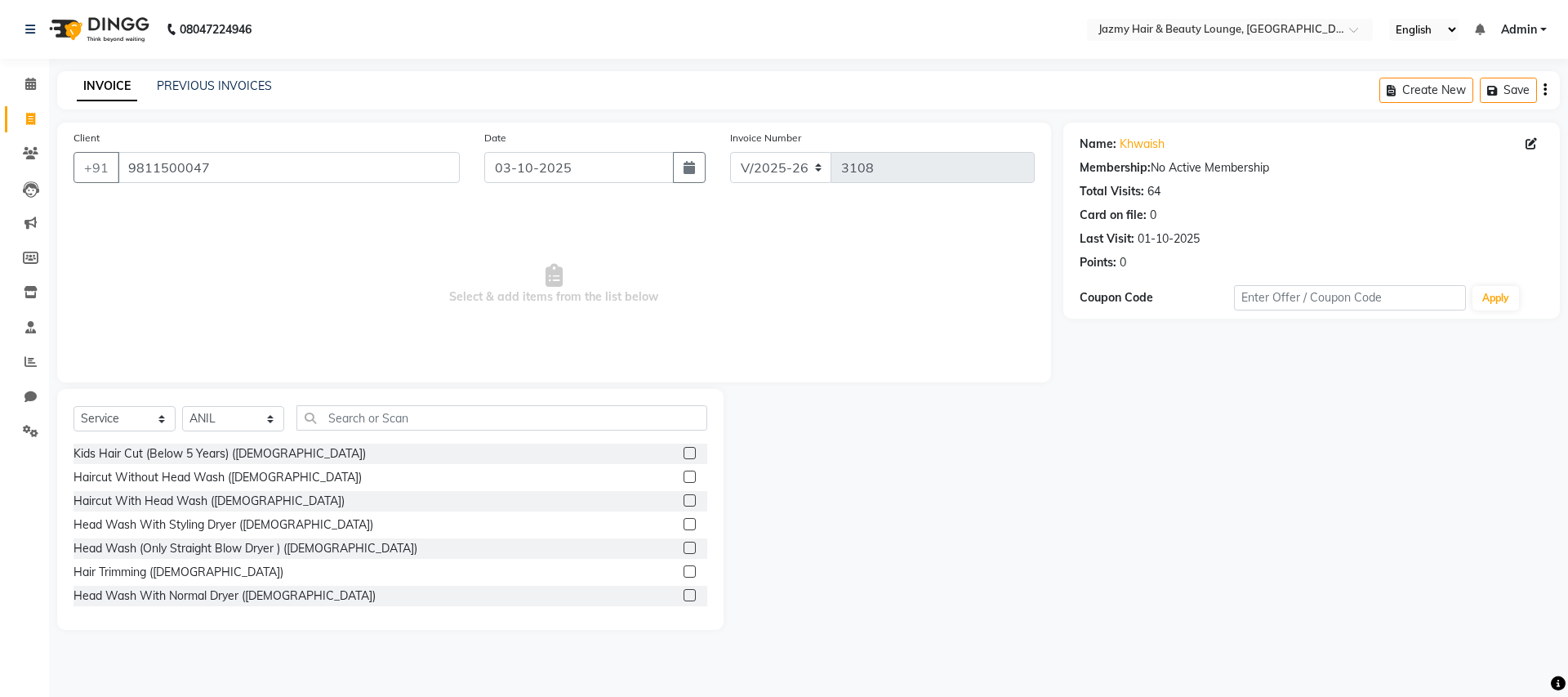
drag, startPoint x: 679, startPoint y: 549, endPoint x: 712, endPoint y: 534, distance: 36.2
click at [684, 549] on label at bounding box center [690, 548] width 12 height 12
click at [684, 549] on input "checkbox" at bounding box center [689, 549] width 11 height 11
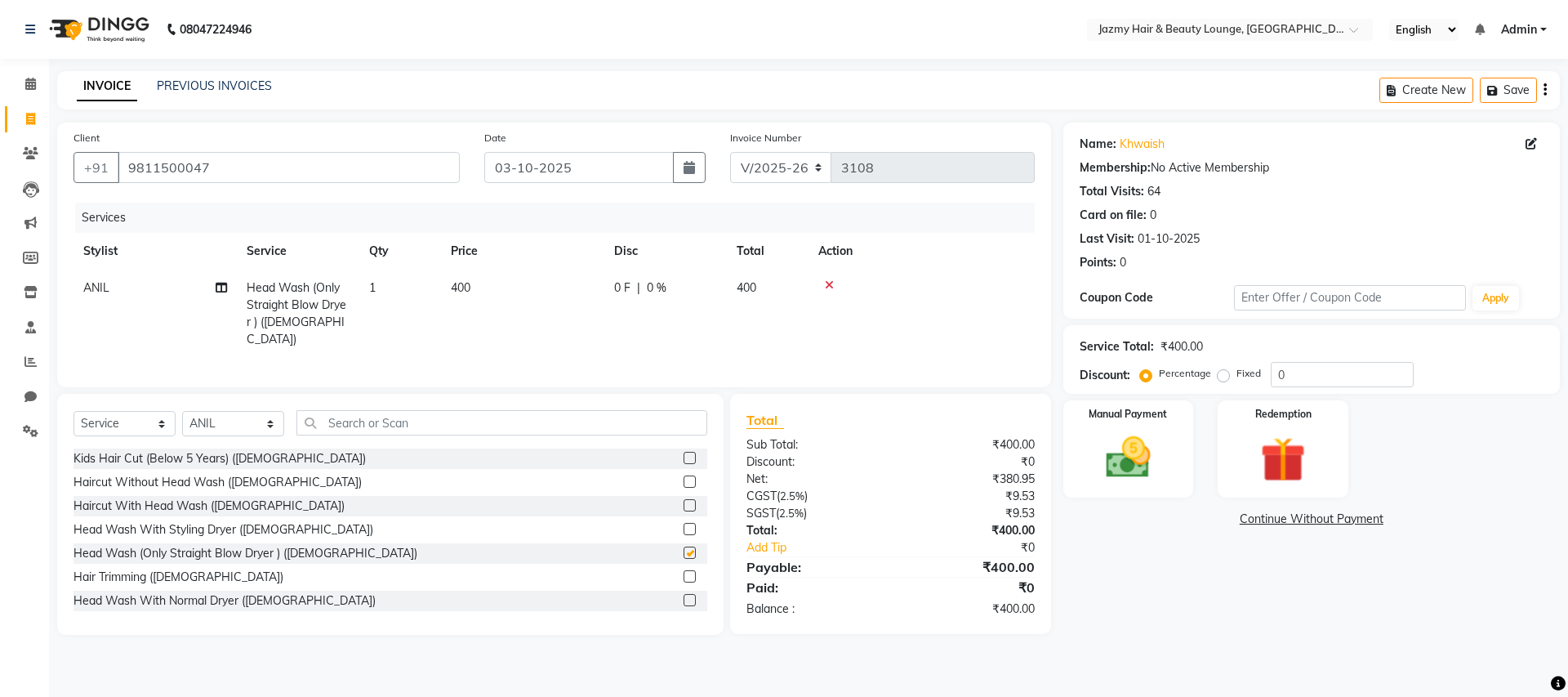
checkbox input "false"
click at [1271, 375] on input "0" at bounding box center [1342, 375] width 143 height 26
type input "20"
click at [1114, 484] on div "Manual Payment" at bounding box center [1127, 449] width 135 height 101
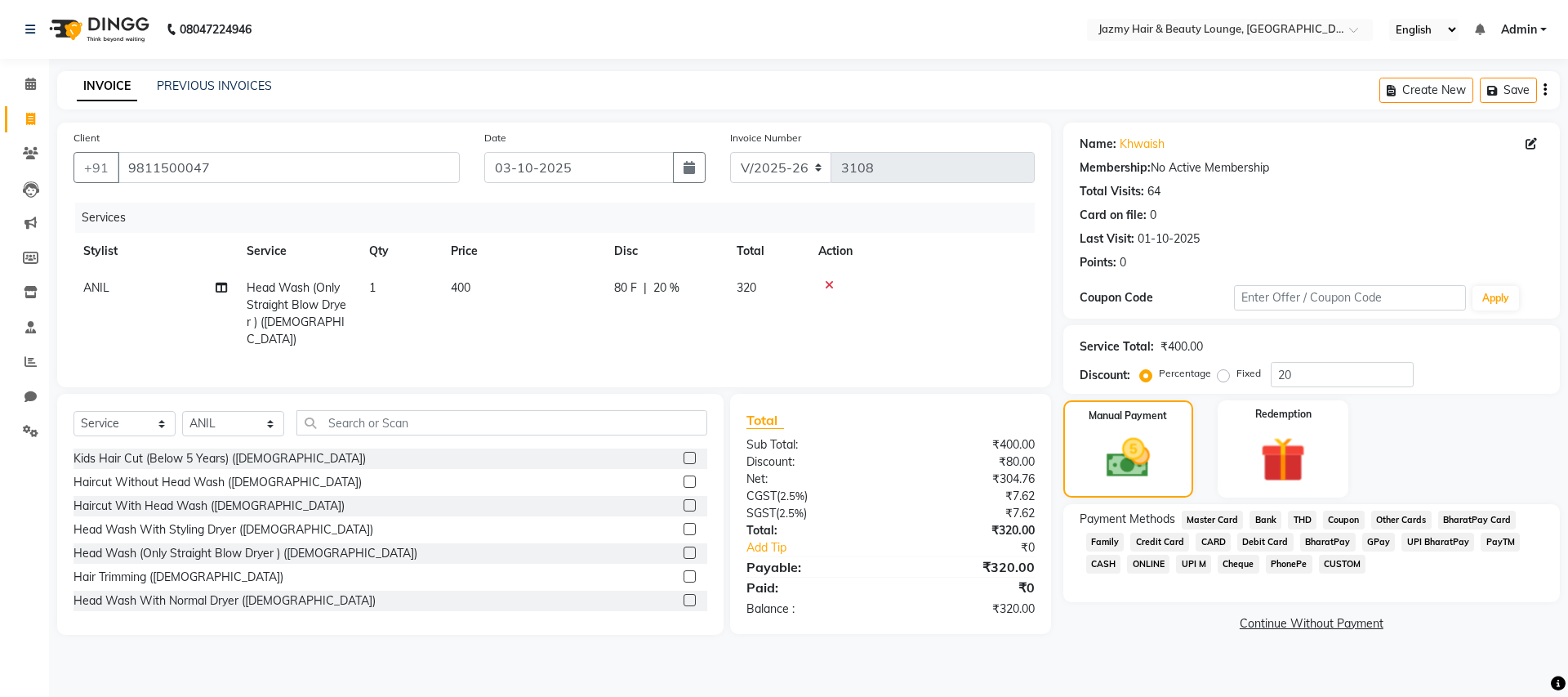
click at [1101, 565] on span "CASH" at bounding box center [1104, 564] width 36 height 19
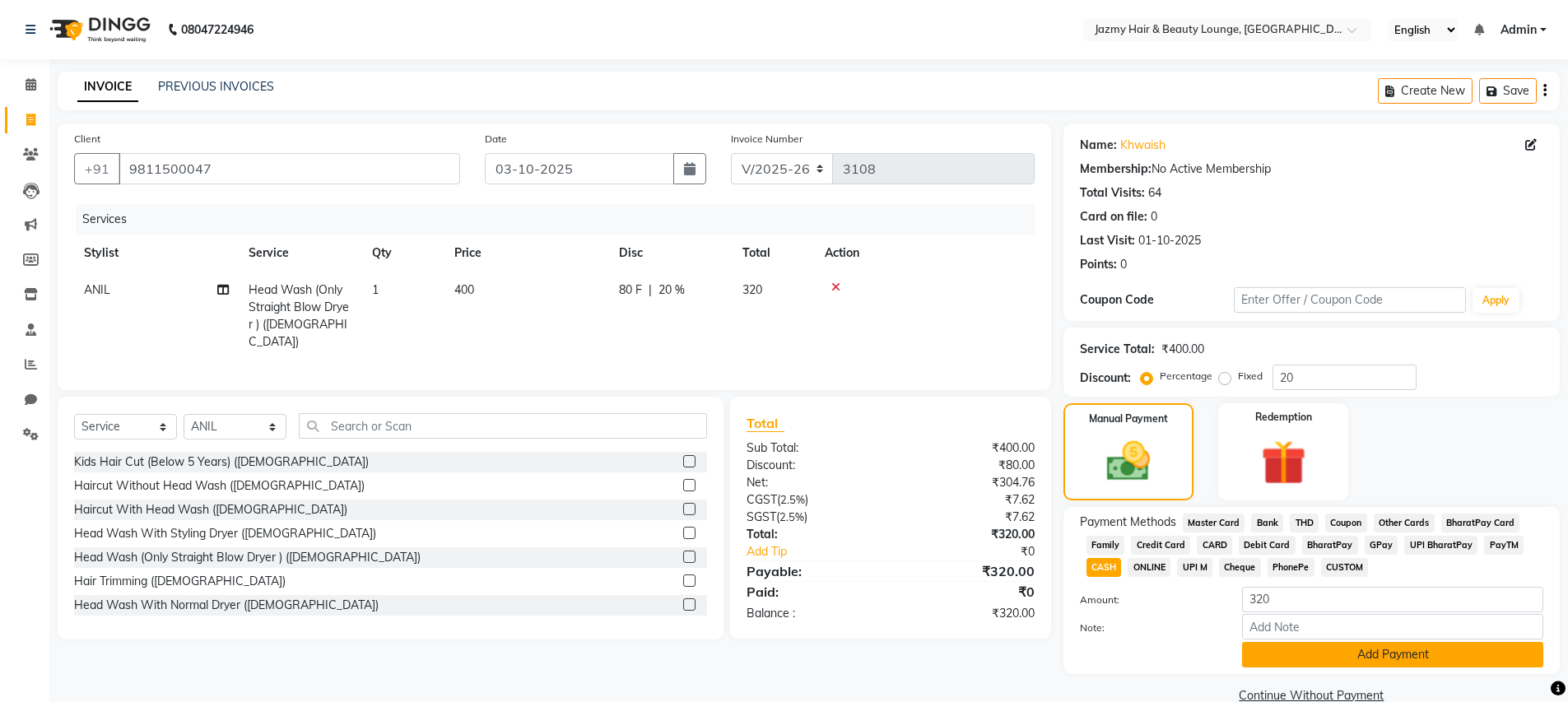
click at [1342, 654] on button "Add Payment" at bounding box center [1393, 655] width 301 height 26
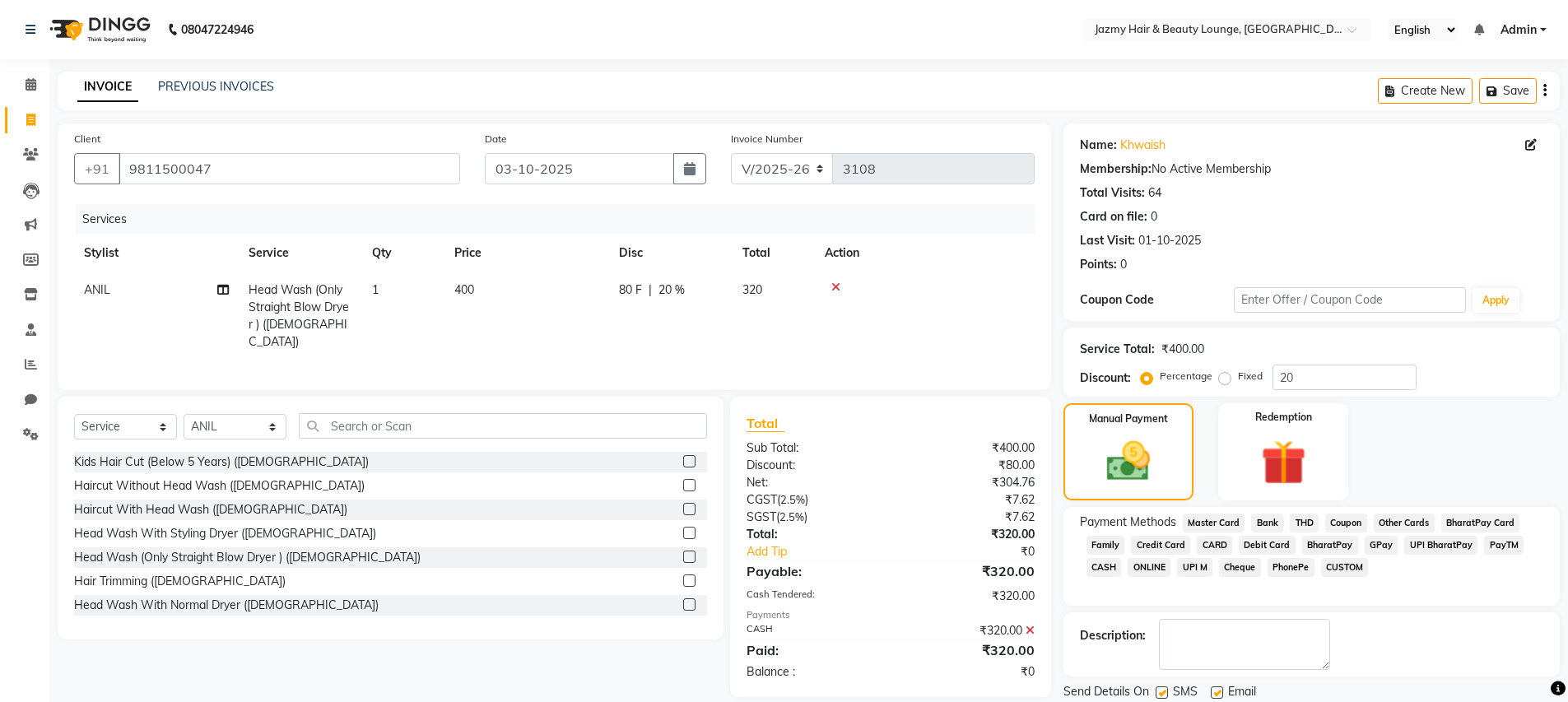
scroll to position [55, 0]
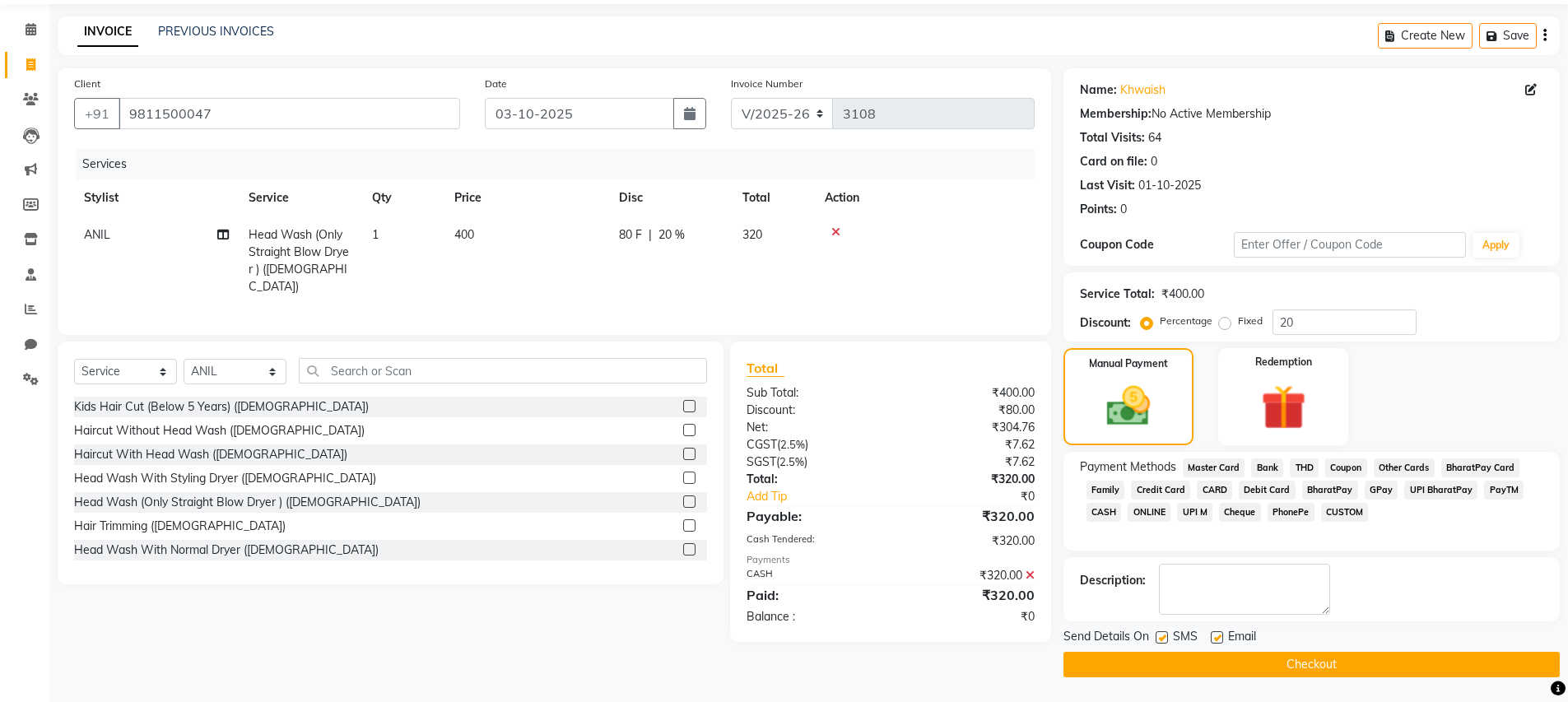
click at [1392, 664] on button "Checkout" at bounding box center [1312, 665] width 496 height 26
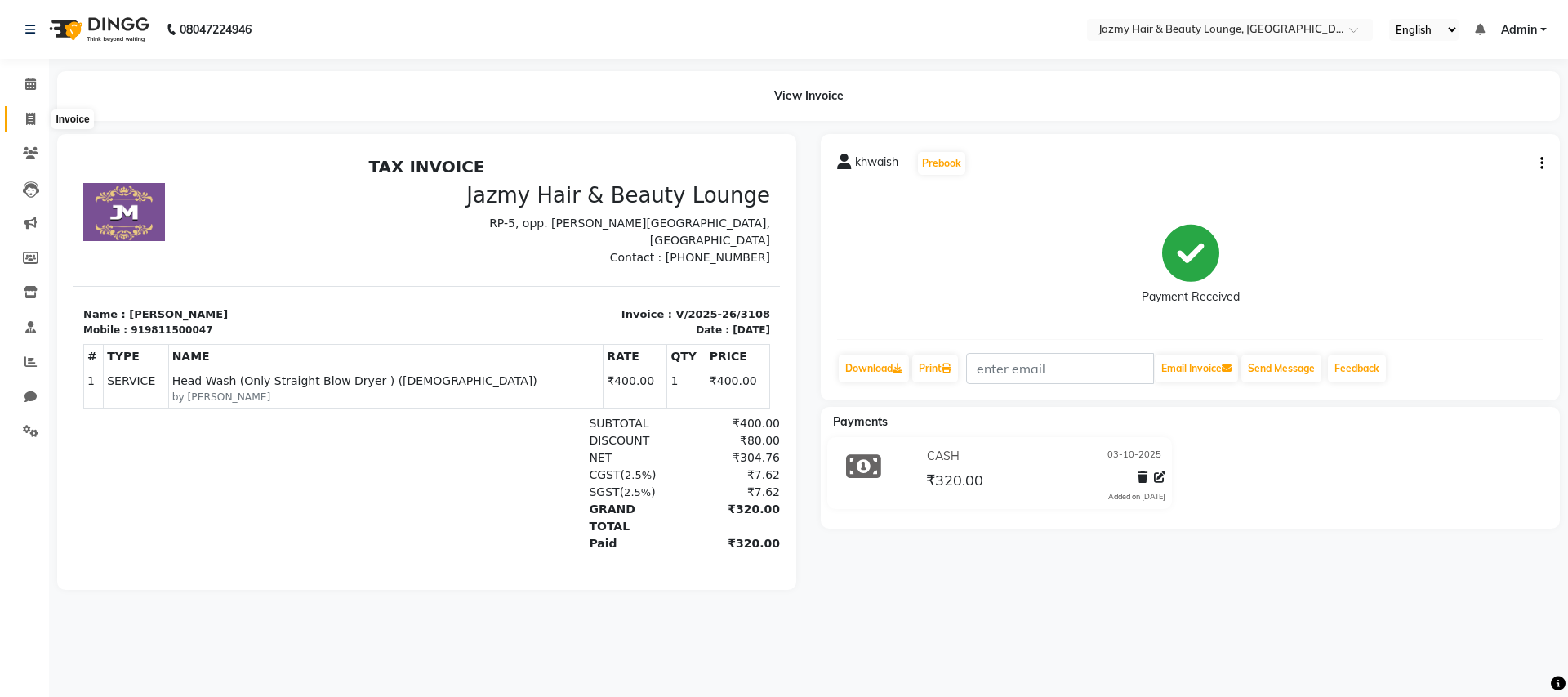
click at [35, 114] on icon at bounding box center [30, 119] width 9 height 12
select select "service"
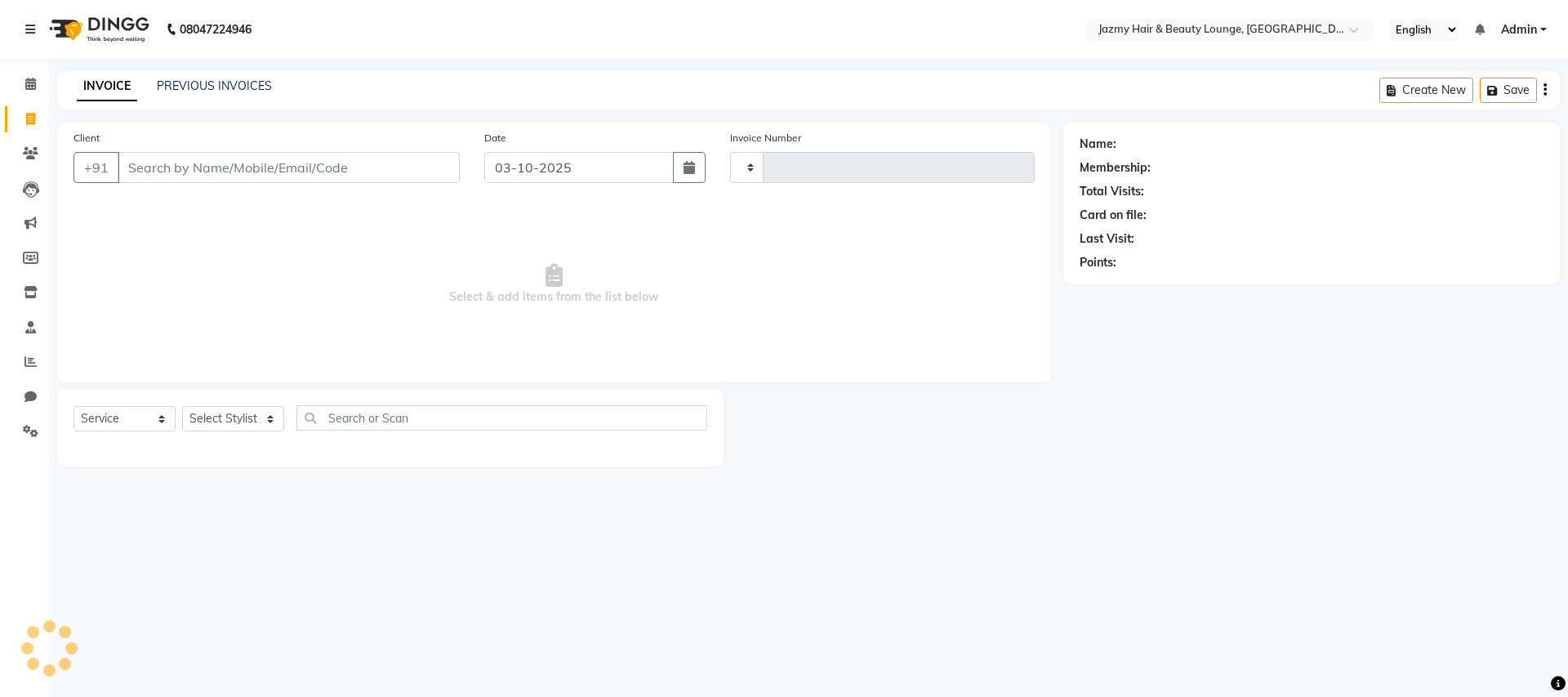
type input "3109"
select select "759"
click at [227, 82] on link "PREVIOUS INVOICES" at bounding box center [214, 85] width 116 height 15
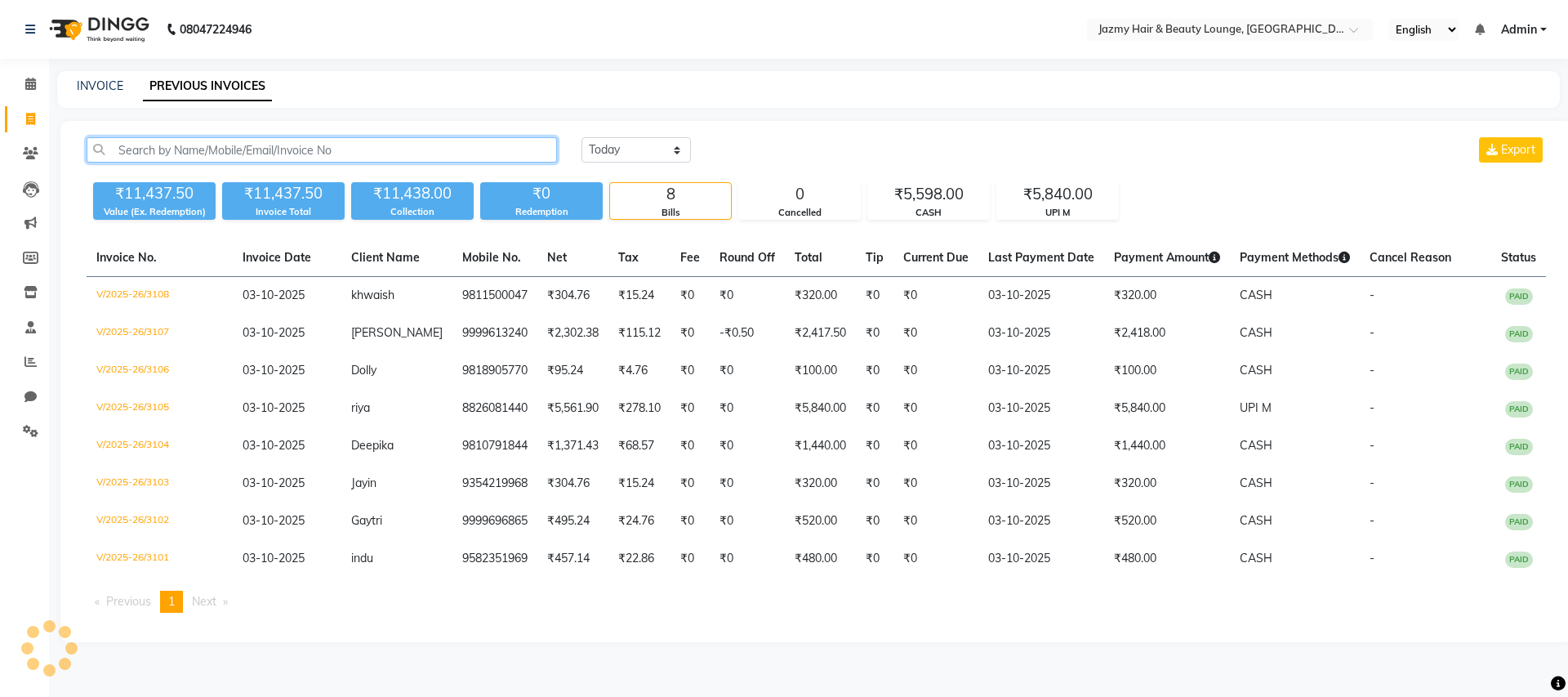
click at [276, 153] on input "text" at bounding box center [322, 150] width 470 height 26
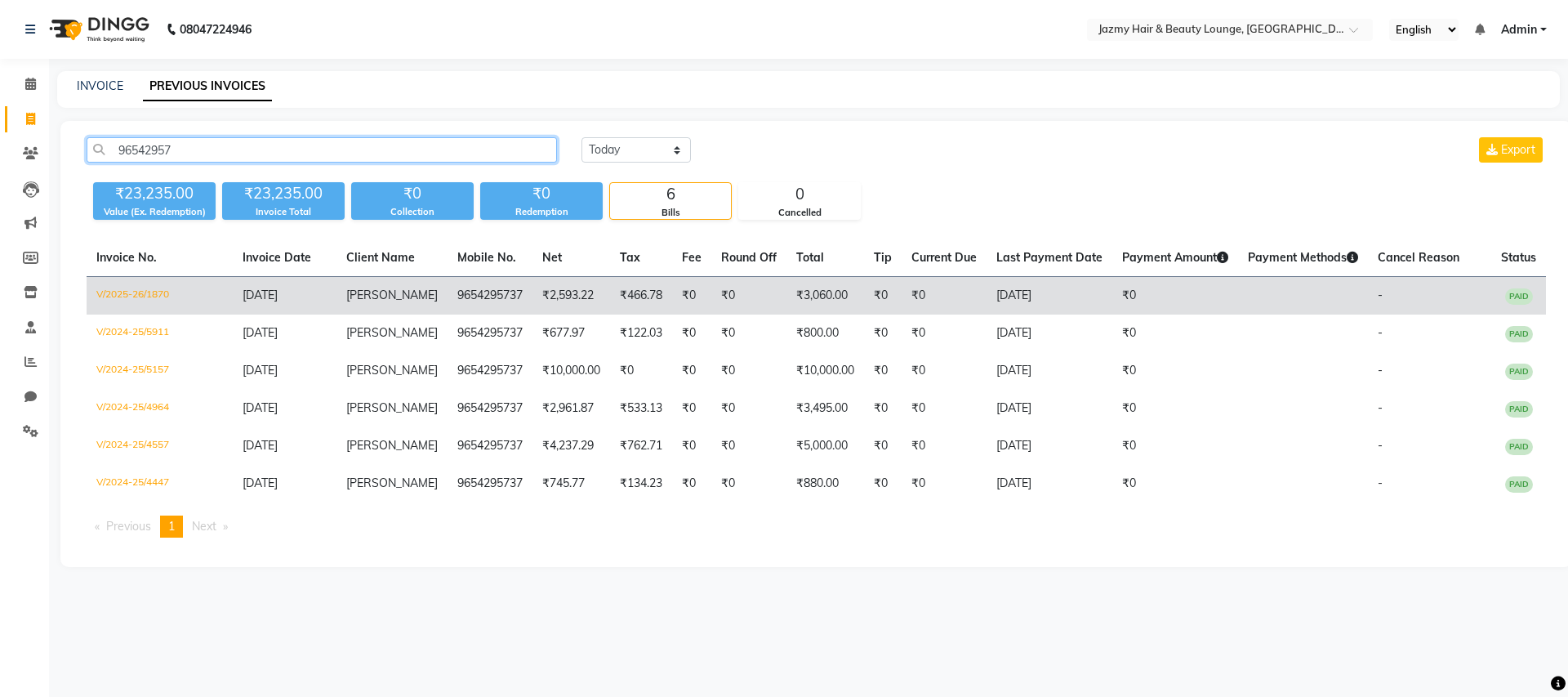
type input "96542957"
click at [358, 301] on span "[PERSON_NAME]" at bounding box center [391, 295] width 92 height 15
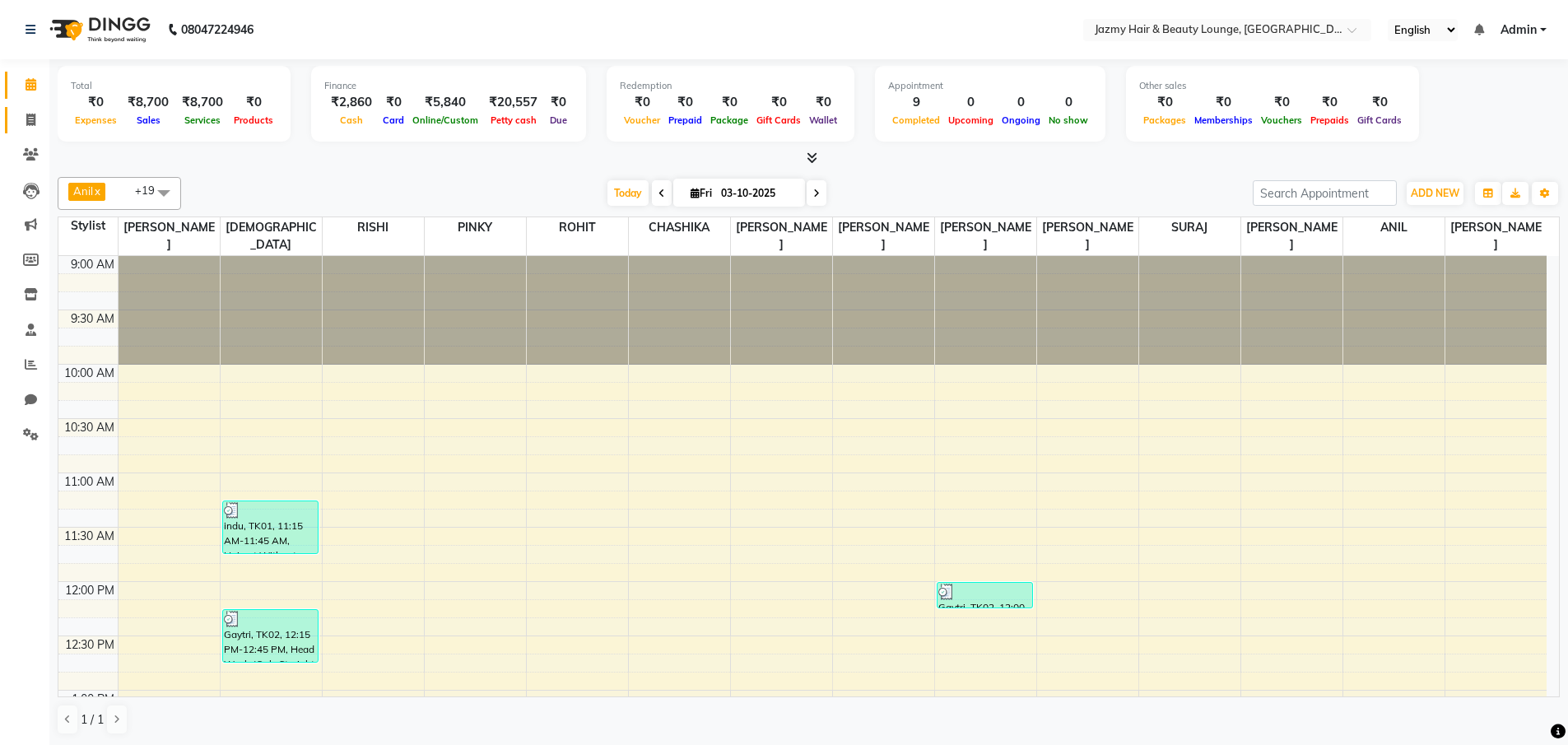
click at [34, 121] on icon at bounding box center [30, 120] width 9 height 12
select select "service"
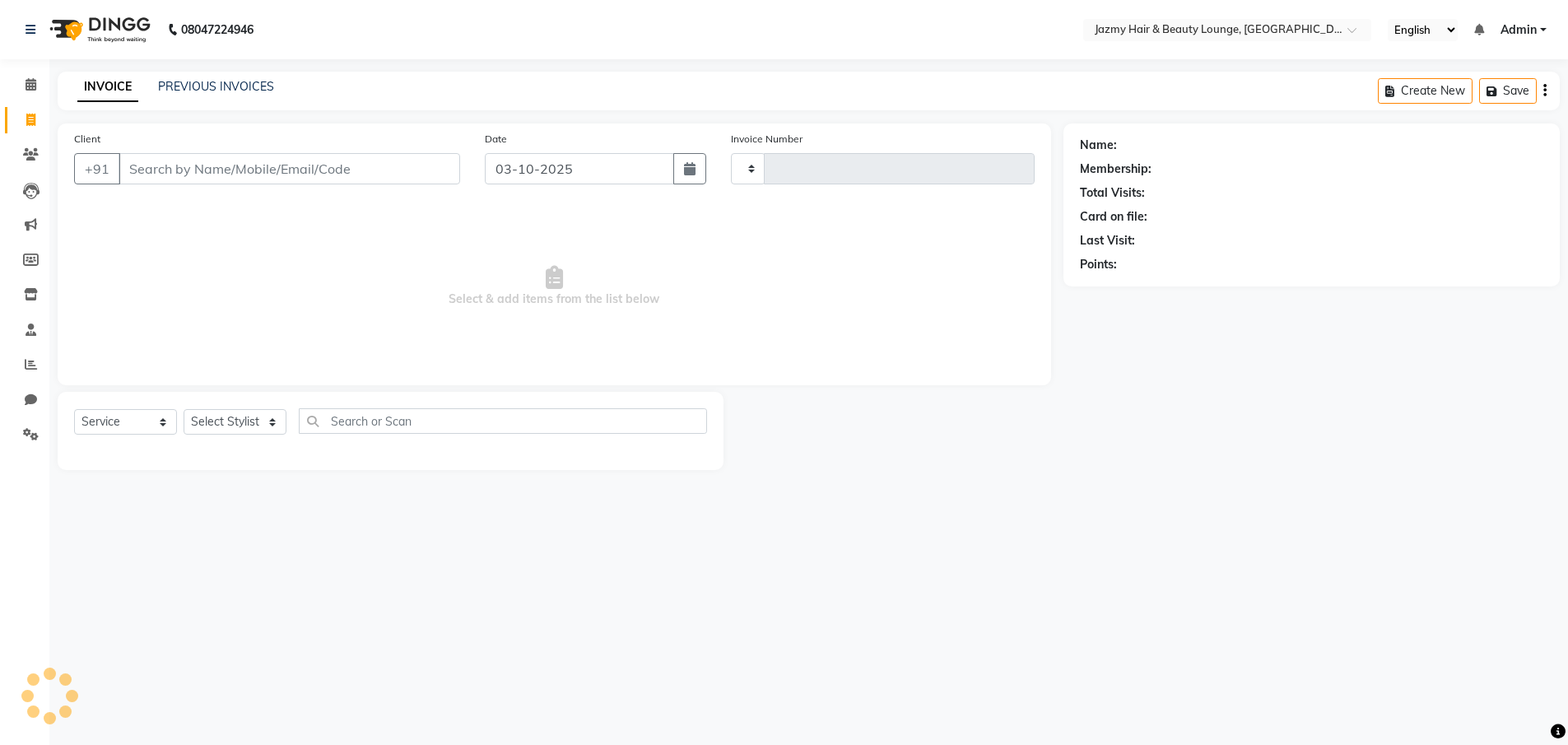
type input "3107"
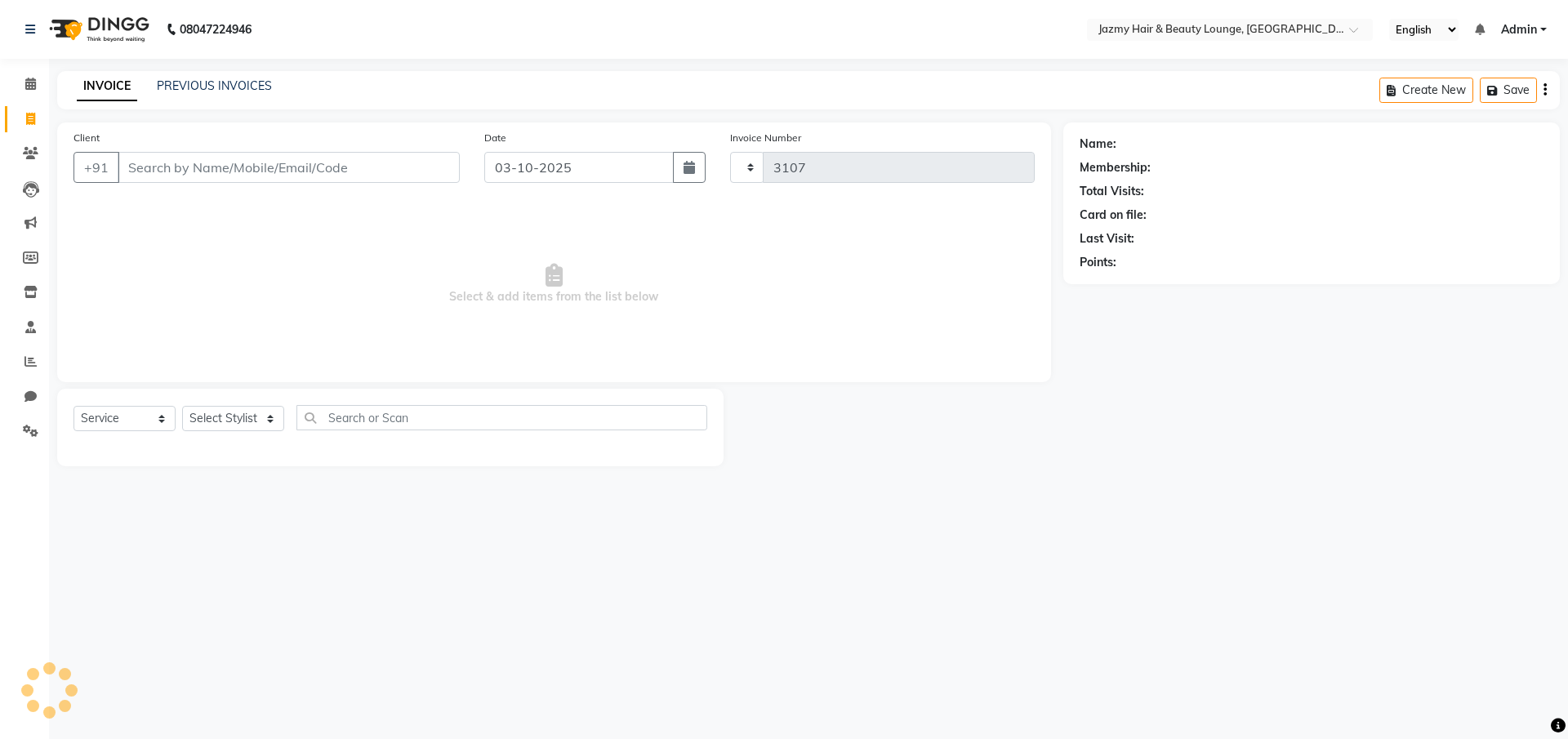
select select "759"
click at [161, 416] on select "Select Service Product Membership Package Voucher Prepaid Gift Card" at bounding box center [124, 419] width 102 height 26
select select "product"
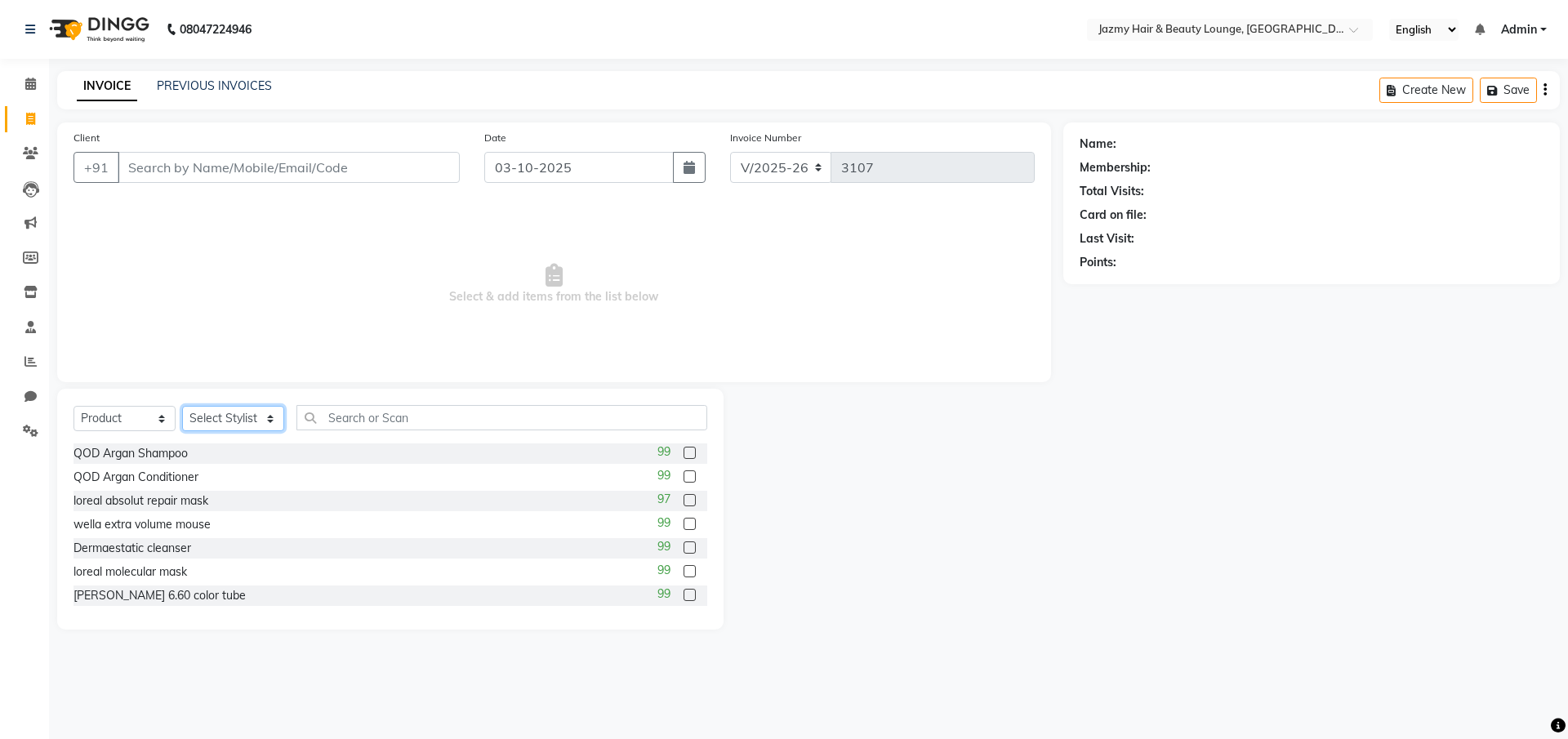
click at [261, 418] on select "Select Stylist AMIT [PERSON_NAME] [PERSON_NAME] CHASHIKA [PERSON_NAME] [PERSON_…" at bounding box center [232, 419] width 102 height 26
select select "12533"
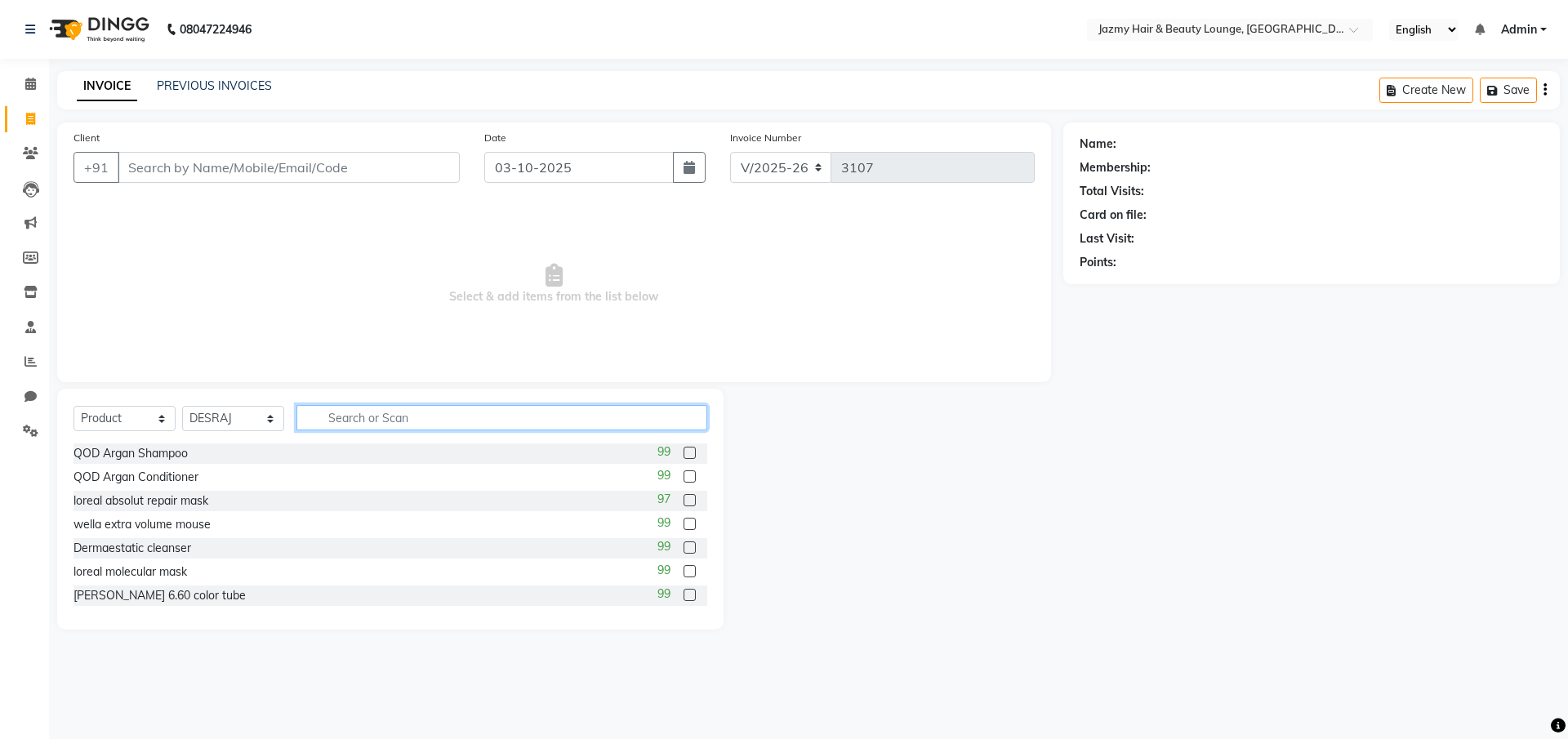
click at [338, 417] on input "text" at bounding box center [502, 418] width 411 height 26
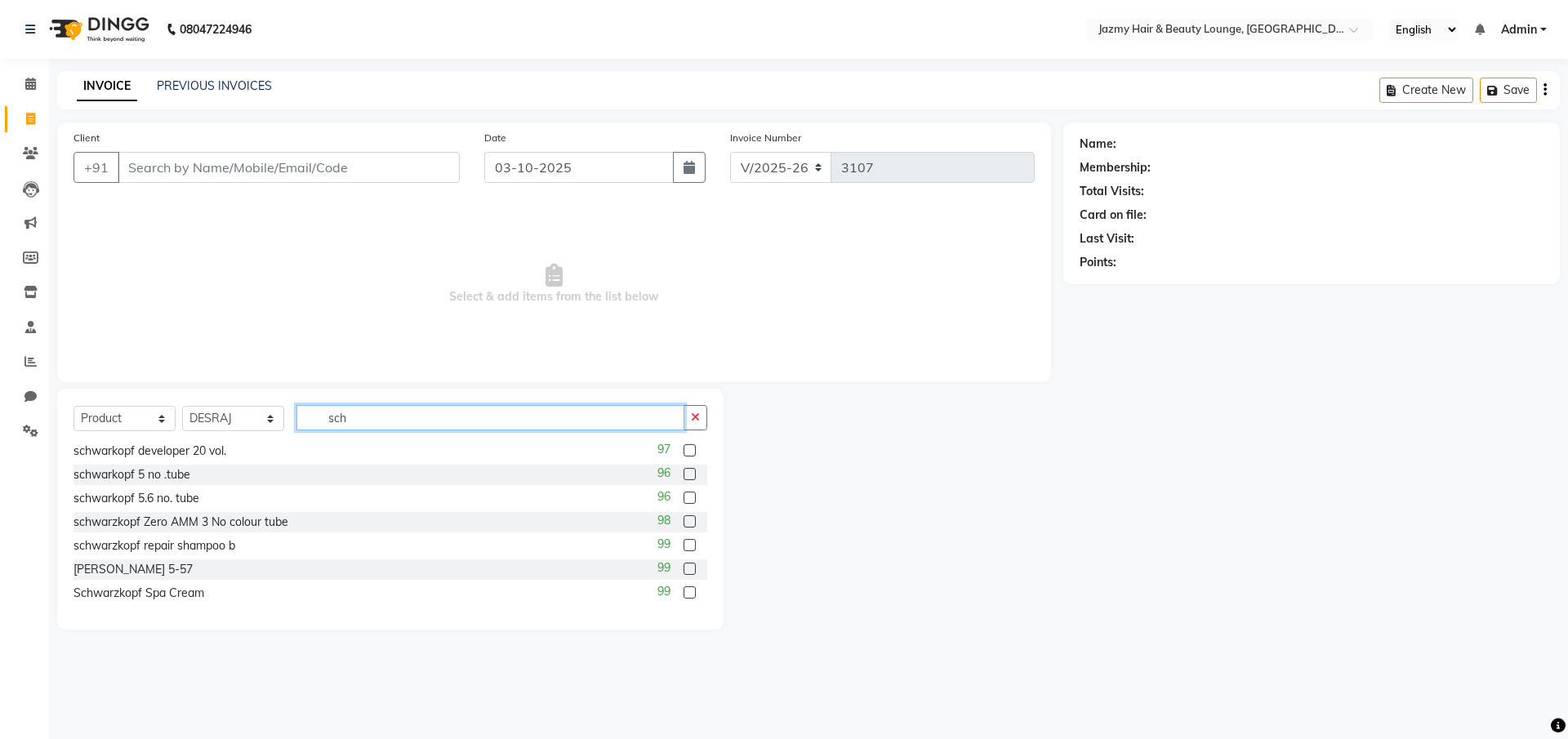
type input "sch"
click at [684, 546] on label at bounding box center [690, 544] width 12 height 12
click at [684, 546] on input "checkbox" at bounding box center [689, 545] width 11 height 11
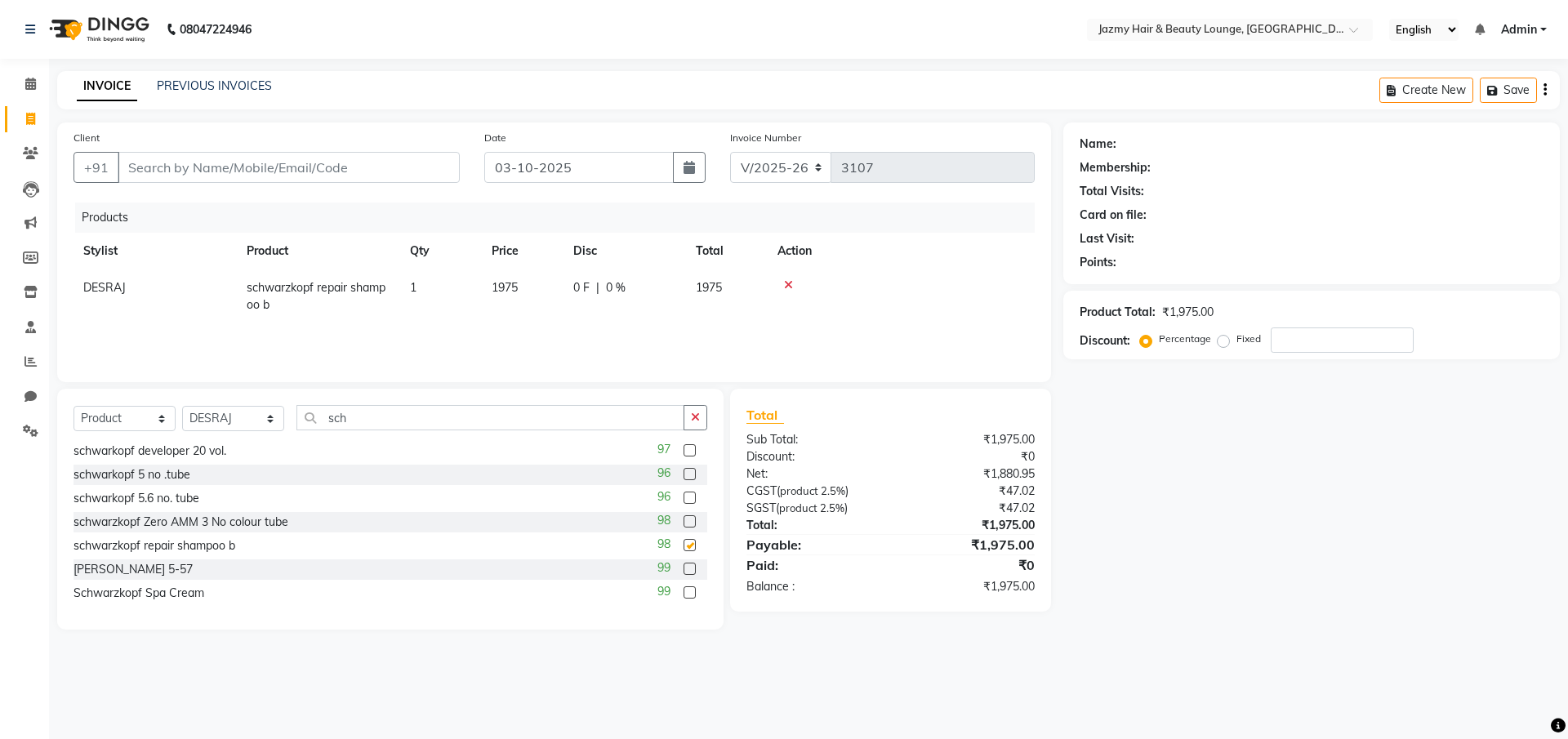
checkbox input "false"
click at [622, 286] on span "0 %" at bounding box center [616, 287] width 20 height 17
select select "12533"
click at [647, 291] on input "0" at bounding box center [670, 292] width 49 height 26
type input "10"
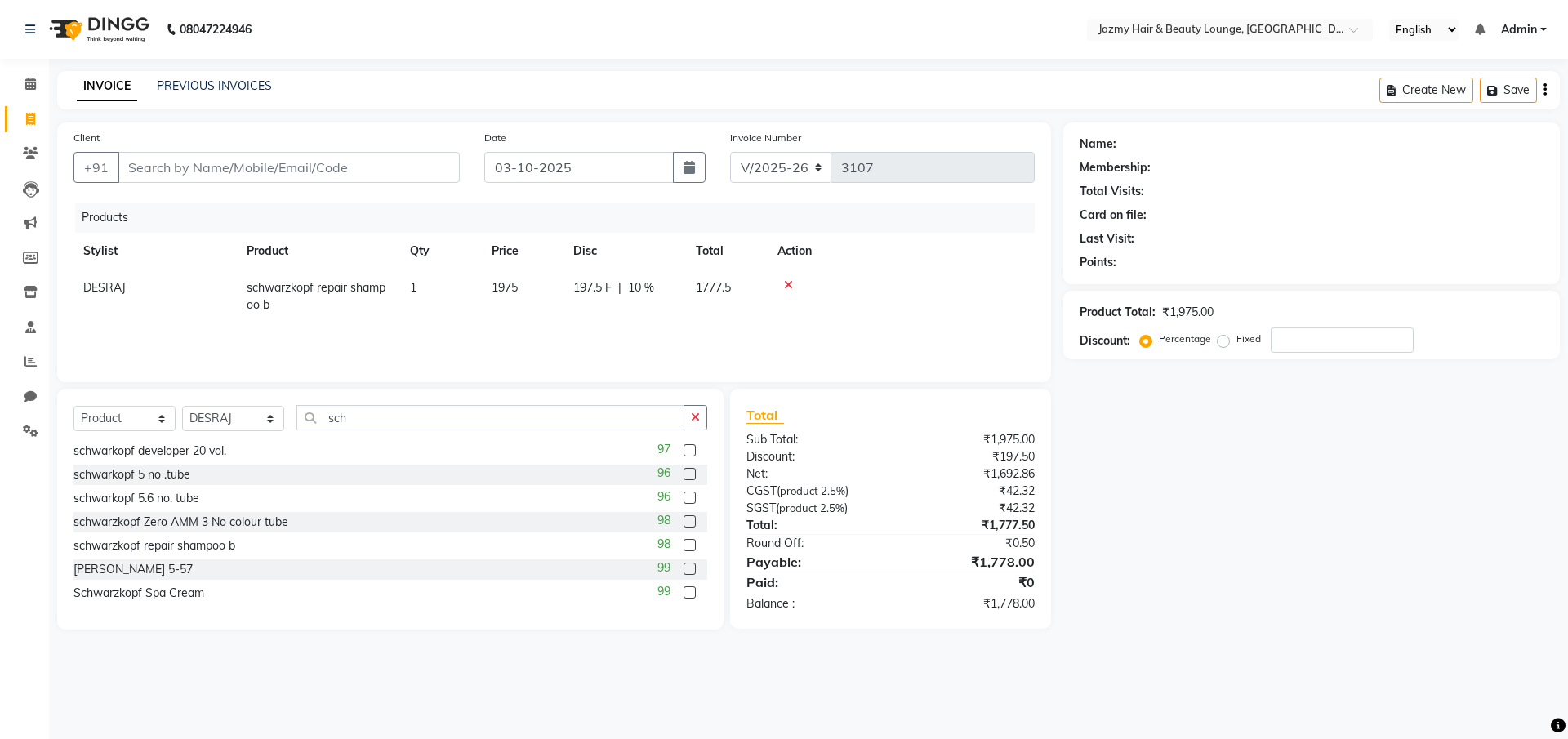
click at [627, 311] on td "197.5 F | 10 %" at bounding box center [624, 296] width 123 height 54
select select "12533"
click at [702, 421] on button "button" at bounding box center [696, 418] width 24 height 26
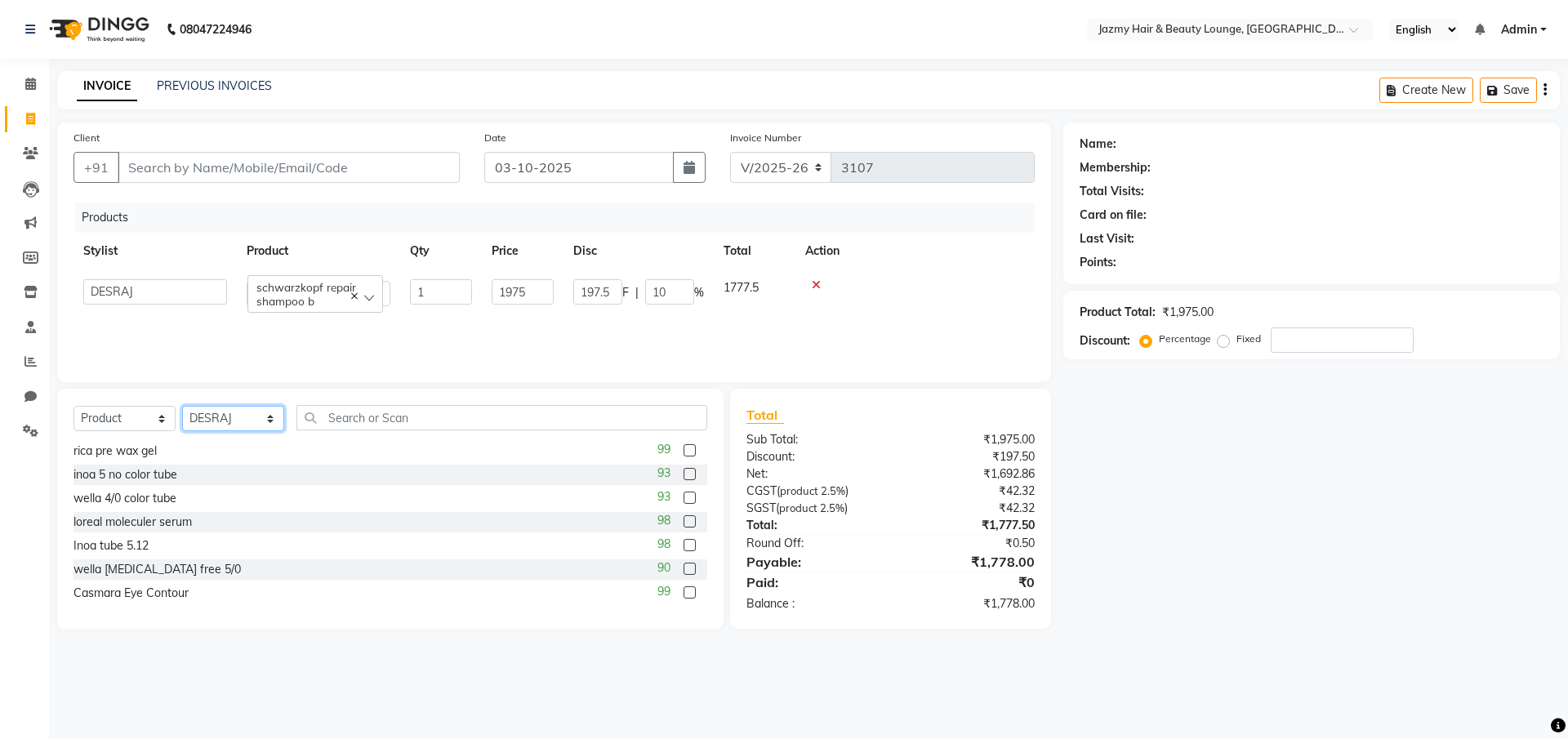
click at [252, 415] on select "Select Stylist AMIT [PERSON_NAME] [PERSON_NAME] CHASHIKA [PERSON_NAME] [PERSON_…" at bounding box center [232, 419] width 102 height 26
select select "13443"
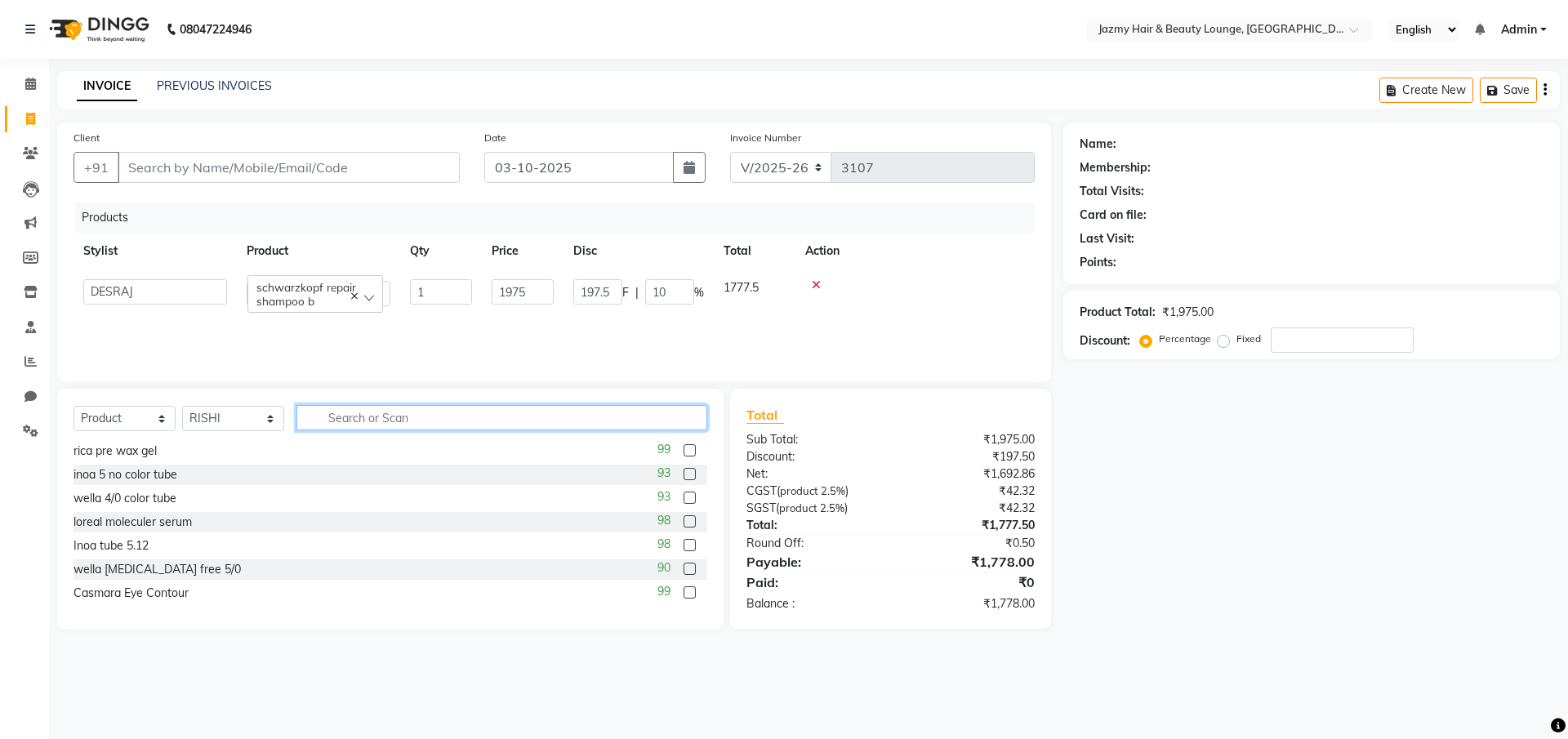
click at [341, 420] on input "text" at bounding box center [502, 418] width 411 height 26
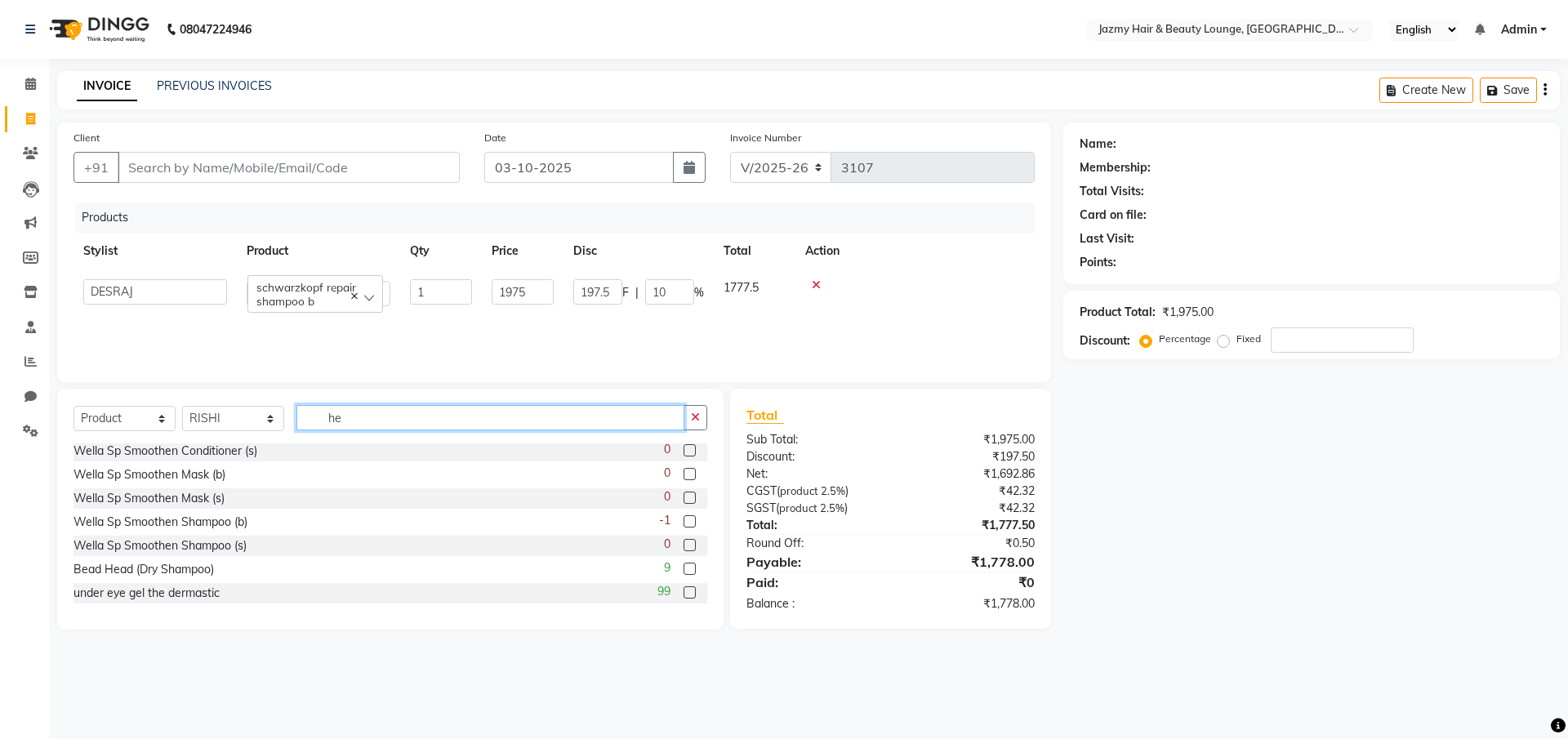
scroll to position [0, 0]
type input "h"
type input "w"
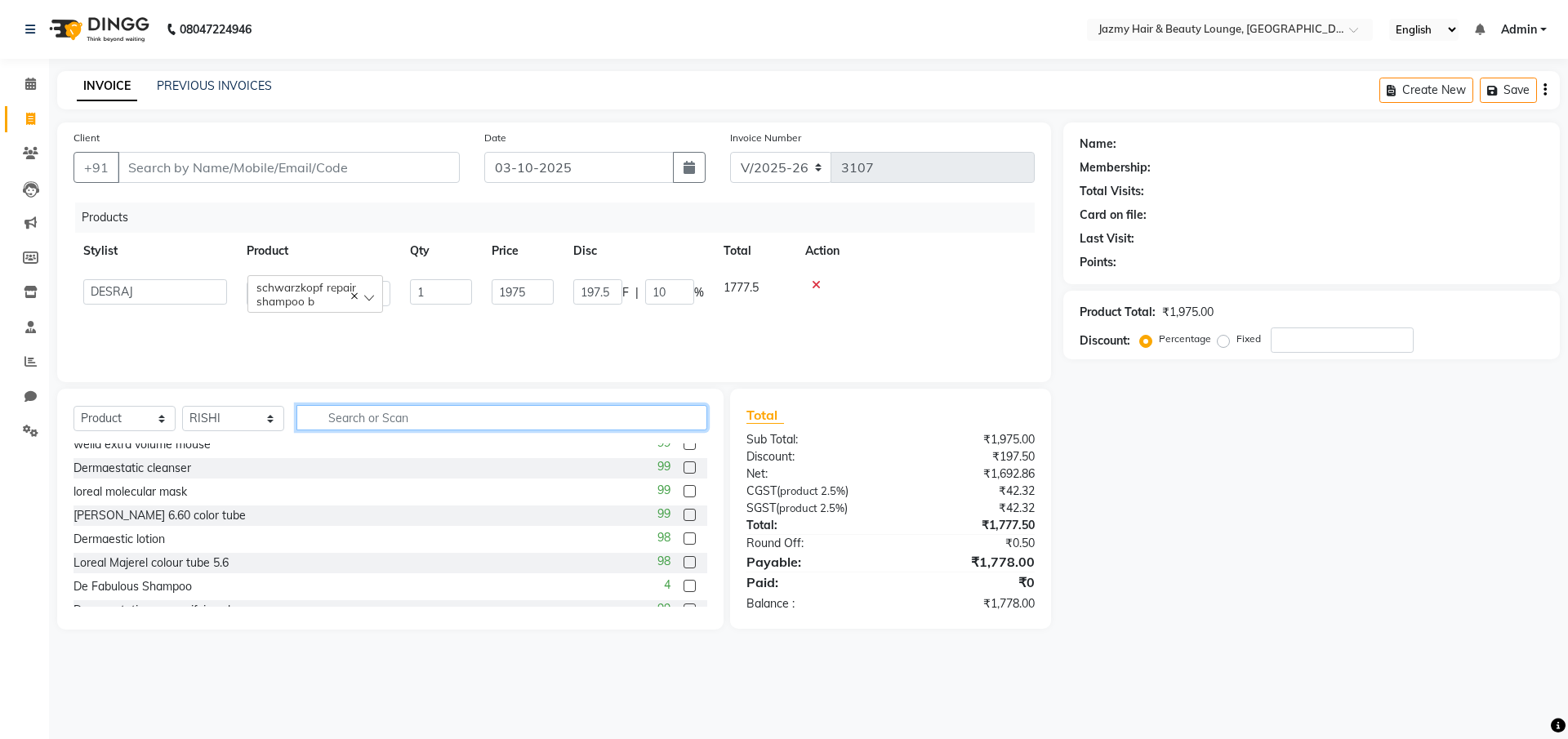
scroll to position [33, 0]
click at [624, 408] on input "text" at bounding box center [502, 418] width 411 height 26
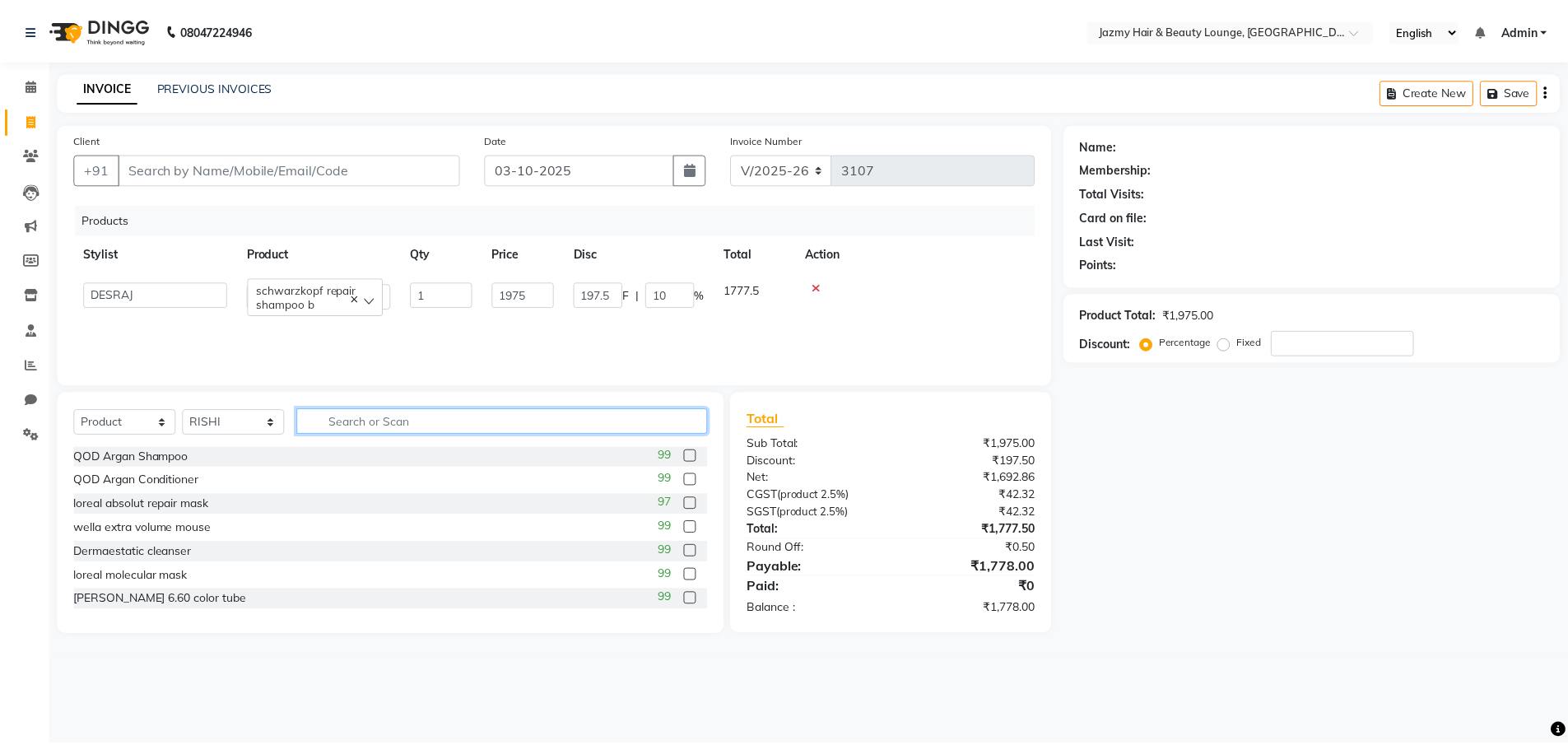
scroll to position [0, 0]
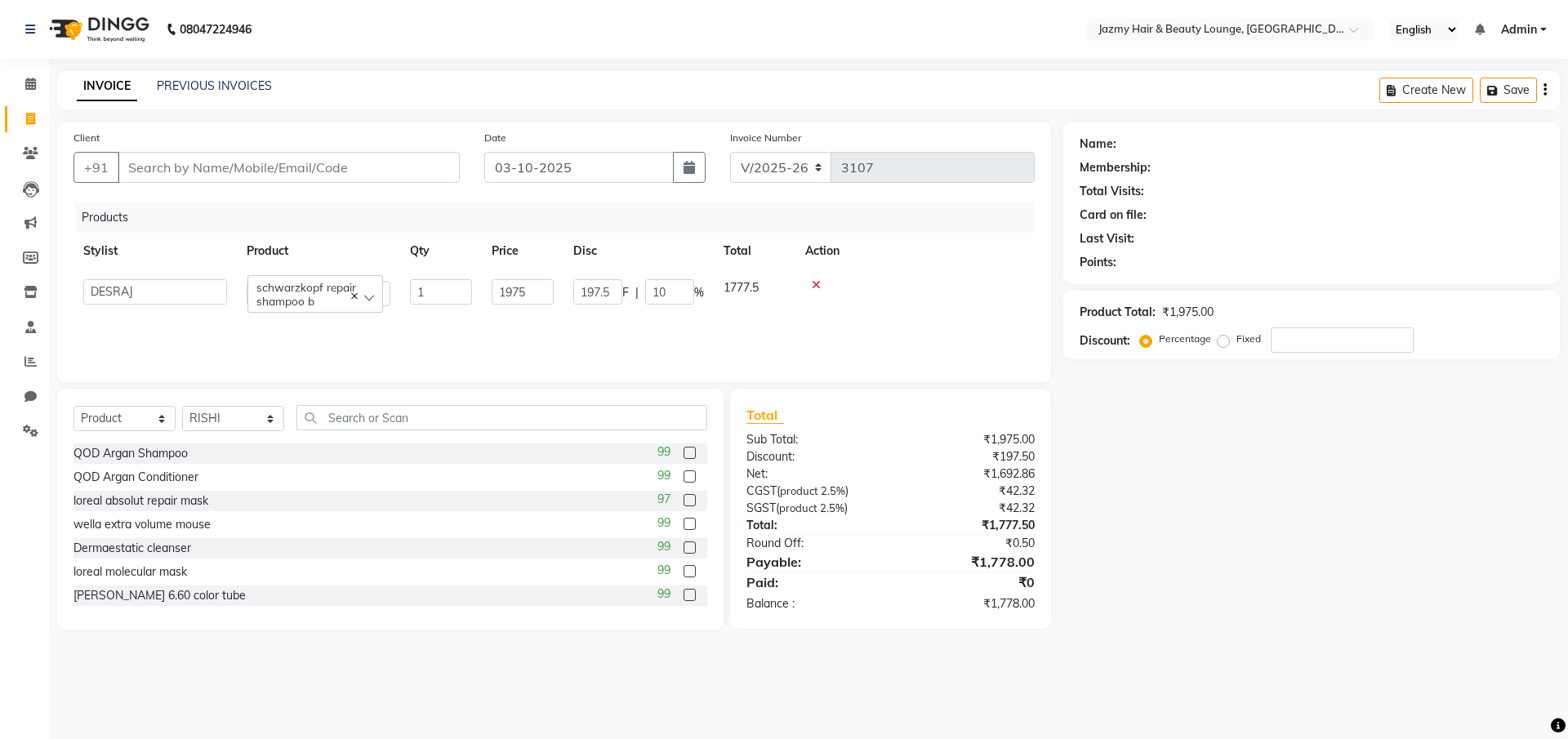
click at [564, 440] on div "Select Service Product Membership Package Voucher Prepaid Gift Card Select Styl…" at bounding box center [389, 424] width 633 height 39
click at [534, 430] on input "text" at bounding box center [502, 418] width 411 height 26
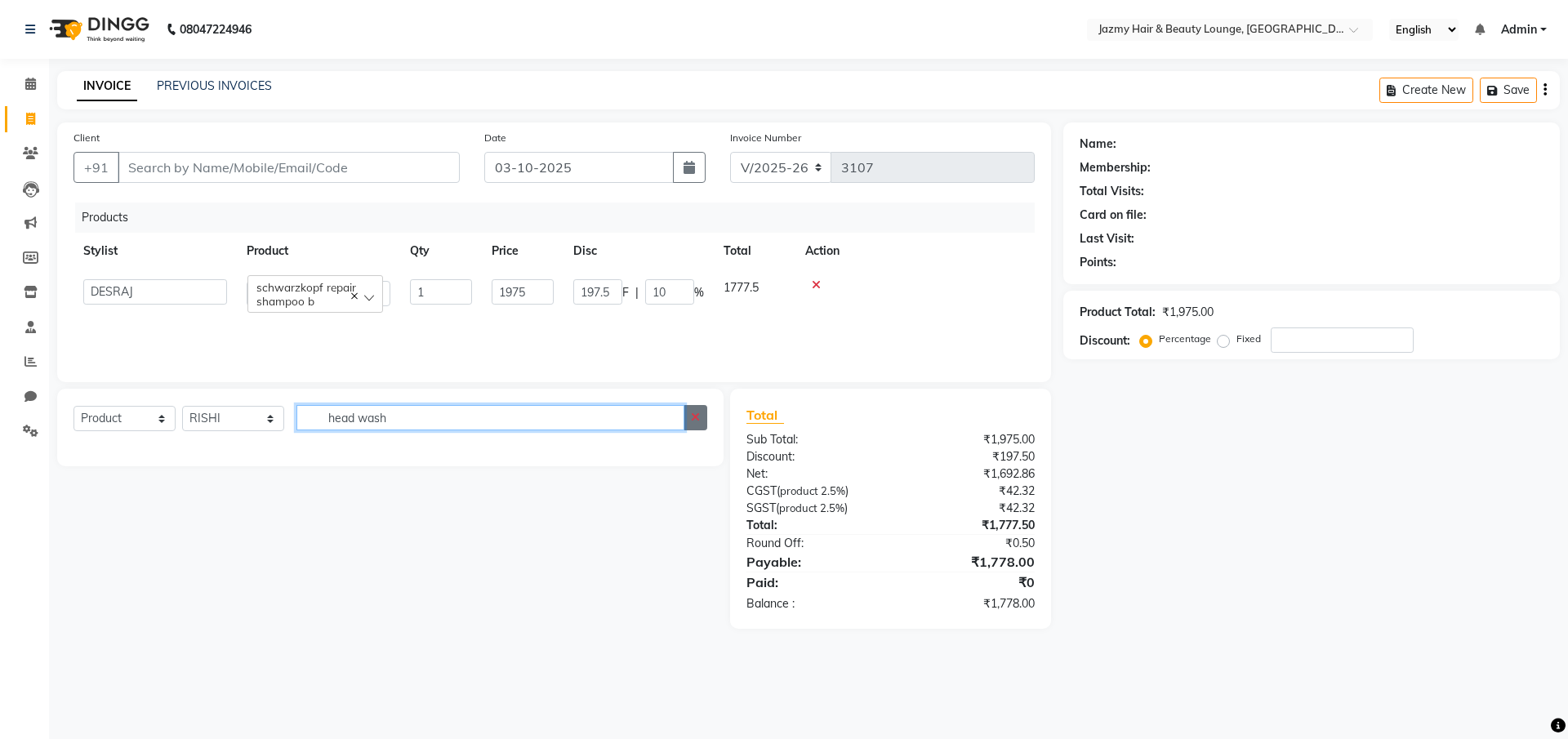
type input "head wash"
click at [694, 422] on icon "button" at bounding box center [695, 418] width 9 height 12
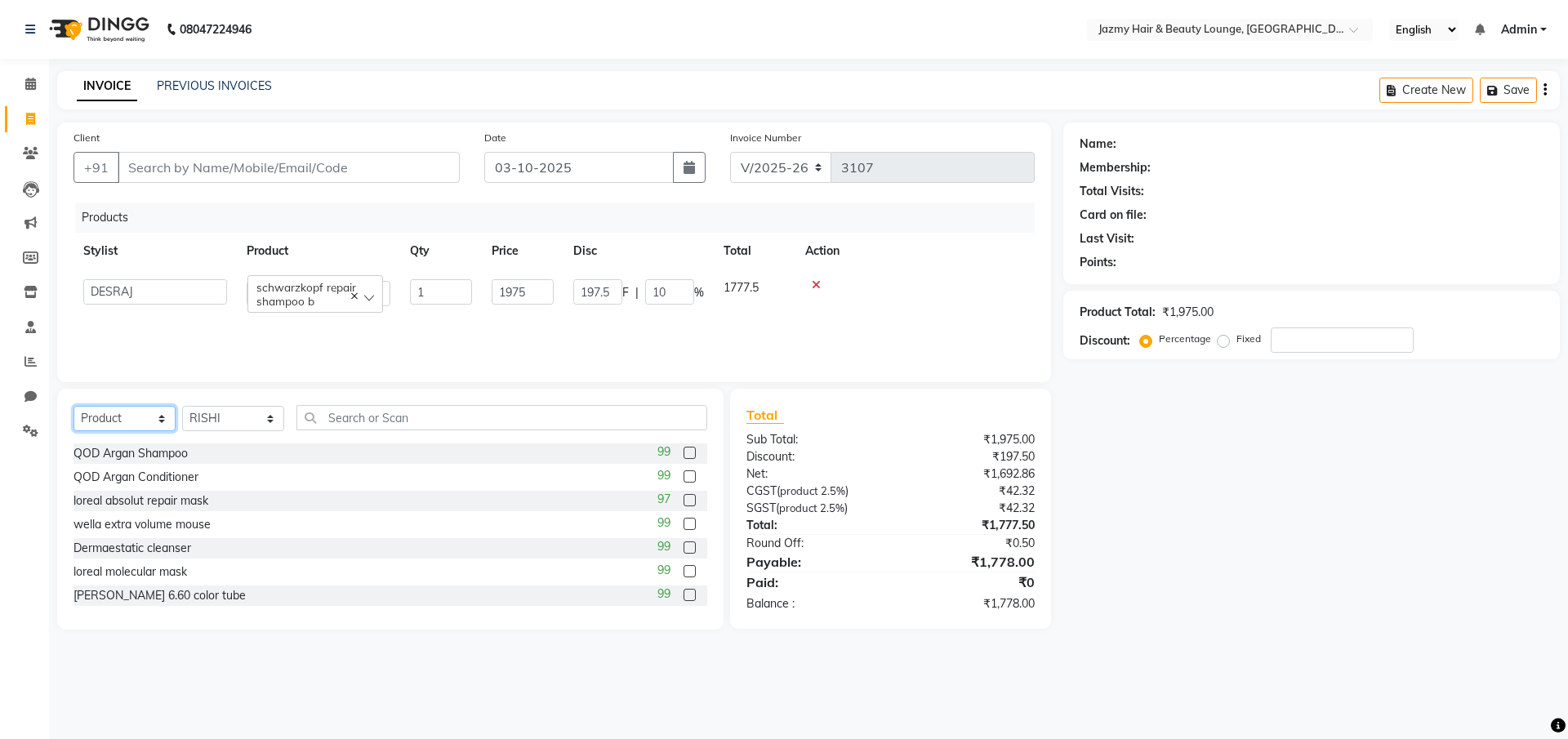
click at [156, 417] on select "Select Service Product Membership Package Voucher Prepaid Gift Card" at bounding box center [124, 419] width 102 height 26
select select "service"
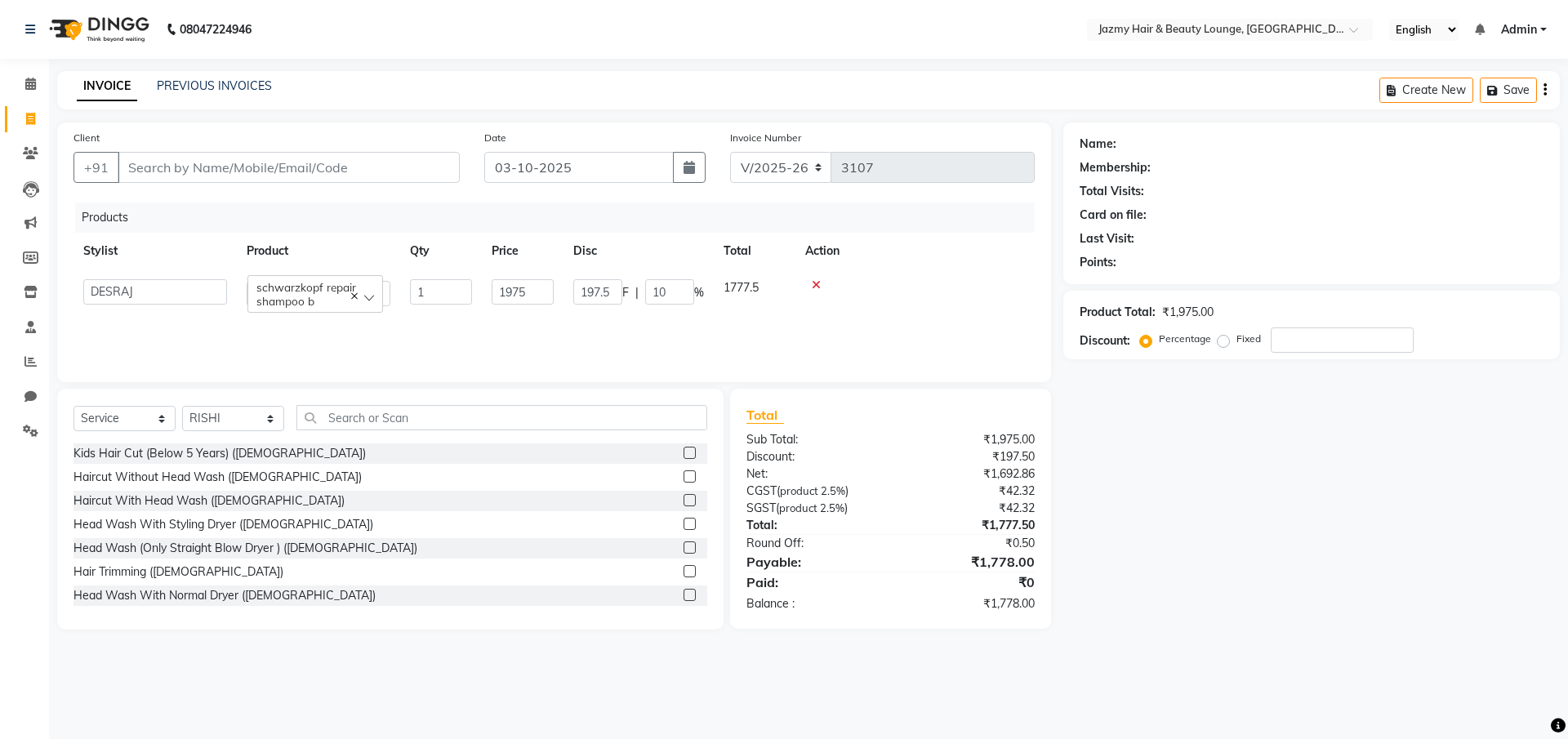
click at [684, 548] on label at bounding box center [690, 547] width 12 height 12
click at [684, 548] on input "checkbox" at bounding box center [689, 548] width 11 height 11
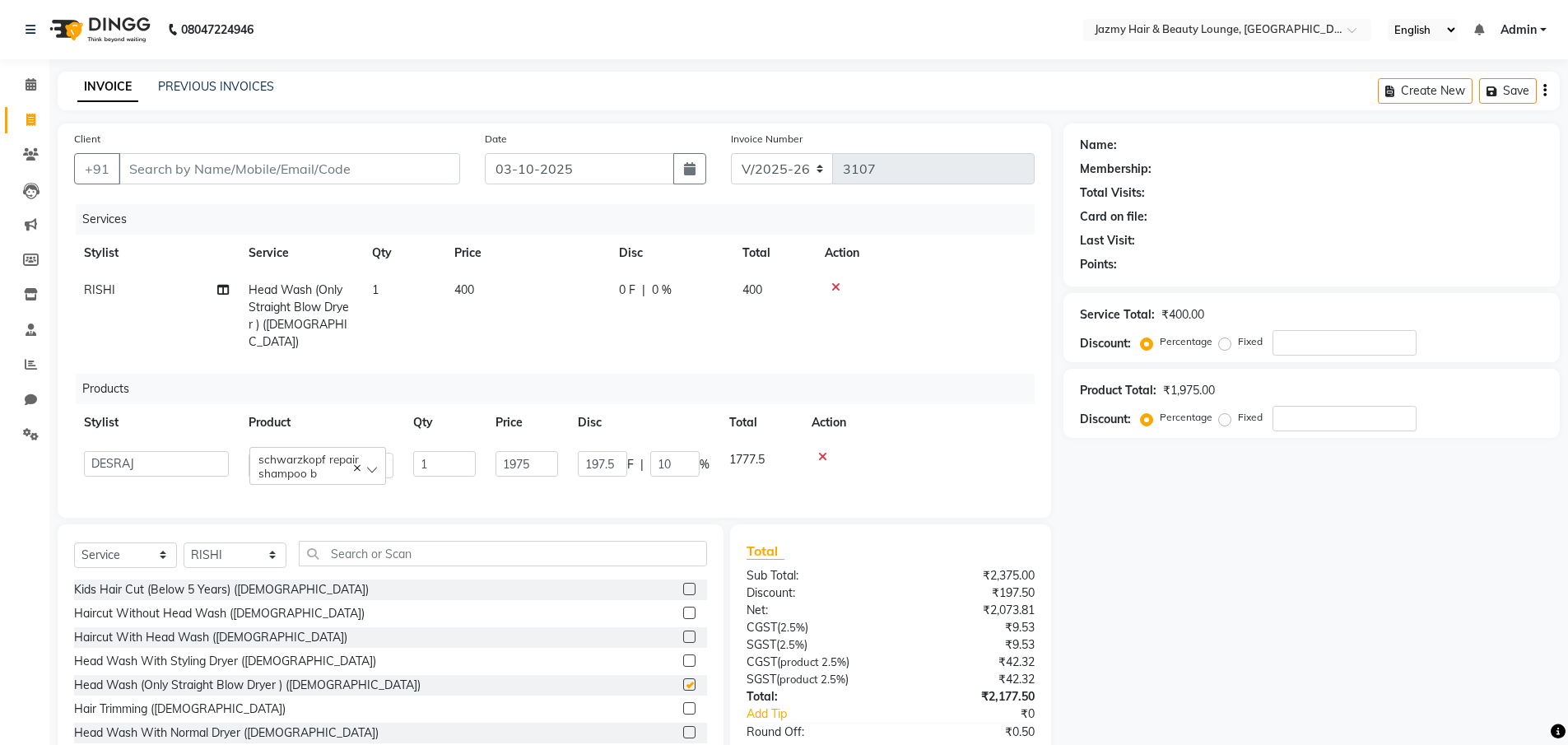
checkbox input "false"
click at [434, 451] on input "1" at bounding box center [444, 464] width 63 height 26
type input "2"
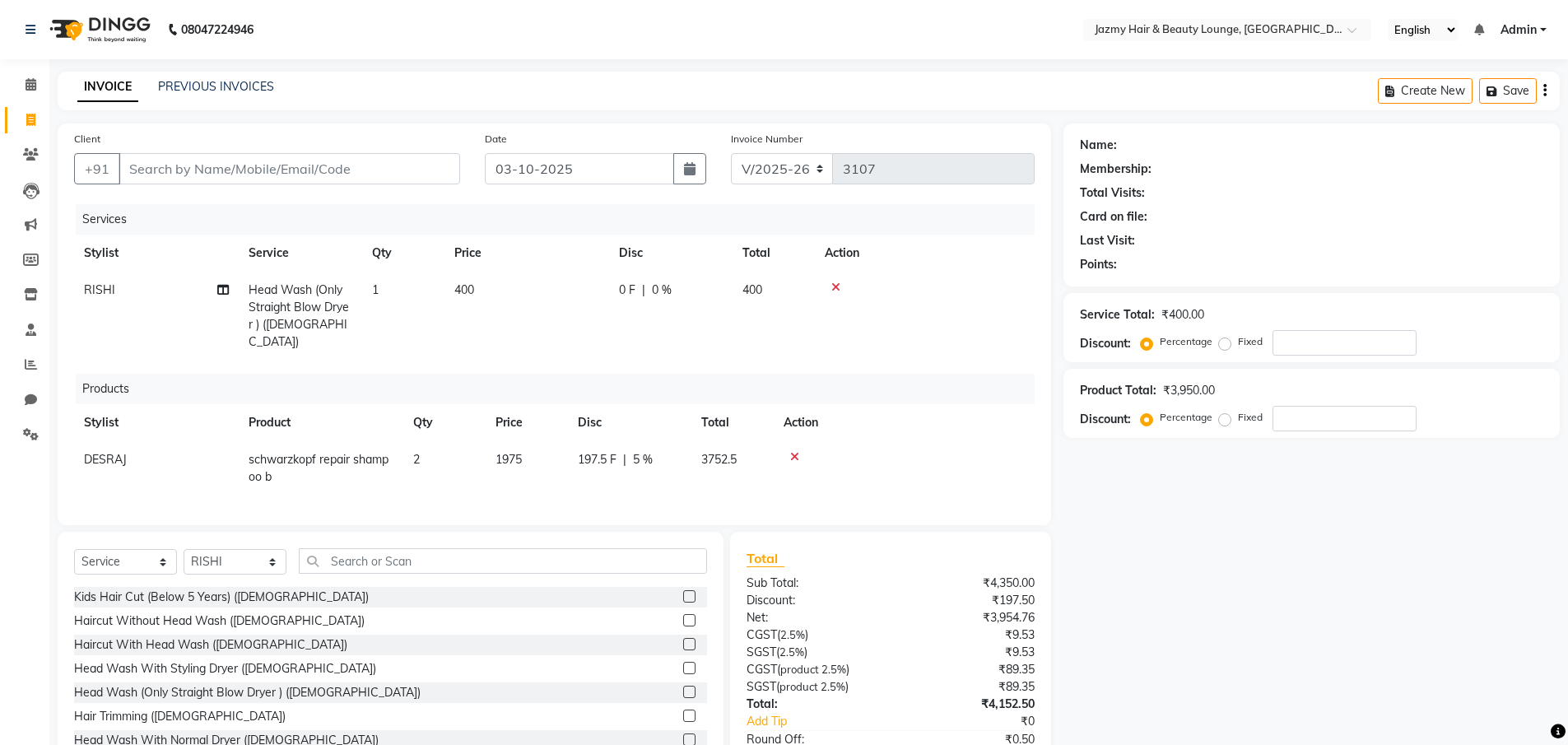
click at [1090, 628] on div "Name: Membership: Total Visits: Card on file: Last Visit: Points: Service Total…" at bounding box center [1318, 474] width 509 height 702
click at [431, 441] on td "2" at bounding box center [444, 468] width 83 height 55
select select "12533"
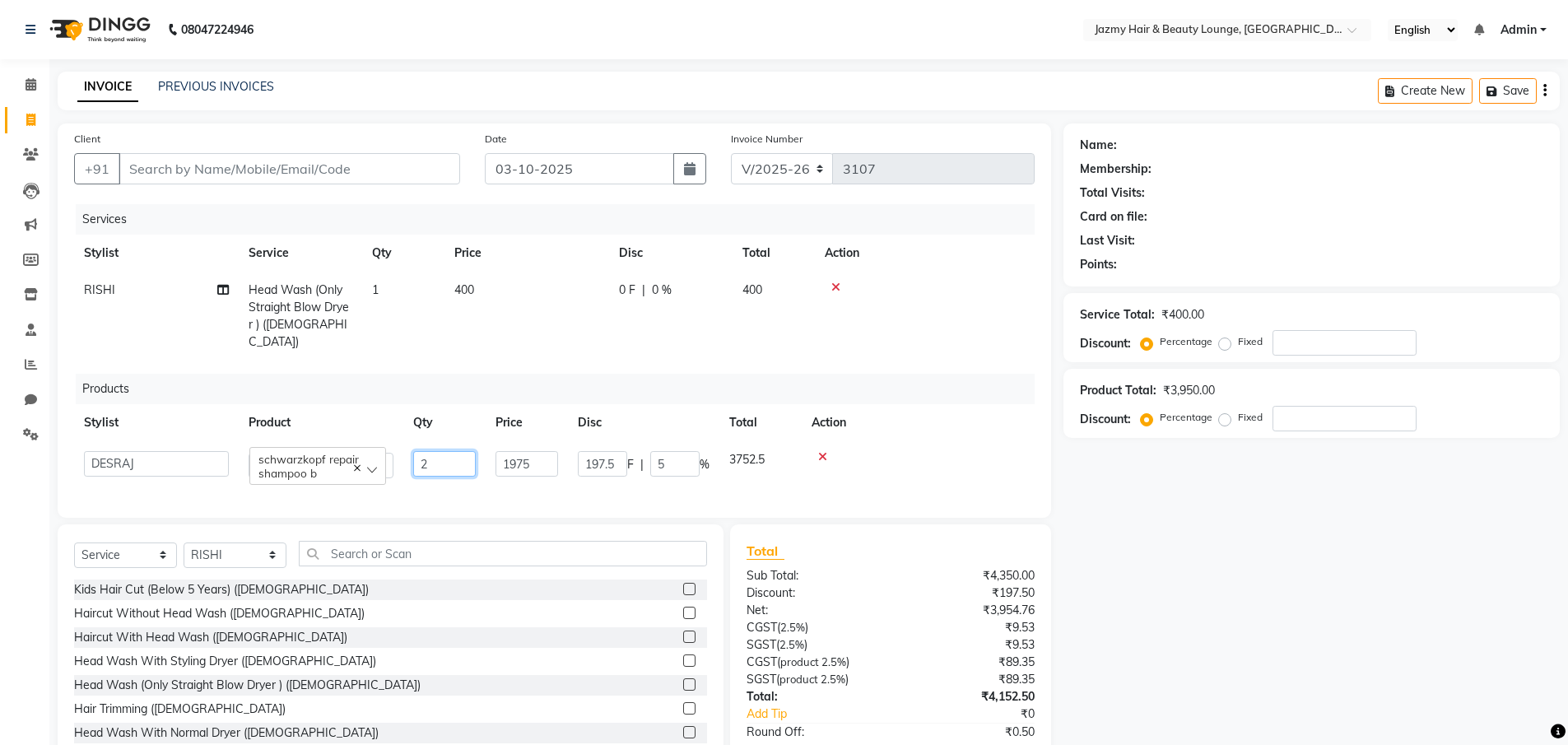
click at [445, 452] on input "2" at bounding box center [444, 464] width 63 height 26
type input "1"
click at [1233, 624] on div "Name: Membership: Total Visits: Card on file: Last Visit: Points: Service Total…" at bounding box center [1318, 471] width 509 height 695
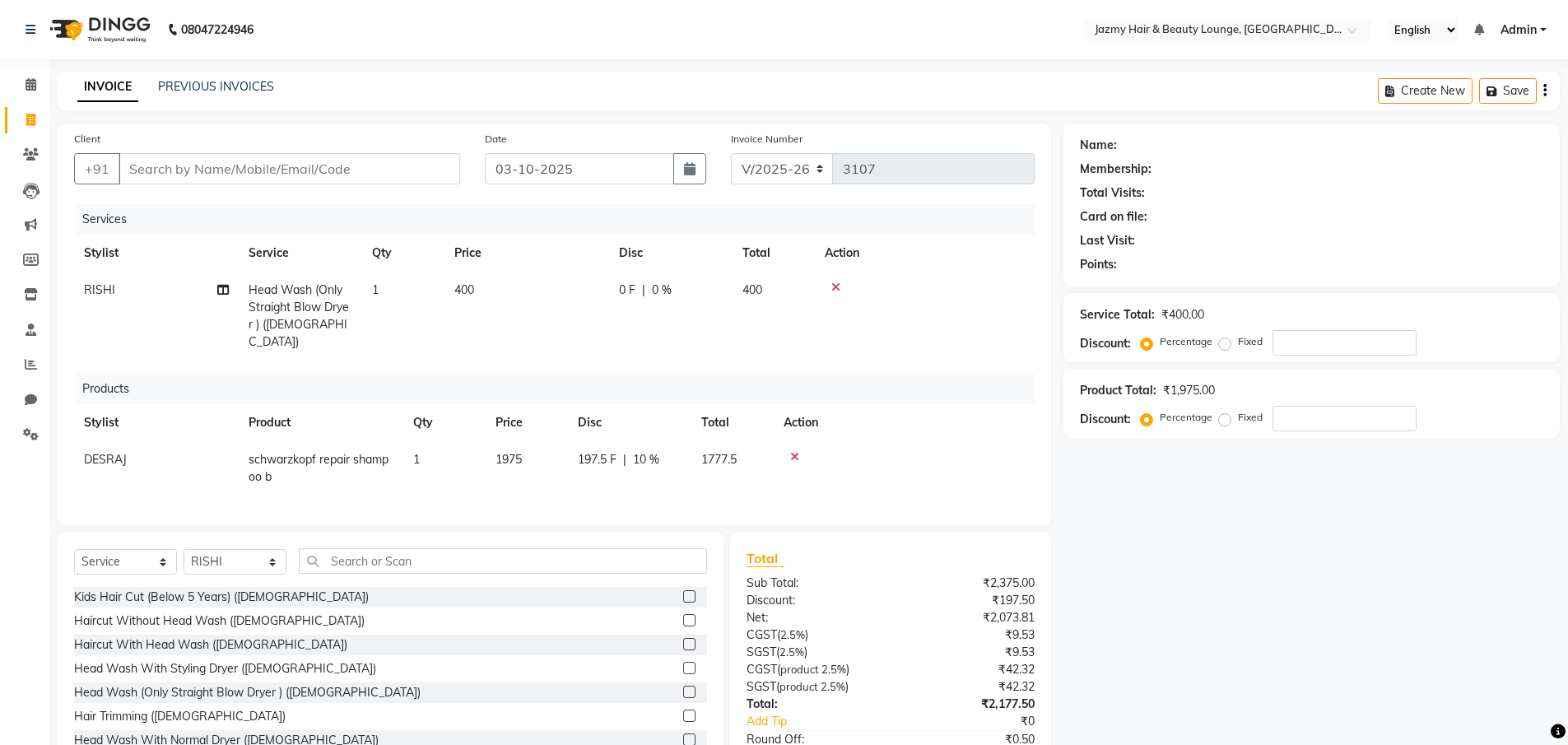
click at [387, 290] on td "1" at bounding box center [403, 316] width 83 height 89
select select "13443"
click at [475, 298] on input "1" at bounding box center [480, 295] width 63 height 26
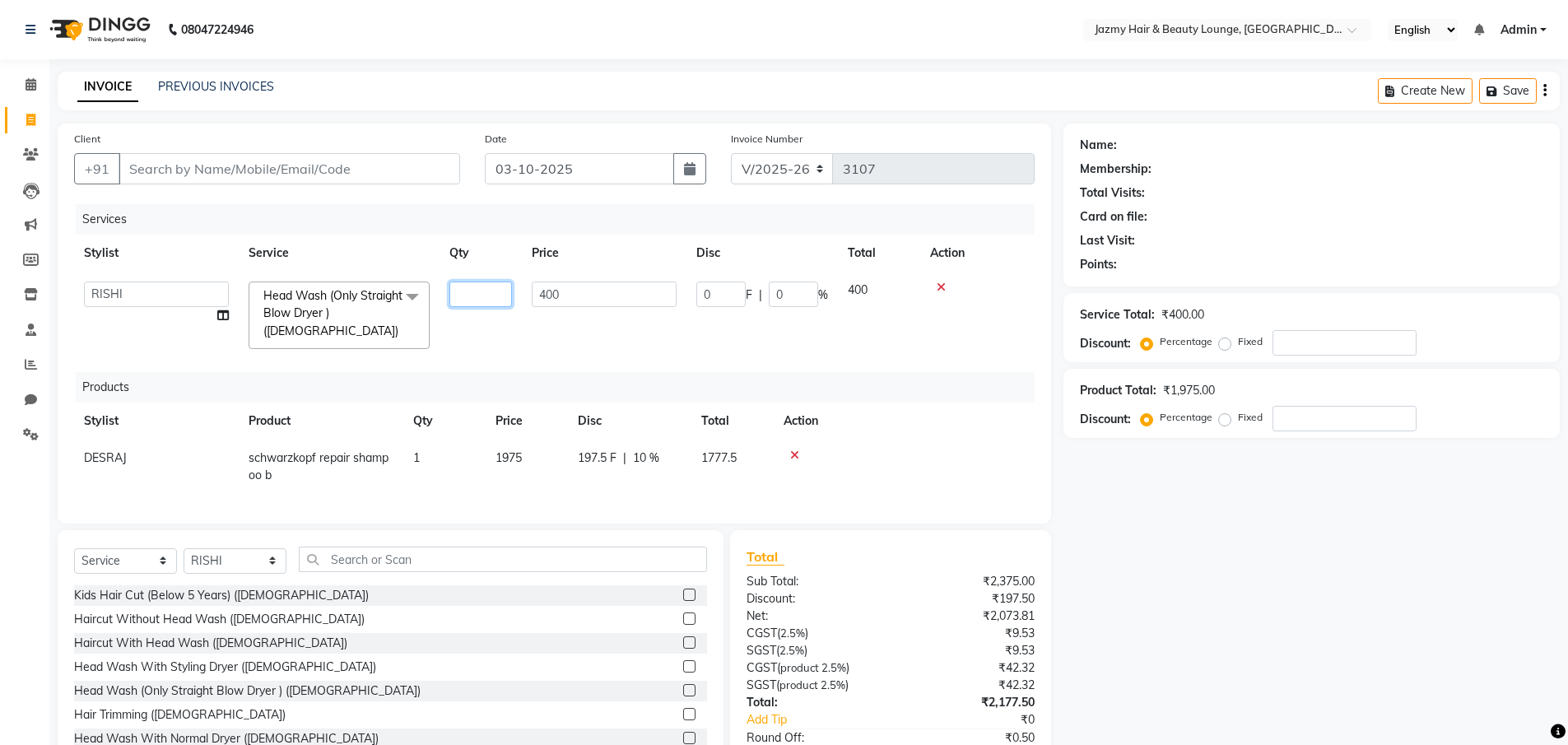
type input "2"
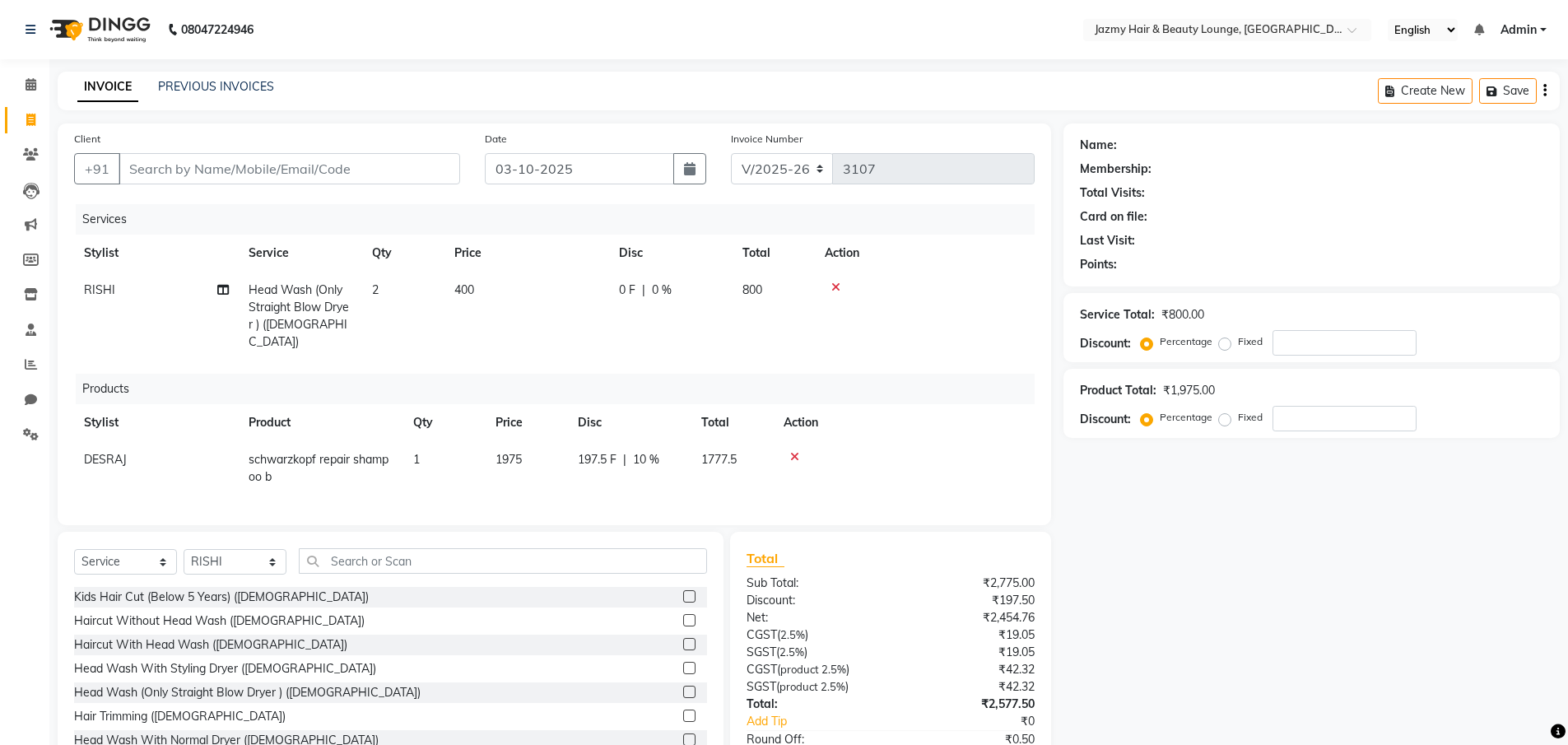
click at [1197, 610] on div "Name: Membership: Total Visits: Card on file: Last Visit: Points: Service Total…" at bounding box center [1318, 474] width 509 height 702
click at [95, 290] on span "RISHI" at bounding box center [99, 289] width 31 height 15
select select "13443"
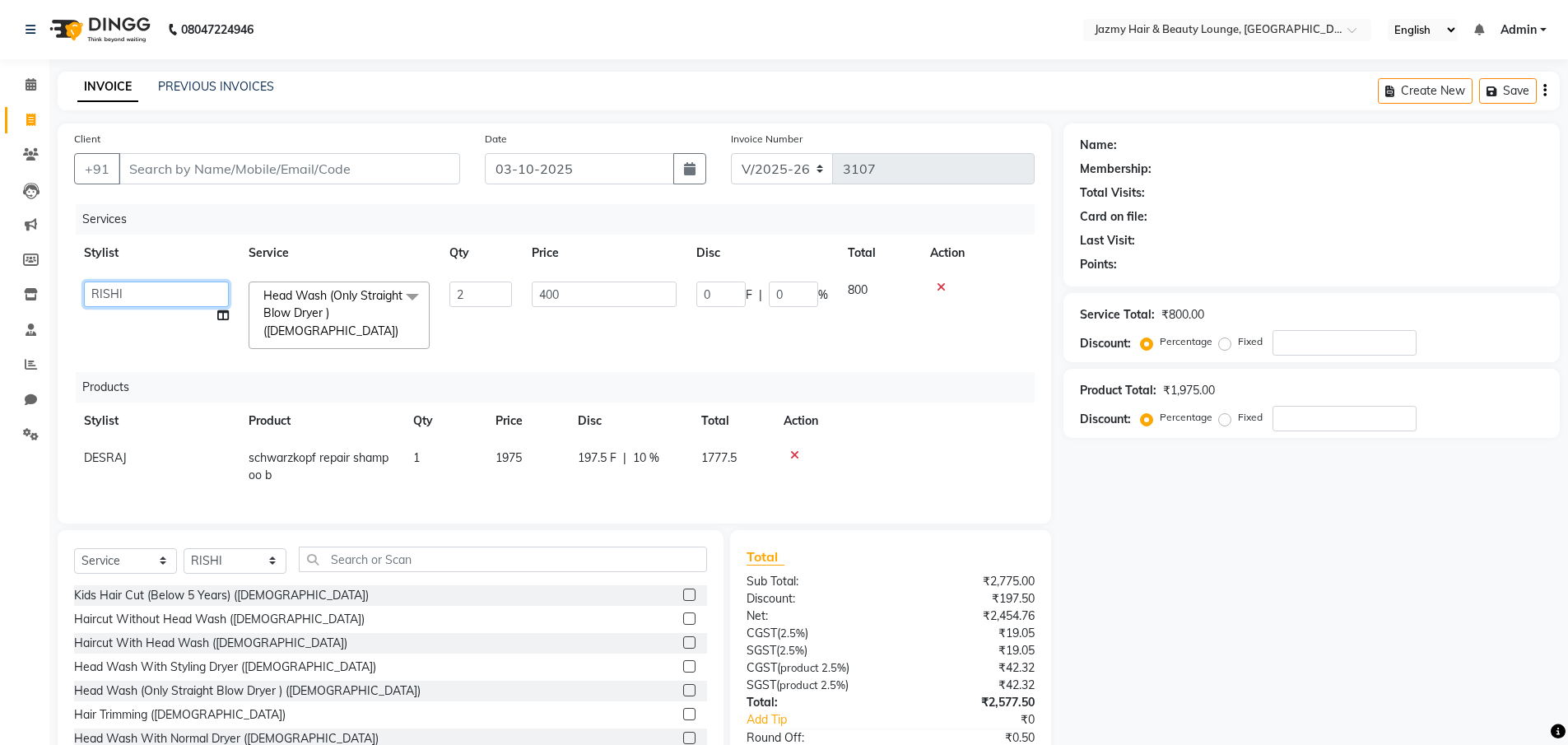
click at [120, 294] on select "AMIT ANIL ASHU BINDU BITTOO CHASHIKA CHESTHA DESRAJ GULFAM HARSHA HRITIK NADEEM…" at bounding box center [155, 295] width 144 height 26
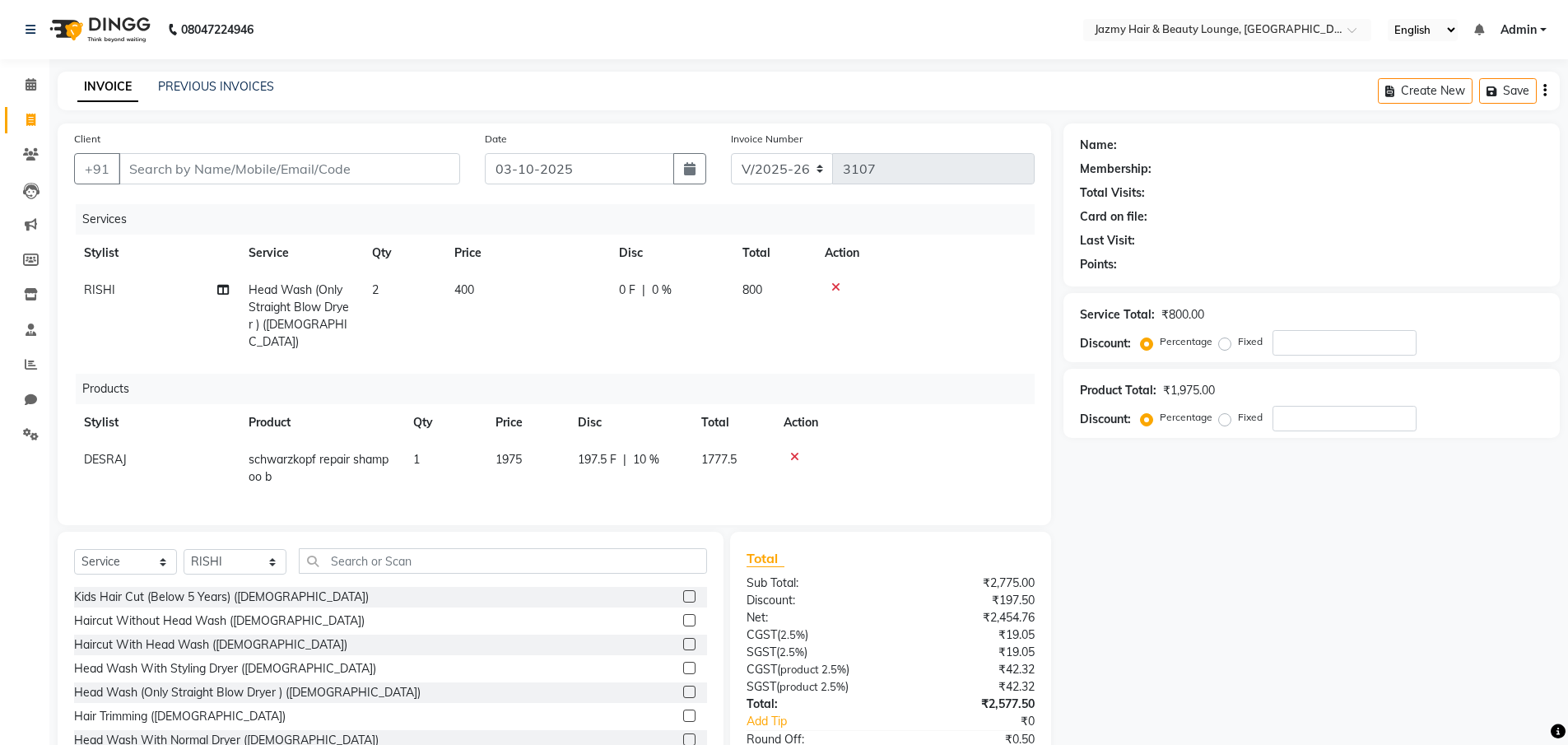
click at [400, 282] on td "2" at bounding box center [403, 316] width 83 height 89
select select "13443"
click at [501, 296] on input "2" at bounding box center [480, 295] width 63 height 26
type input "1"
click at [1184, 638] on div "Name: Membership: Total Visits: Card on file: Last Visit: Points: Service Total…" at bounding box center [1318, 474] width 509 height 702
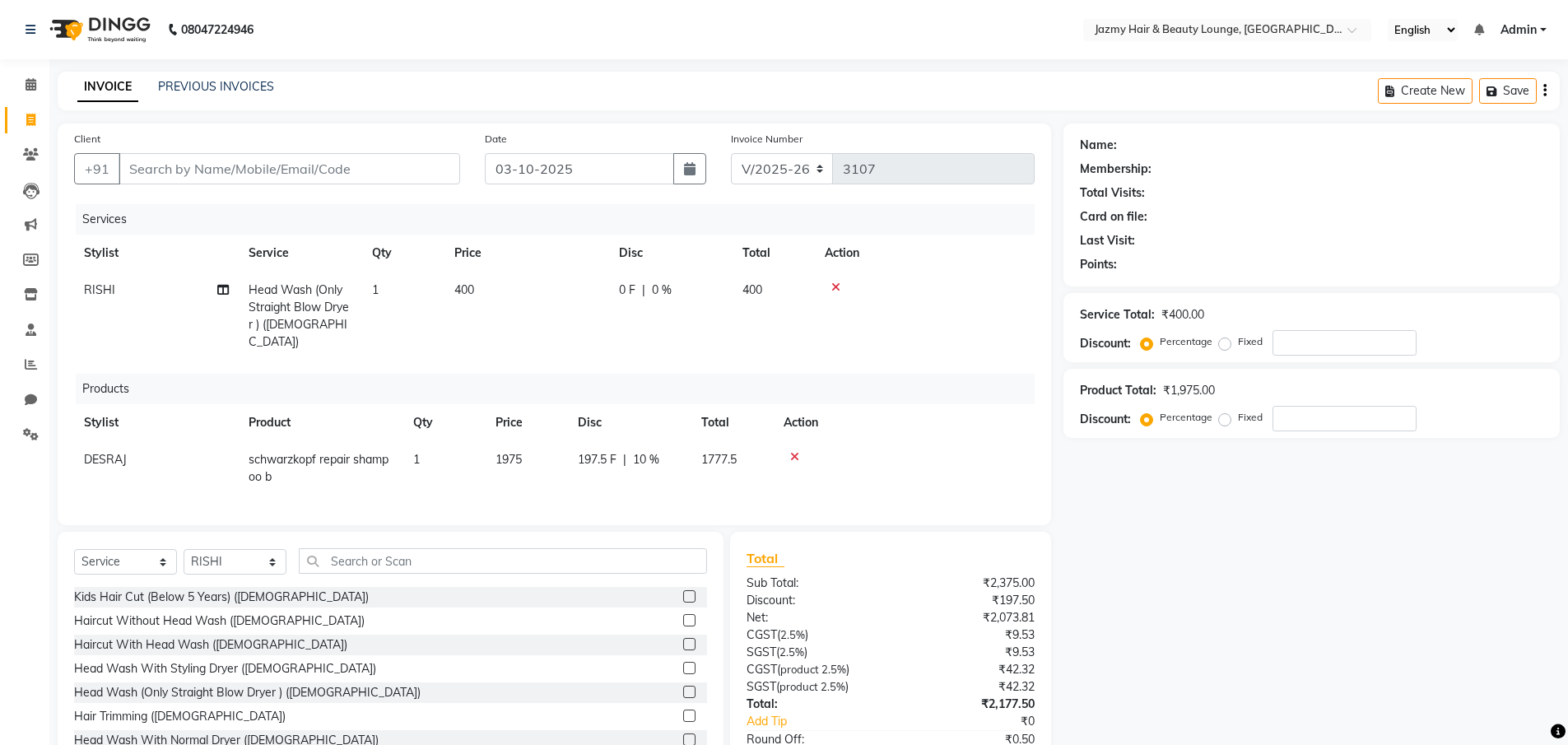
click at [683, 686] on label at bounding box center [689, 691] width 12 height 12
click at [683, 687] on input "checkbox" at bounding box center [688, 692] width 11 height 11
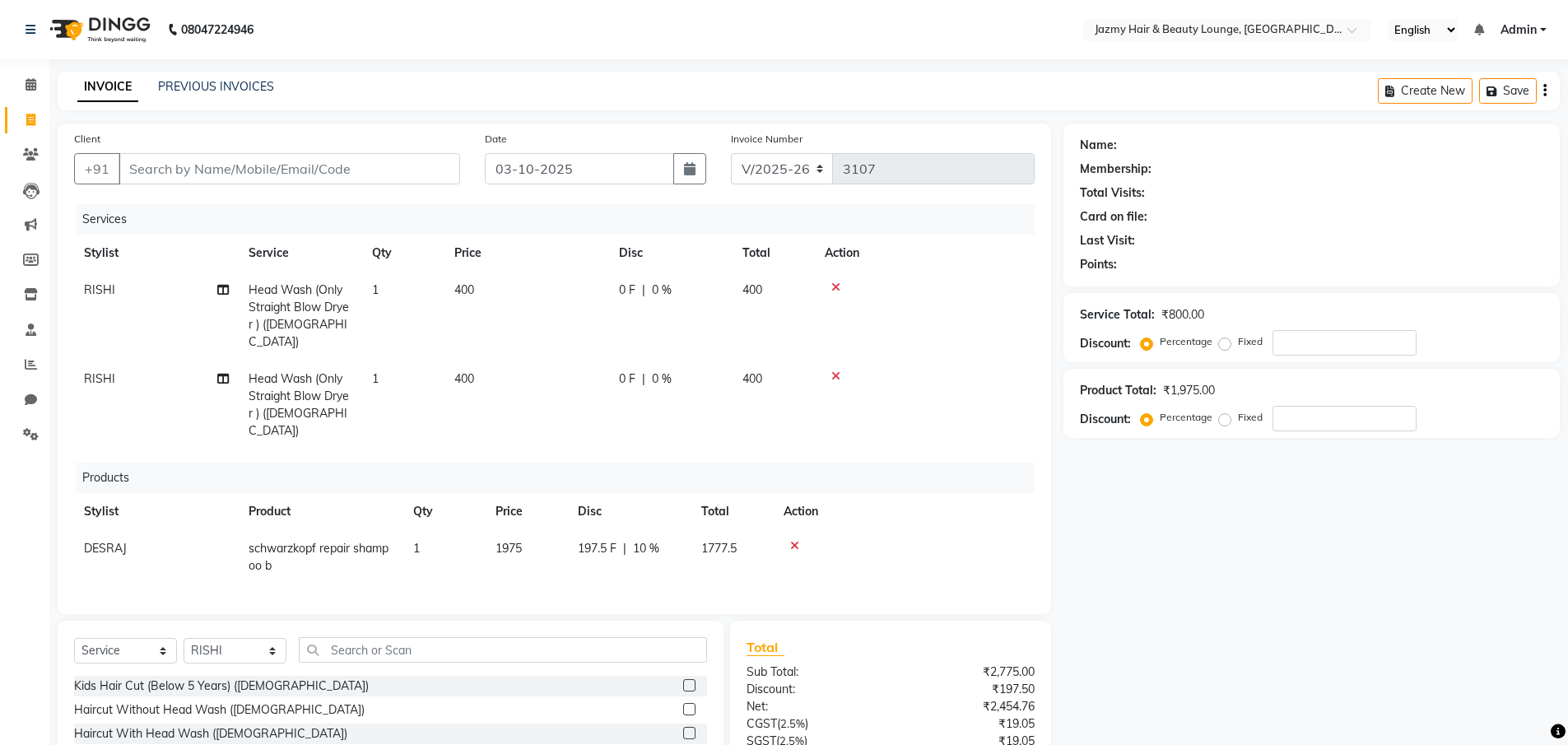
checkbox input "false"
click at [127, 362] on td "RISHI" at bounding box center [155, 404] width 164 height 89
select select "13443"
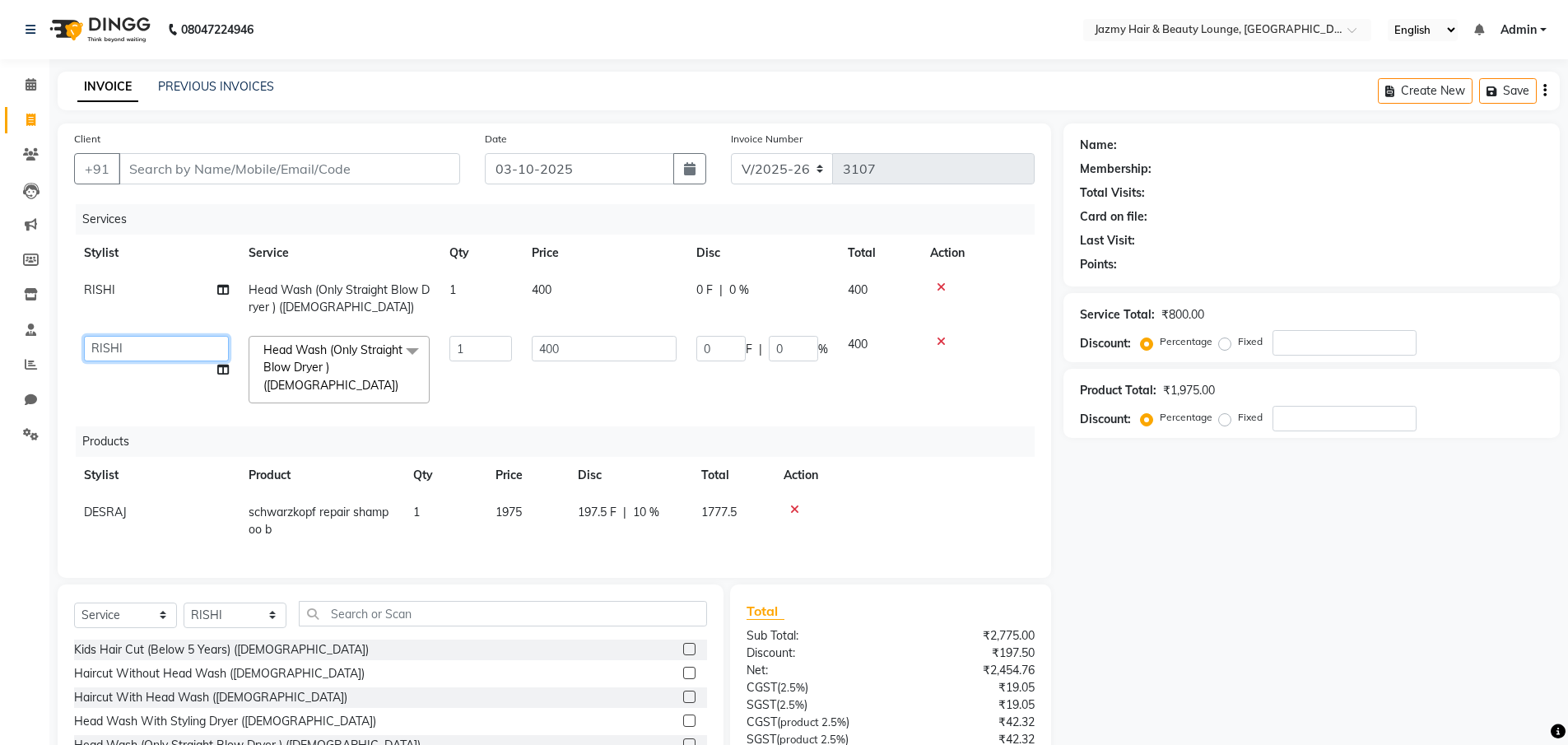
click at [129, 357] on select "AMIT ANIL ASHU BINDU BITTOO CHASHIKA CHESTHA DESRAJ GULFAM HARSHA HRITIK NADEEM…" at bounding box center [155, 349] width 144 height 26
select select "51399"
click at [1132, 600] on div "Name: Membership: Total Visits: Card on file: Last Visit: Points: Service Total…" at bounding box center [1318, 501] width 509 height 755
click at [1221, 353] on div "Percentage Fixed" at bounding box center [1281, 343] width 273 height 26
click at [1238, 348] on label "Fixed" at bounding box center [1250, 342] width 25 height 15
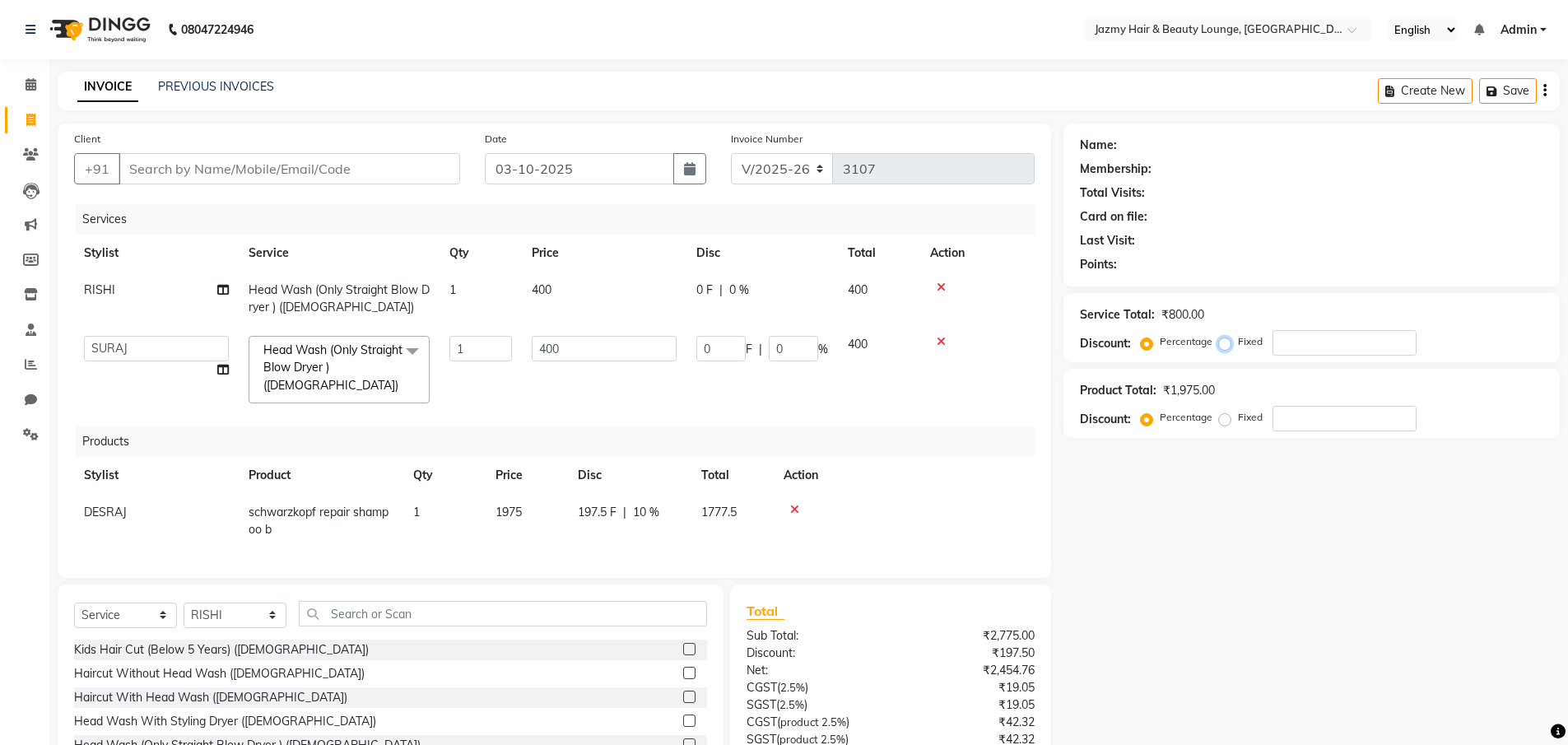
click at [1222, 348] on input "Fixed" at bounding box center [1228, 342] width 12 height 12
radio input "true"
click at [1160, 346] on label "Percentage" at bounding box center [1185, 342] width 53 height 15
click at [1145, 346] on input "Percentage" at bounding box center [1151, 342] width 12 height 12
radio input "true"
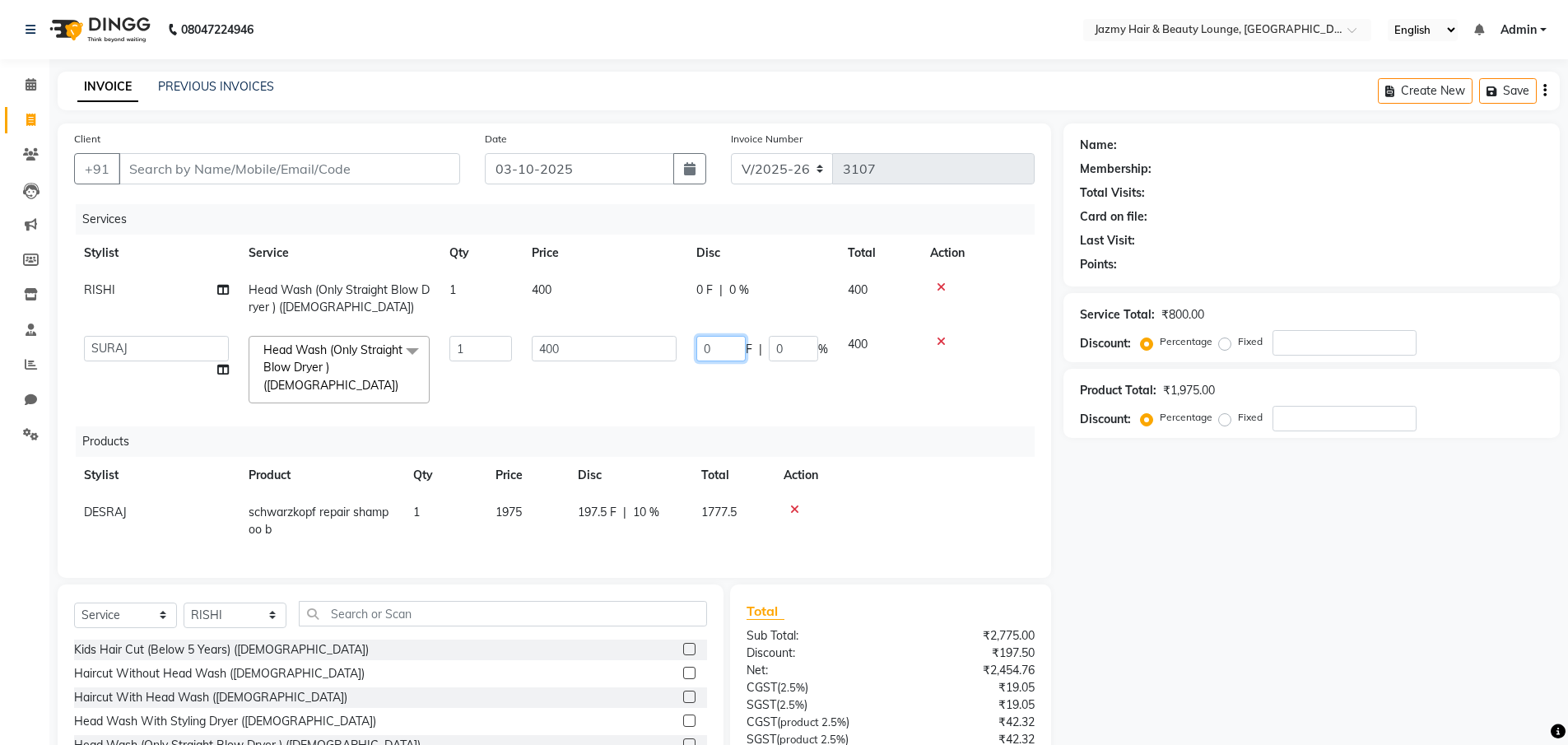
click at [714, 339] on input "0" at bounding box center [721, 349] width 50 height 26
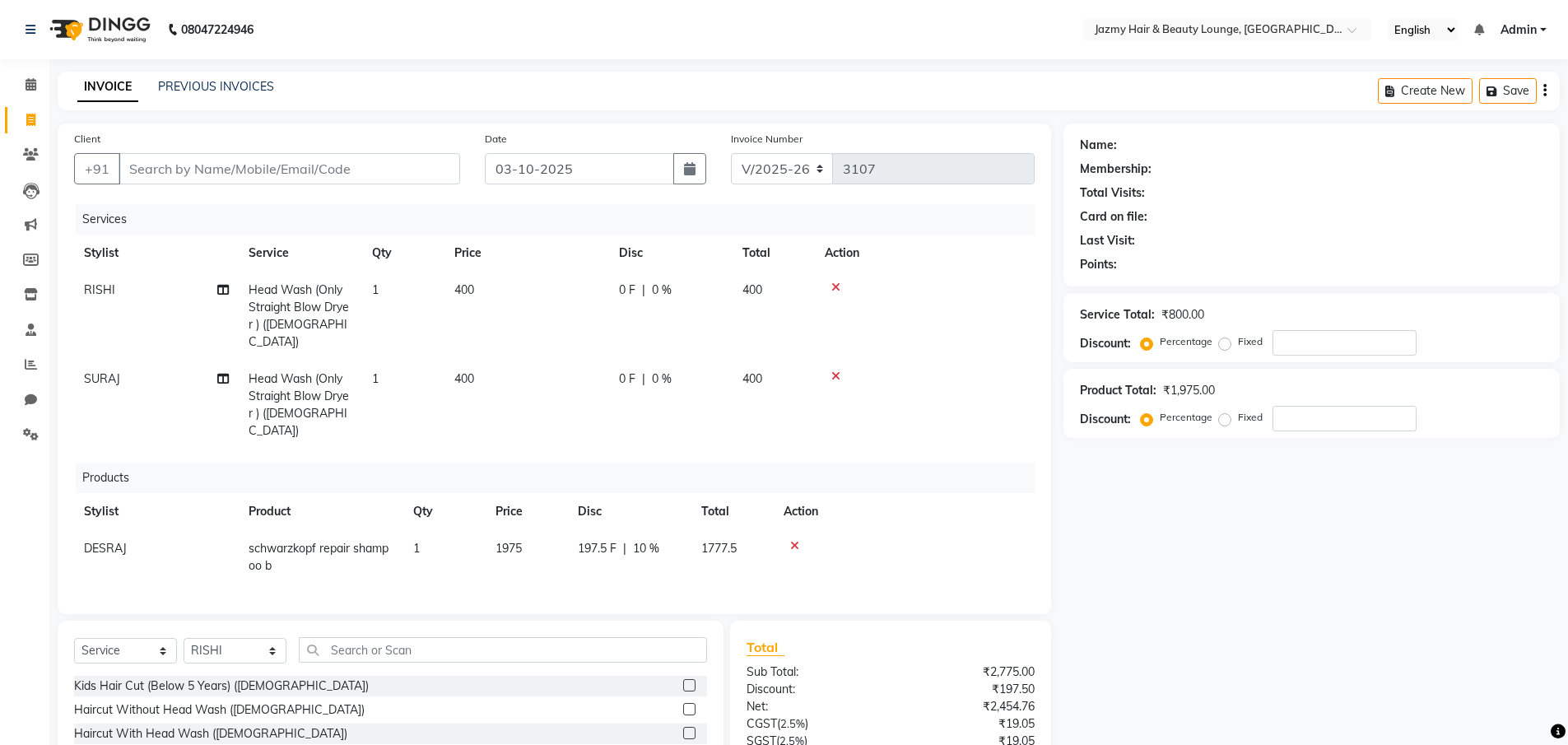
click at [685, 371] on div "0 F | 0 %" at bounding box center [670, 378] width 104 height 17
select select "51399"
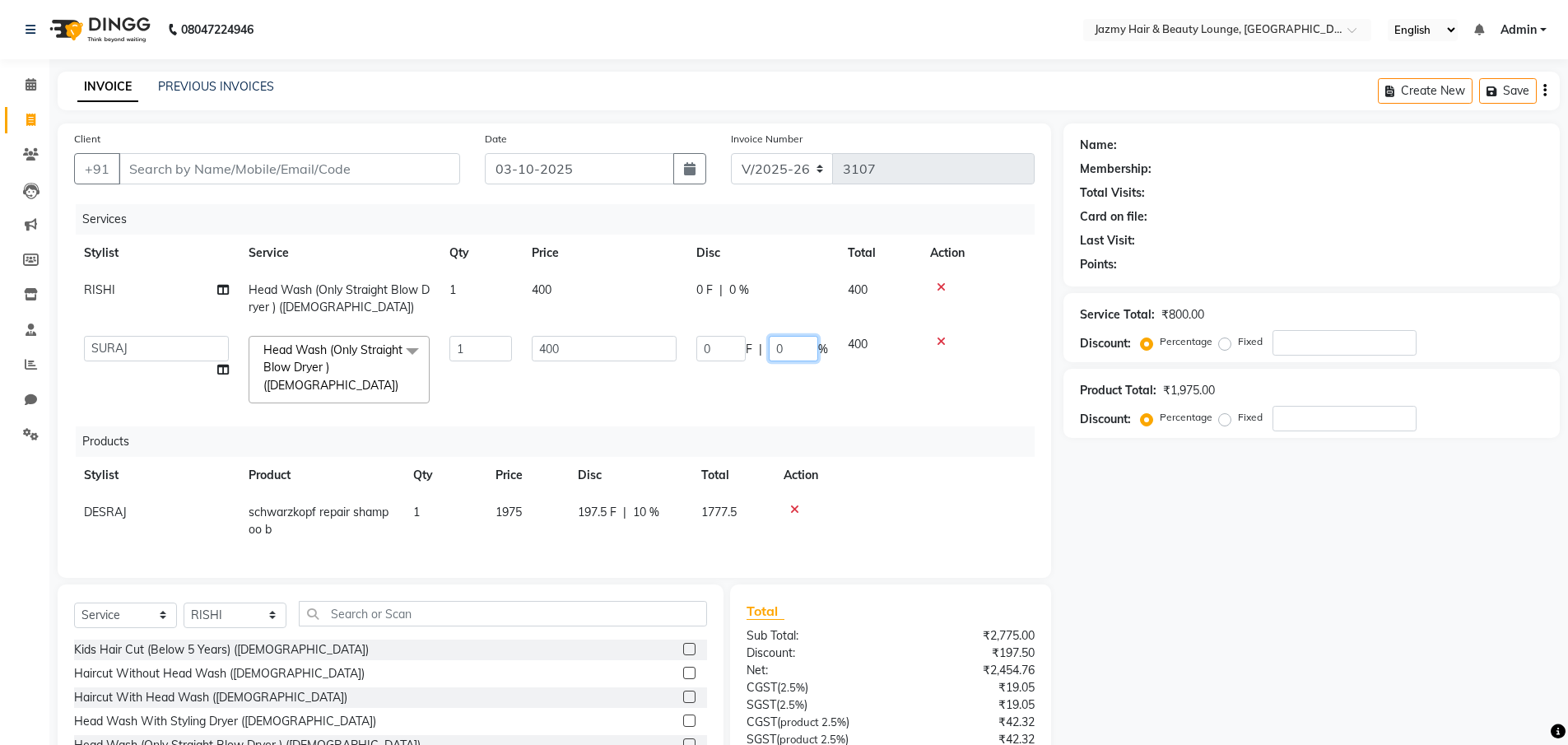
click at [774, 349] on input "0" at bounding box center [794, 349] width 50 height 26
type input "20"
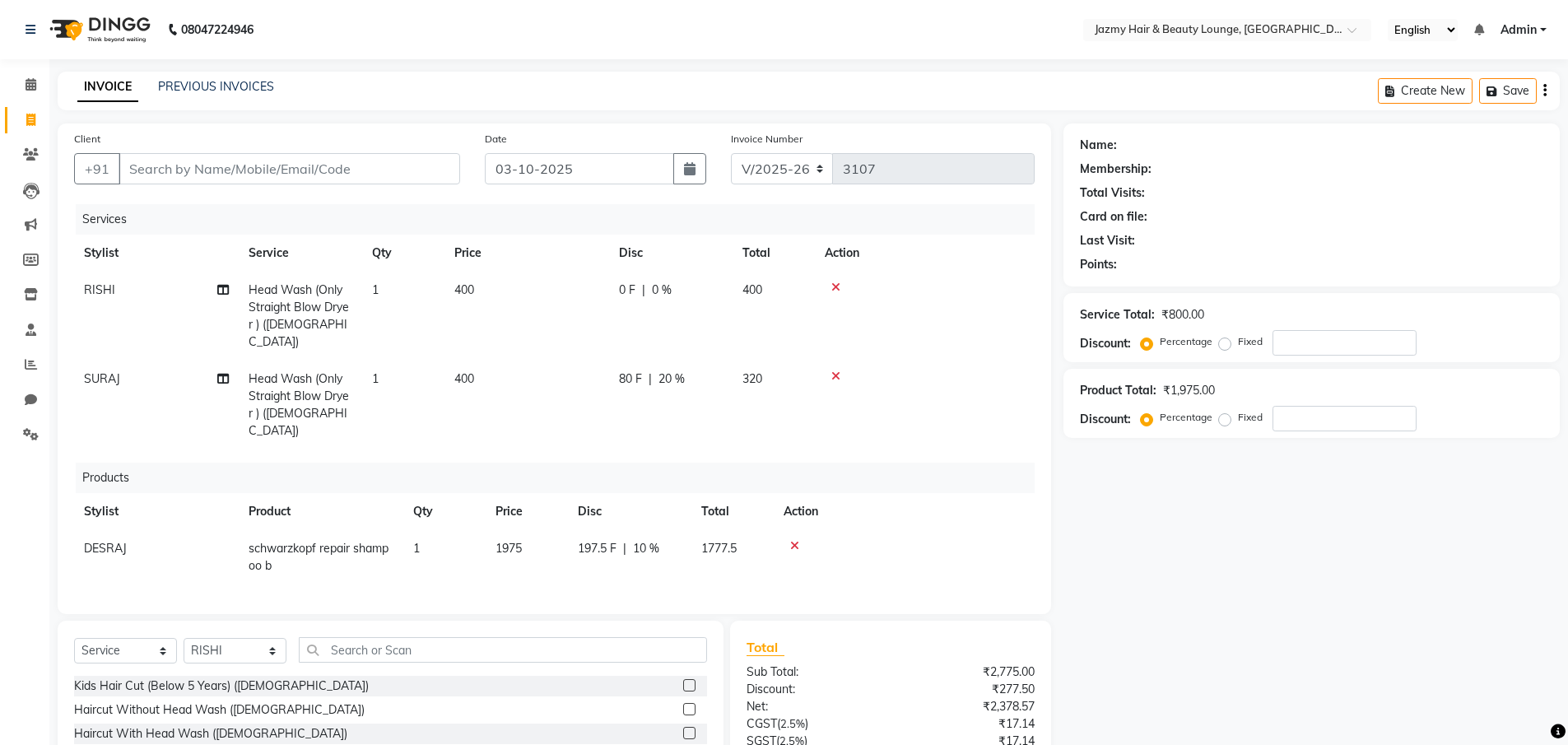
click at [766, 295] on tr "RISHI Head Wash (Only Straight Blow Dryer ) (Female) 1 400 0 F | 0 % 400" at bounding box center [554, 316] width 960 height 89
click at [771, 279] on td "400" at bounding box center [774, 316] width 83 height 89
select select "13443"
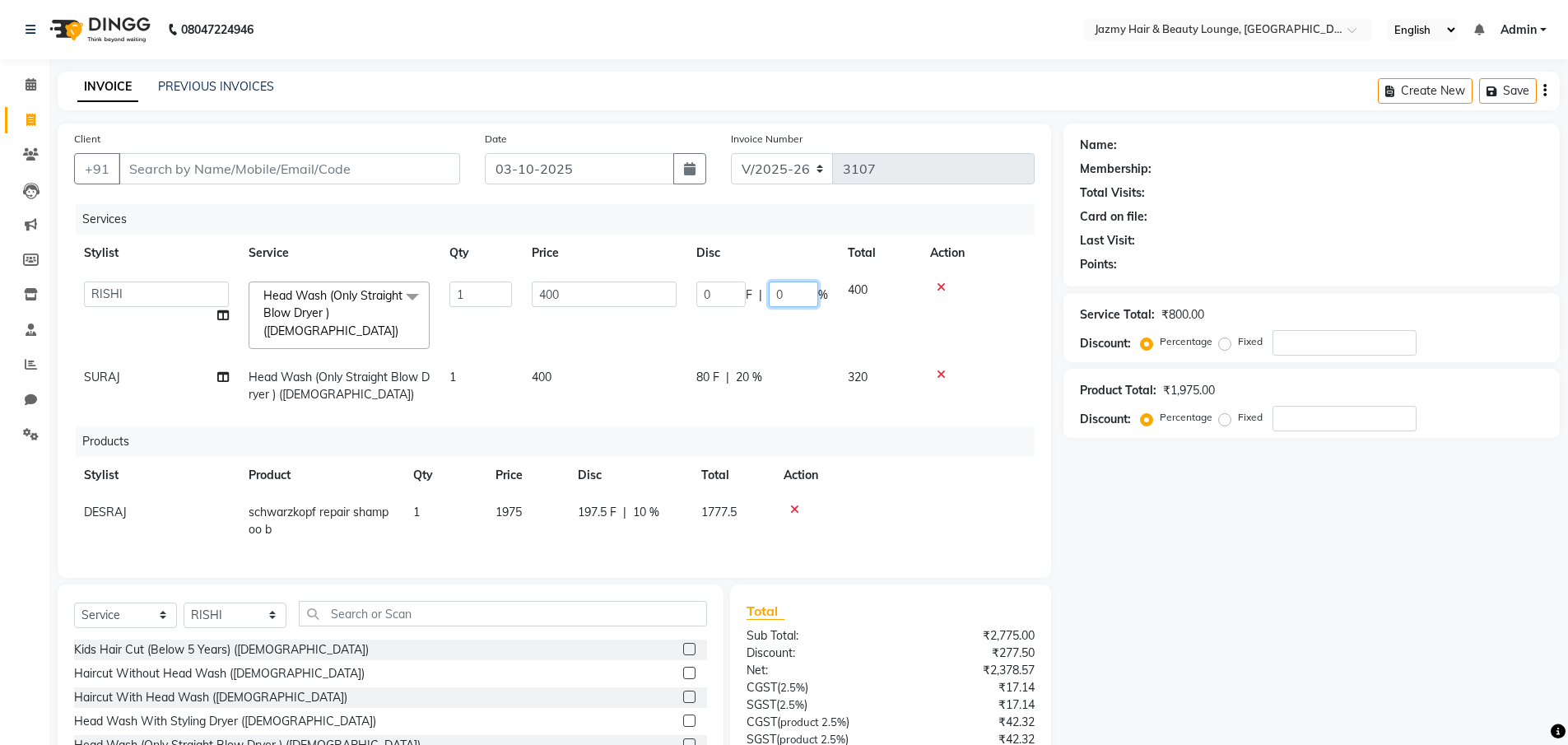
click at [769, 297] on input "0" at bounding box center [794, 295] width 50 height 26
type input "20"
click at [1298, 572] on div "Name: Membership: Total Visits: Card on file: Last Visit: Points: Service Total…" at bounding box center [1318, 501] width 509 height 755
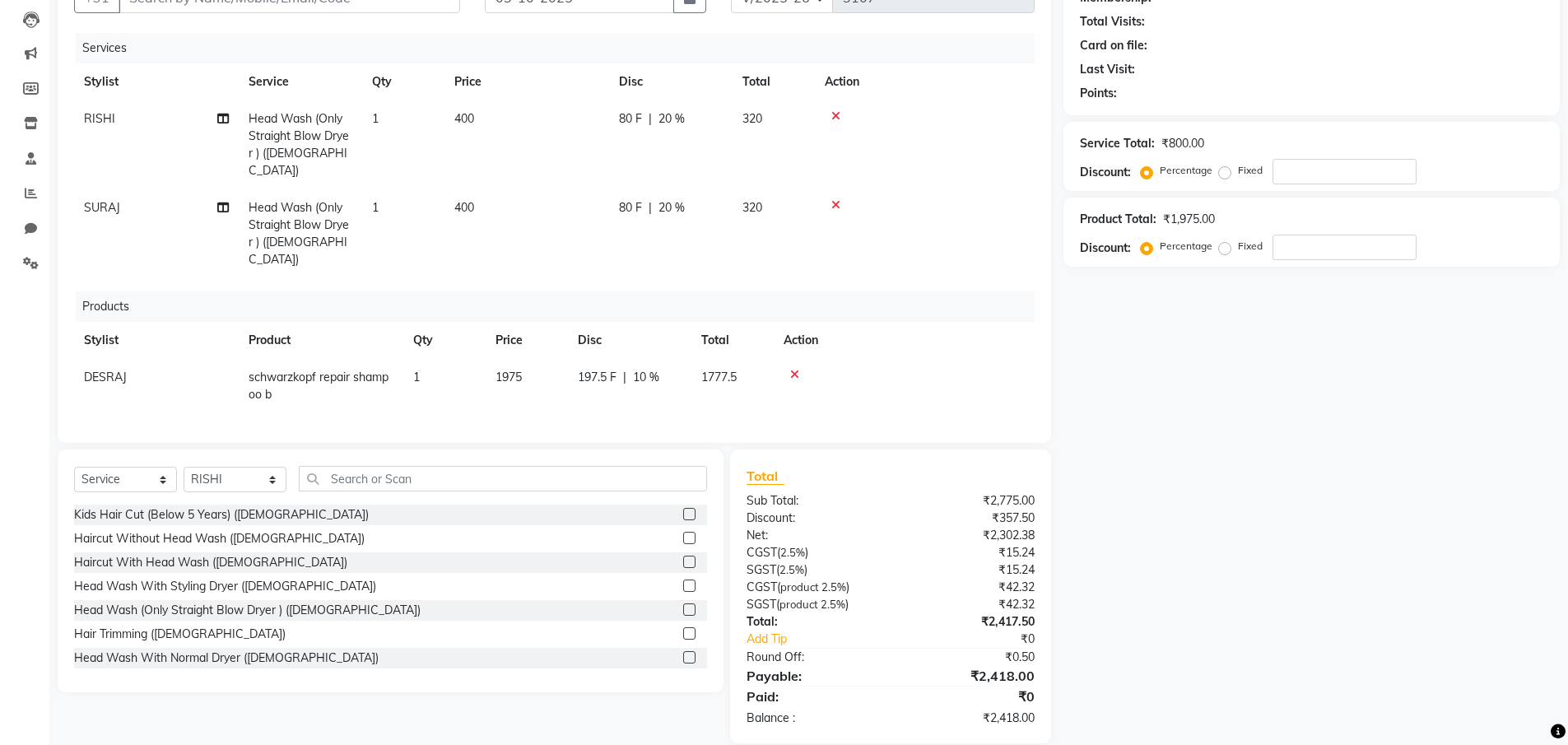
scroll to position [168, 0]
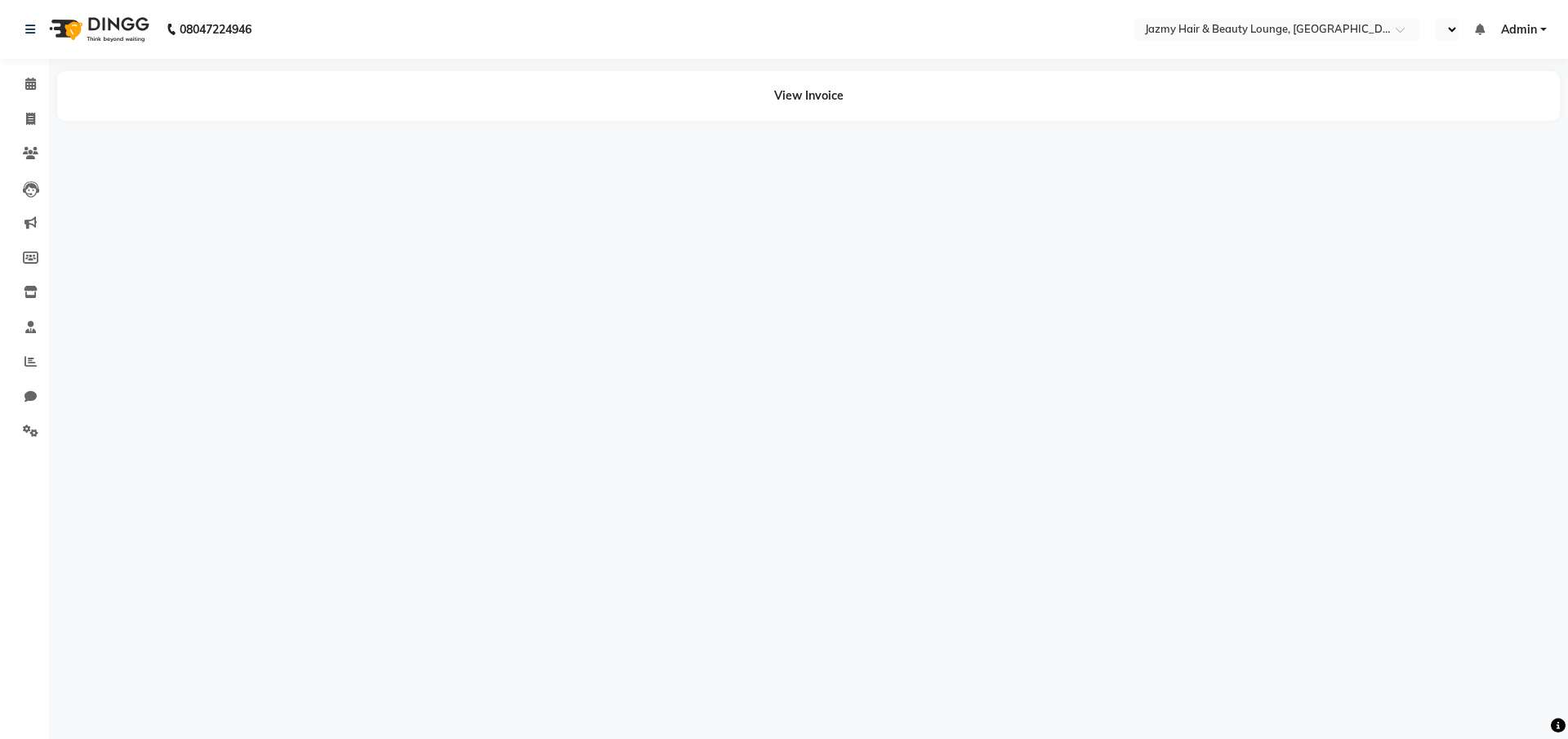
select select "en"
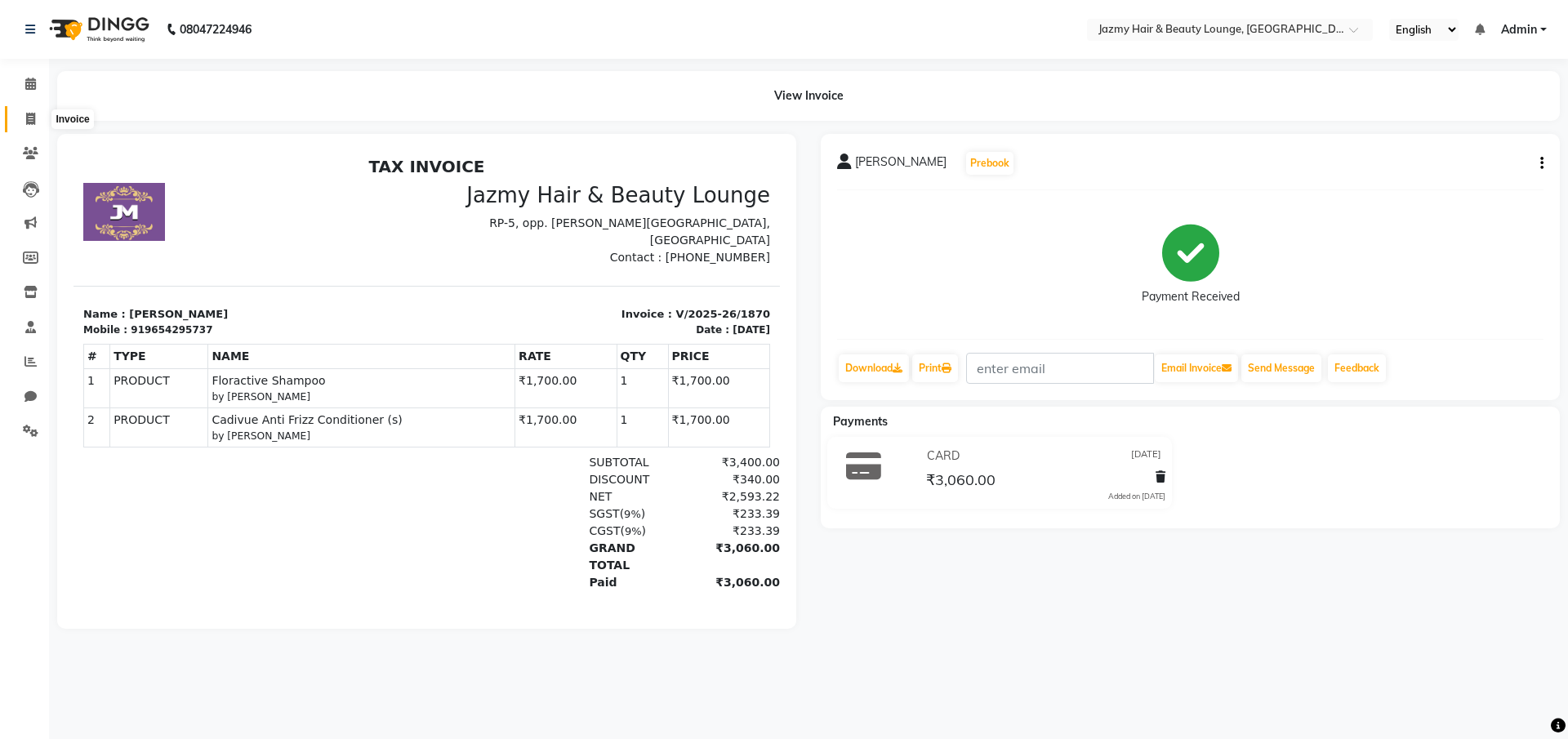
click at [28, 120] on icon at bounding box center [30, 119] width 9 height 12
select select "service"
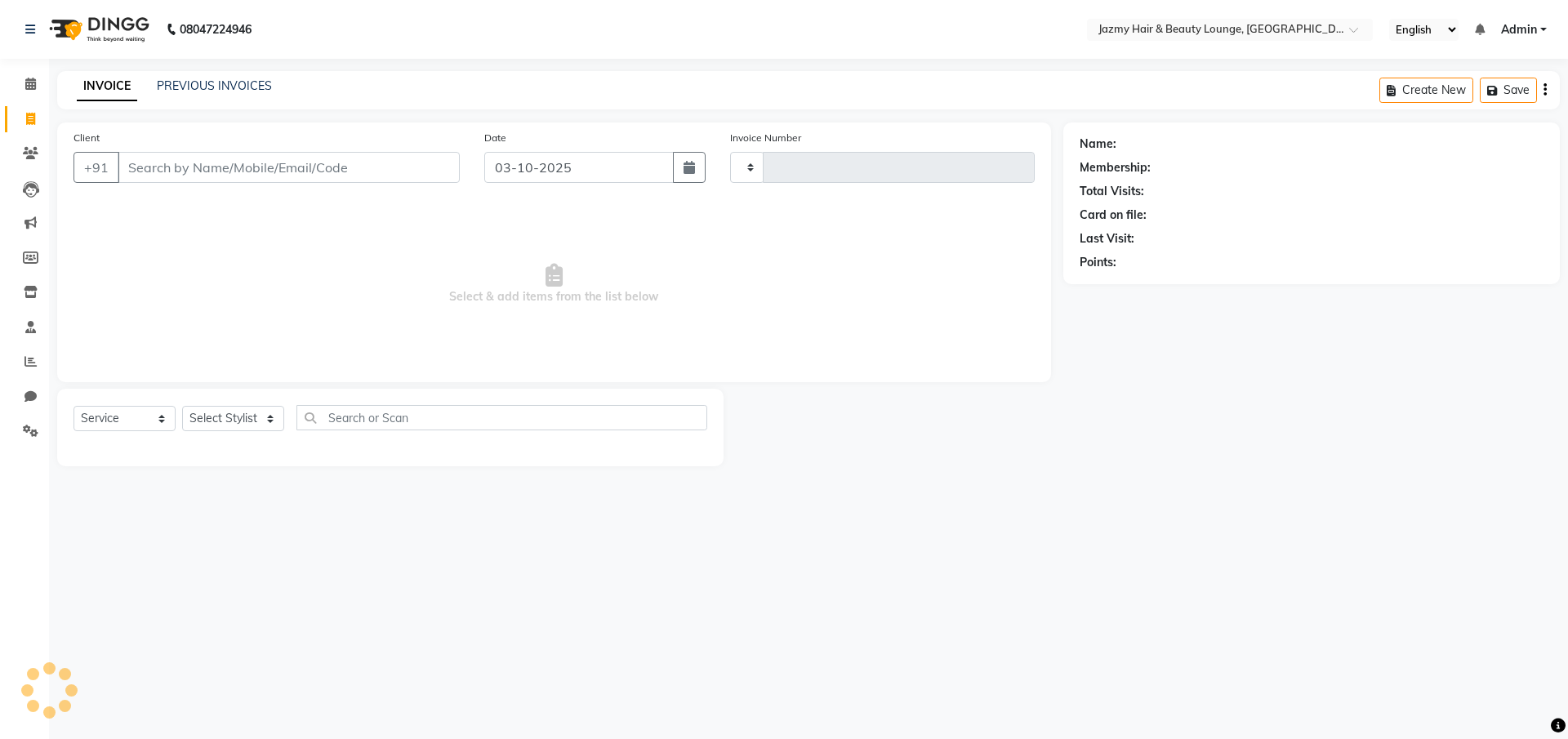
type input "3109"
select select "759"
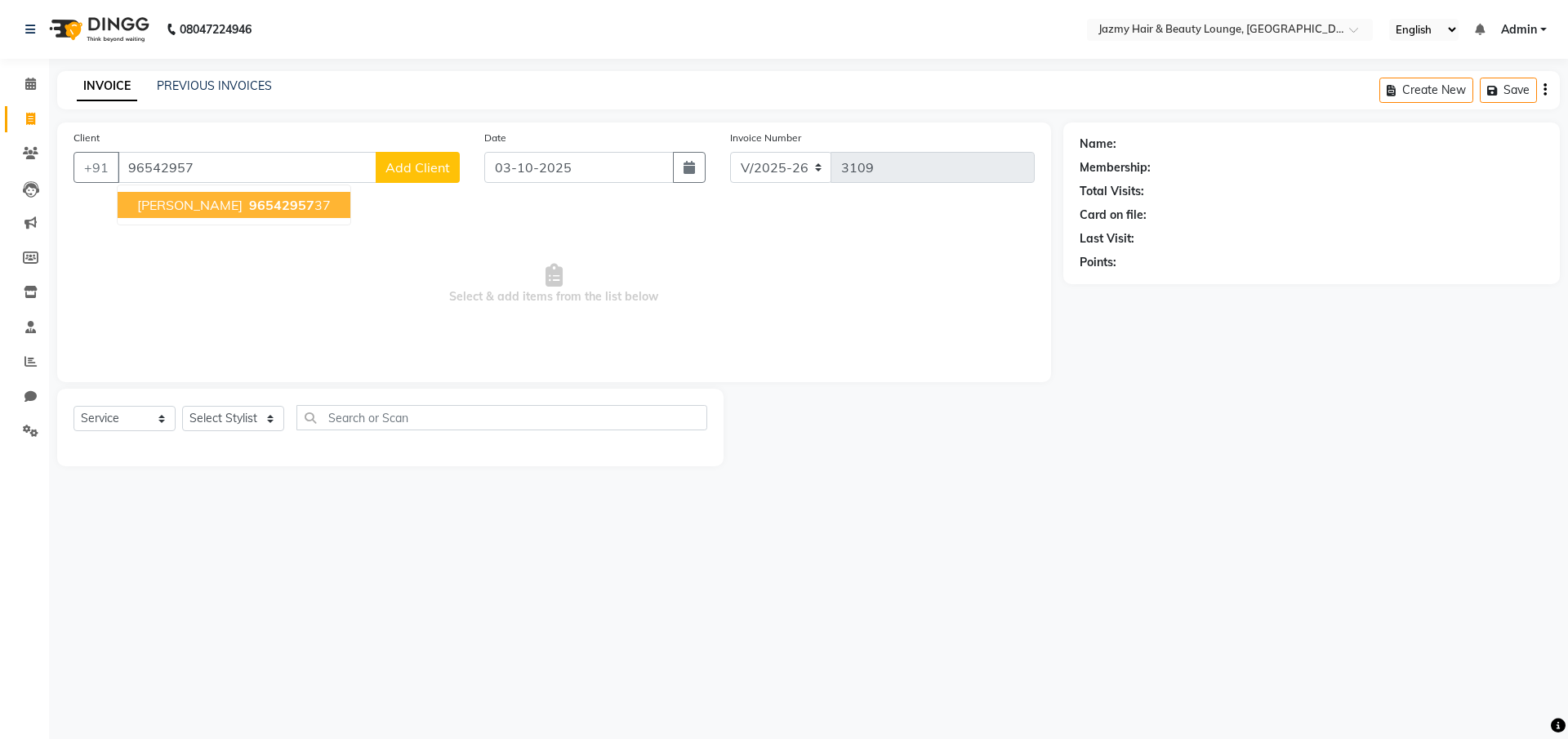
click at [247, 203] on ngb-highlight "96542957 37" at bounding box center [289, 205] width 85 height 17
type input "9654295737"
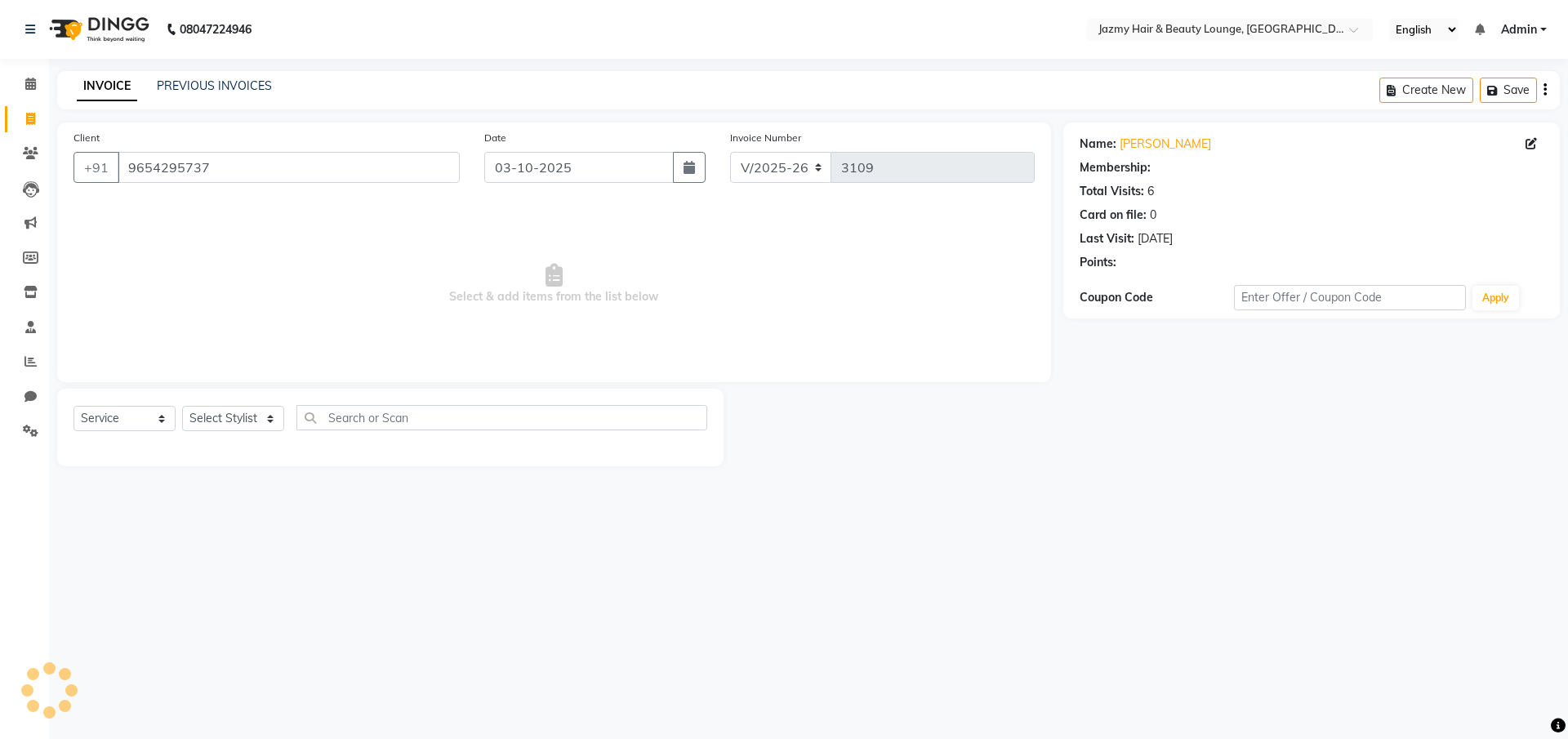
select select "1: Object"
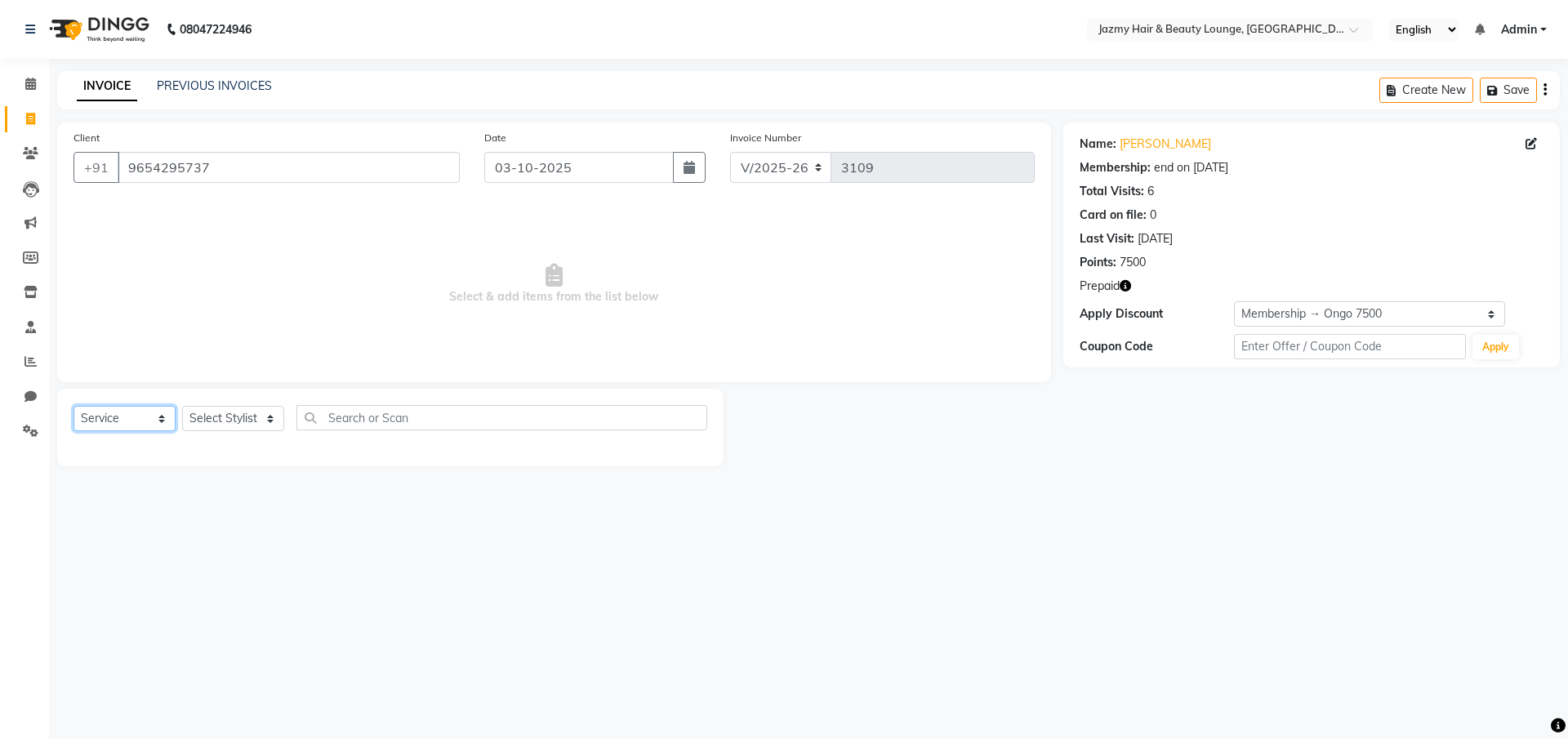
click at [148, 413] on select "Select Service Product Membership Package Voucher Prepaid Gift Card" at bounding box center [124, 419] width 102 height 26
select select "product"
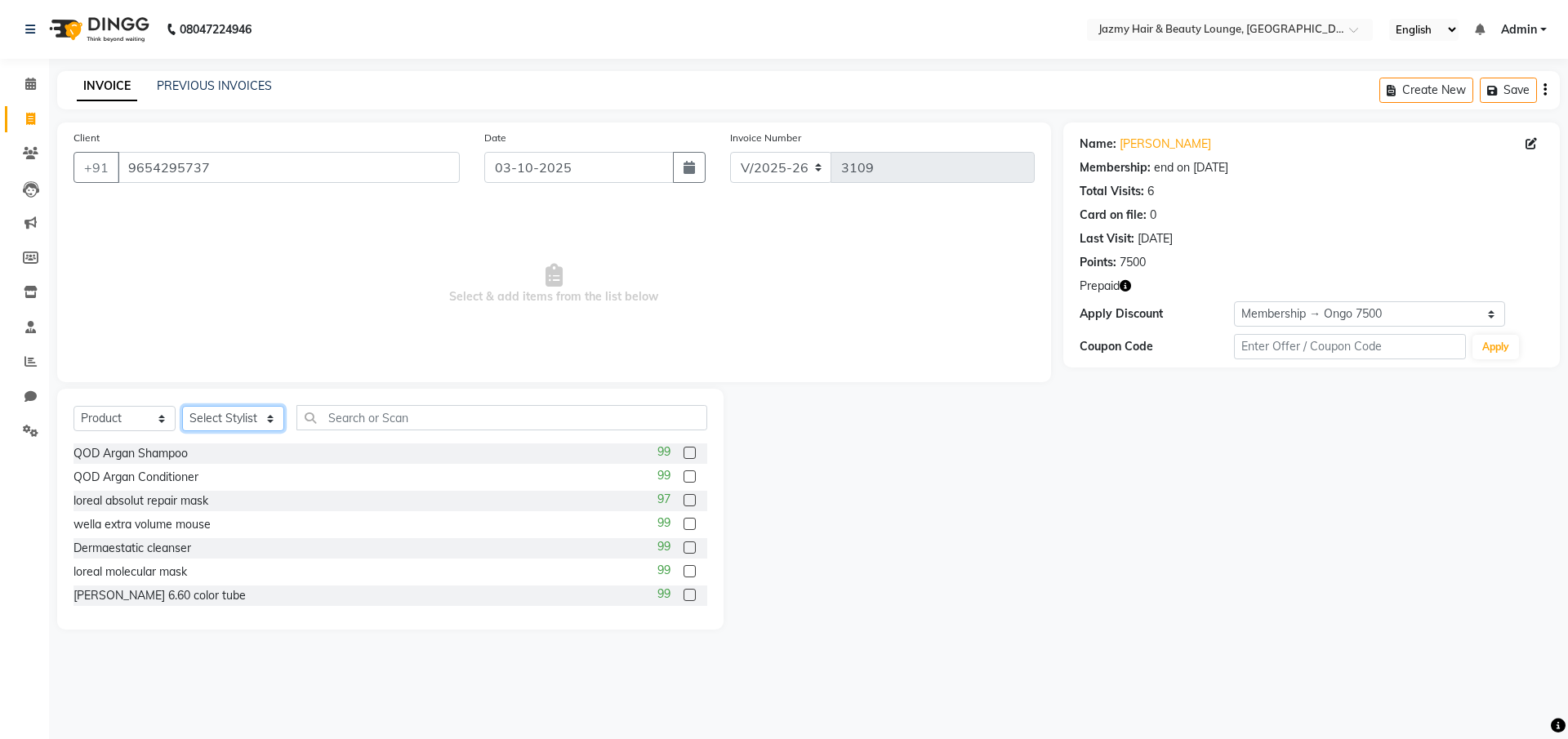
click at [224, 425] on select "Select Stylist AMIT [PERSON_NAME] [PERSON_NAME] CHASHIKA [PERSON_NAME] [PERSON_…" at bounding box center [232, 419] width 102 height 26
select select "12533"
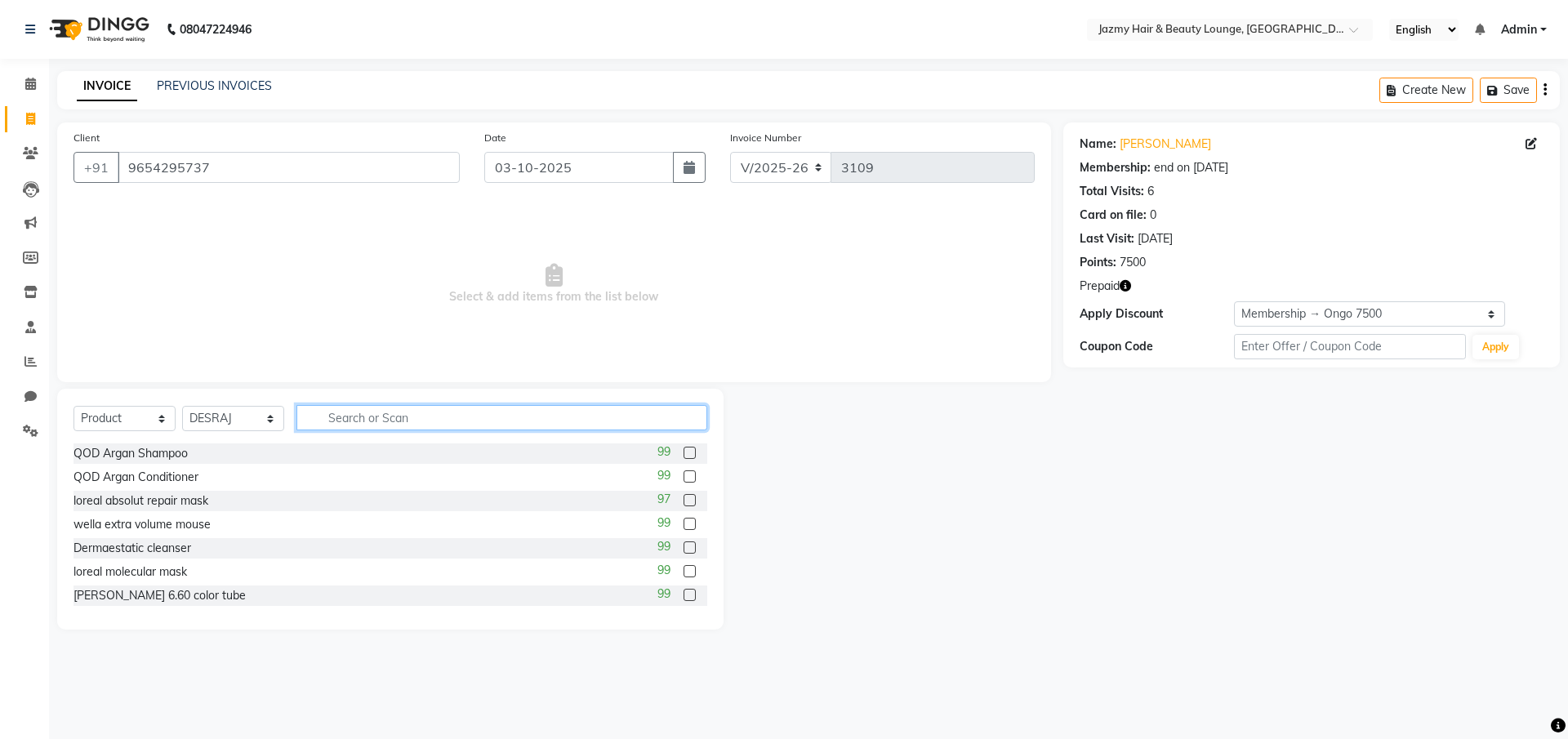
click at [355, 416] on input "text" at bounding box center [502, 418] width 411 height 26
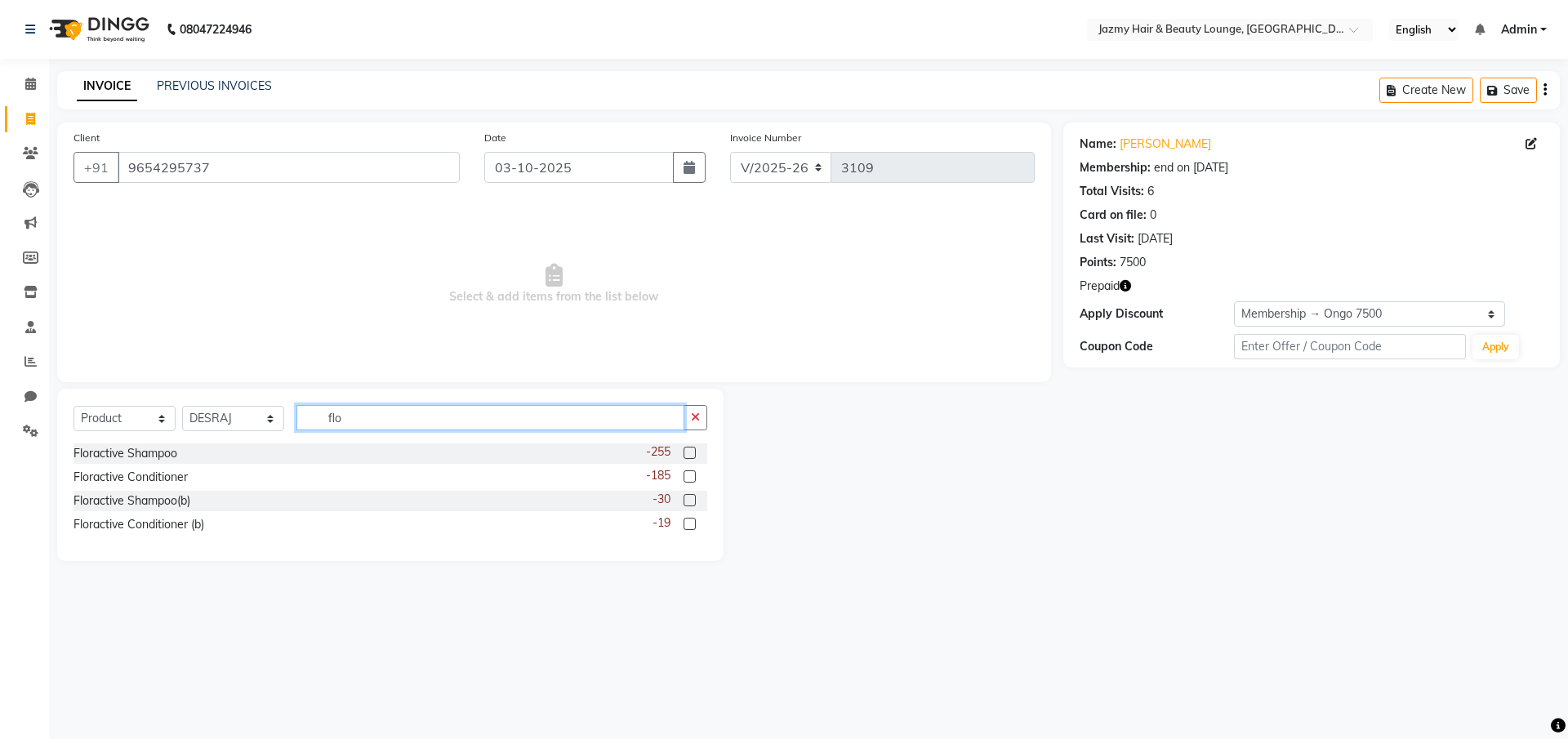
type input "flo"
click at [689, 452] on label at bounding box center [690, 452] width 12 height 12
click at [689, 452] on input "checkbox" at bounding box center [689, 453] width 11 height 11
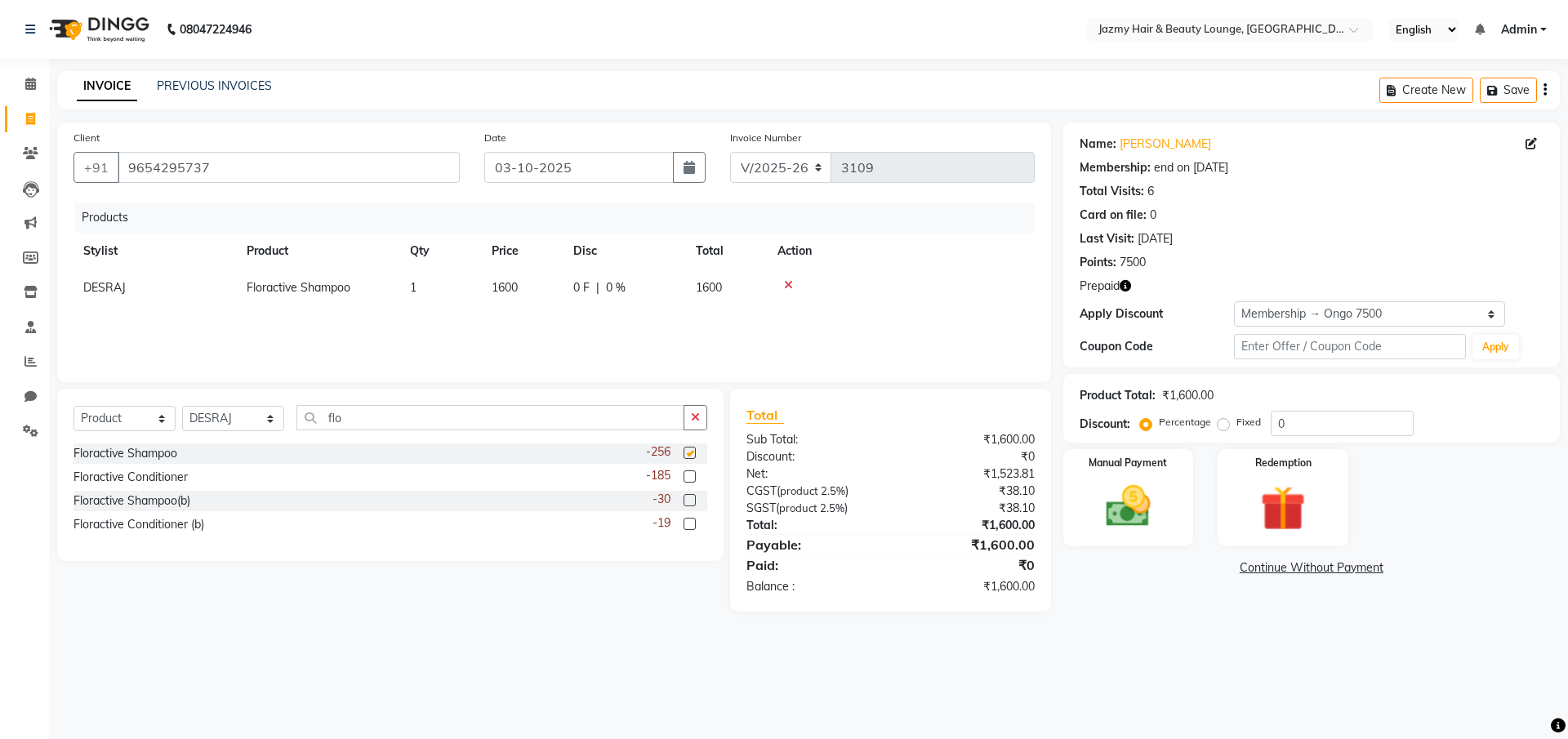
checkbox input "false"
click at [691, 474] on label at bounding box center [690, 476] width 12 height 12
click at [691, 474] on input "checkbox" at bounding box center [689, 477] width 11 height 11
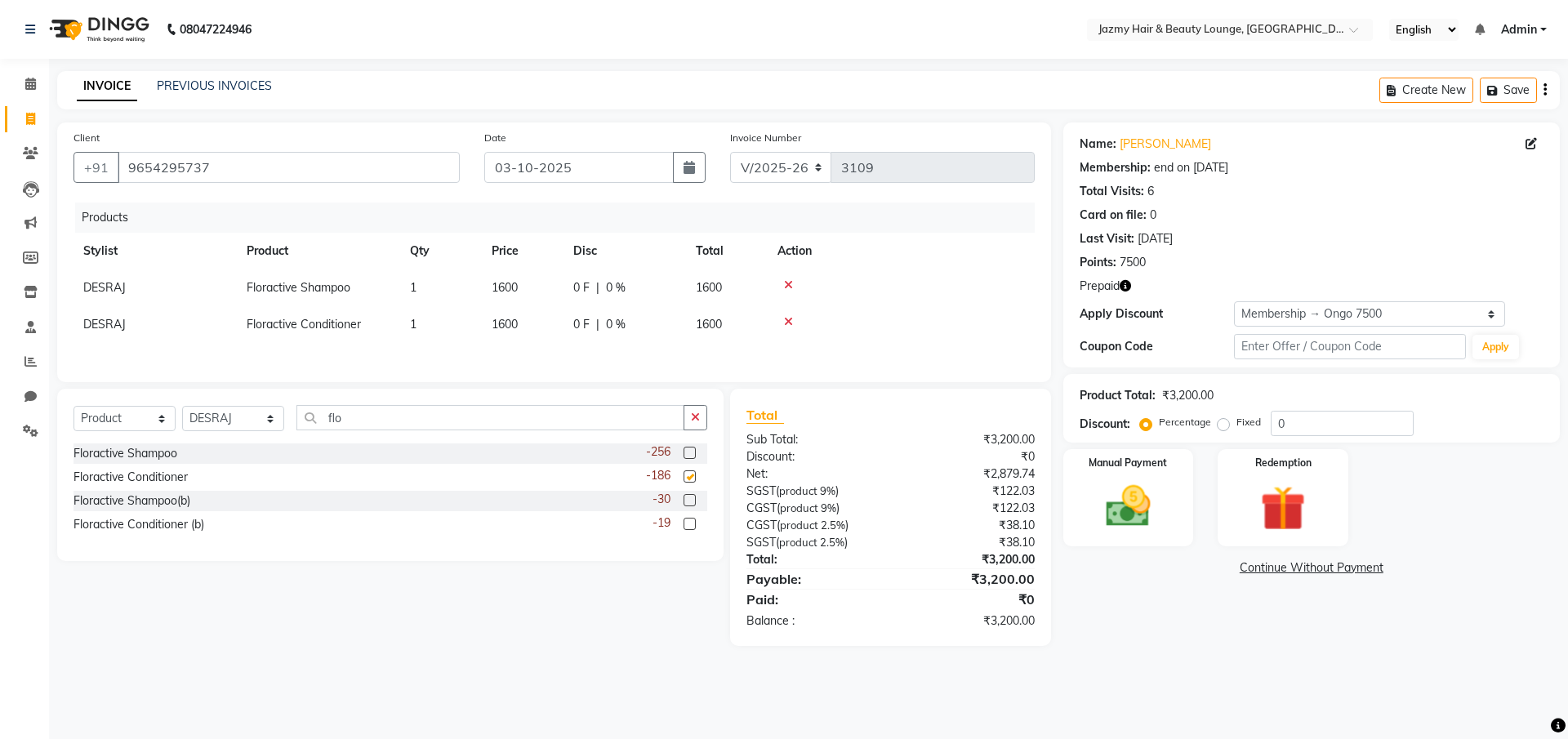
checkbox input "false"
click at [508, 288] on span "1600" at bounding box center [505, 287] width 26 height 15
select select "12533"
click at [516, 290] on input "1600" at bounding box center [523, 292] width 62 height 26
type input "1700"
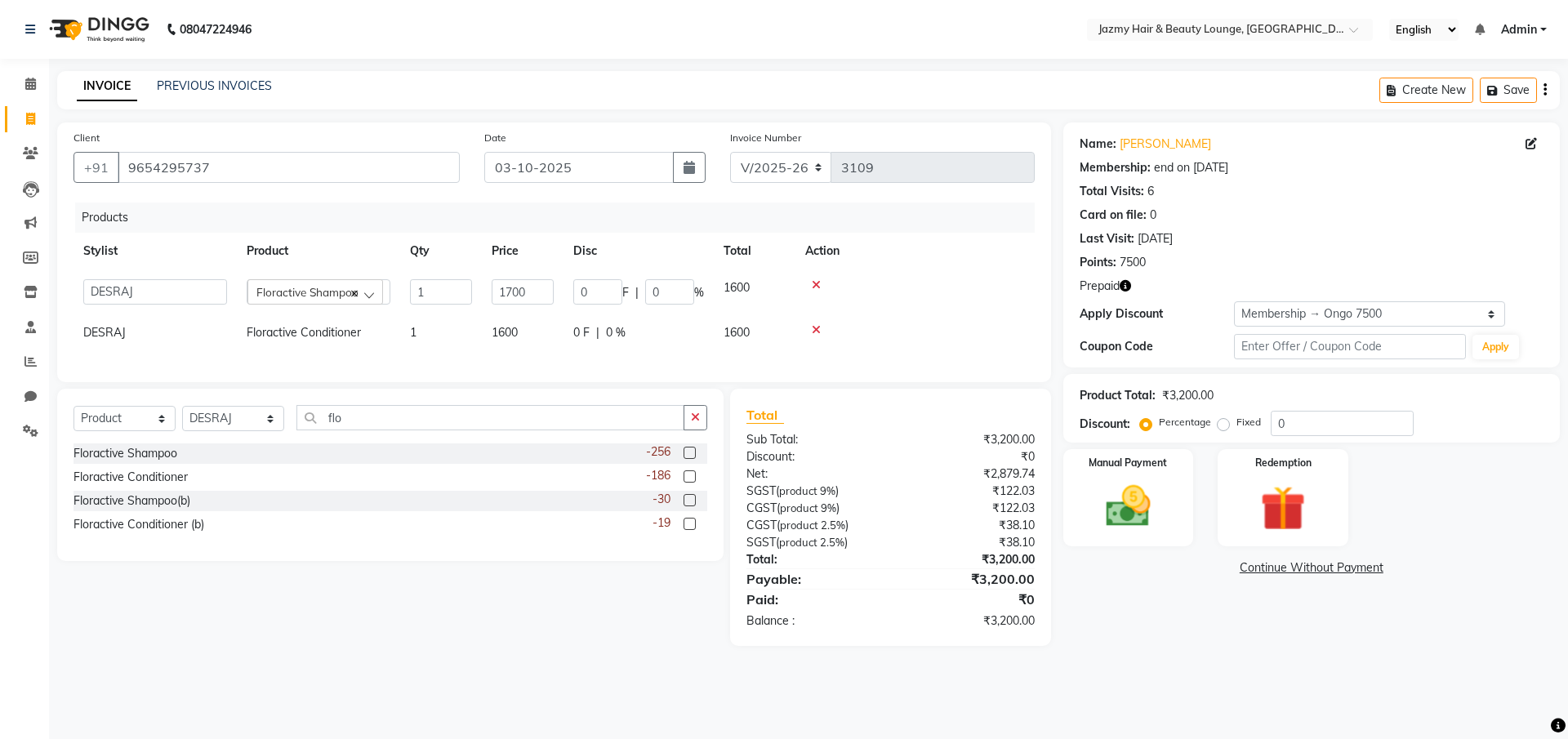
click at [506, 322] on td "1600" at bounding box center [523, 332] width 82 height 37
select select "12533"
click at [513, 327] on input "1600" at bounding box center [523, 329] width 62 height 26
type input "1700"
click at [419, 595] on div "Select Service Product Membership Package Voucher Prepaid Gift Card Select Styl…" at bounding box center [383, 517] width 679 height 257
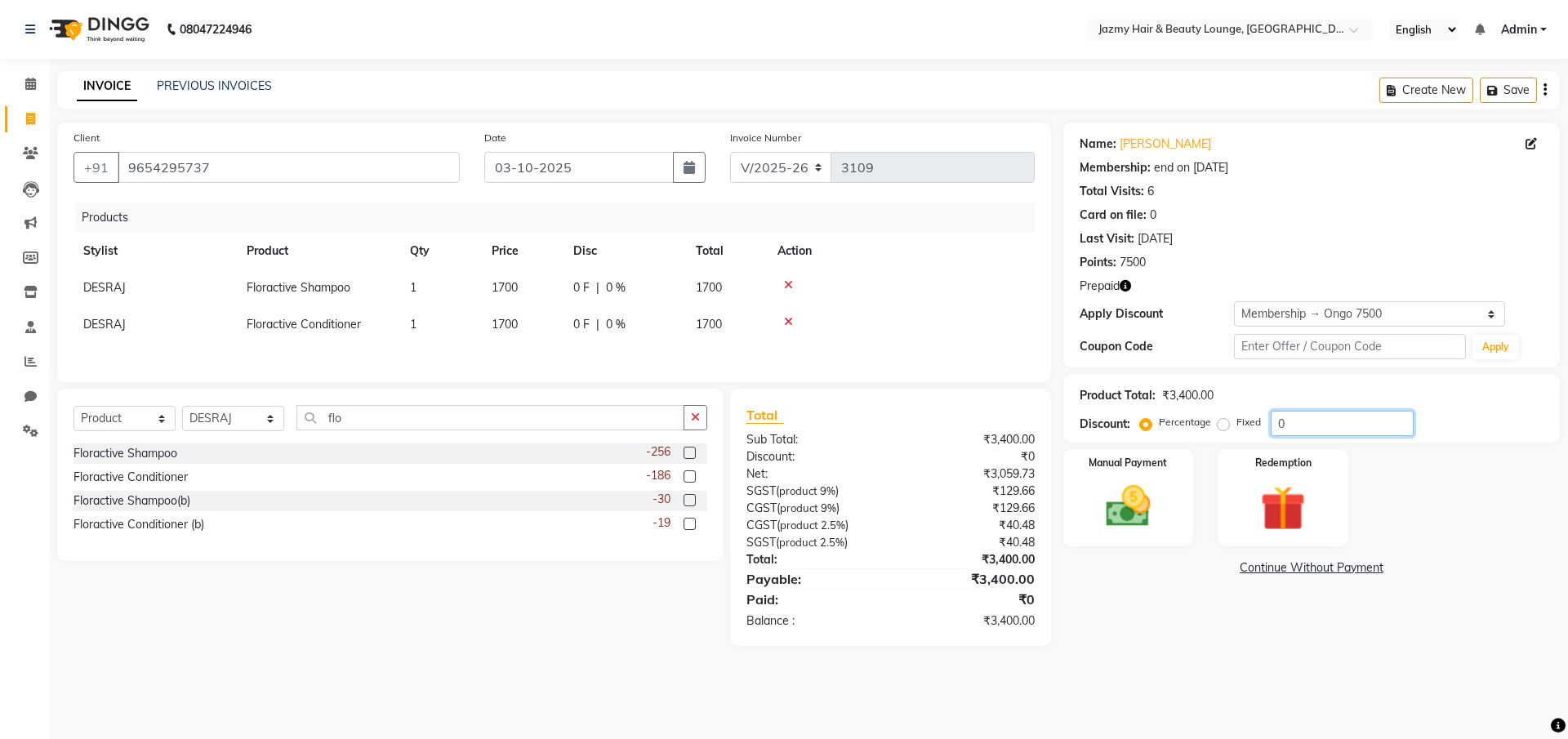
click at [1271, 418] on input "0" at bounding box center [1342, 424] width 143 height 26
type input "10"
click at [1145, 552] on div "Name: [PERSON_NAME] Membership: end on [DATE] Total Visits: 6 Card on file: 0 L…" at bounding box center [1317, 384] width 509 height 524
click at [1140, 524] on img at bounding box center [1127, 506] width 76 height 54
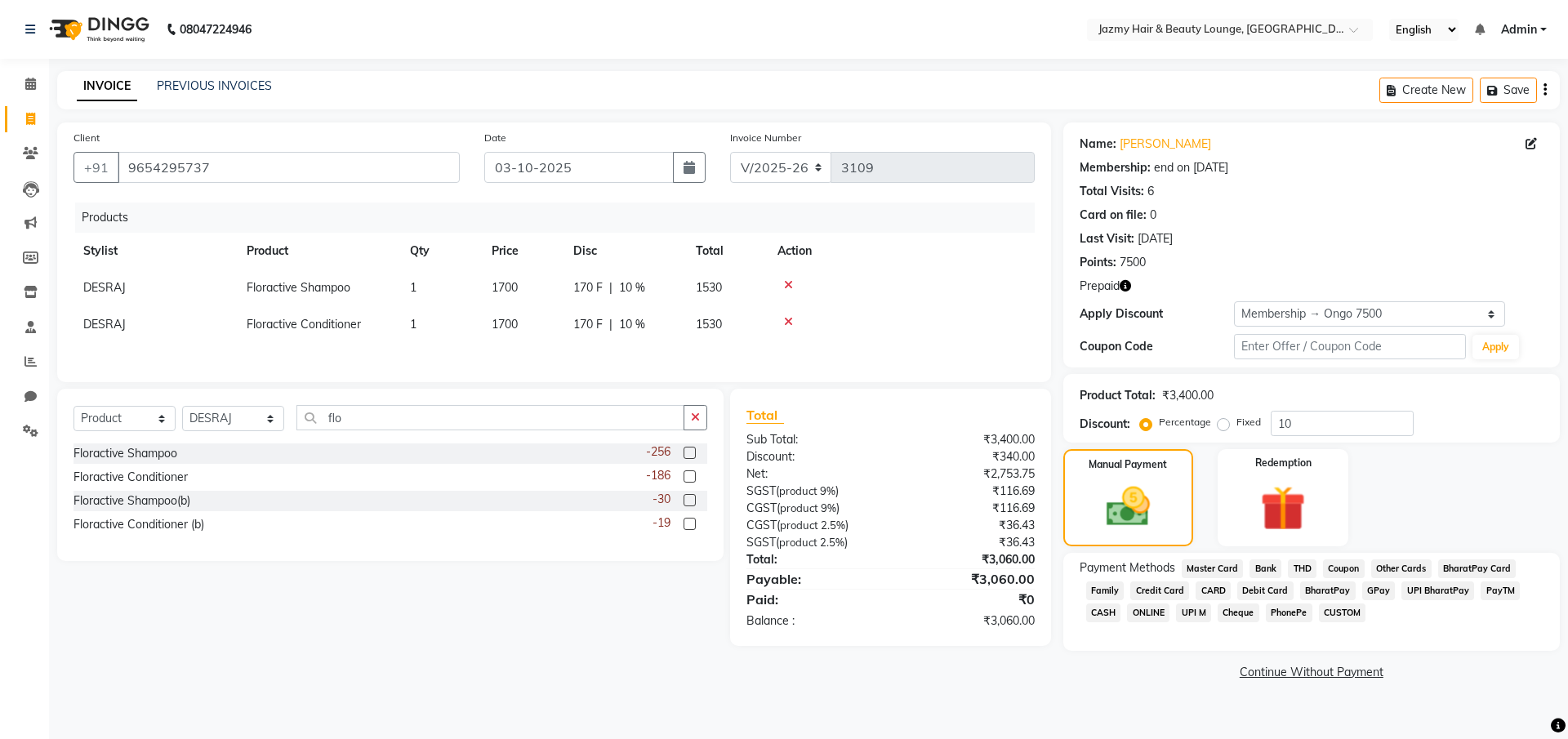
click at [1207, 590] on span "CARD" at bounding box center [1213, 590] width 36 height 19
